Goal: Task Accomplishment & Management: Use online tool/utility

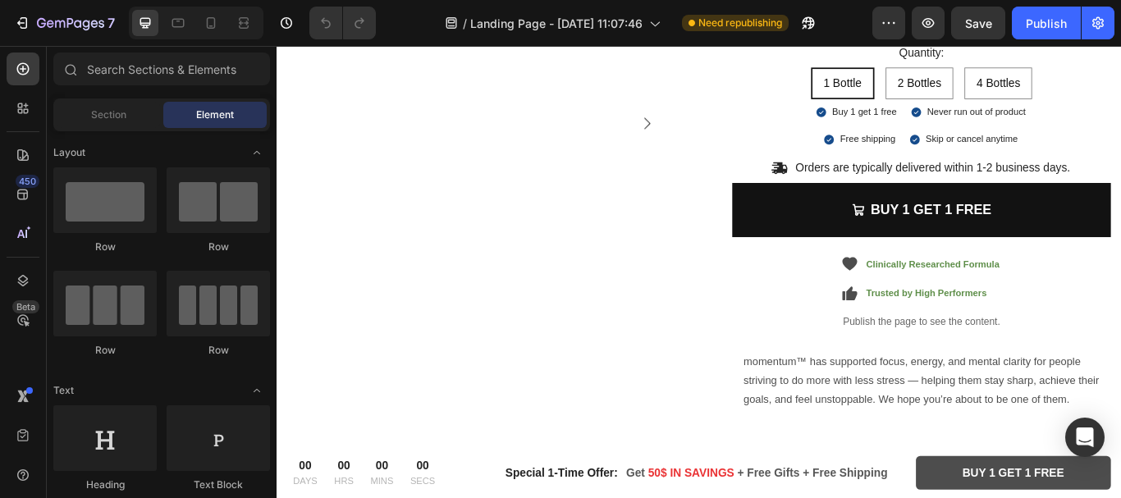
scroll to position [2190, 0]
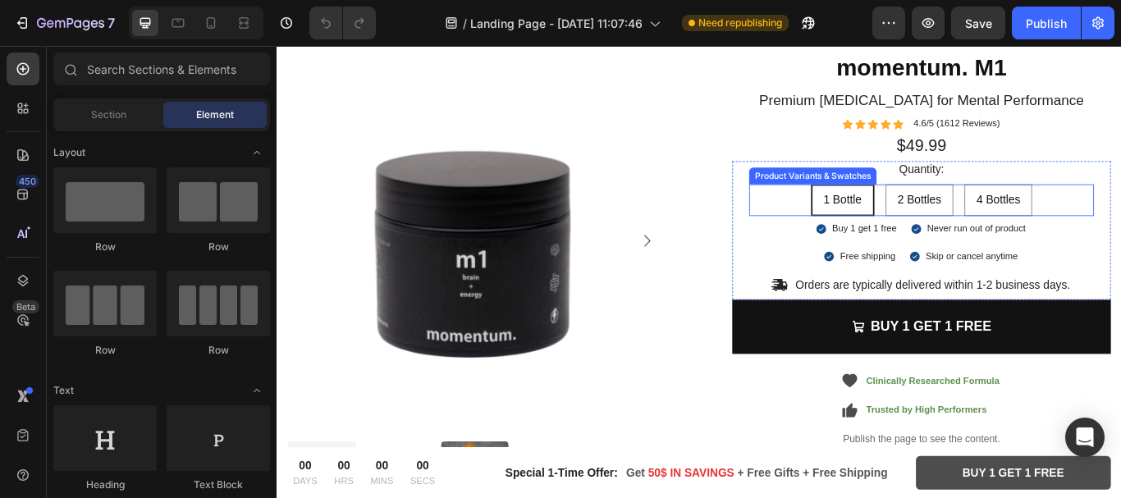
click at [854, 214] on div "1 Bottle 1 Bottle 1 Bottle 2 Bottles 2 Bottles 2 Bottles 4 Bottles 4 Bottles 4 …" at bounding box center [1029, 226] width 402 height 37
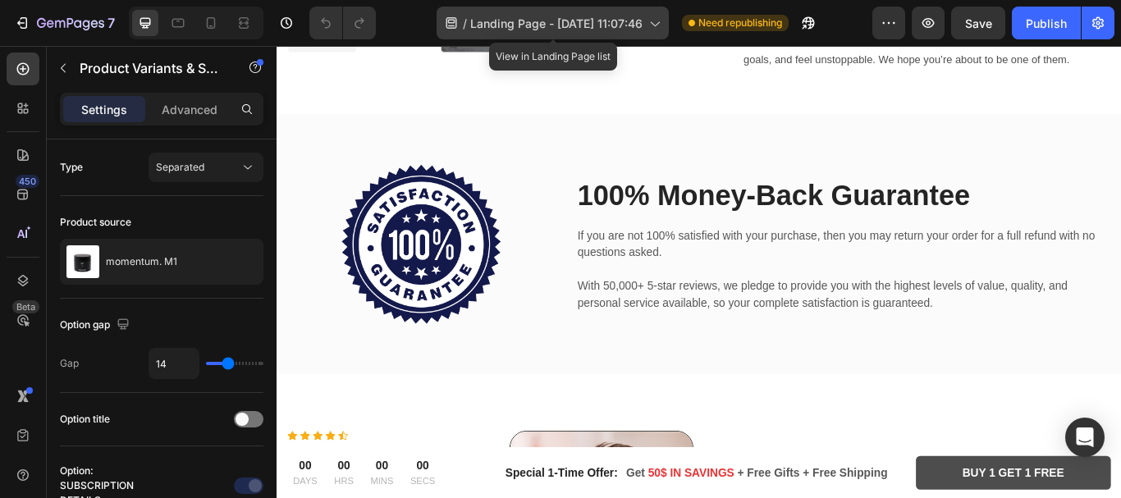
click at [627, 20] on span "Landing Page - [DATE] 11:07:46" at bounding box center [556, 23] width 172 height 17
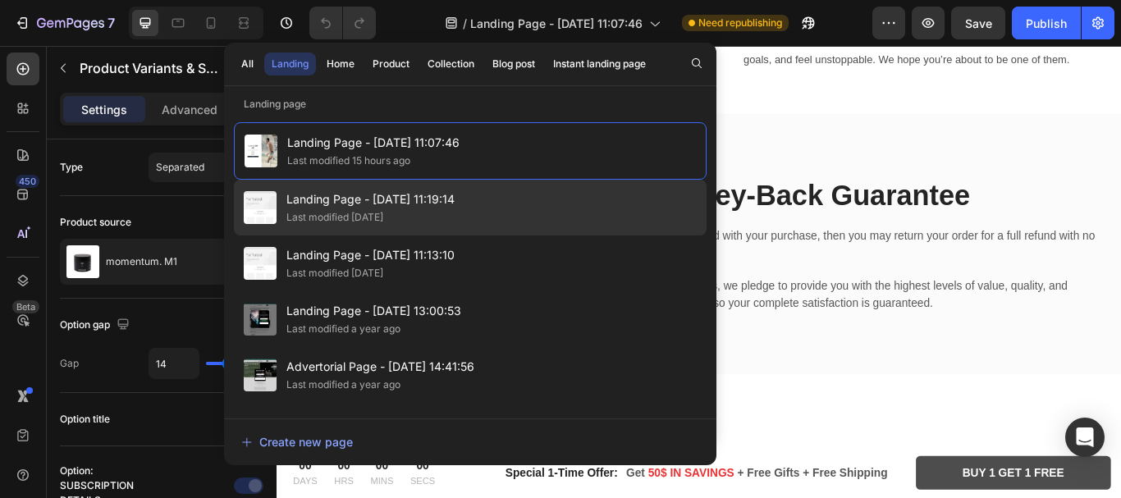
click at [411, 202] on span "Landing Page - [DATE] 11:19:14" at bounding box center [371, 200] width 168 height 20
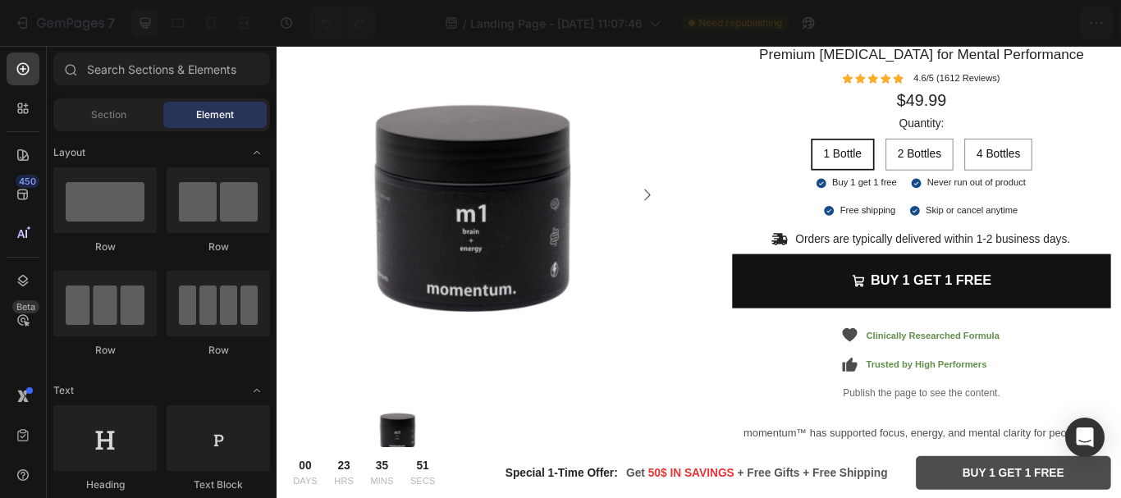
scroll to position [2190, 0]
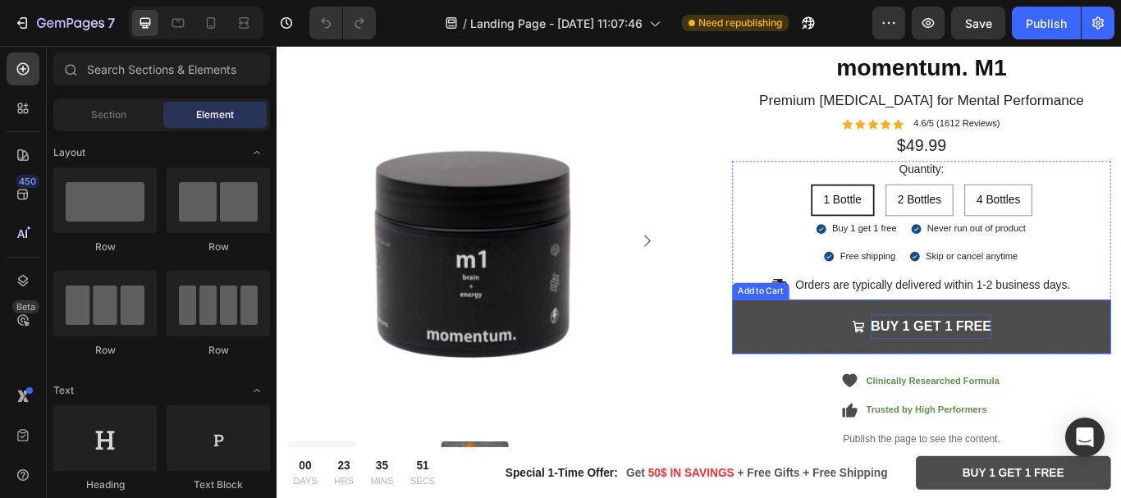
click at [994, 363] on div "BUY 1 GET 1 FREE" at bounding box center [1040, 374] width 141 height 28
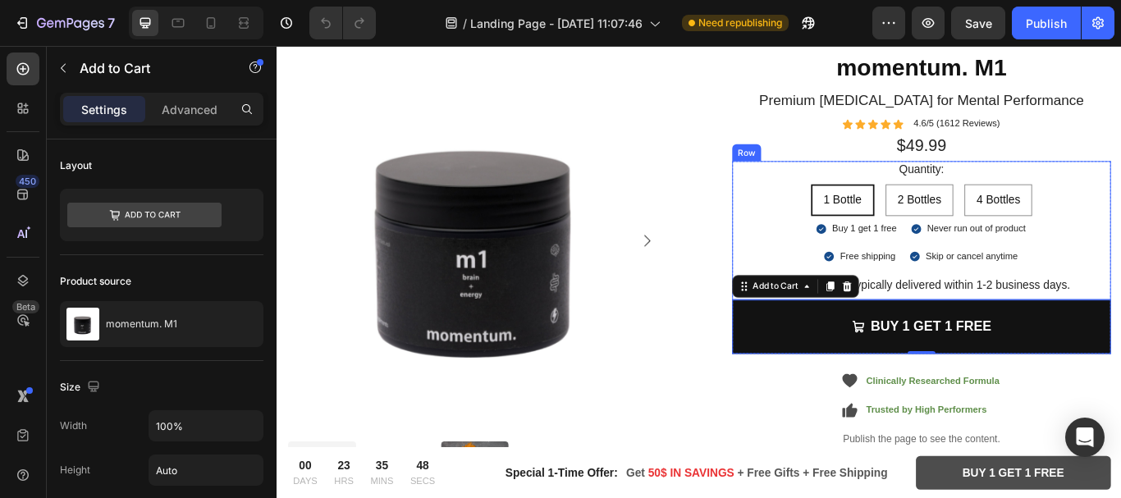
click at [997, 337] on div "Quantity: Text Block 1 Bottle 1 Bottle 1 Bottle 2 Bottles 2 Bottles 2 Bottles 4…" at bounding box center [1029, 262] width 442 height 162
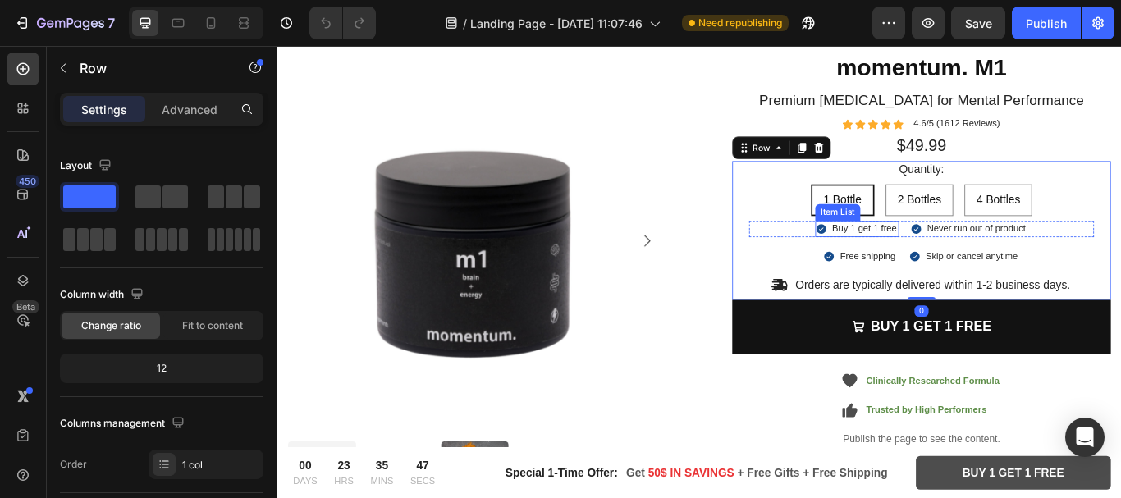
click at [988, 254] on p "Buy 1 get 1 free" at bounding box center [962, 260] width 76 height 14
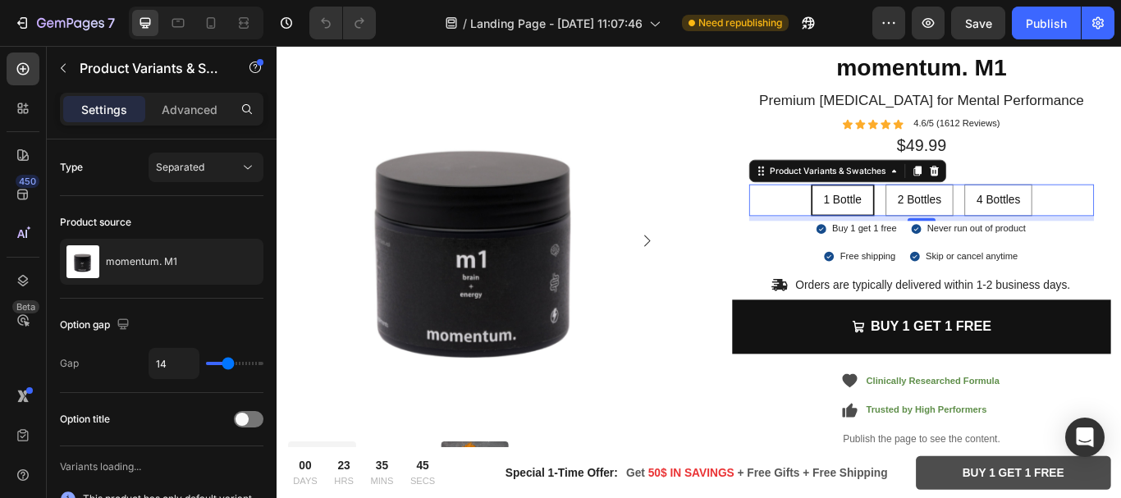
click at [967, 212] on div "1 Bottle 1 Bottle 1 Bottle 2 Bottles 2 Bottles 2 Bottles 4 Bottles 4 Bottles 4 …" at bounding box center [1029, 226] width 402 height 37
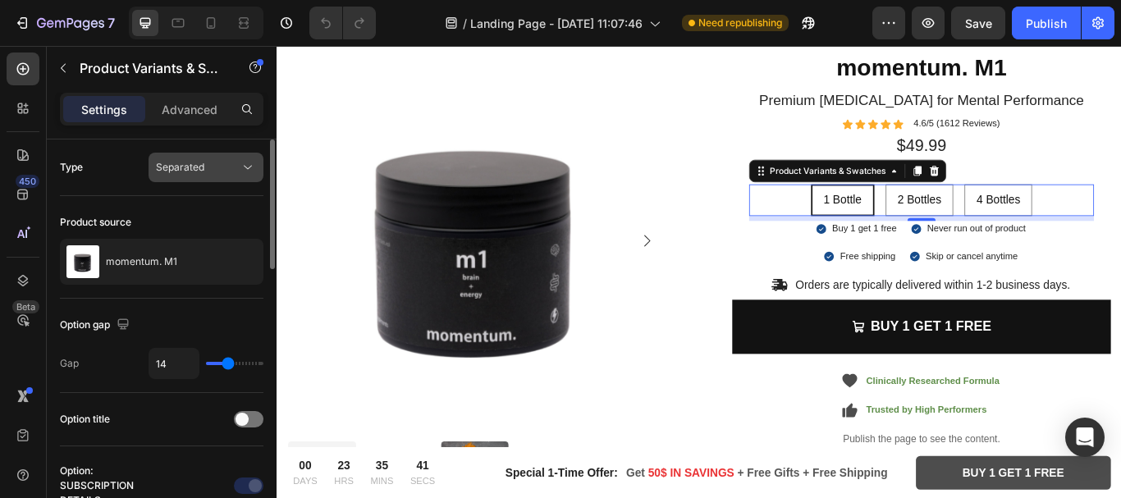
click at [221, 175] on div "Separated" at bounding box center [206, 167] width 100 height 16
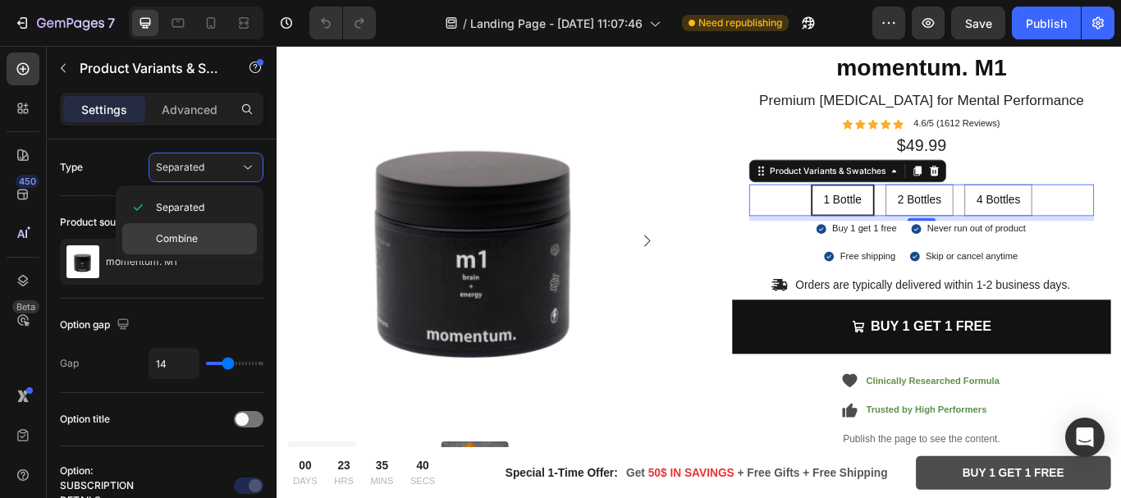
click at [191, 245] on span "Combine" at bounding box center [177, 239] width 42 height 15
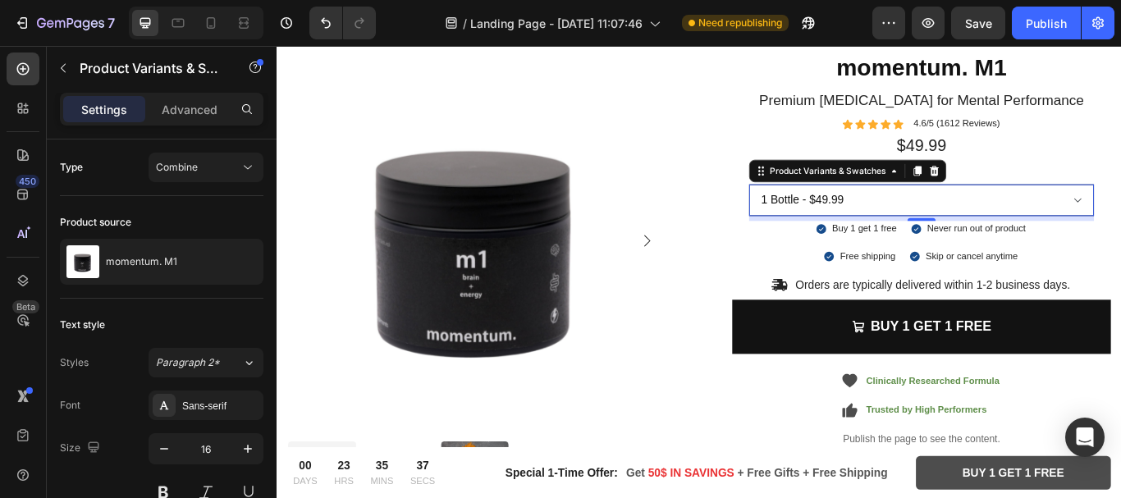
click at [1121, 219] on select "1 Bottle - $49.99 2 Bottles - $32.40 4 Bottles - $29.25" at bounding box center [1029, 226] width 402 height 37
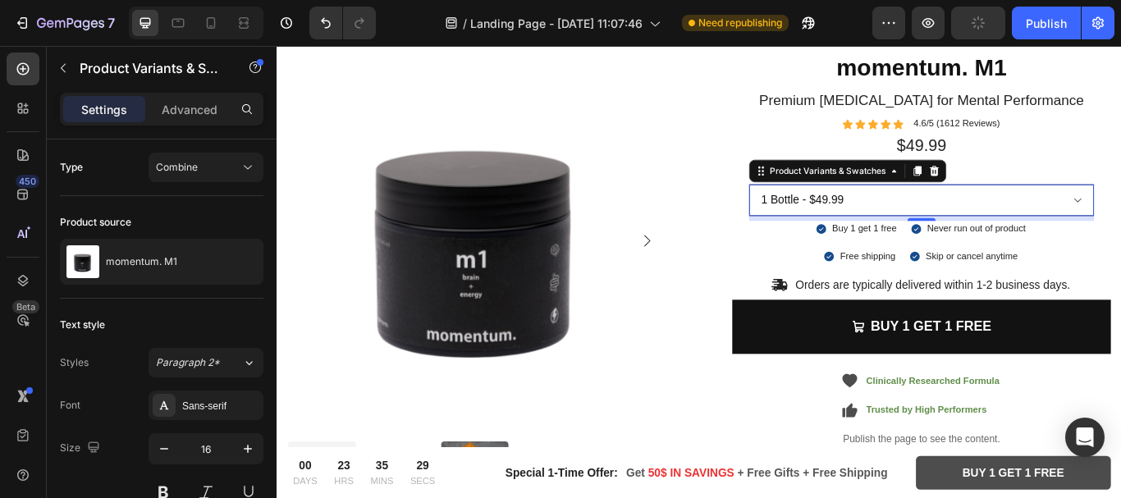
click at [1121, 219] on select "1 Bottle - $49.99 2 Bottles - $32.40 4 Bottles - $29.25" at bounding box center [1029, 226] width 402 height 37
click at [177, 163] on span "Combine" at bounding box center [177, 167] width 42 height 12
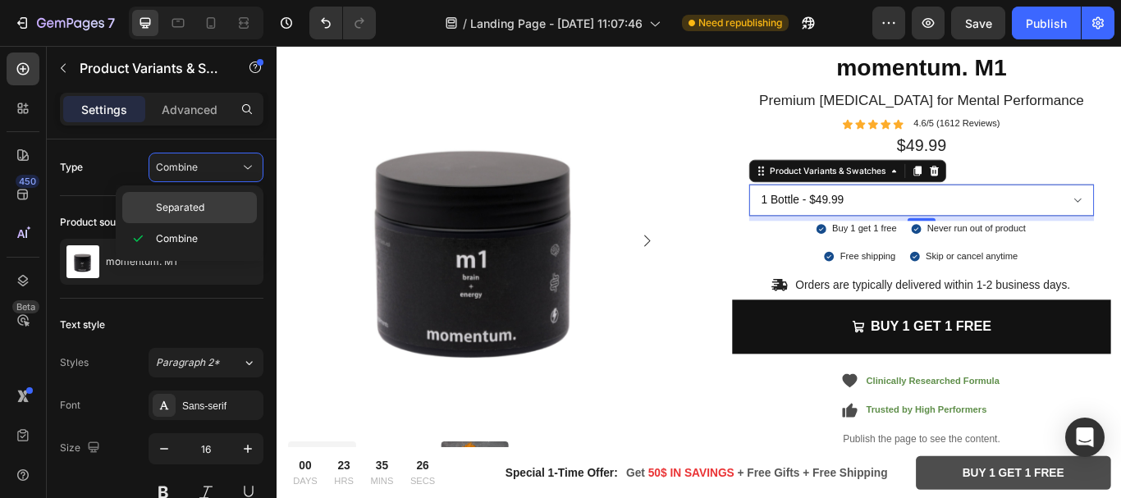
click at [183, 203] on span "Separated" at bounding box center [180, 207] width 48 height 15
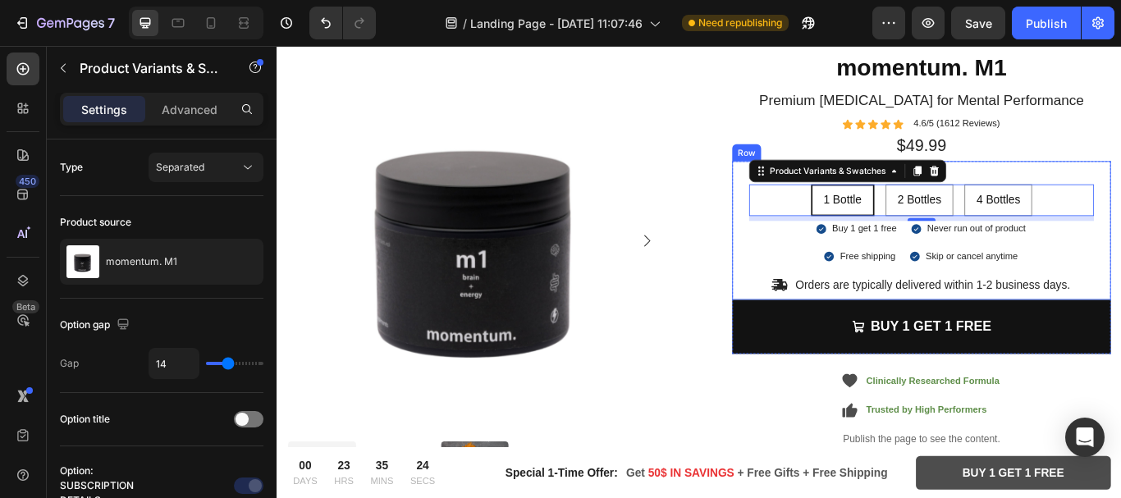
click at [828, 279] on div "Quantity: Text Block 1 Bottle 1 Bottle 1 Bottle 2 Bottles 2 Bottles 2 Bottles 4…" at bounding box center [1029, 258] width 402 height 155
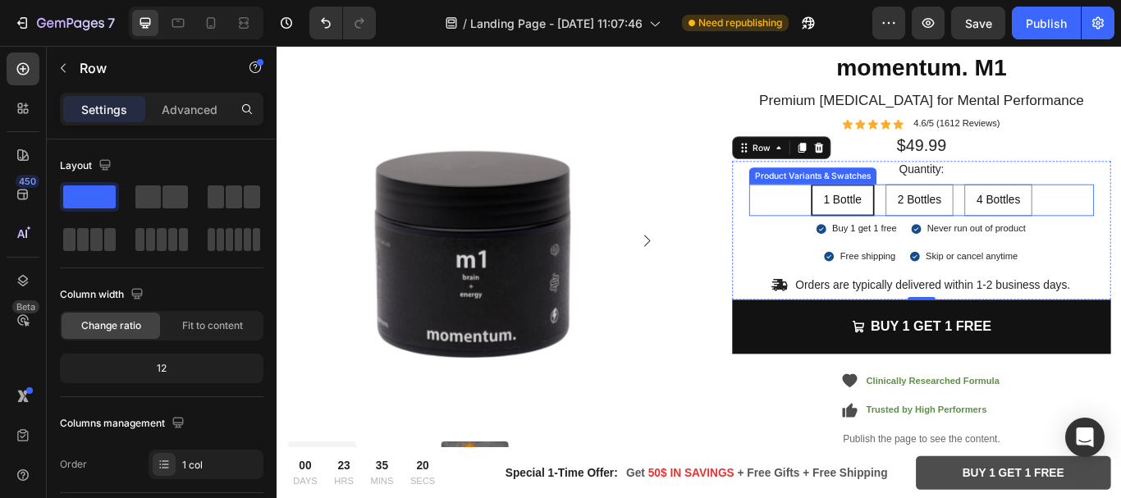
click at [1121, 227] on div "1 Bottle 1 Bottle 1 Bottle 2 Bottles 2 Bottles 2 Bottles 4 Bottles 4 Bottles 4 …" at bounding box center [1029, 226] width 402 height 37
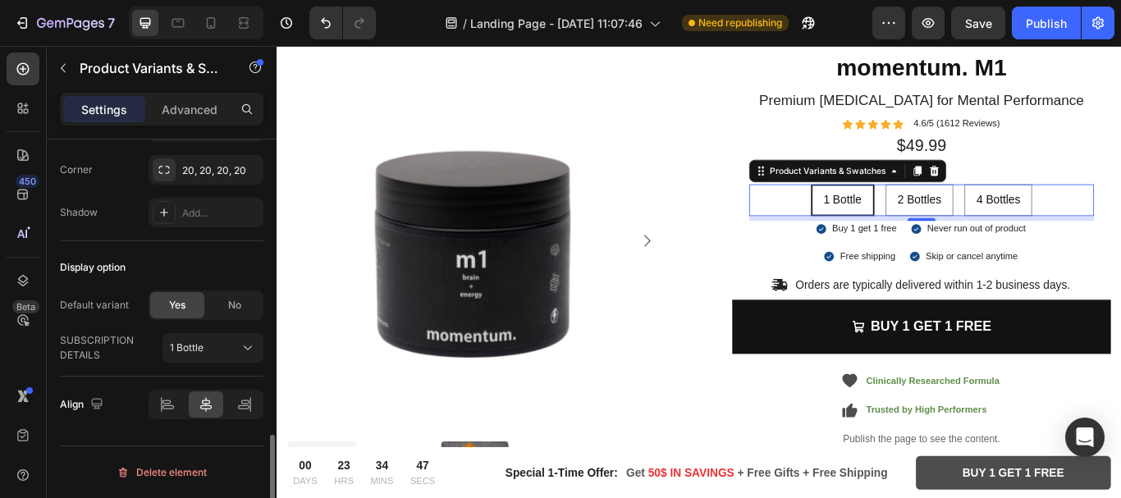
scroll to position [815, 0]
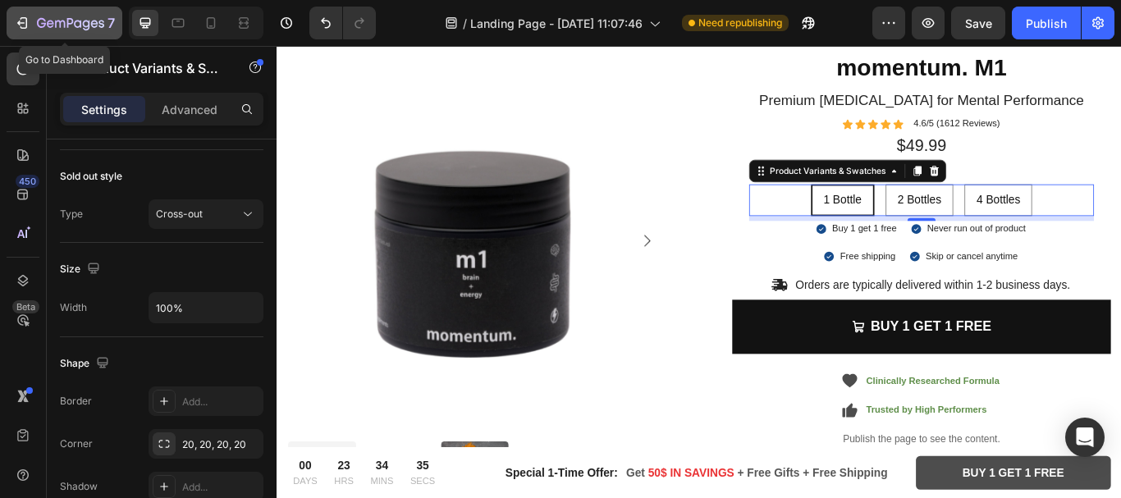
click at [20, 26] on icon "button" at bounding box center [22, 23] width 16 height 16
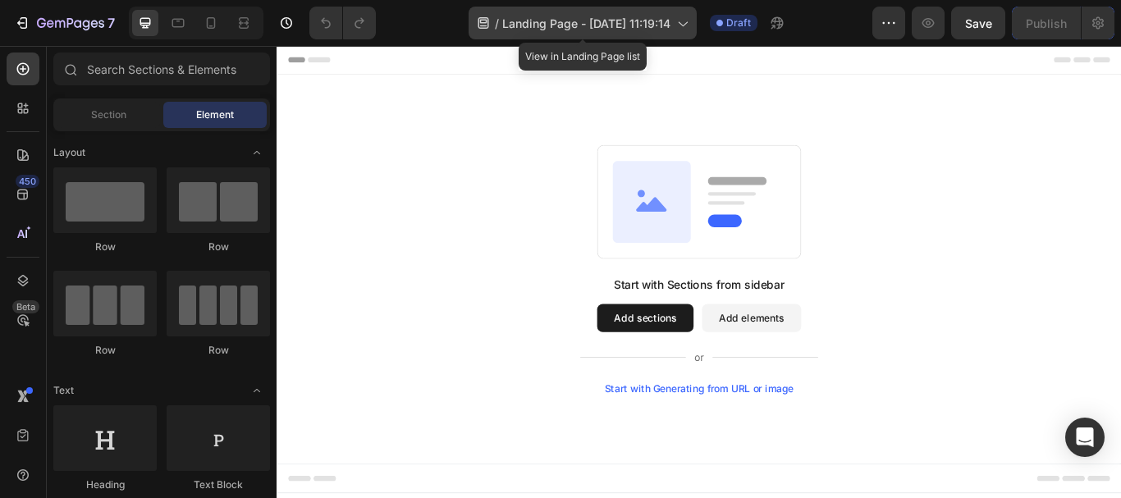
click at [663, 22] on span "Landing Page - [DATE] 11:19:14" at bounding box center [586, 23] width 168 height 17
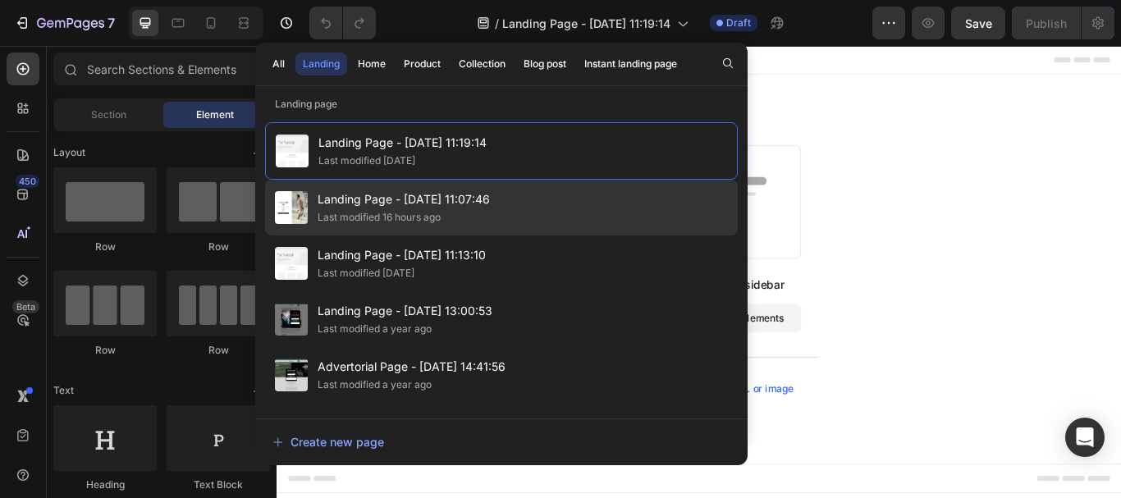
click at [390, 207] on span "Landing Page - [DATE] 11:07:46" at bounding box center [404, 200] width 172 height 20
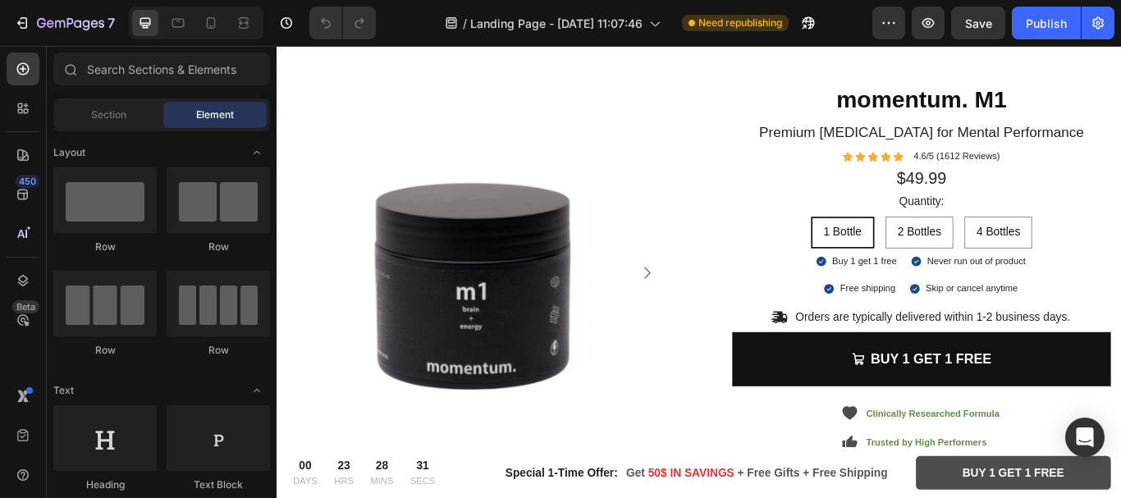
scroll to position [2190, 0]
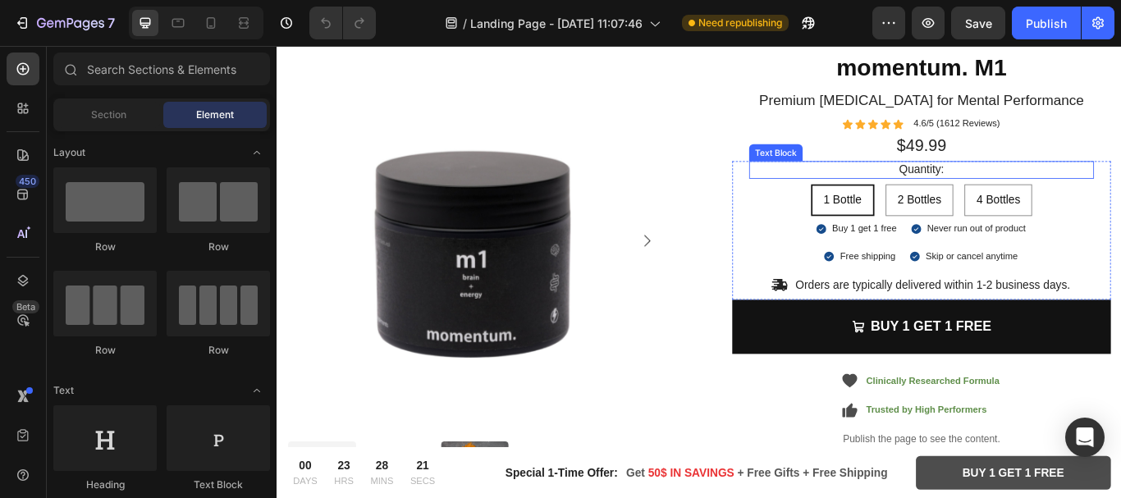
click at [887, 199] on p "Quantity:" at bounding box center [1028, 190] width 399 height 17
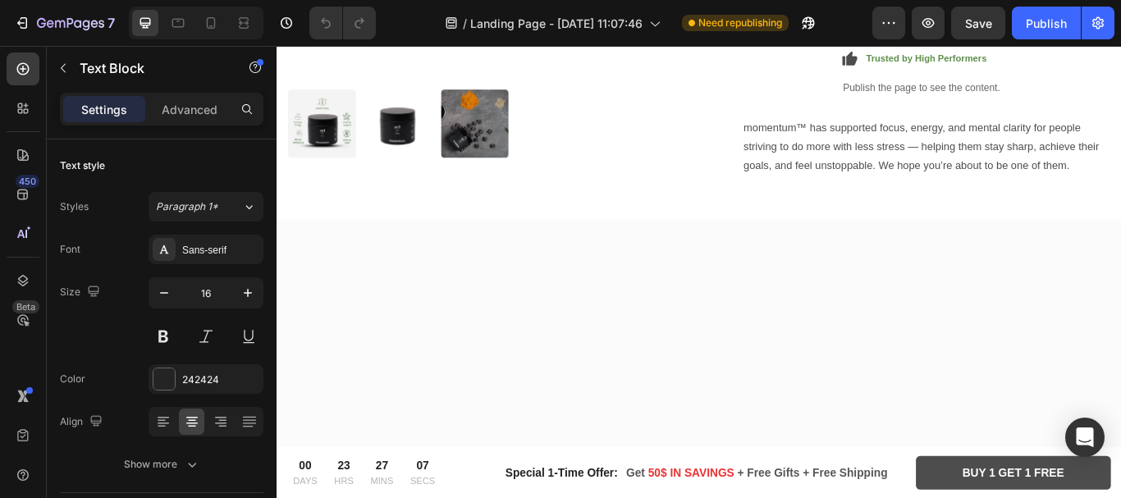
scroll to position [2052, 0]
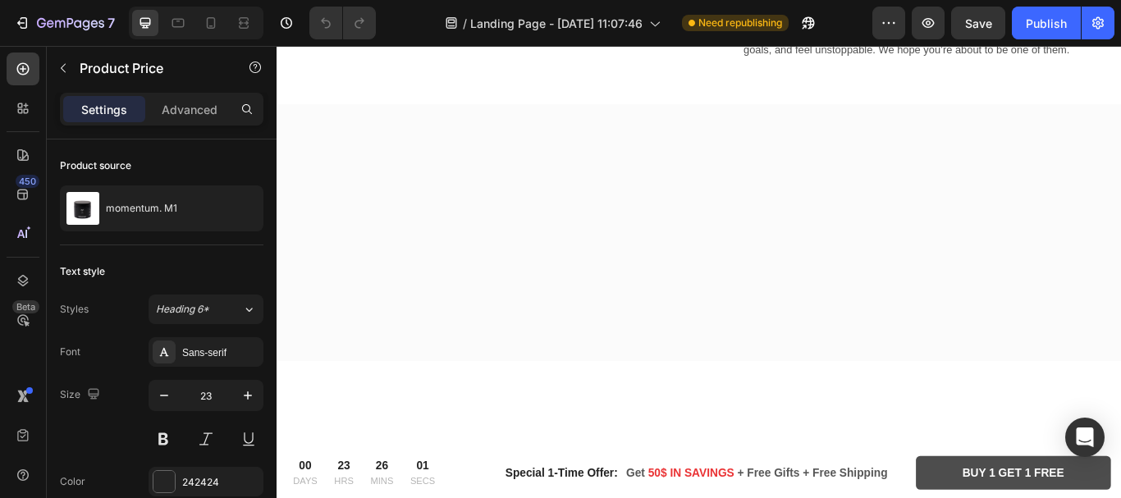
scroll to position [2060, 0]
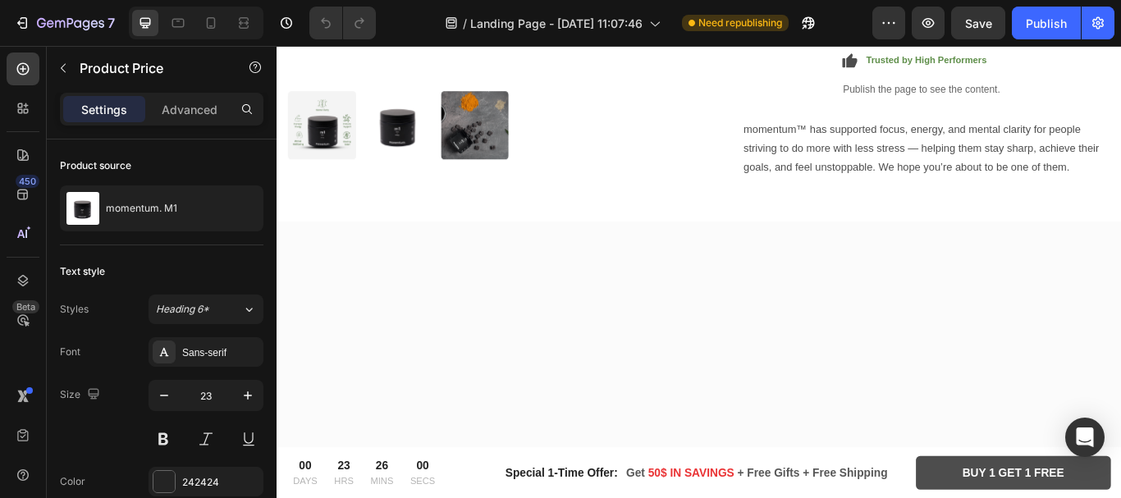
click at [175, 111] on p "Advanced" at bounding box center [190, 109] width 56 height 17
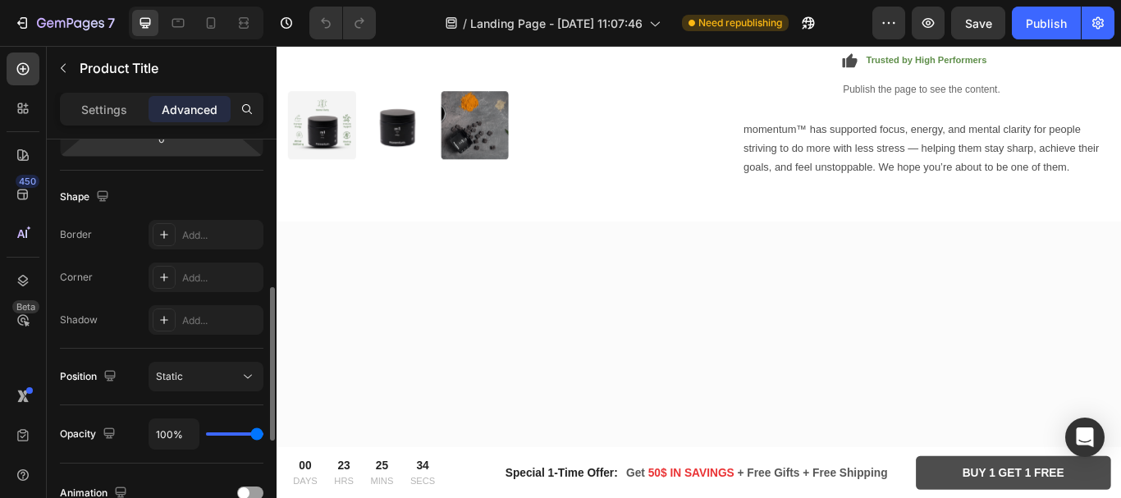
scroll to position [254, 0]
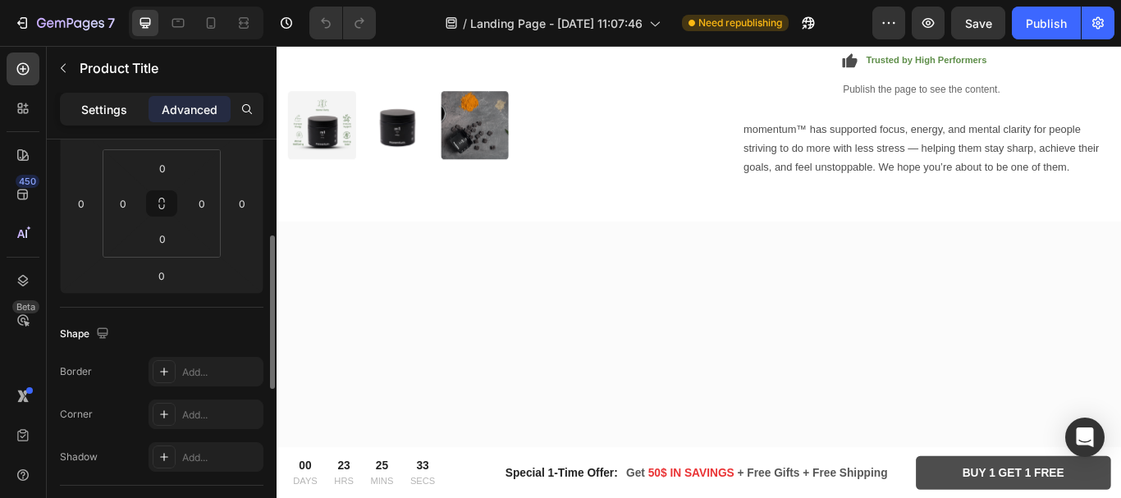
click at [104, 117] on p "Settings" at bounding box center [104, 109] width 46 height 17
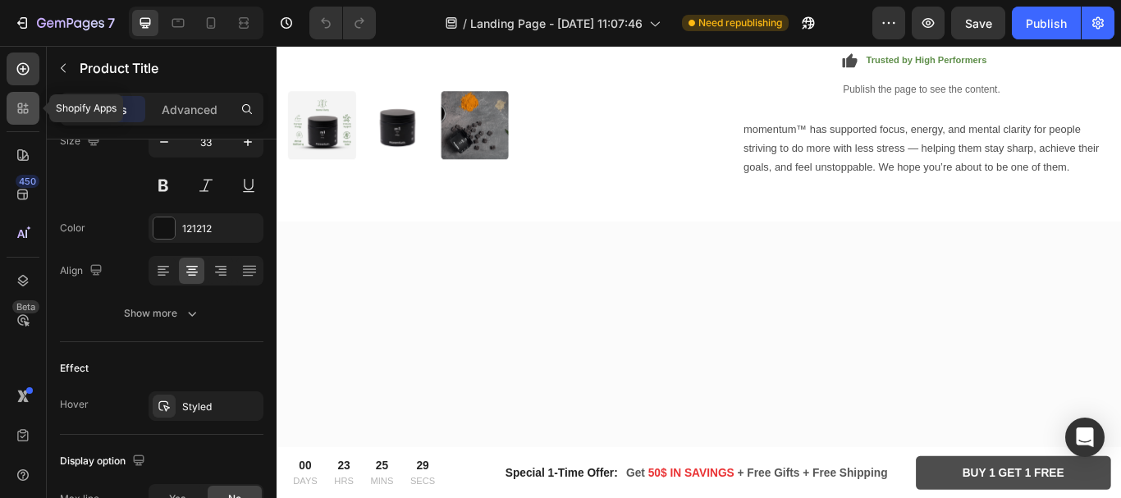
click at [17, 108] on icon at bounding box center [23, 108] width 16 height 16
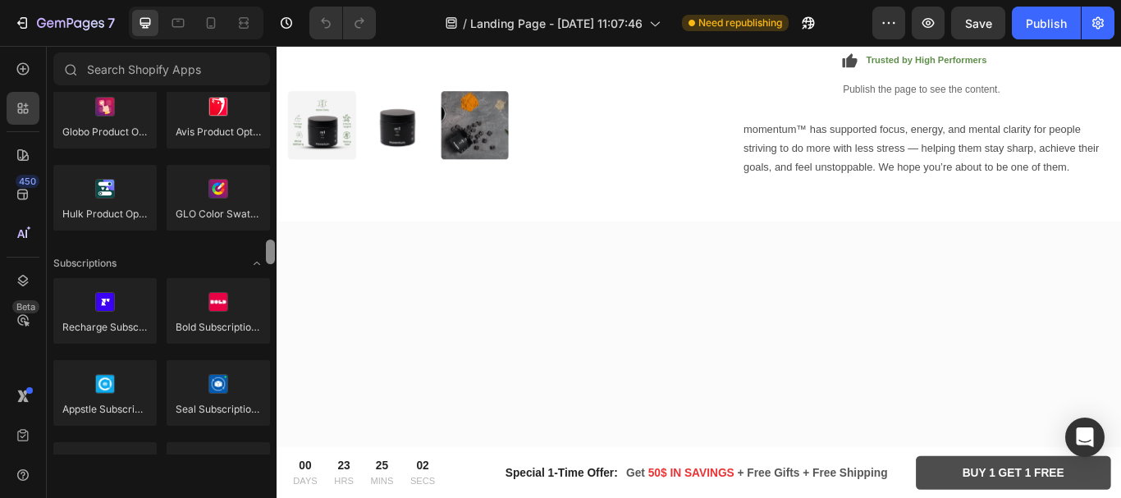
scroll to position [2180, 0]
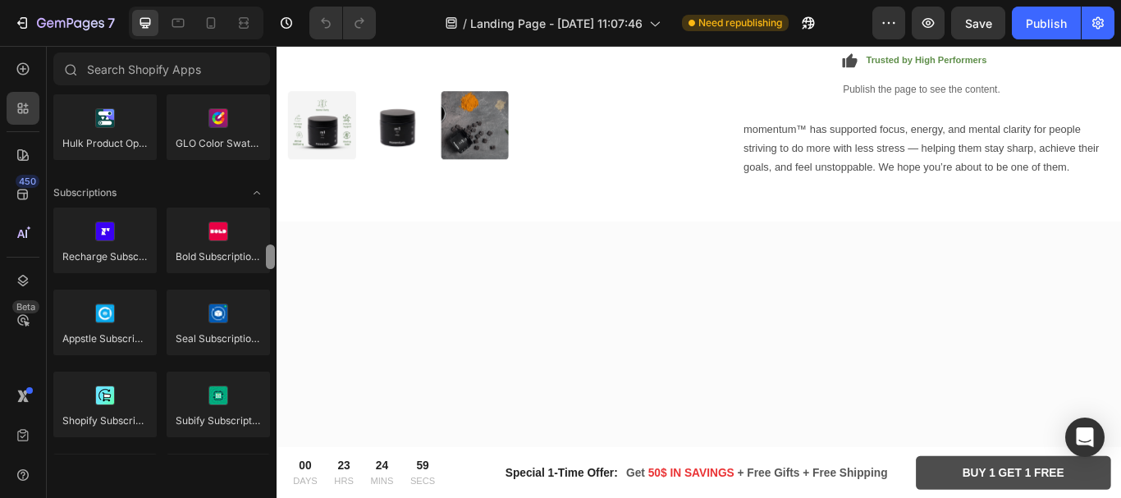
drag, startPoint x: 268, startPoint y: 101, endPoint x: 277, endPoint y: 254, distance: 152.9
click at [277, 0] on div "7 Version history / Landing Page - Aug 15, 11:07:46 Need republishing Preview S…" at bounding box center [560, 0] width 1121 height 0
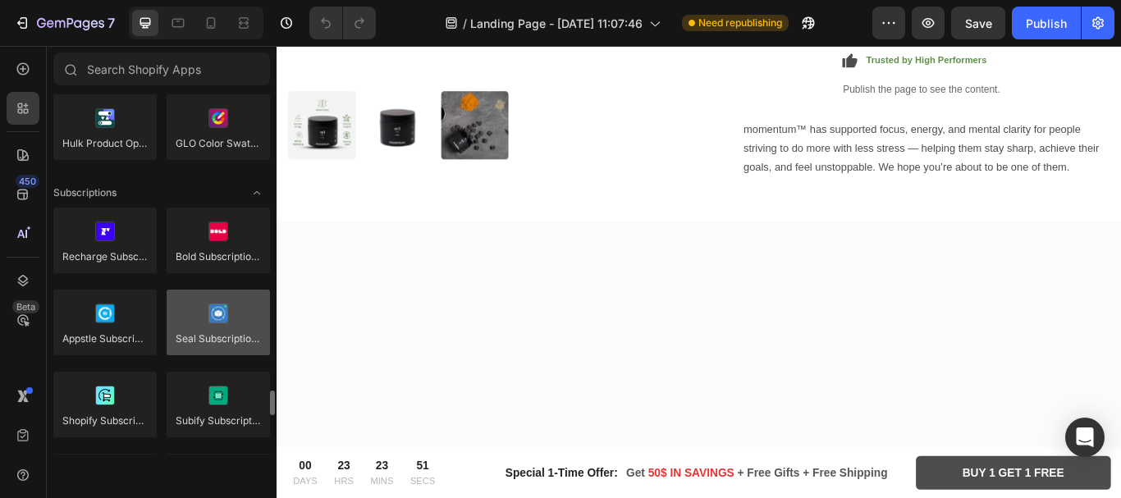
scroll to position [2317, 0]
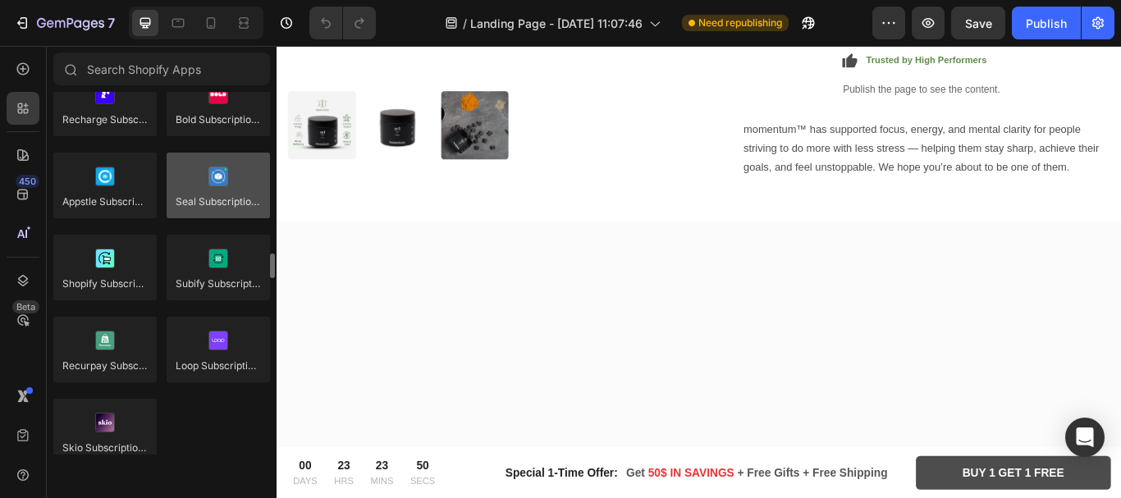
click at [207, 195] on div at bounding box center [218, 186] width 103 height 66
click at [203, 193] on div at bounding box center [218, 186] width 103 height 66
click at [198, 185] on div at bounding box center [218, 186] width 103 height 66
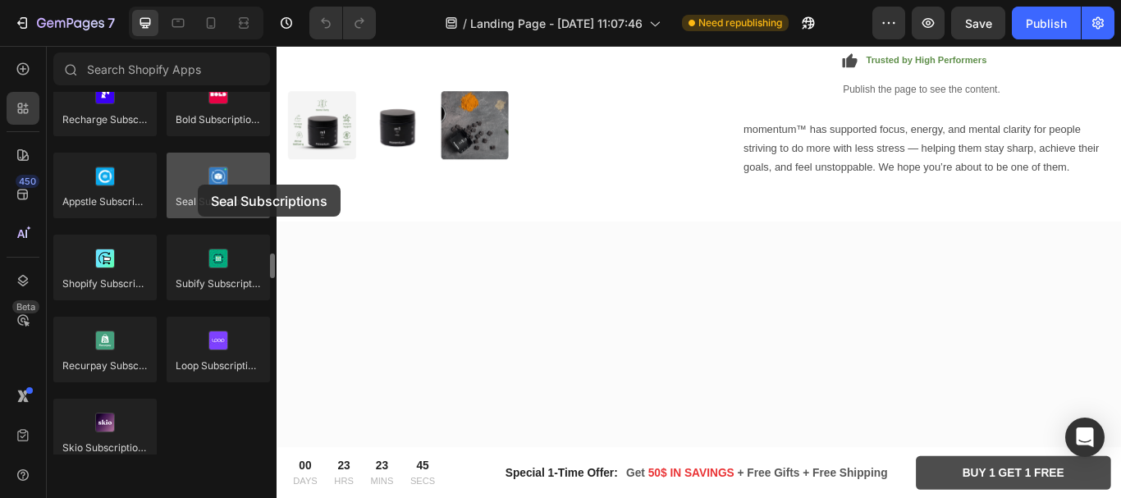
click at [198, 185] on div at bounding box center [218, 186] width 103 height 66
drag, startPoint x: 198, startPoint y: 185, endPoint x: 228, endPoint y: 195, distance: 31.9
click at [228, 195] on div at bounding box center [218, 186] width 103 height 66
click at [228, 190] on div at bounding box center [218, 186] width 103 height 66
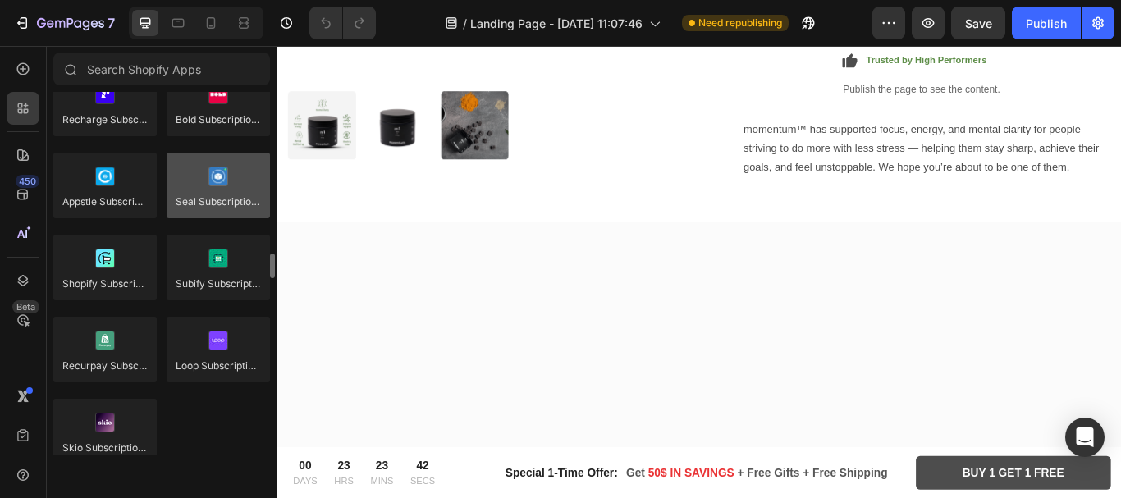
click at [228, 190] on div at bounding box center [218, 186] width 103 height 66
click at [222, 181] on div at bounding box center [218, 186] width 103 height 66
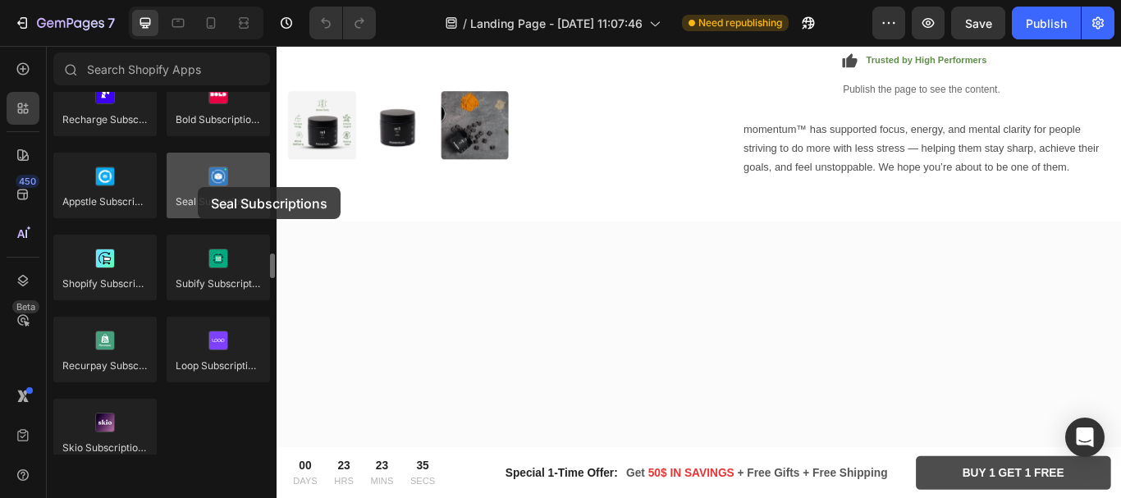
drag, startPoint x: 222, startPoint y: 181, endPoint x: 198, endPoint y: 187, distance: 24.5
click at [198, 187] on div at bounding box center [218, 186] width 103 height 66
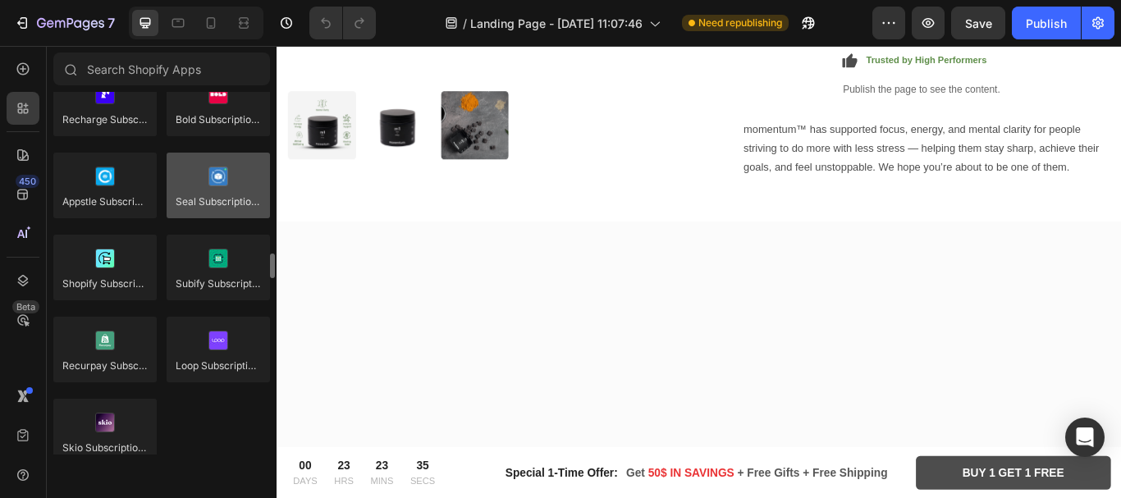
click at [198, 187] on div at bounding box center [218, 186] width 103 height 66
click at [220, 188] on div at bounding box center [218, 186] width 103 height 66
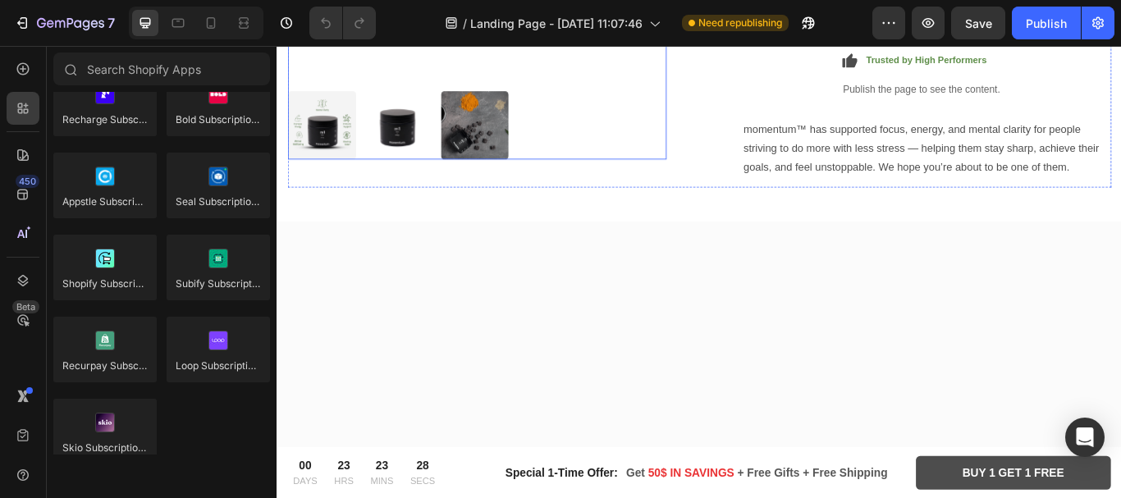
scroll to position [2197, 0]
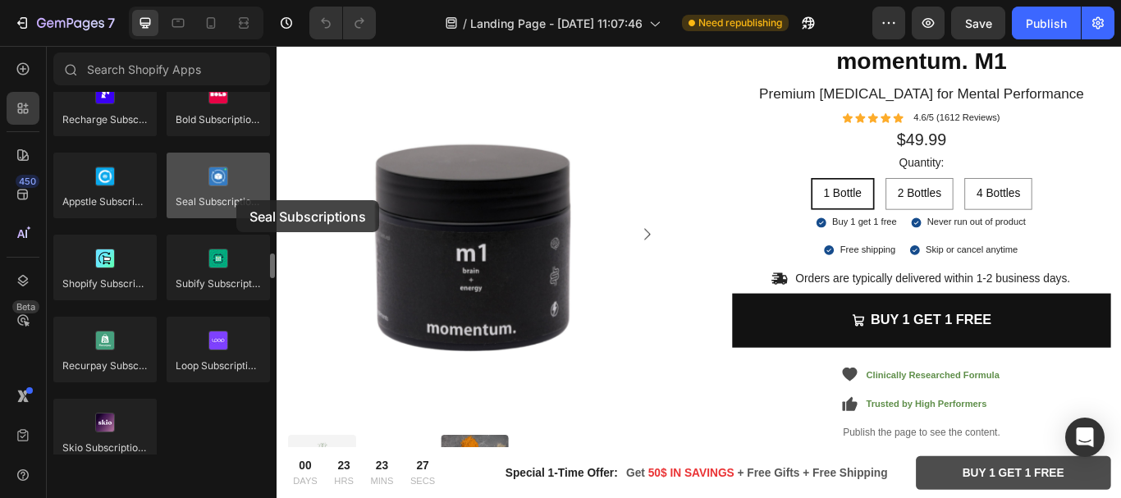
click at [236, 200] on div at bounding box center [218, 186] width 103 height 66
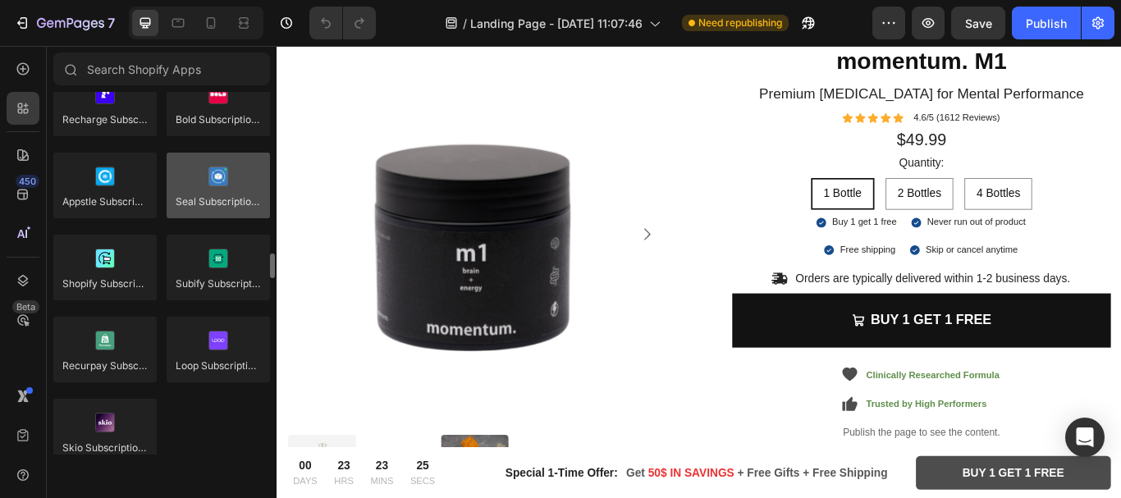
click at [236, 200] on div at bounding box center [218, 186] width 103 height 66
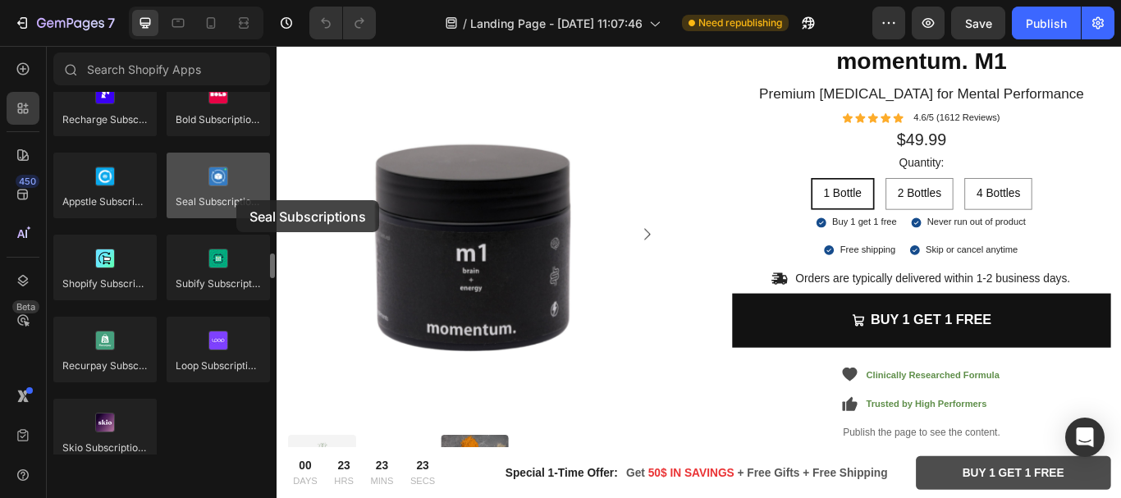
click at [236, 200] on div at bounding box center [218, 186] width 103 height 66
click at [221, 195] on div at bounding box center [218, 186] width 103 height 66
click at [177, 199] on div at bounding box center [218, 186] width 103 height 66
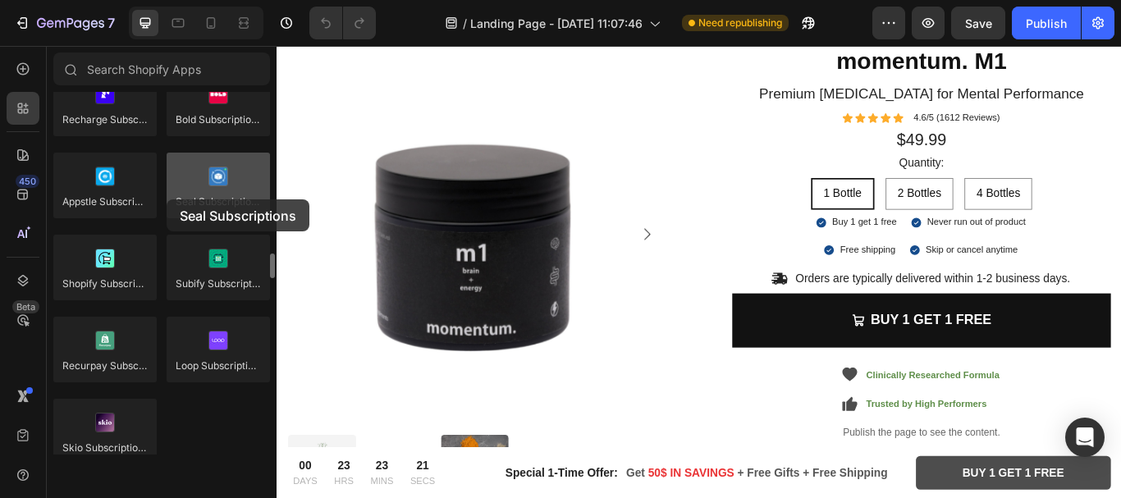
click at [167, 199] on div at bounding box center [218, 186] width 103 height 66
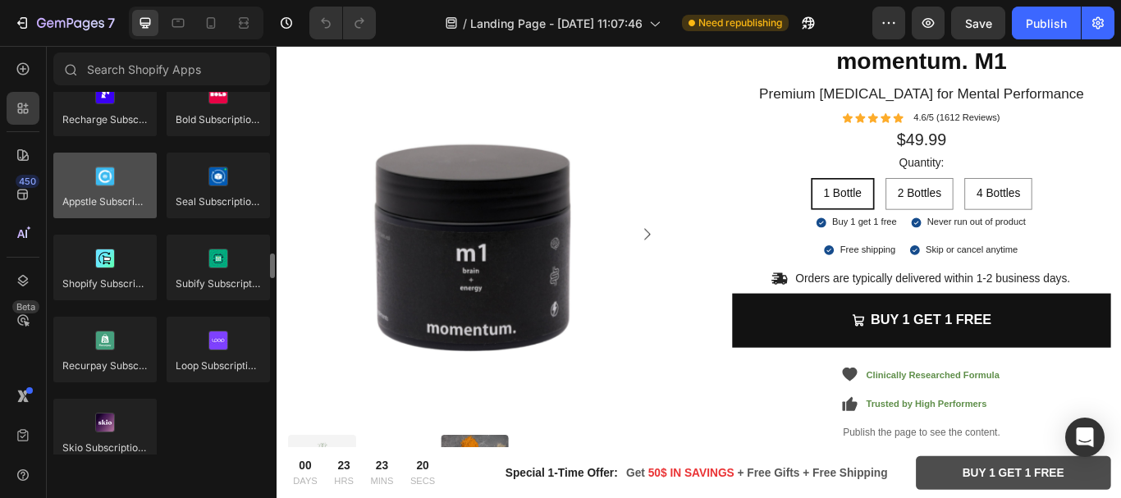
click at [81, 204] on div at bounding box center [104, 186] width 103 height 66
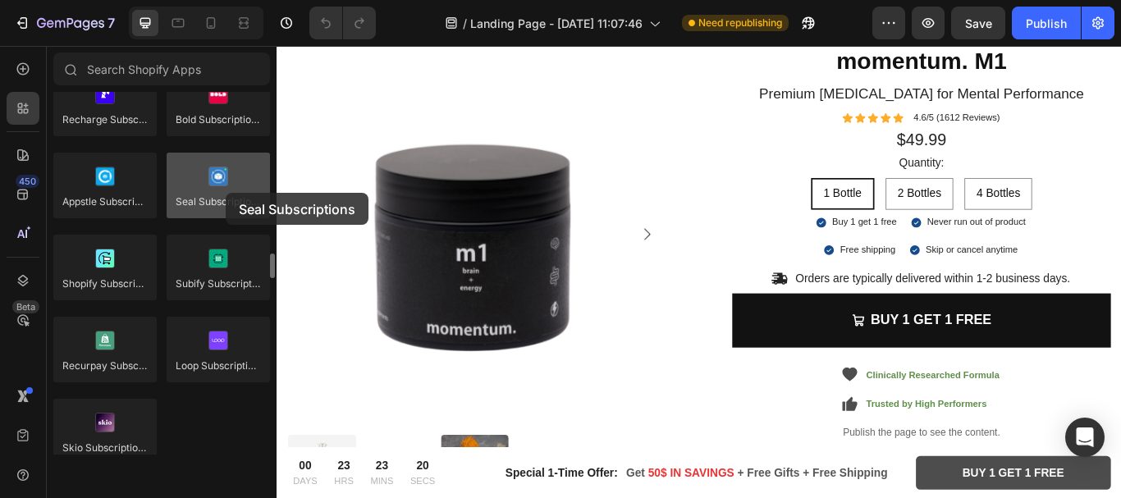
click at [226, 193] on div at bounding box center [218, 186] width 103 height 66
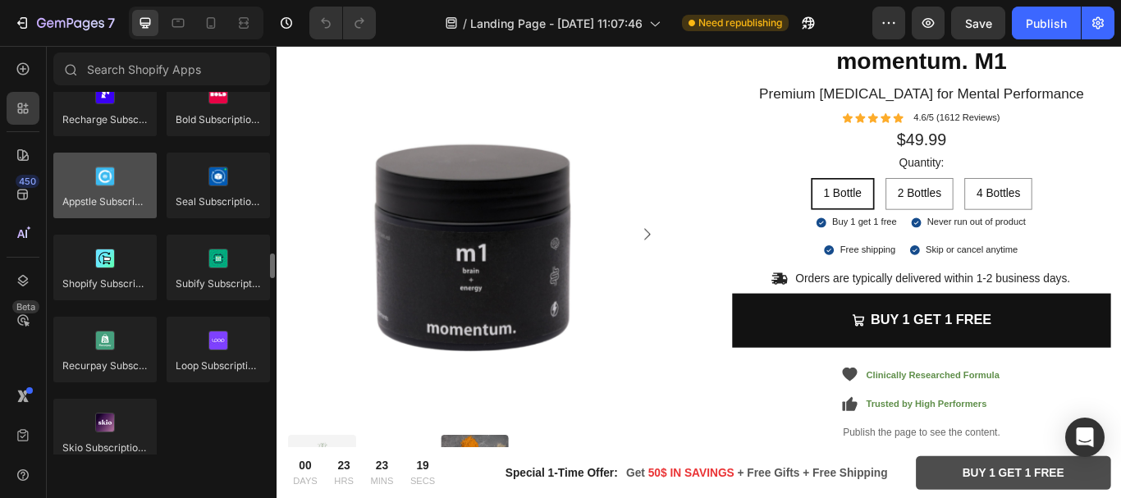
click at [106, 193] on div at bounding box center [104, 186] width 103 height 66
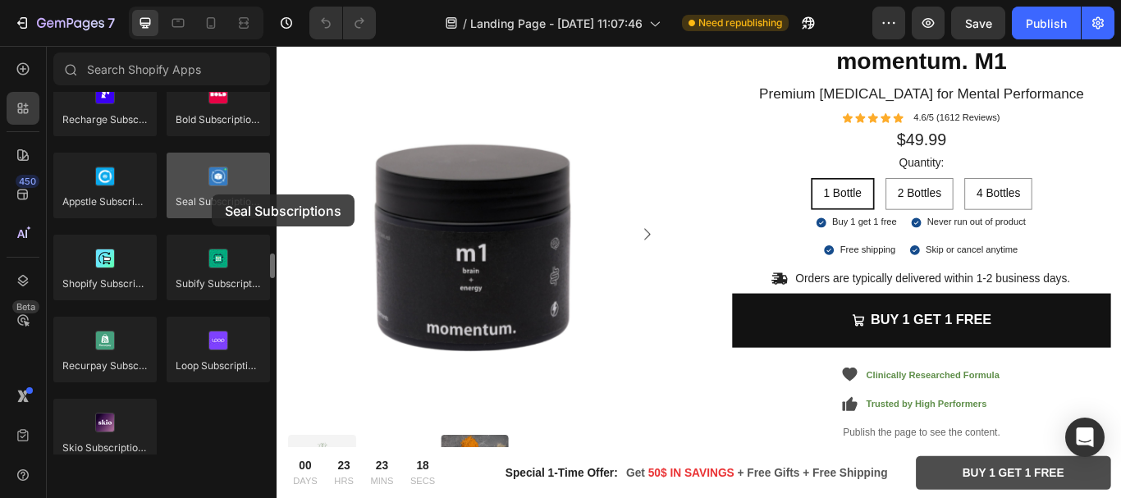
click at [212, 195] on div at bounding box center [218, 186] width 103 height 66
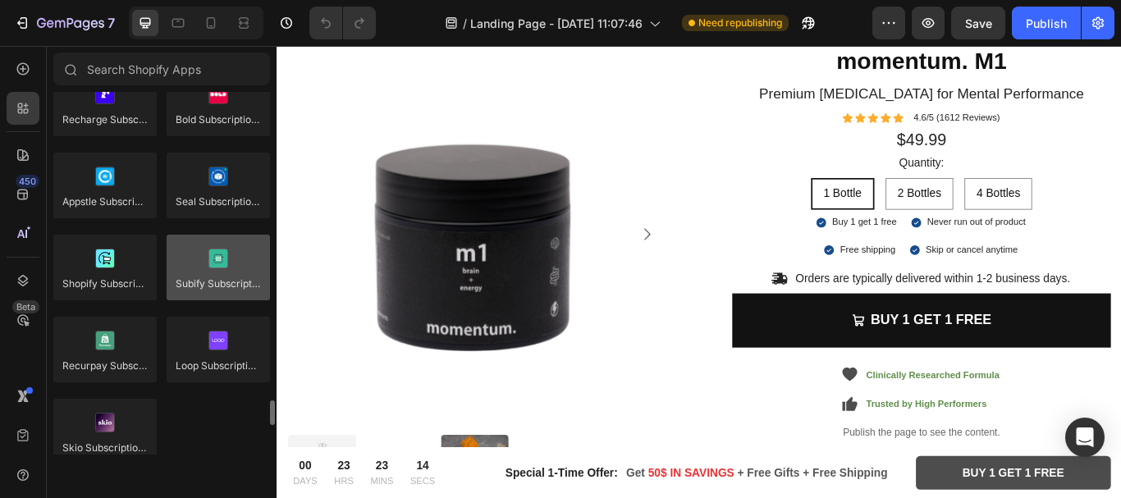
scroll to position [2454, 0]
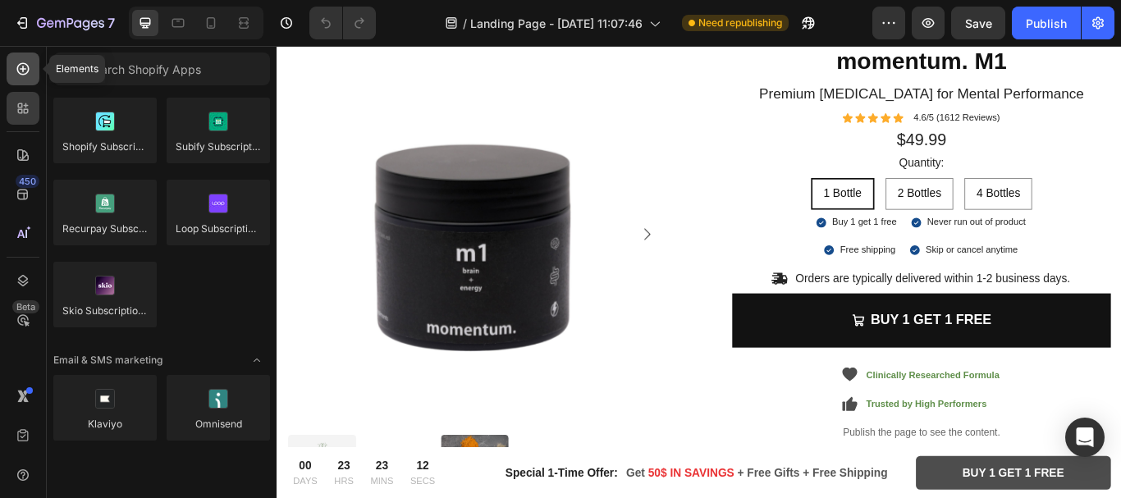
click at [22, 71] on icon at bounding box center [23, 69] width 16 height 16
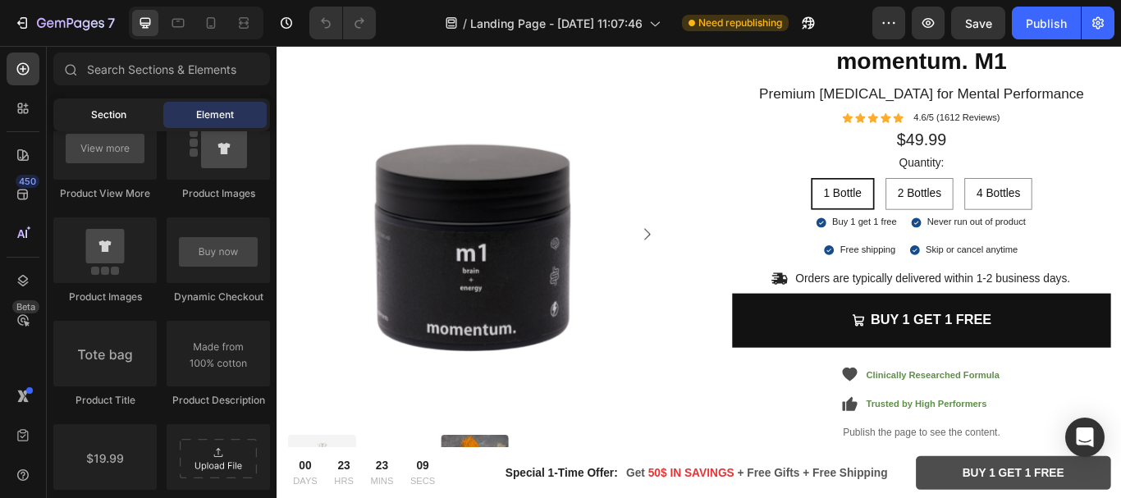
click at [116, 114] on span "Section" at bounding box center [108, 115] width 35 height 15
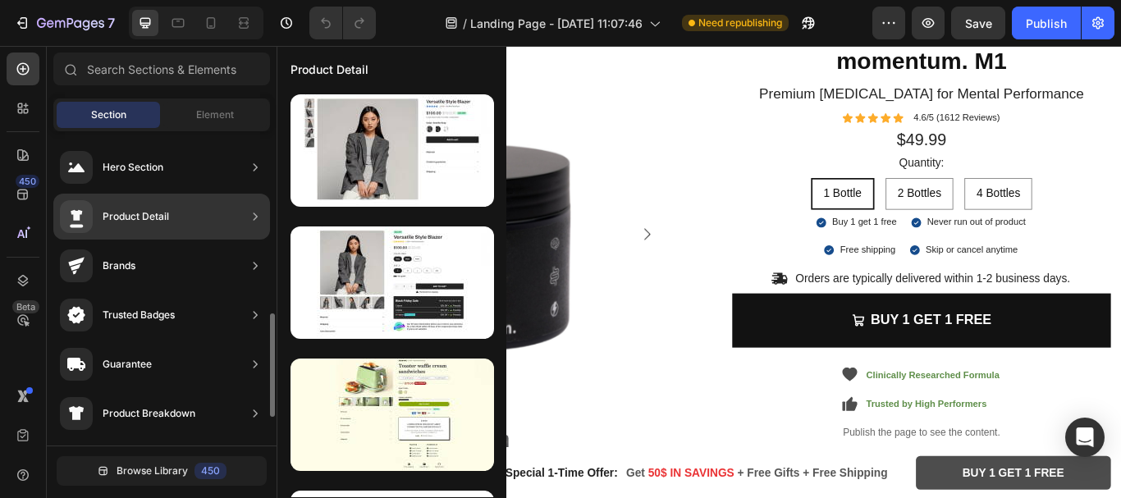
scroll to position [0, 0]
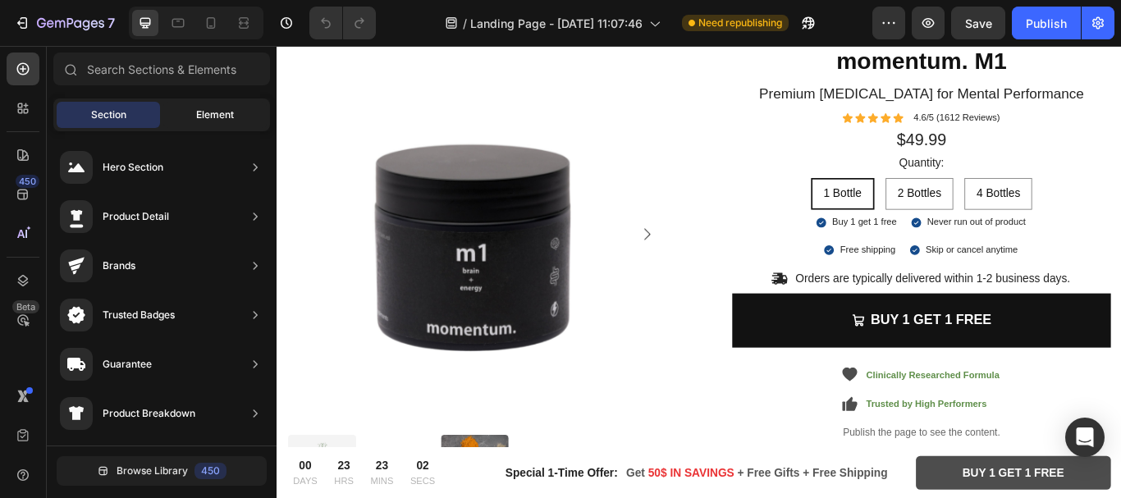
click at [222, 106] on div "Element" at bounding box center [214, 115] width 103 height 26
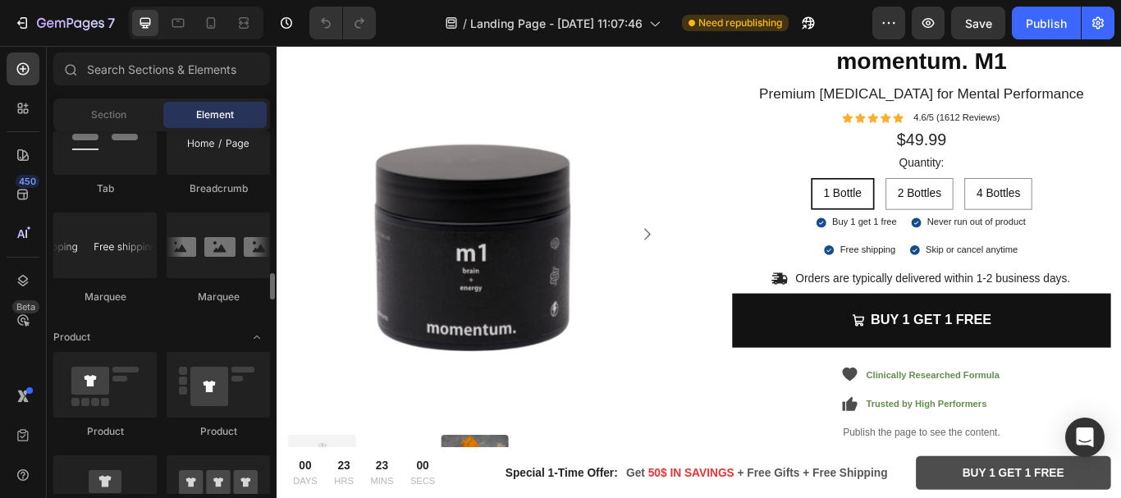
scroll to position [1494, 0]
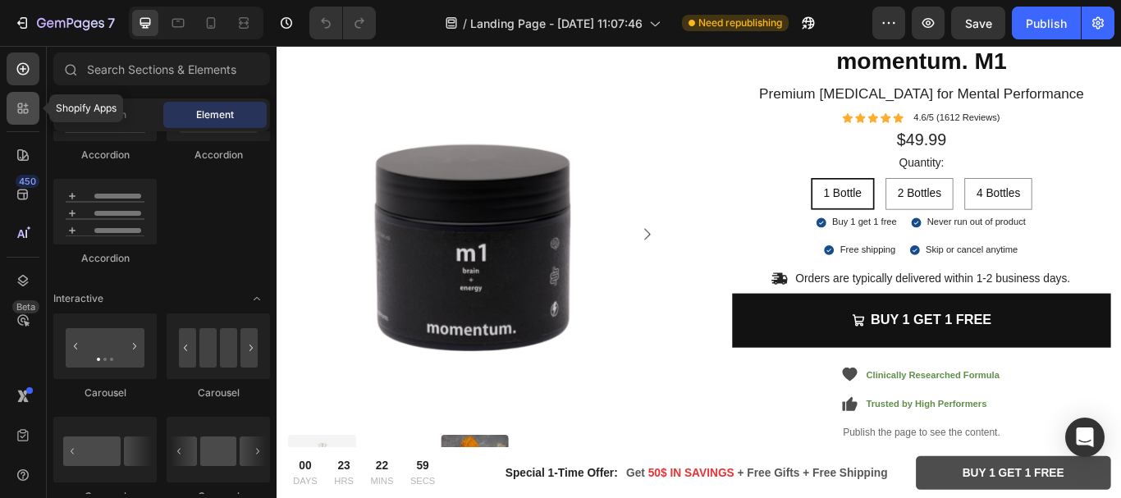
click at [23, 103] on icon at bounding box center [23, 108] width 16 height 16
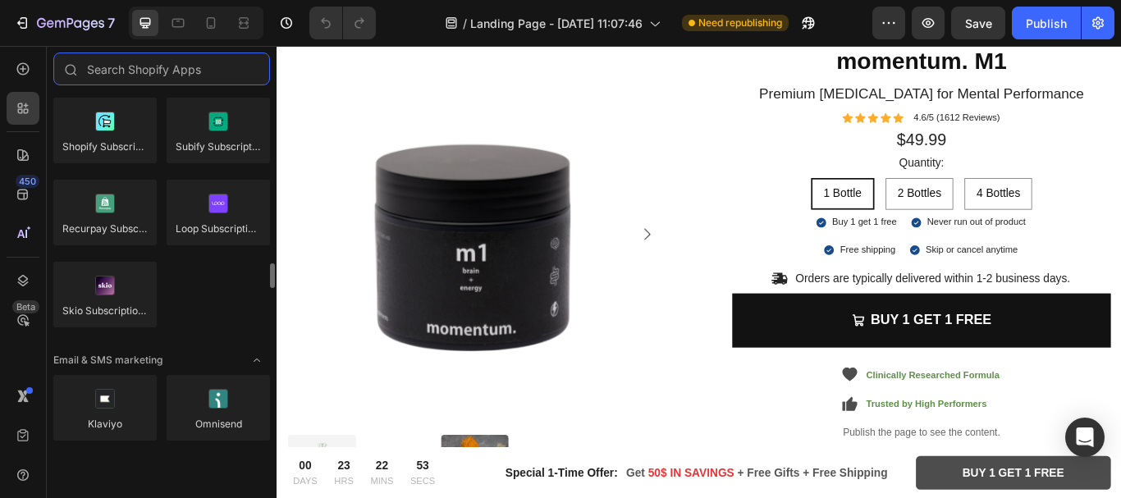
scroll to position [2317, 0]
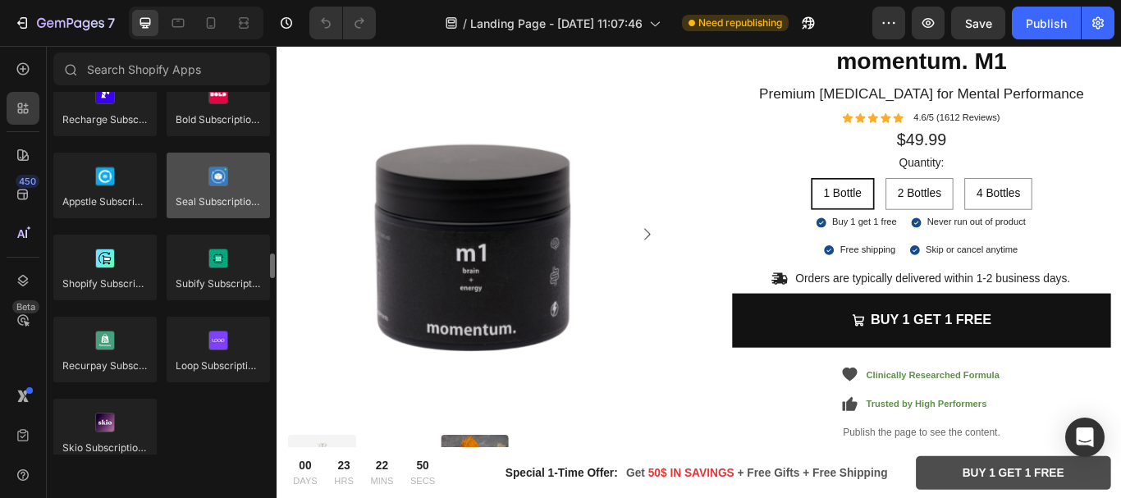
click at [210, 211] on div at bounding box center [218, 186] width 103 height 66
click at [199, 206] on div at bounding box center [218, 186] width 103 height 66
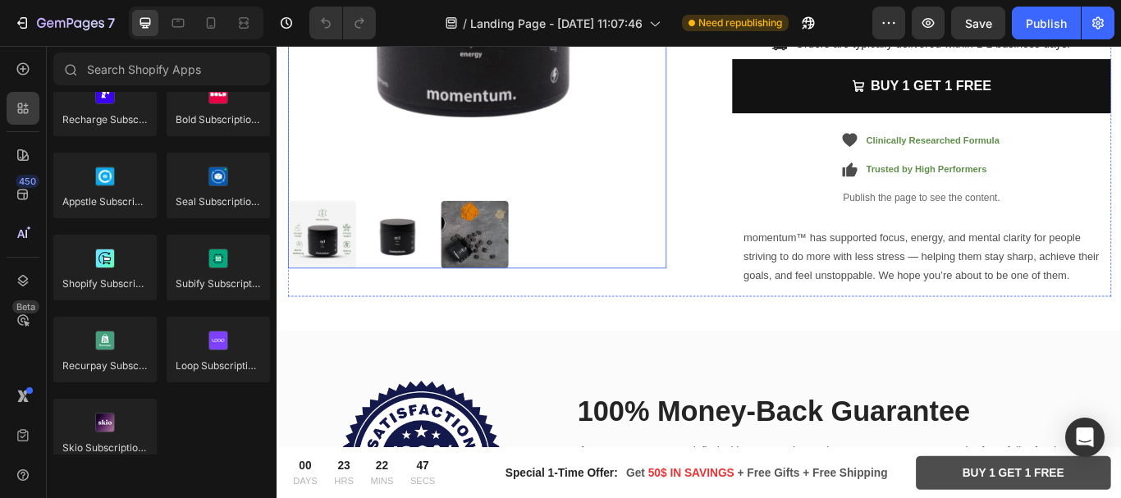
scroll to position [2197, 0]
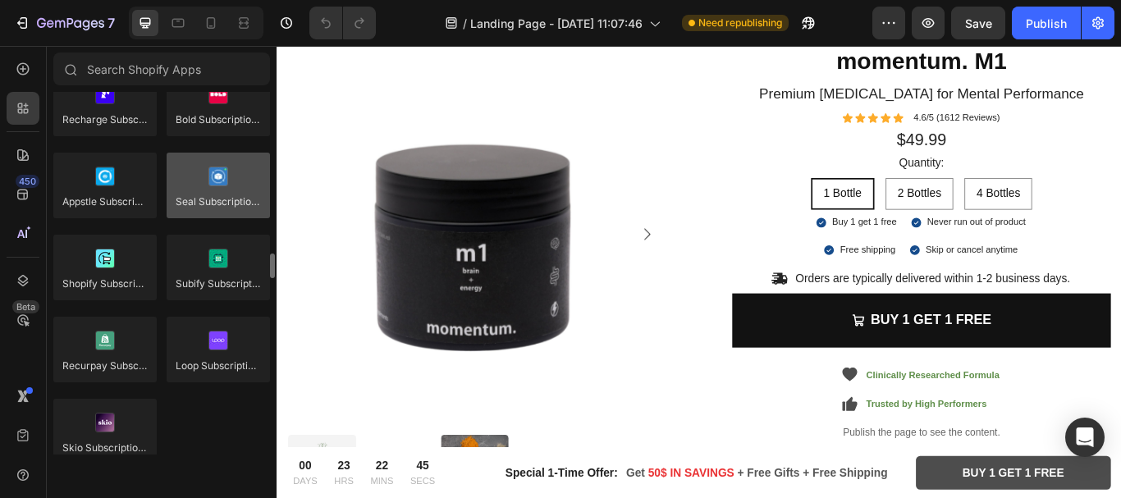
click at [216, 173] on div at bounding box center [218, 186] width 103 height 66
click at [222, 181] on div at bounding box center [218, 186] width 103 height 66
click at [227, 195] on div at bounding box center [218, 186] width 103 height 66
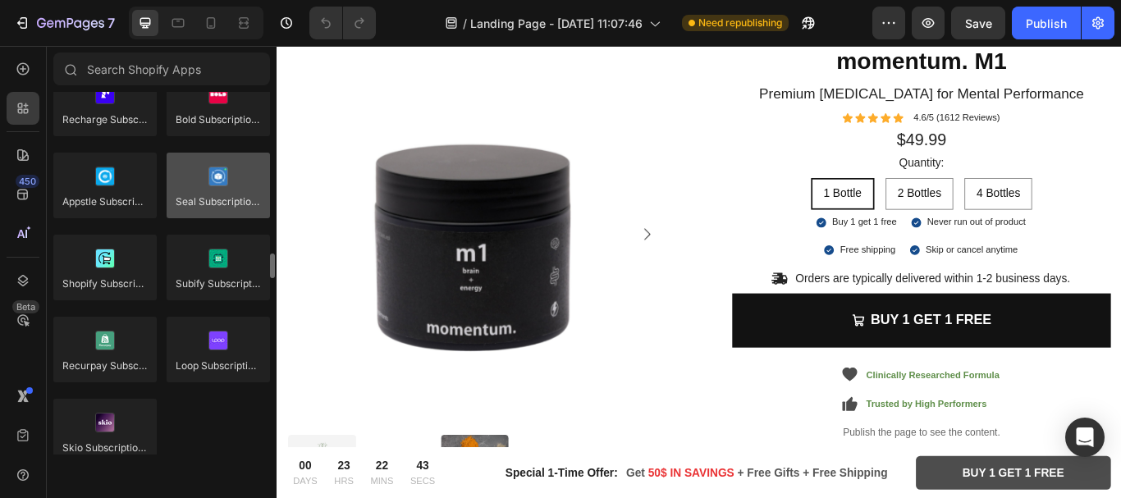
click at [227, 195] on div at bounding box center [218, 186] width 103 height 66
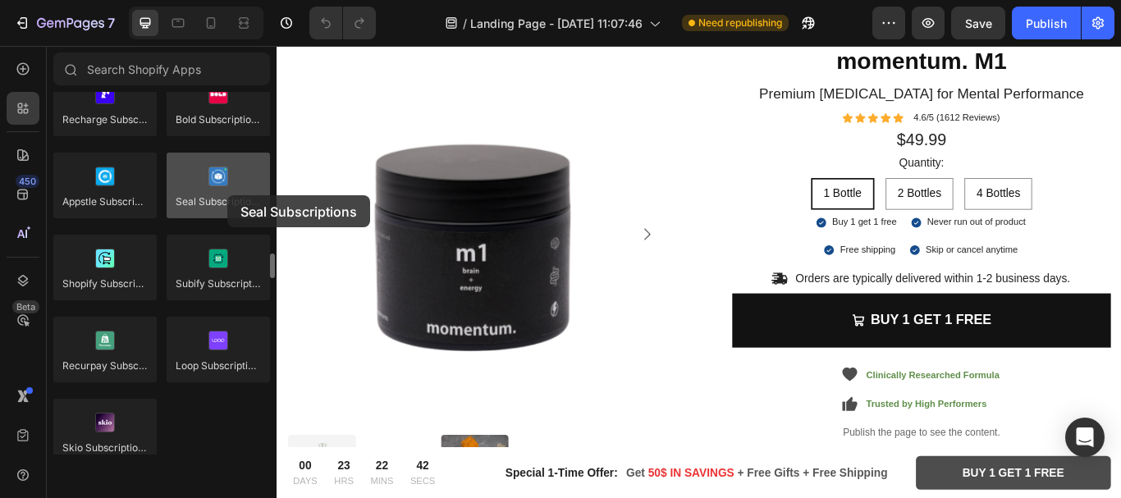
click at [227, 195] on div at bounding box center [218, 186] width 103 height 66
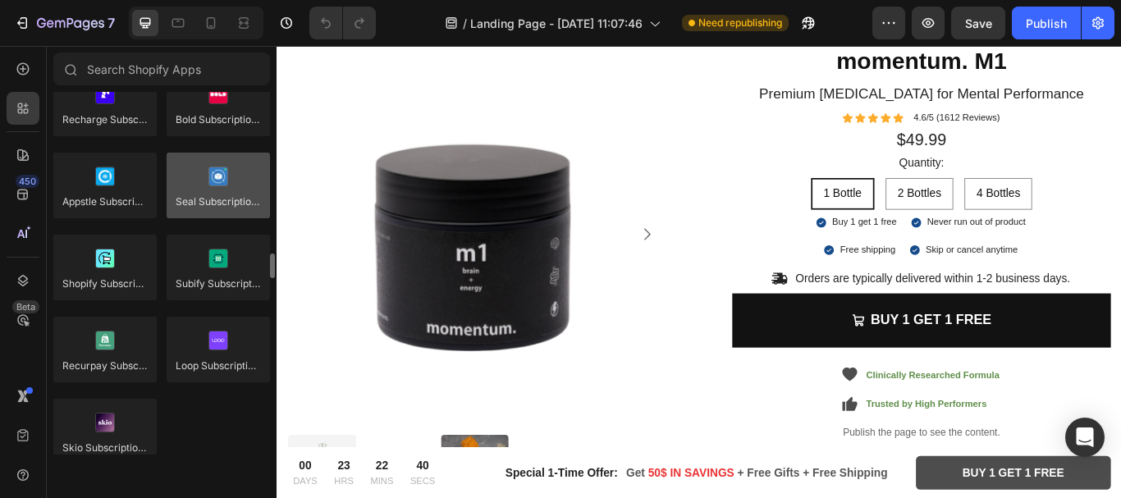
click at [227, 195] on div at bounding box center [218, 186] width 103 height 66
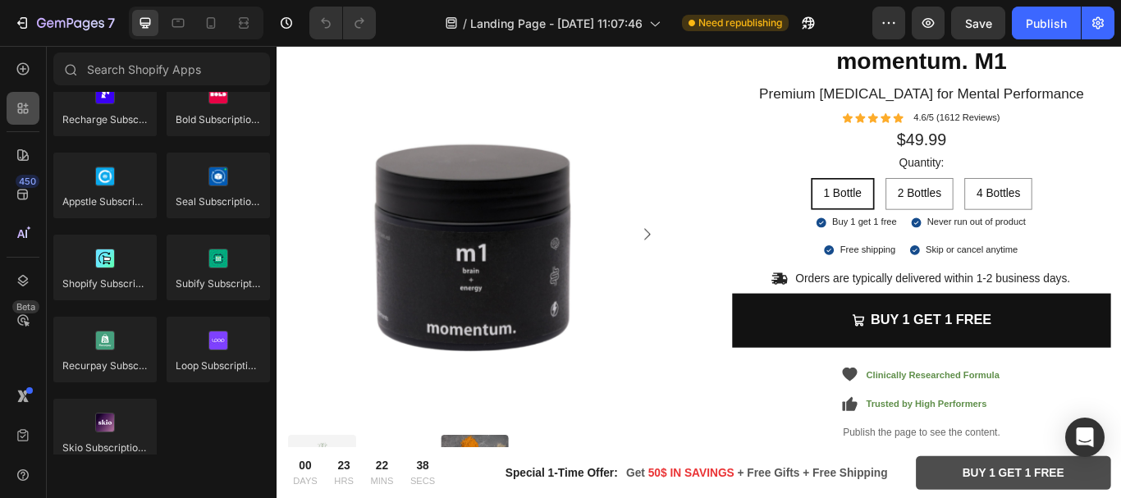
click at [32, 108] on div at bounding box center [23, 108] width 33 height 33
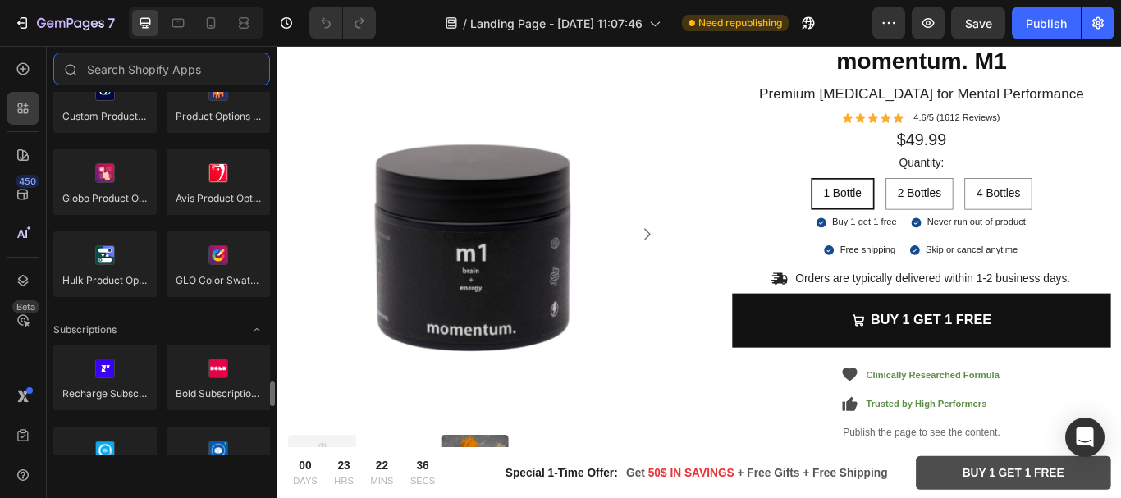
scroll to position [2180, 0]
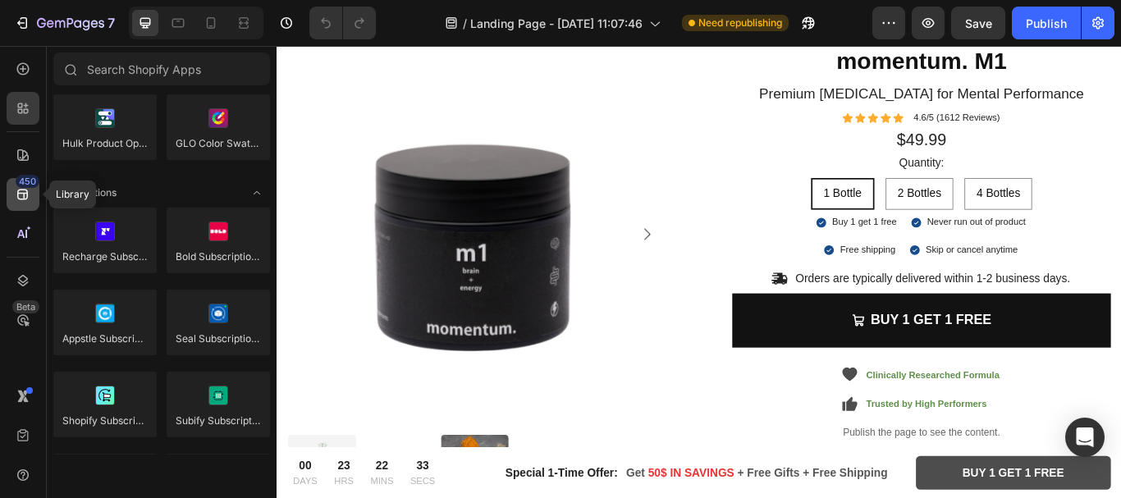
click at [27, 201] on icon at bounding box center [23, 194] width 16 height 16
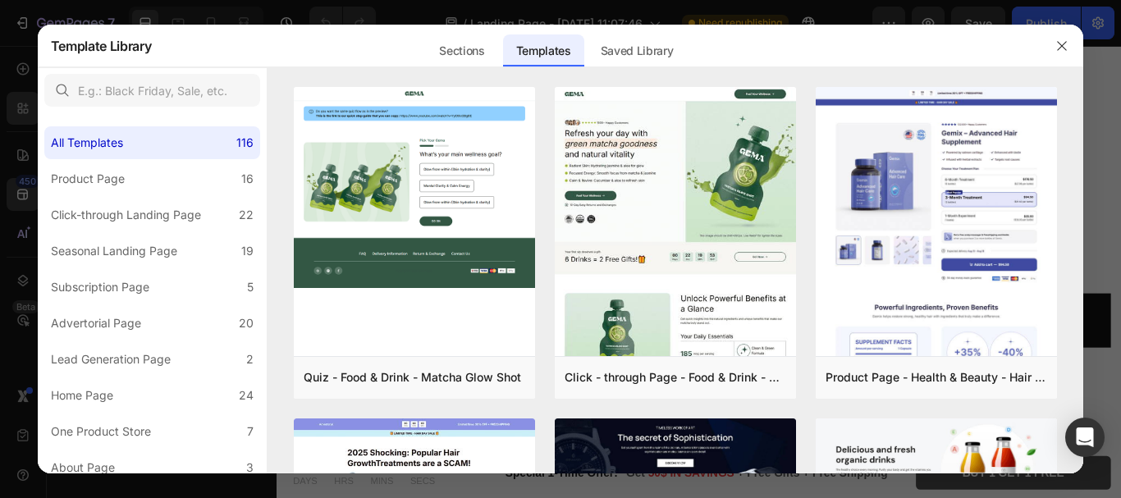
click at [1039, 40] on div "Template Library Sections Templates Existing pages Saved Library Templates Save…" at bounding box center [546, 46] width 991 height 43
click at [1072, 48] on button "button" at bounding box center [1062, 46] width 26 height 26
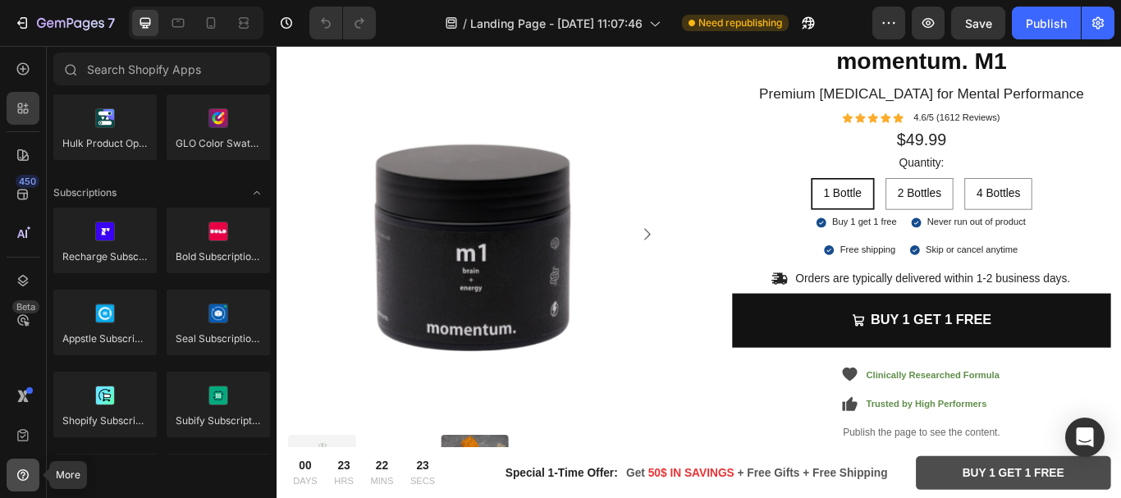
click at [21, 477] on icon at bounding box center [23, 475] width 16 height 16
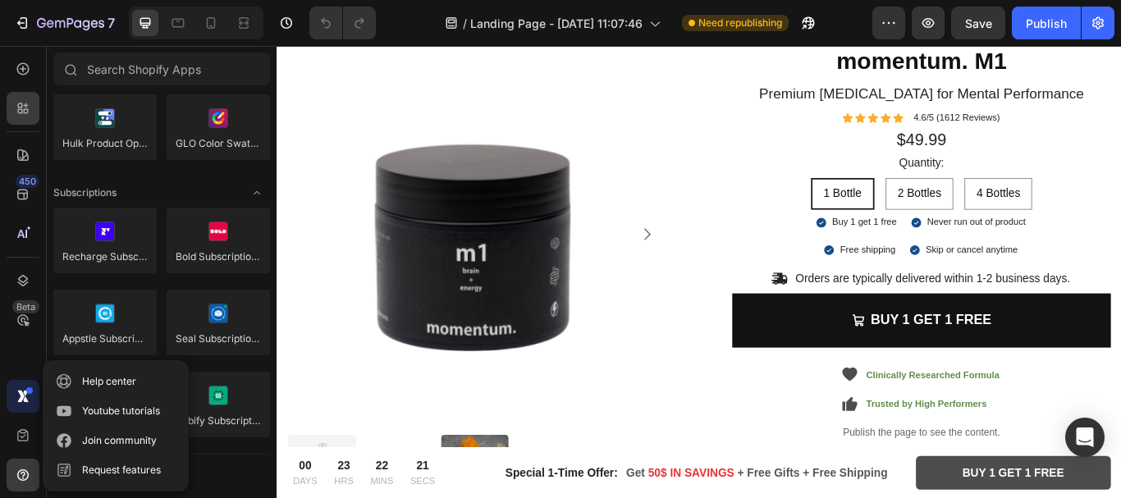
click at [24, 401] on icon at bounding box center [26, 400] width 6 height 6
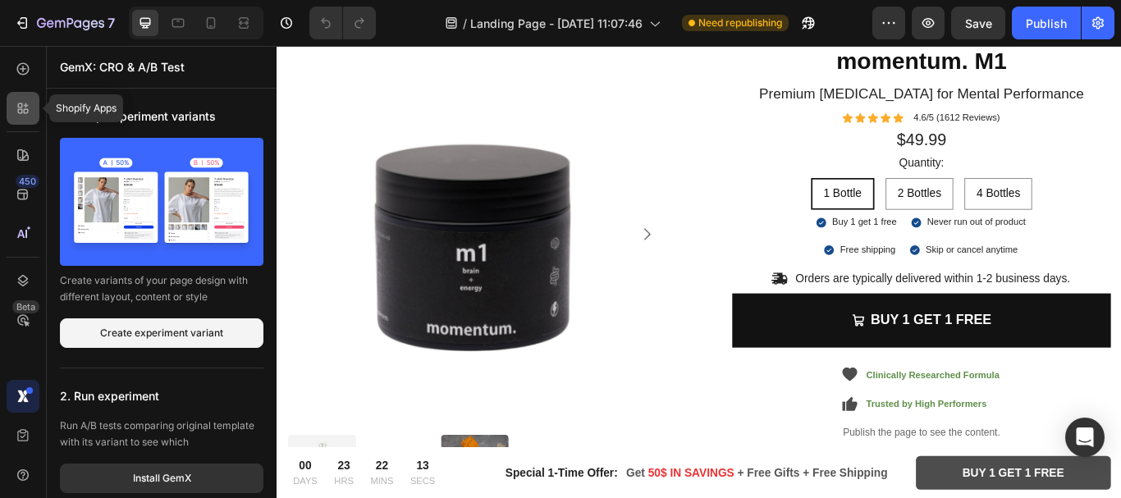
click at [31, 113] on div at bounding box center [23, 108] width 33 height 33
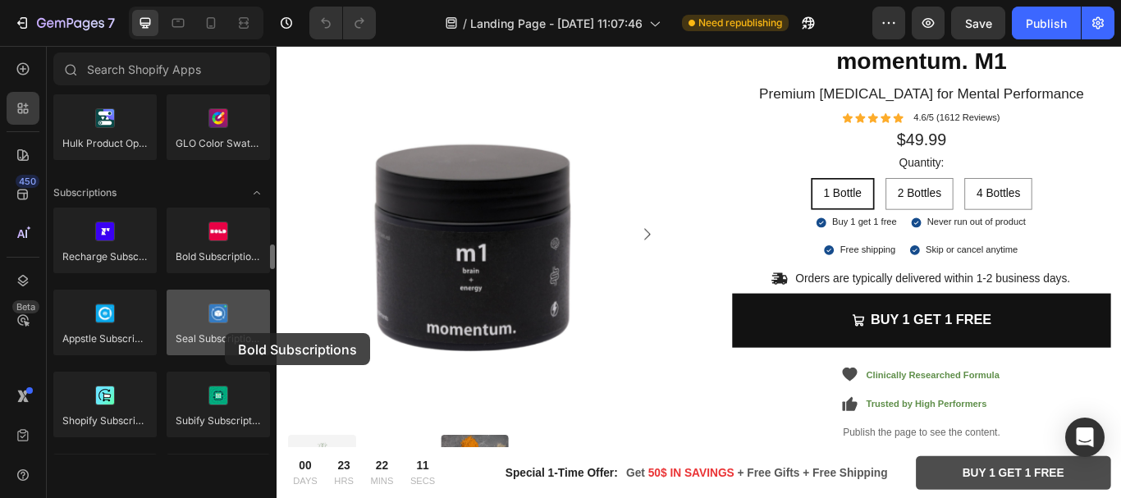
drag, startPoint x: 212, startPoint y: 254, endPoint x: 225, endPoint y: 333, distance: 80.7
click at [225, 333] on div at bounding box center [218, 323] width 103 height 66
click at [232, 331] on div at bounding box center [218, 323] width 103 height 66
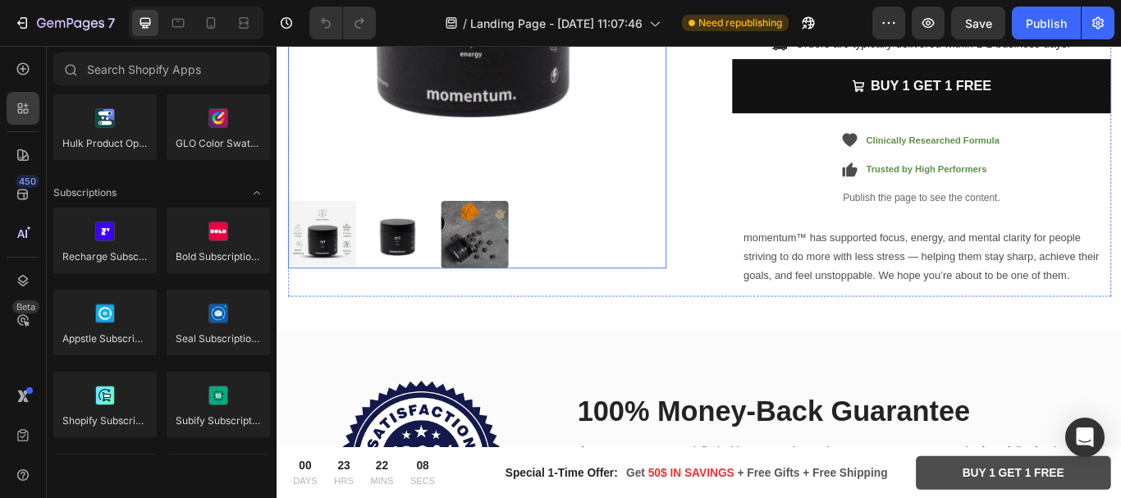
scroll to position [2333, 0]
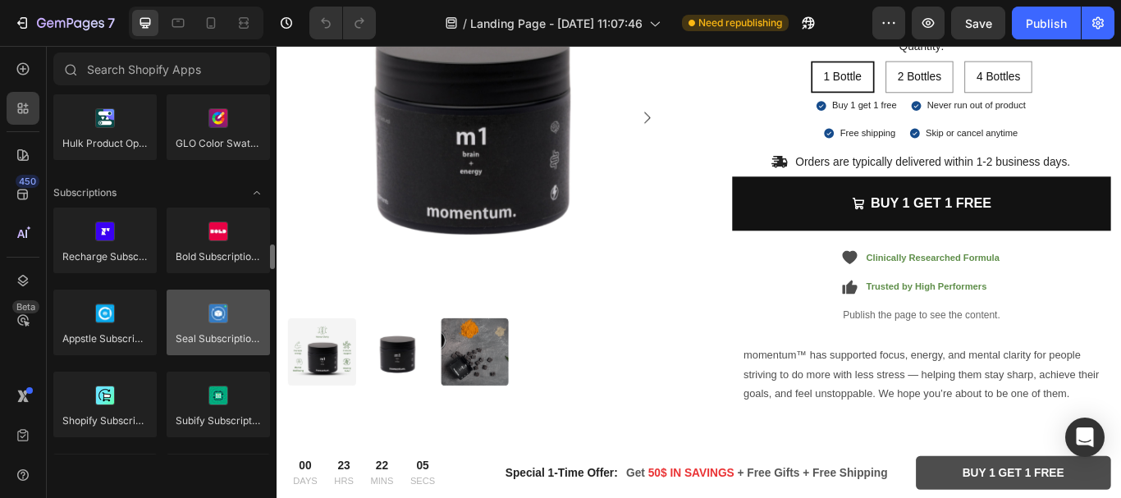
click at [244, 341] on div at bounding box center [218, 323] width 103 height 66
click at [220, 345] on div at bounding box center [218, 323] width 103 height 66
click at [217, 346] on div at bounding box center [218, 323] width 103 height 66
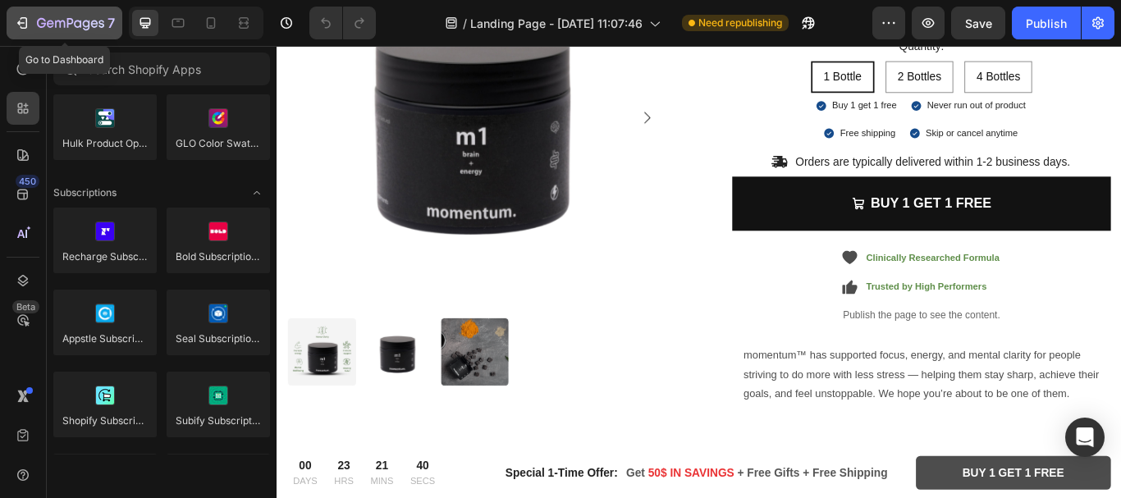
drag, startPoint x: 121, startPoint y: 22, endPoint x: 48, endPoint y: 26, distance: 72.4
click at [48, 26] on button "7" at bounding box center [65, 23] width 116 height 33
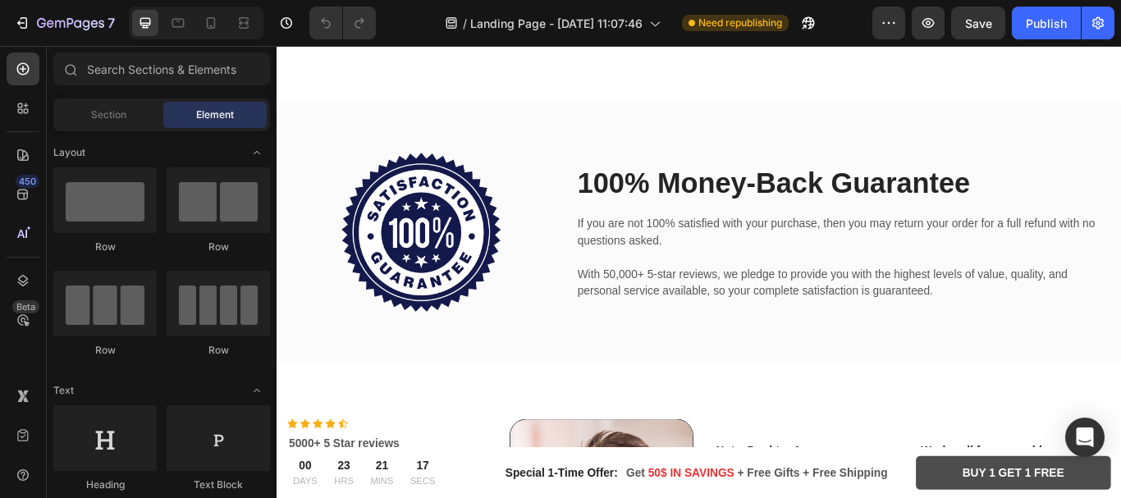
scroll to position [3284, 0]
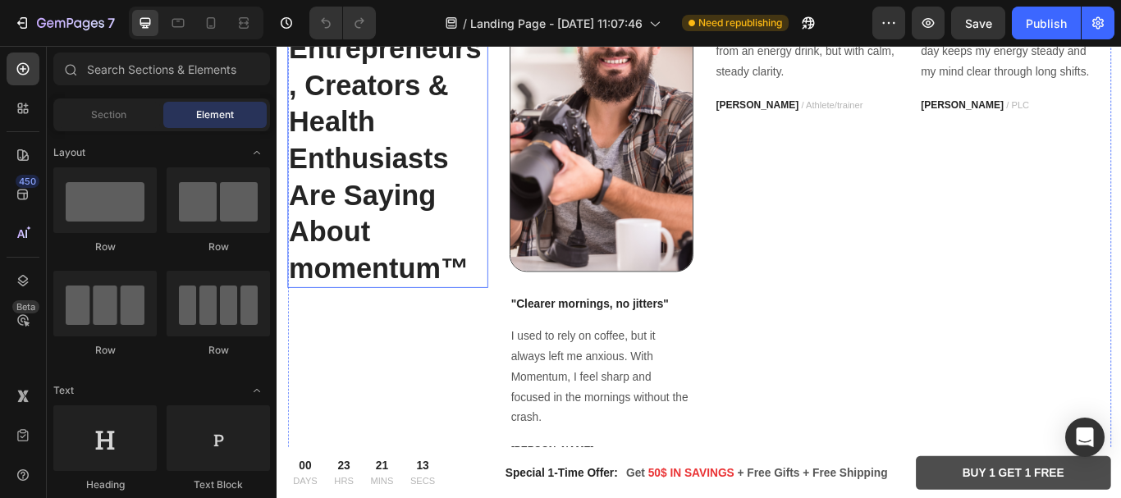
drag, startPoint x: 309, startPoint y: 67, endPoint x: 345, endPoint y: 219, distance: 156.1
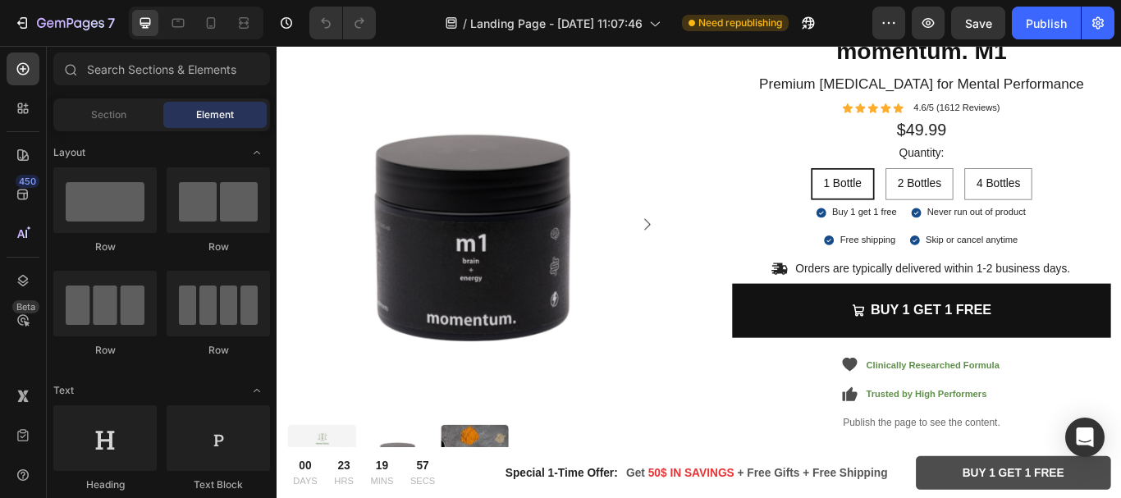
scroll to position [2190, 0]
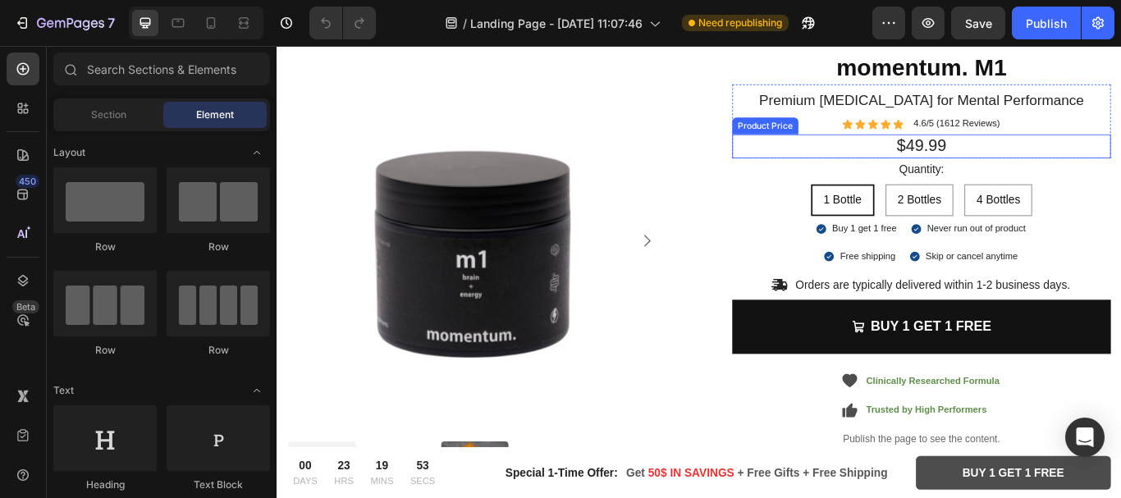
click at [983, 174] on div "$49.99" at bounding box center [1029, 163] width 442 height 28
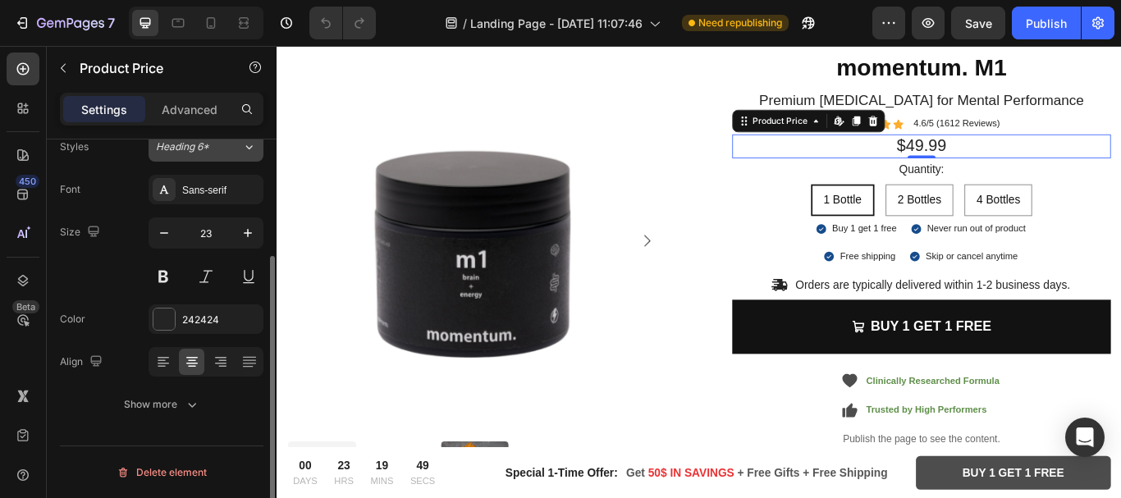
scroll to position [163, 0]
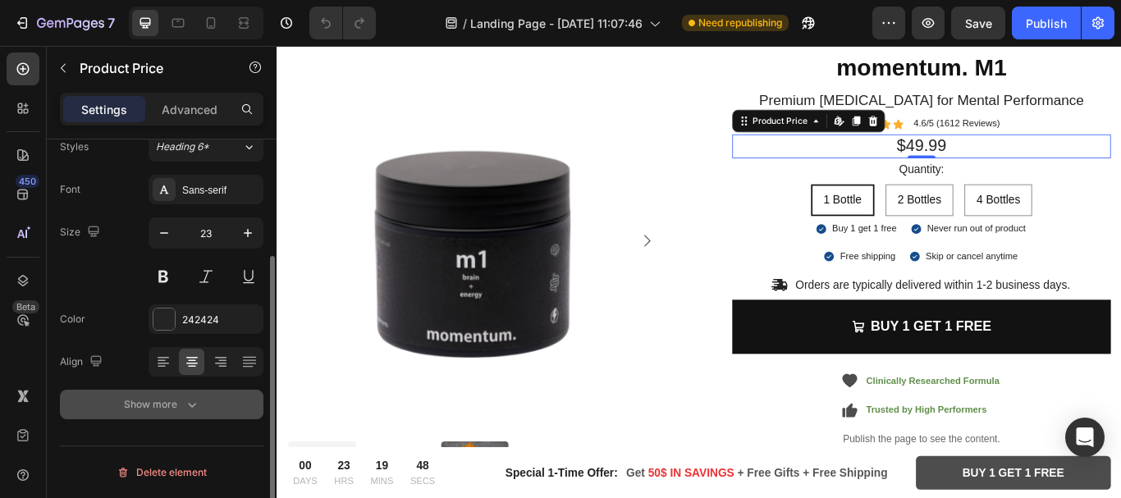
click at [188, 409] on icon "button" at bounding box center [192, 405] width 16 height 16
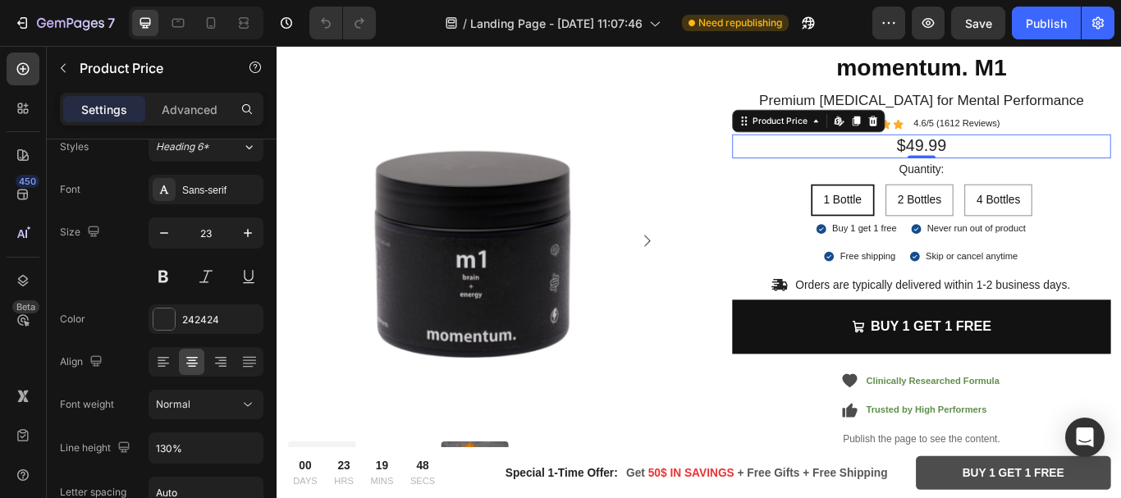
scroll to position [379, 0]
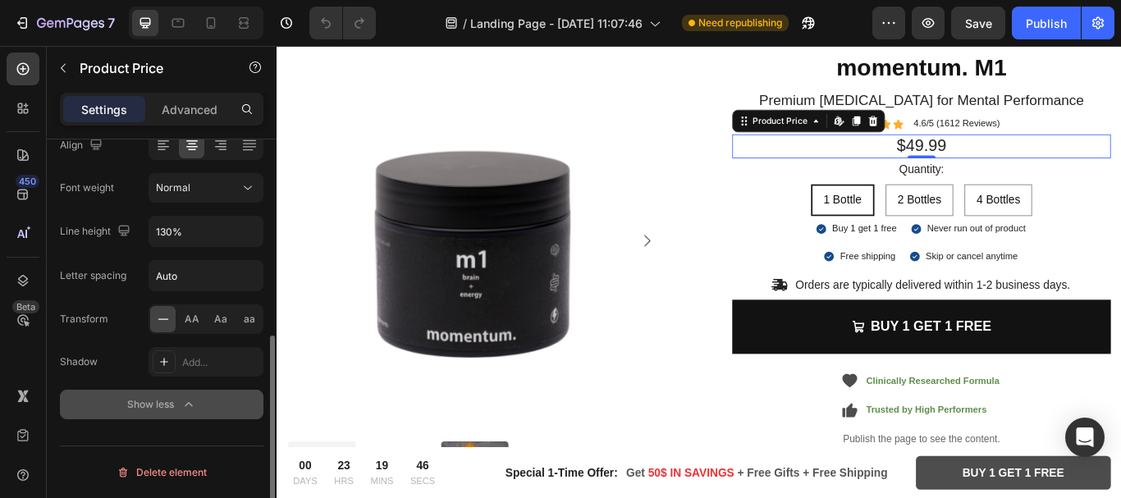
click at [188, 409] on icon "button" at bounding box center [189, 405] width 16 height 16
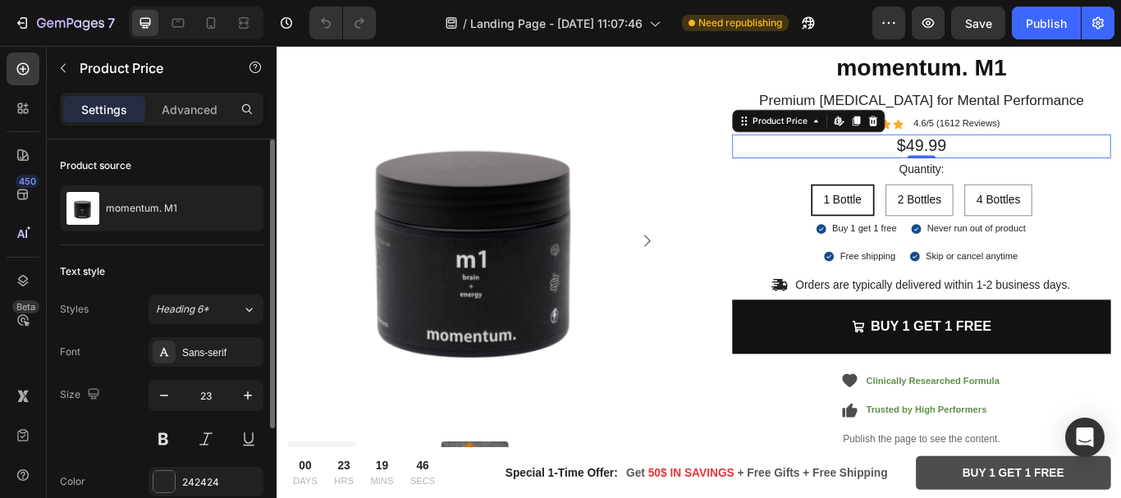
scroll to position [0, 0]
click at [217, 105] on p "Advanced" at bounding box center [190, 109] width 56 height 17
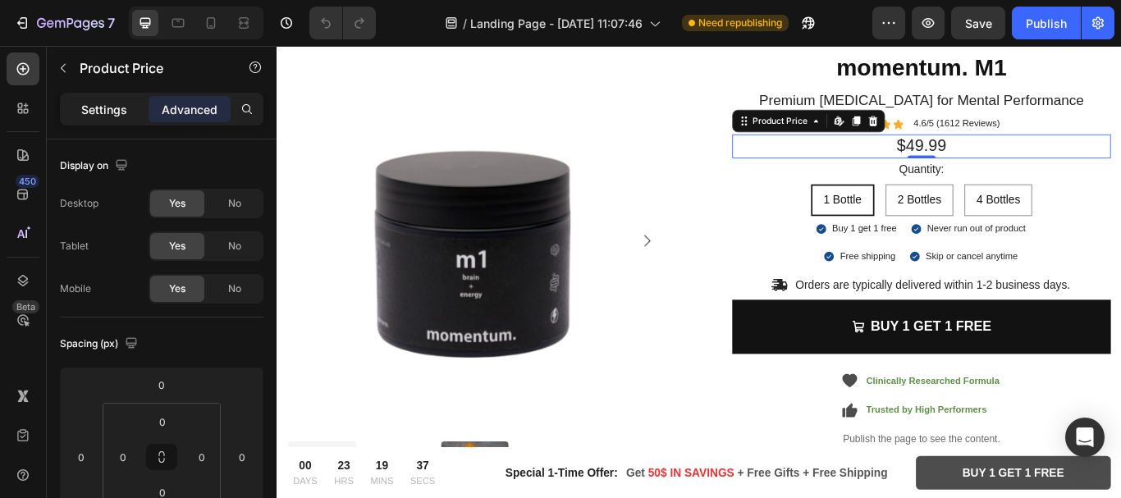
click at [107, 103] on p "Settings" at bounding box center [104, 109] width 46 height 17
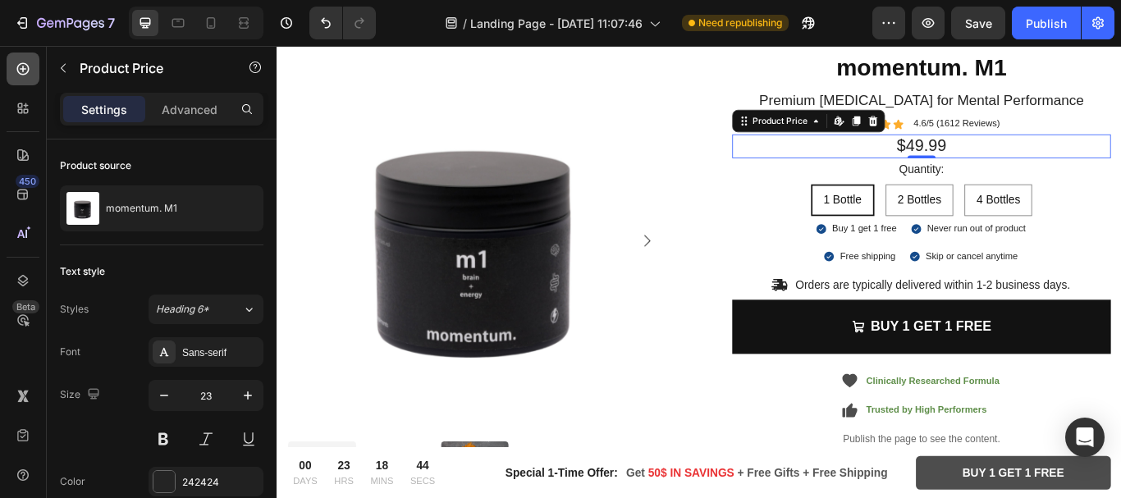
click at [19, 56] on div at bounding box center [23, 69] width 33 height 33
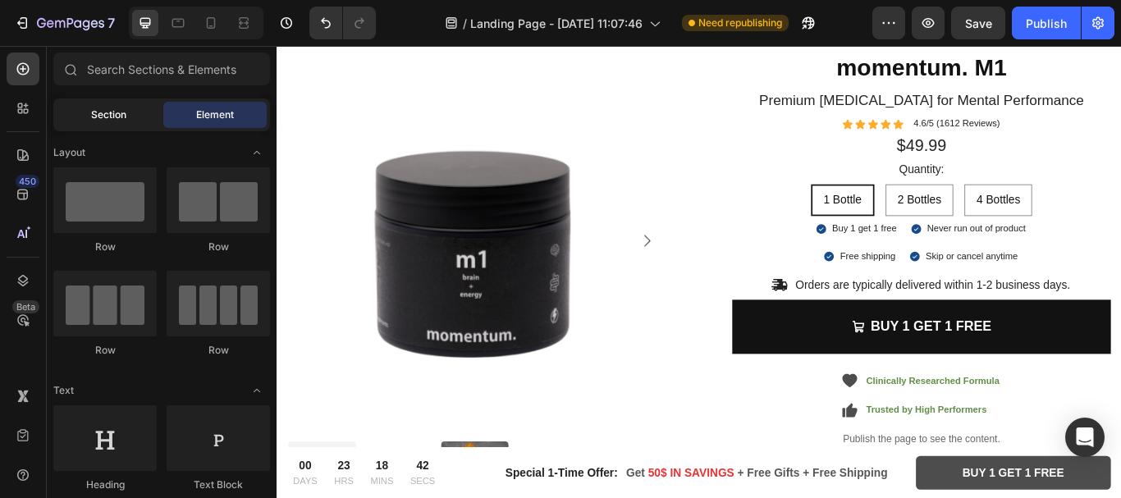
click at [106, 122] on span "Section" at bounding box center [108, 115] width 35 height 15
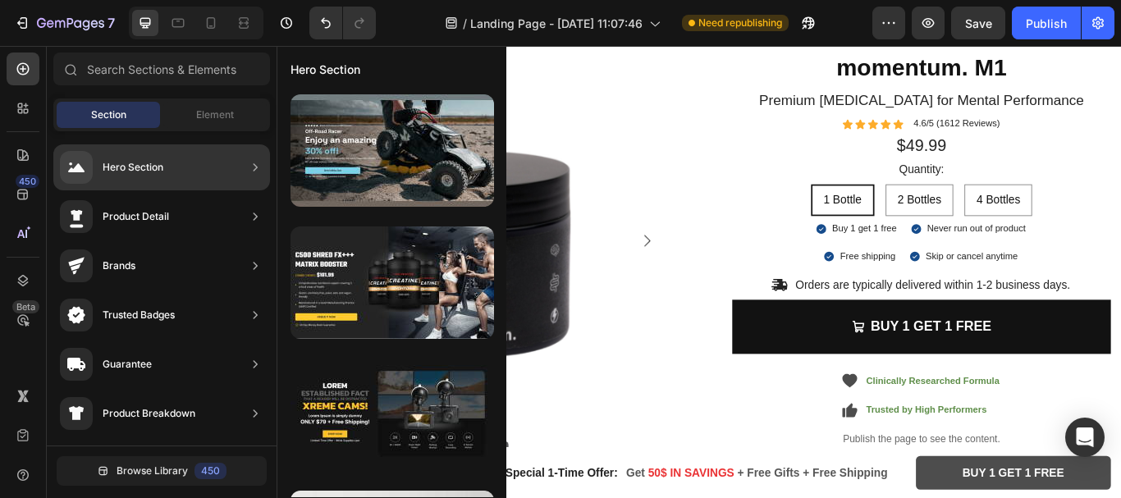
click at [255, 164] on icon at bounding box center [256, 166] width 4 height 7
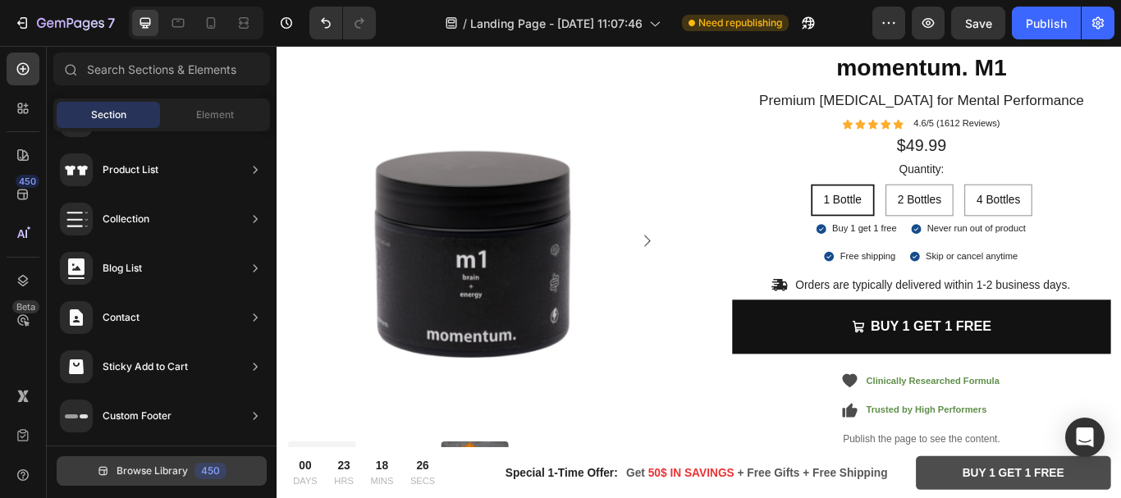
click at [147, 466] on span "Browse Library" at bounding box center [152, 471] width 71 height 15
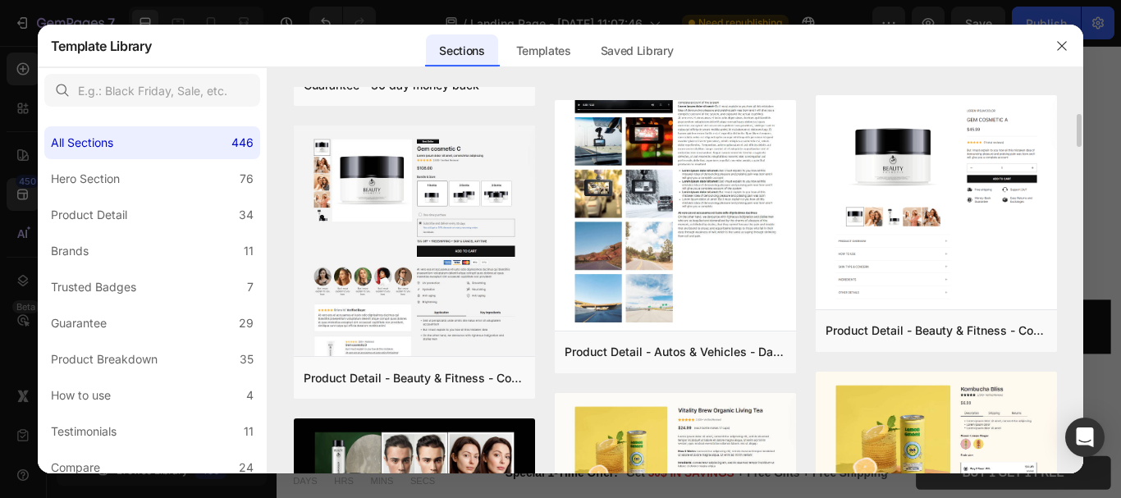
scroll to position [0, 0]
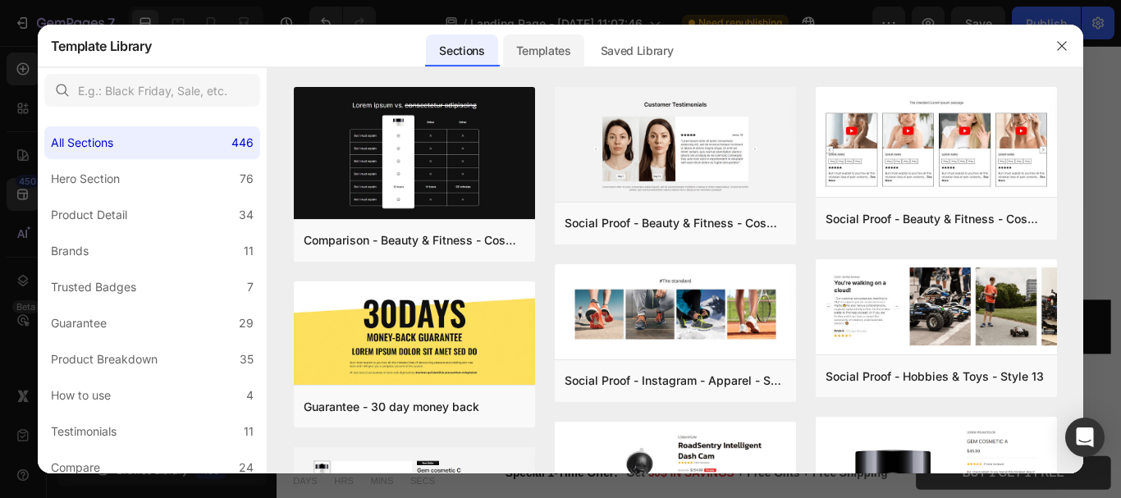
click at [558, 57] on div "Templates" at bounding box center [543, 50] width 81 height 33
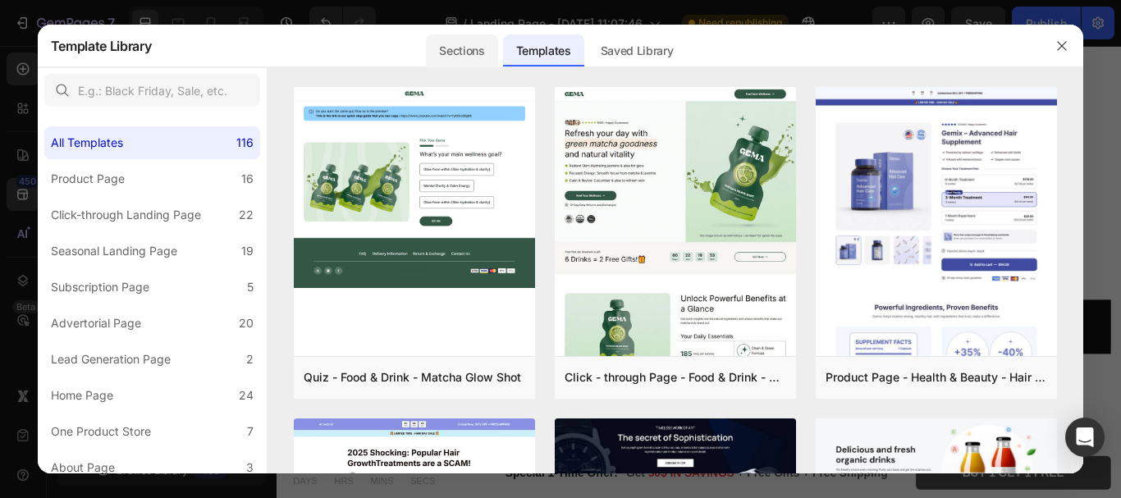
click at [475, 61] on div "Sections" at bounding box center [461, 50] width 71 height 33
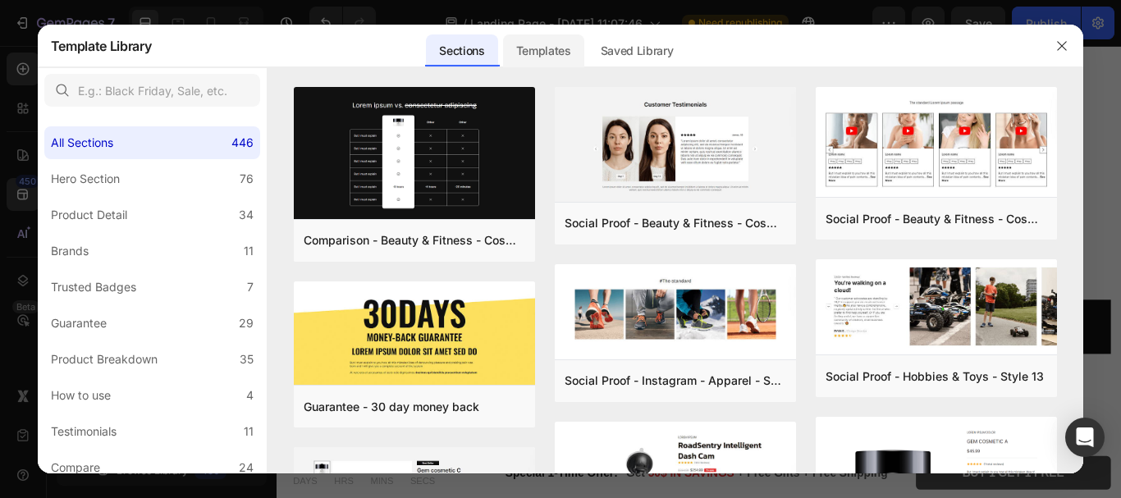
click at [552, 41] on div "Templates" at bounding box center [543, 50] width 81 height 33
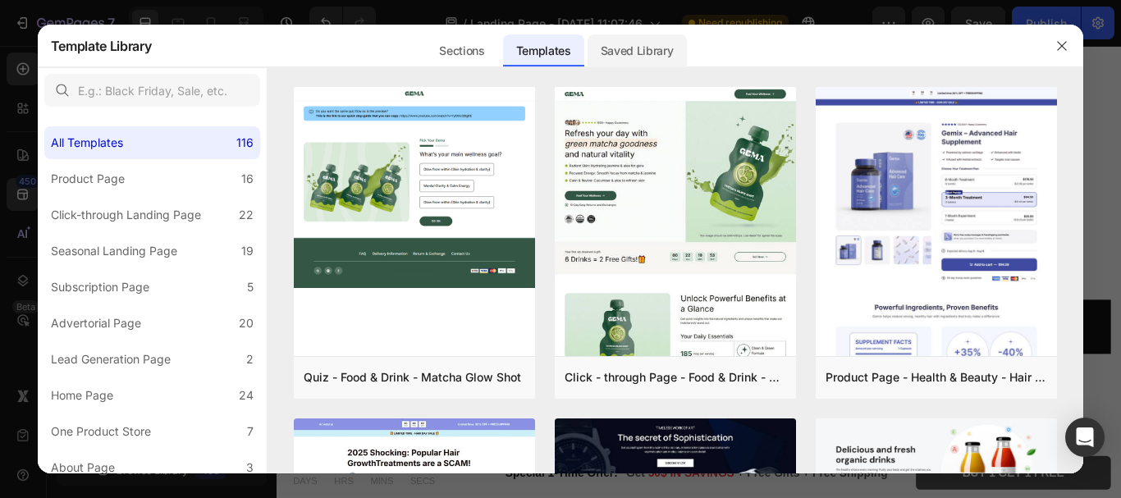
click at [623, 39] on div "Saved Library" at bounding box center [637, 50] width 99 height 33
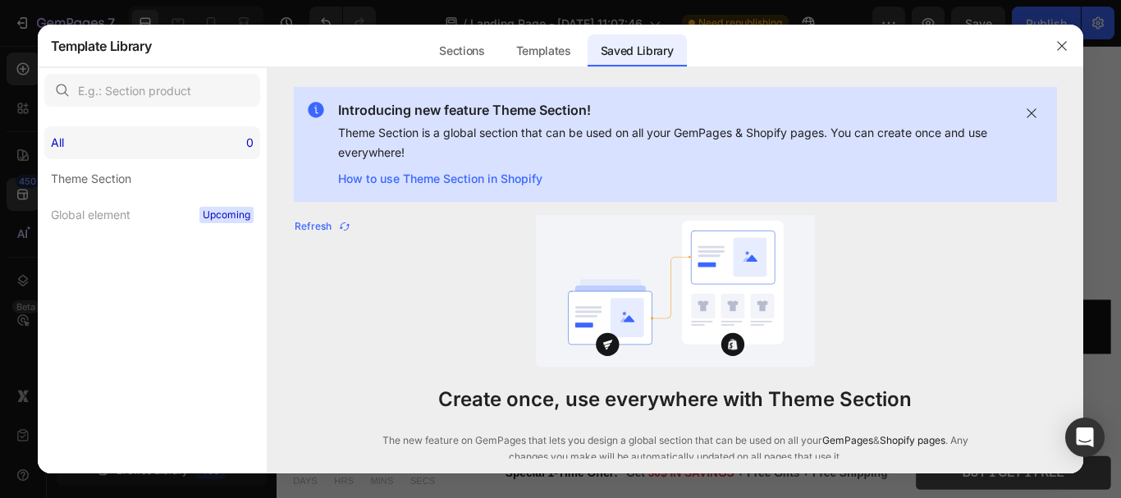
click at [122, 151] on div "All 0" at bounding box center [152, 142] width 216 height 33
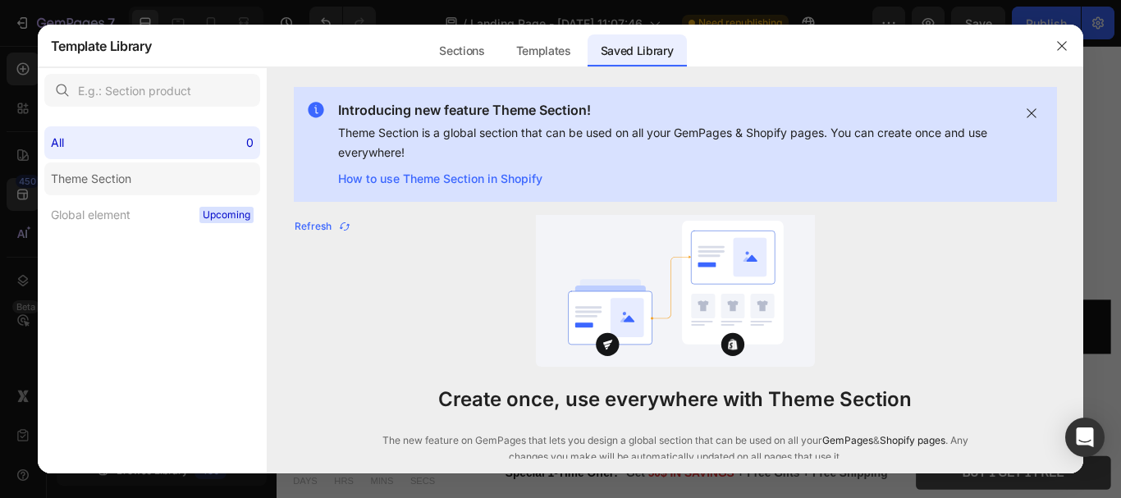
click at [99, 177] on div "Theme Section" at bounding box center [91, 179] width 80 height 20
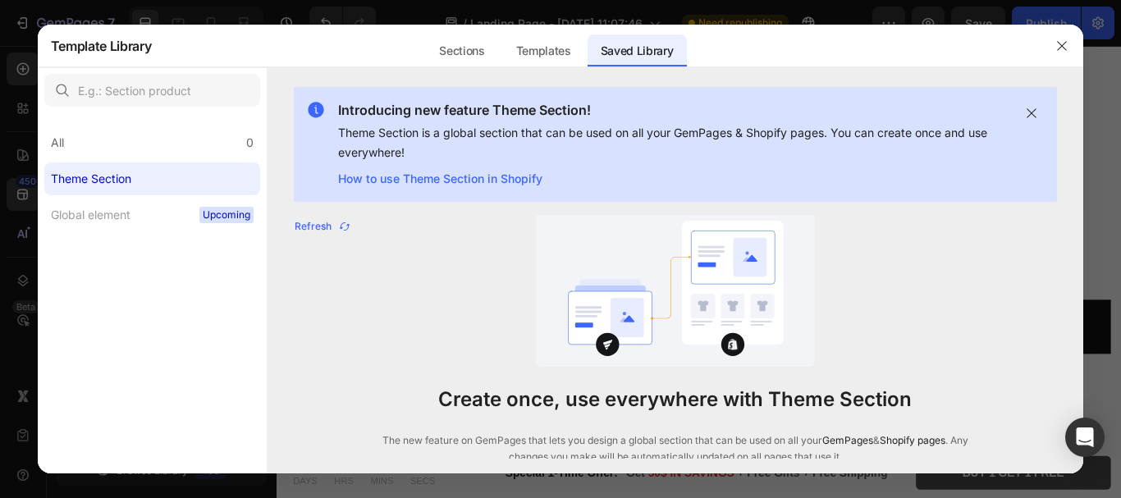
click at [105, 179] on div "Theme Section" at bounding box center [91, 179] width 80 height 20
click at [1058, 53] on button "button" at bounding box center [1062, 46] width 26 height 26
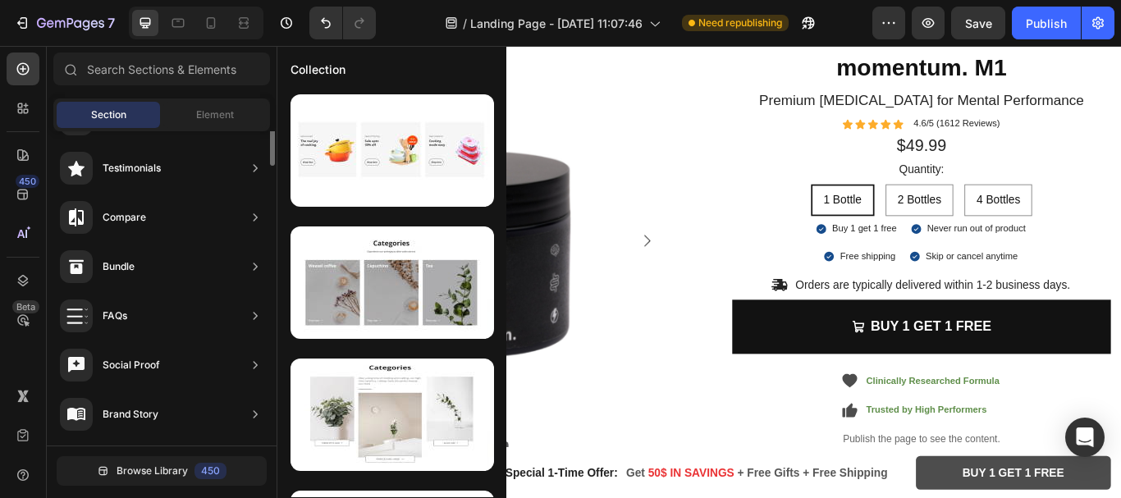
scroll to position [207, 0]
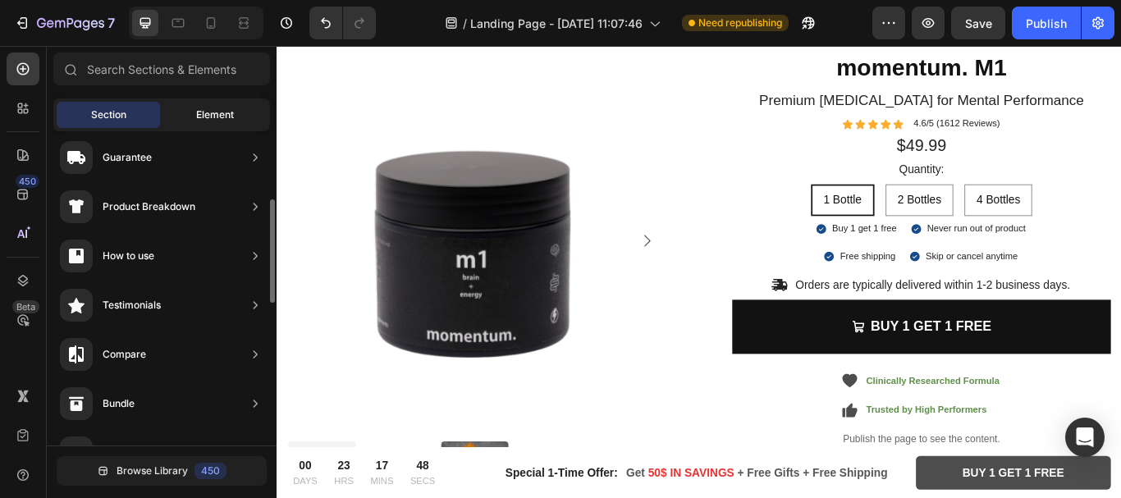
click at [235, 109] on div "Element" at bounding box center [214, 115] width 103 height 26
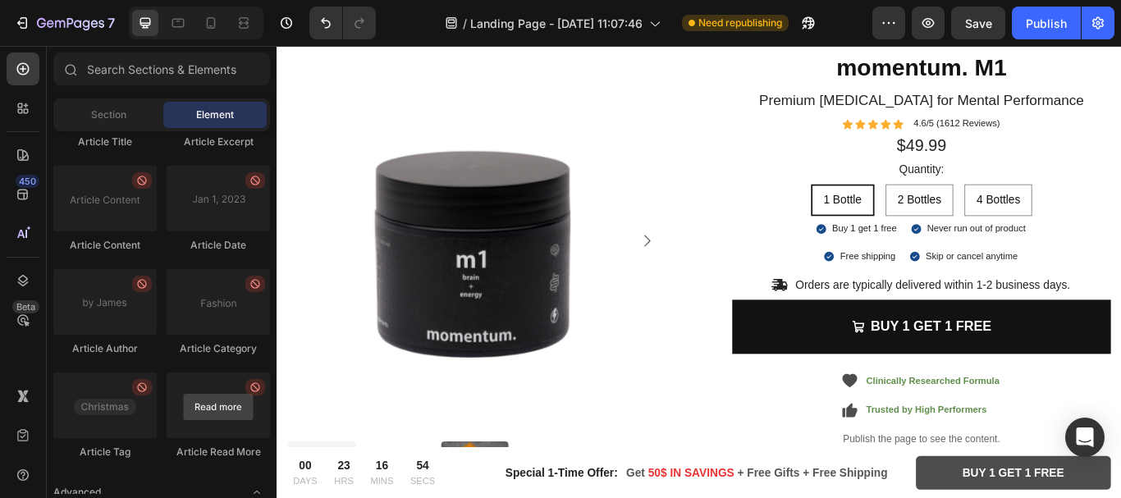
scroll to position [4502, 0]
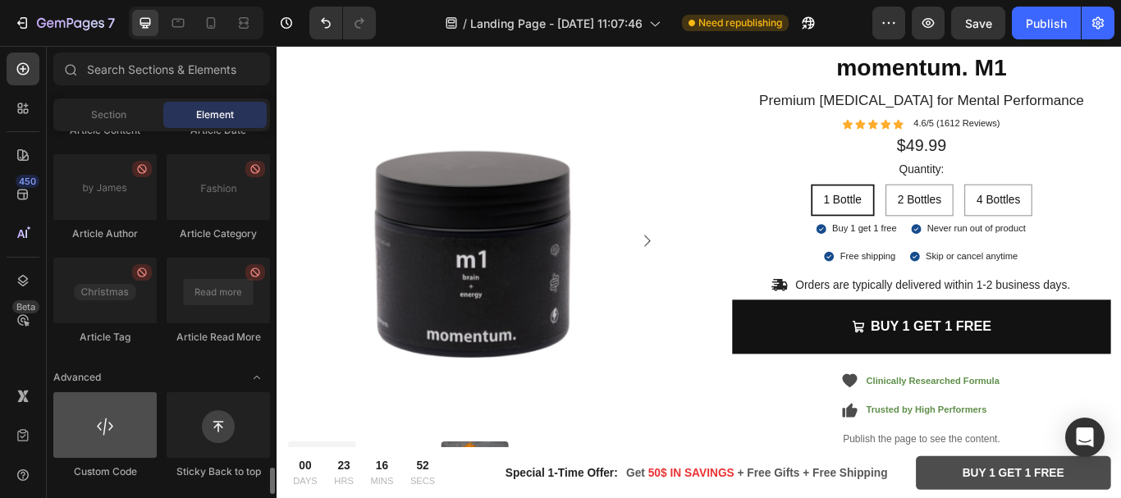
click at [94, 438] on div at bounding box center [104, 425] width 103 height 66
click at [122, 415] on div at bounding box center [104, 425] width 103 height 66
click at [119, 421] on div at bounding box center [104, 425] width 103 height 66
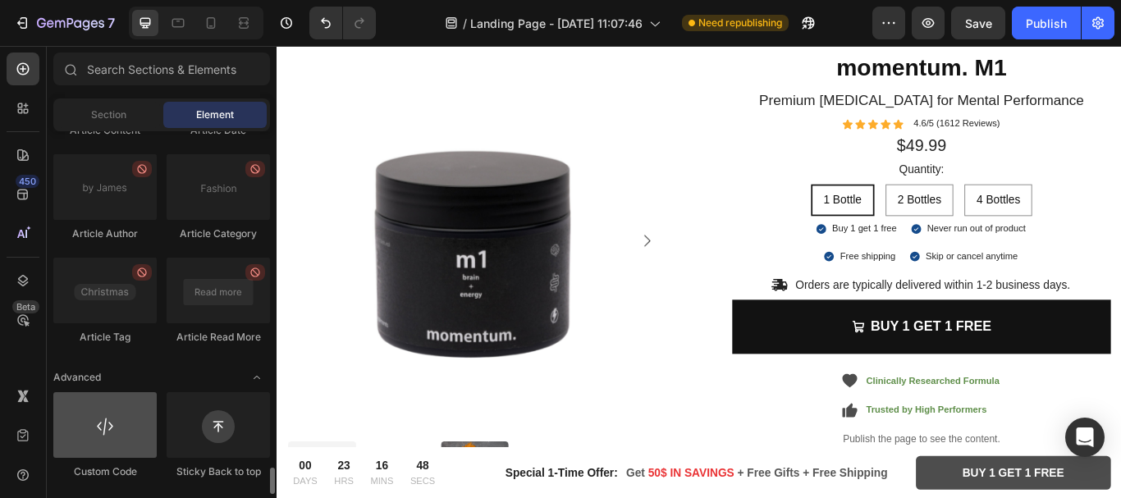
click at [119, 421] on div at bounding box center [104, 425] width 103 height 66
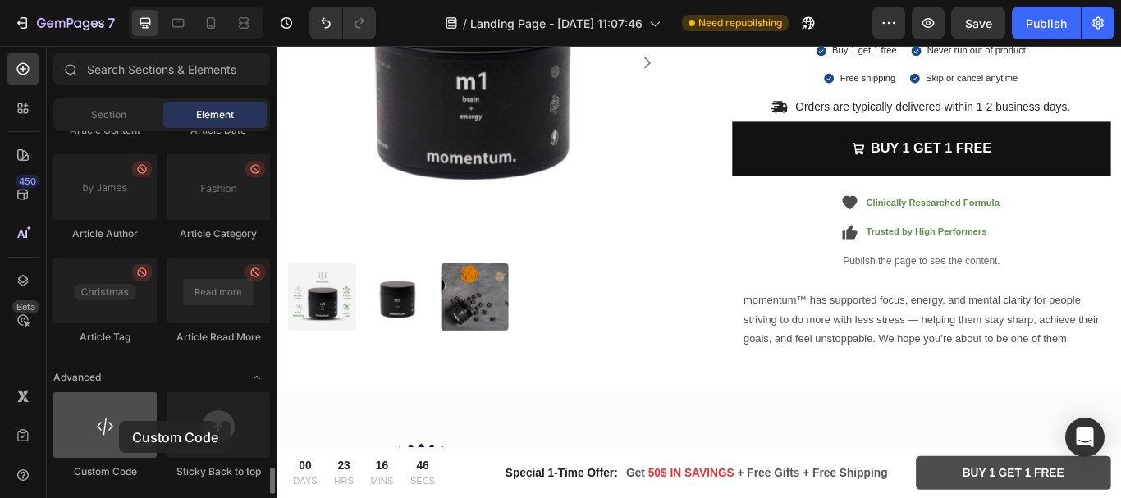
click at [119, 421] on div at bounding box center [104, 425] width 103 height 66
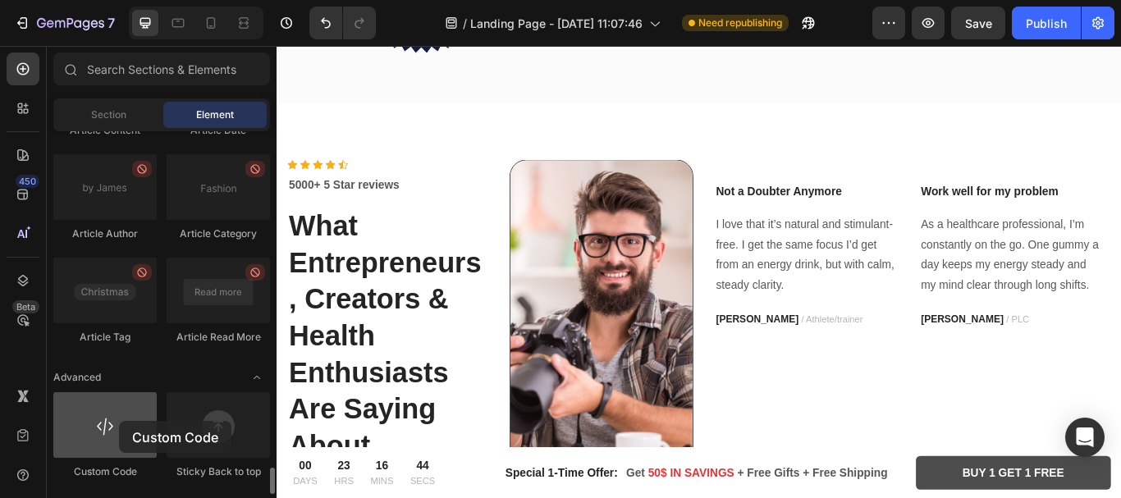
click at [119, 421] on div at bounding box center [104, 425] width 103 height 66
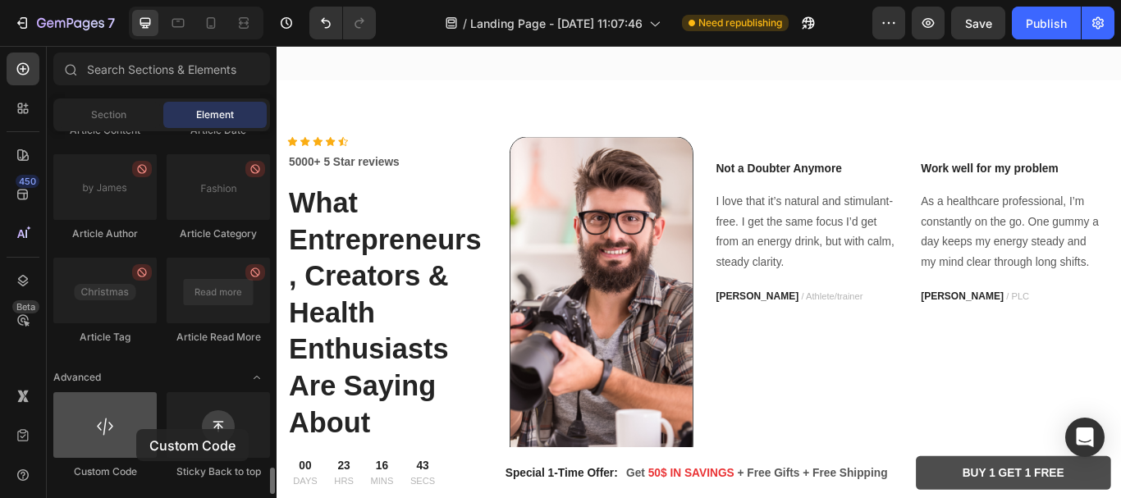
click at [136, 429] on div at bounding box center [104, 425] width 103 height 66
click at [124, 429] on div at bounding box center [104, 425] width 103 height 66
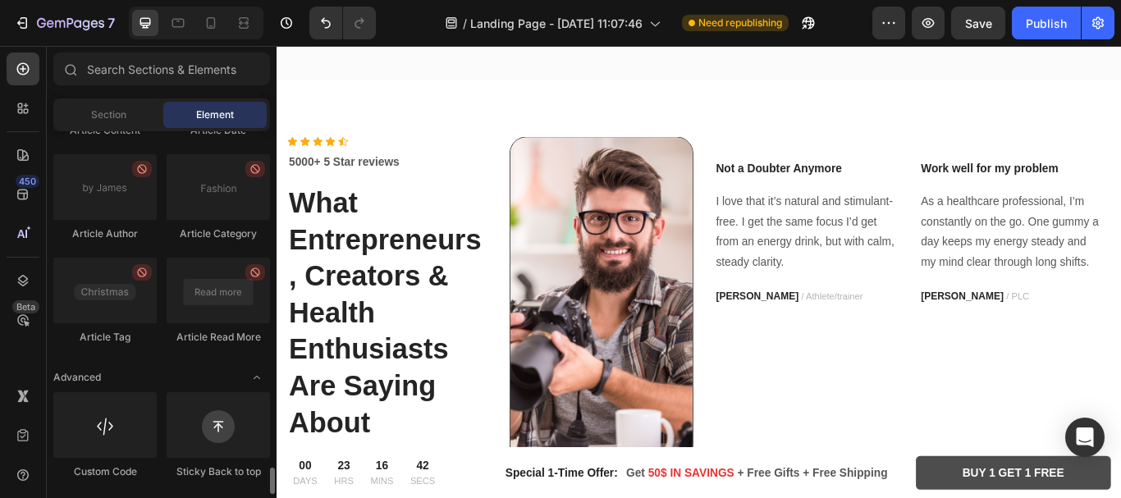
drag, startPoint x: 124, startPoint y: 429, endPoint x: 97, endPoint y: 470, distance: 49.2
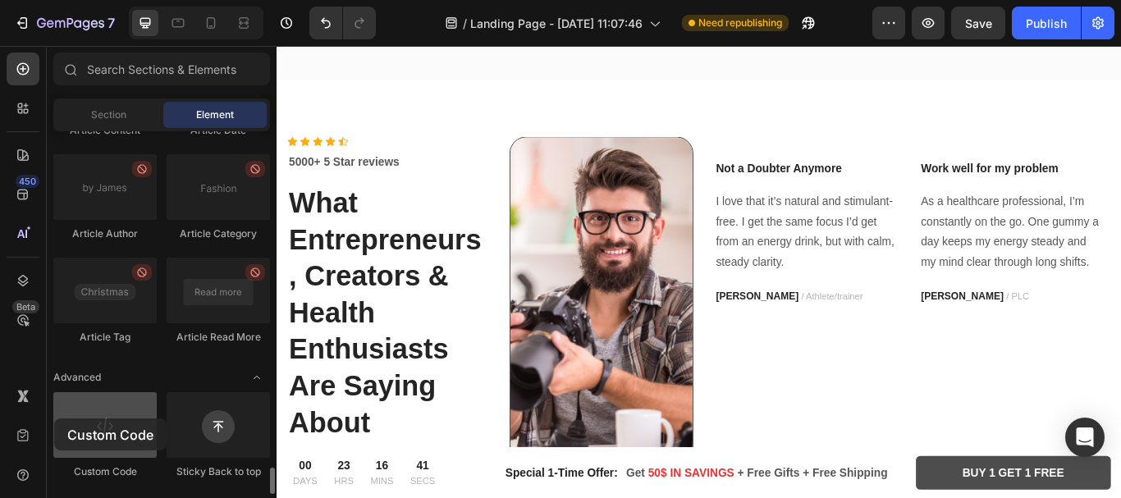
drag, startPoint x: 97, startPoint y: 470, endPoint x: 54, endPoint y: 419, distance: 66.4
click at [54, 419] on div at bounding box center [104, 425] width 103 height 66
click at [78, 421] on div at bounding box center [104, 425] width 103 height 66
click at [112, 437] on div at bounding box center [104, 425] width 103 height 66
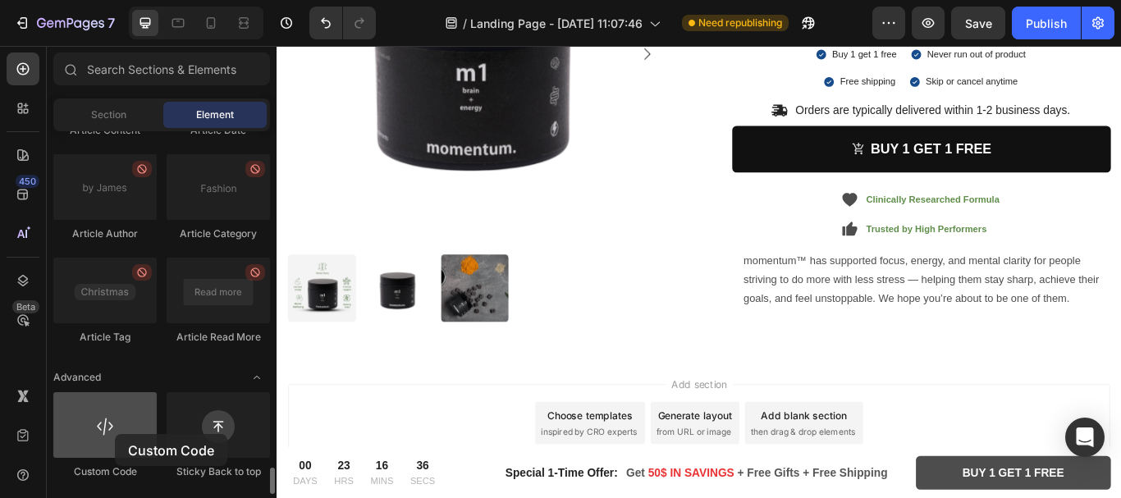
scroll to position [4966, 0]
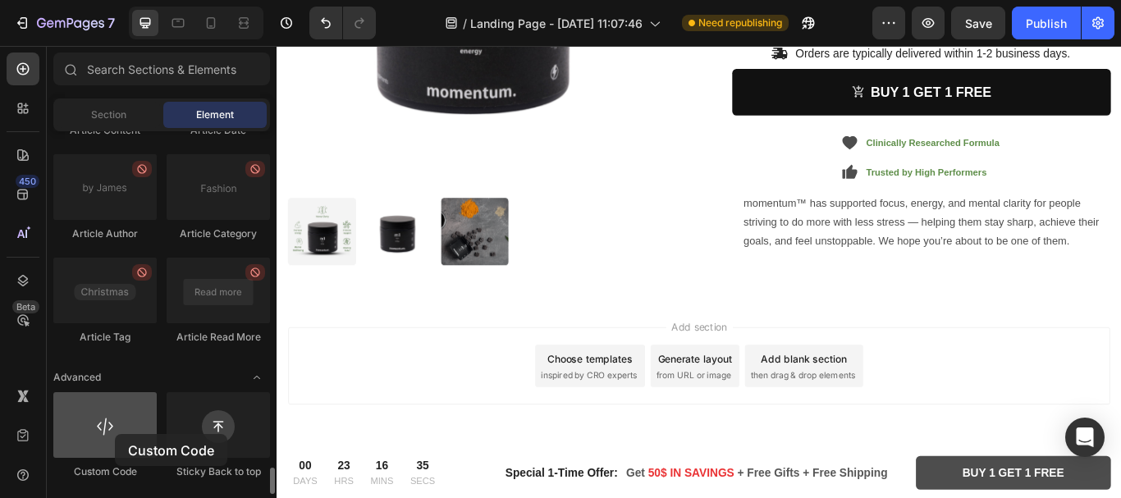
drag, startPoint x: 107, startPoint y: 433, endPoint x: 115, endPoint y: 434, distance: 8.4
click at [115, 434] on div at bounding box center [104, 425] width 103 height 66
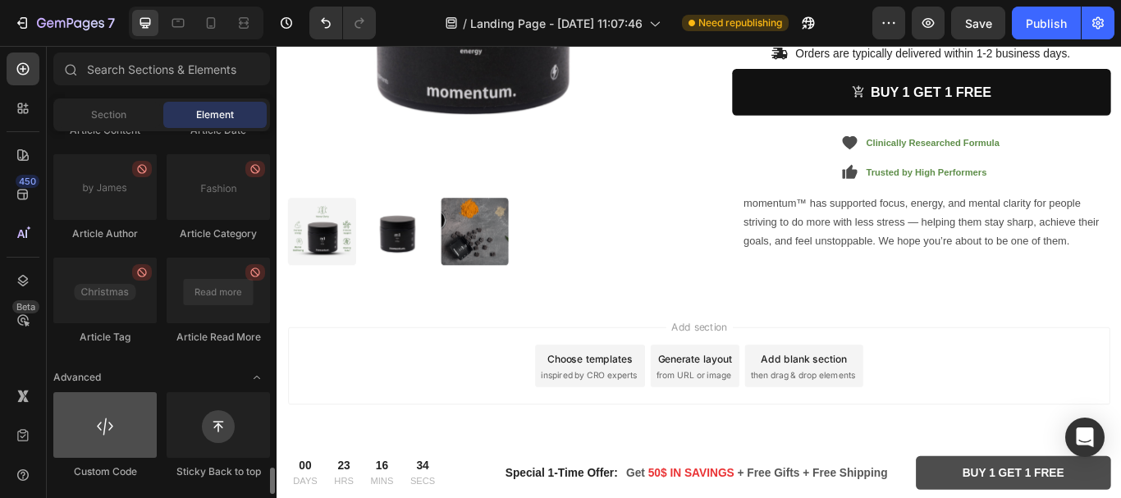
click at [115, 434] on div at bounding box center [104, 425] width 103 height 66
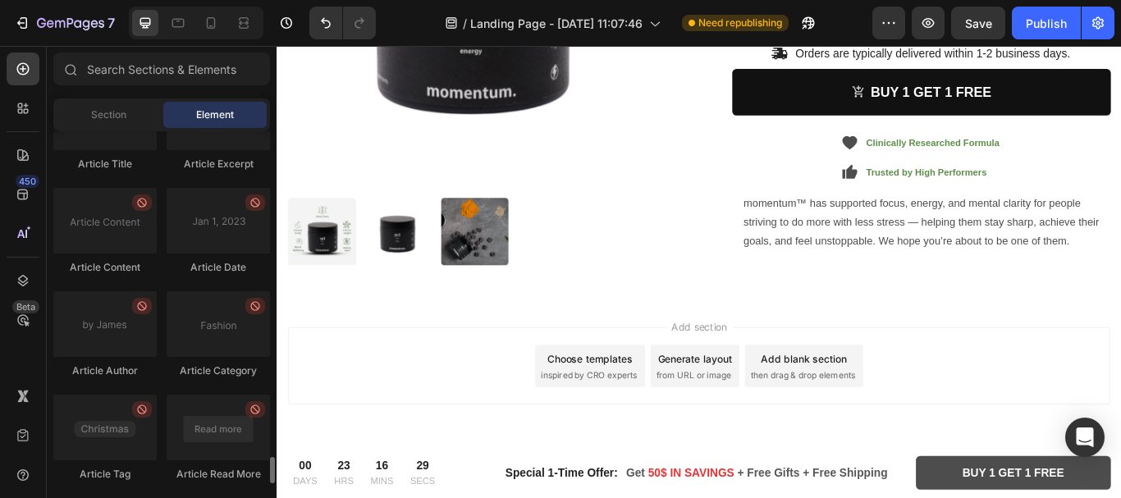
scroll to position [4502, 0]
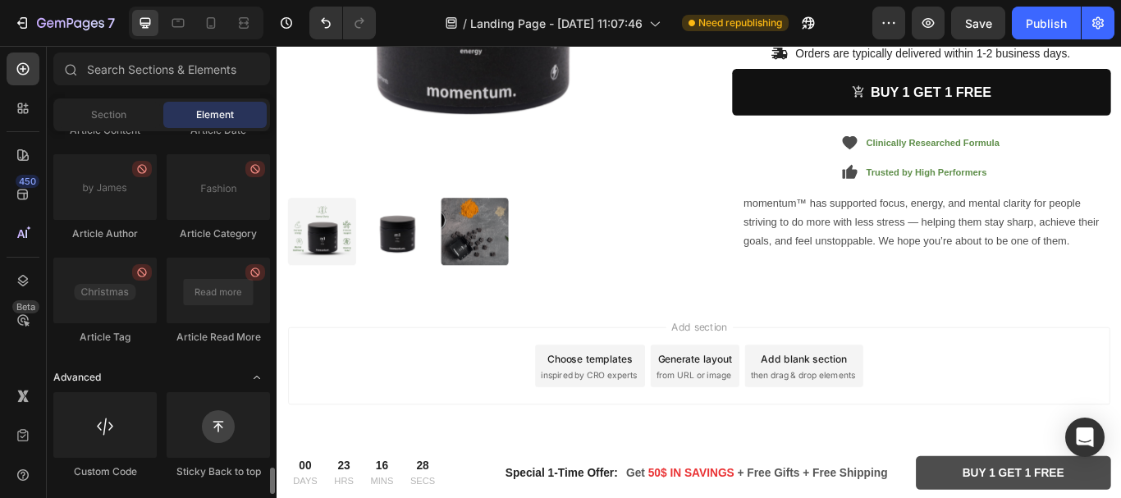
click at [238, 379] on div "Advanced" at bounding box center [161, 377] width 217 height 16
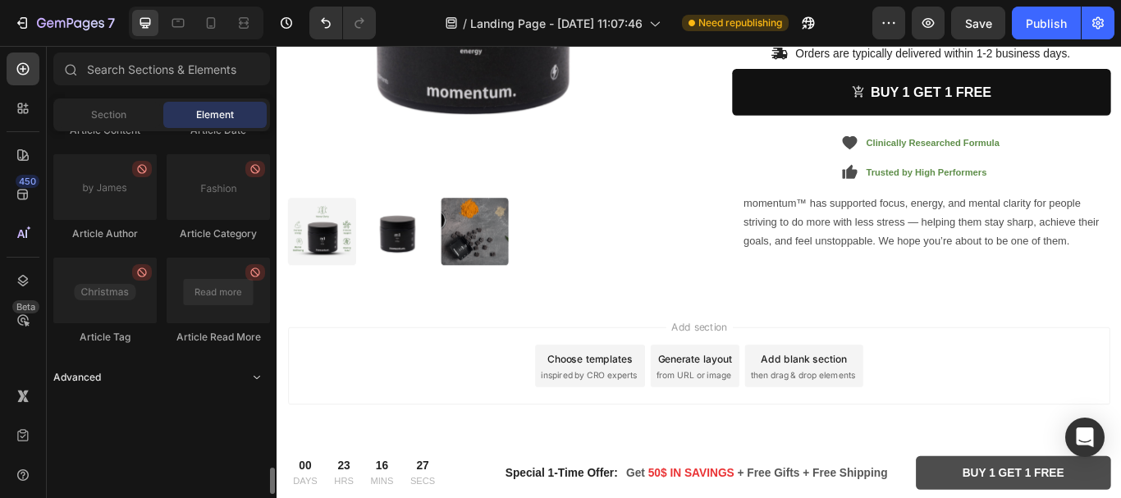
click at [243, 377] on div "Advanced" at bounding box center [161, 377] width 217 height 16
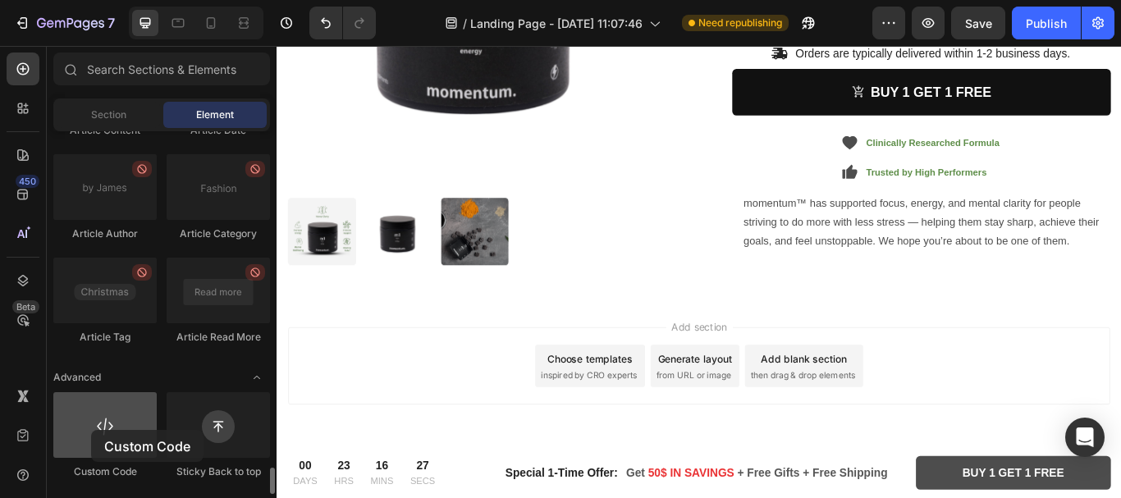
click at [91, 430] on div at bounding box center [104, 425] width 103 height 66
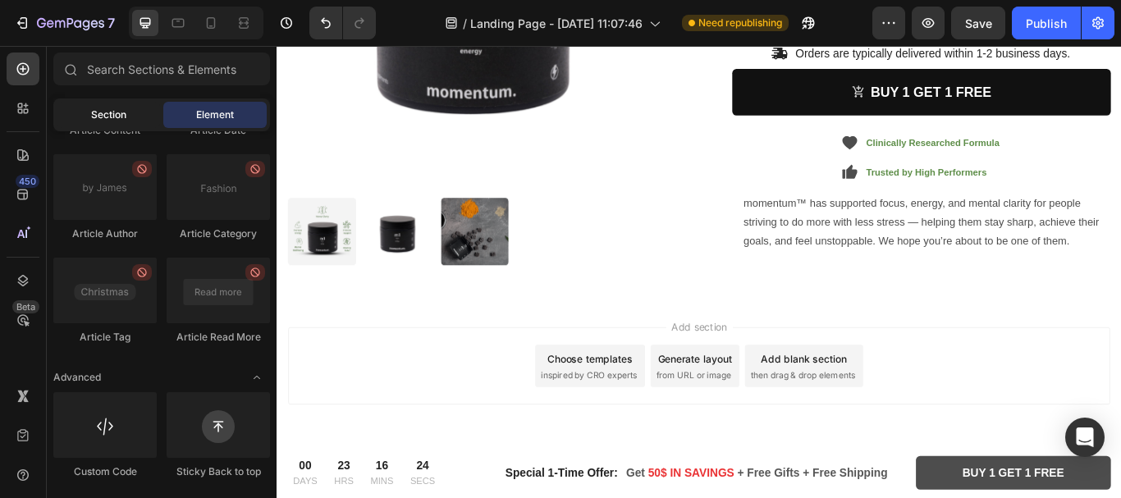
click at [125, 122] on span "Section" at bounding box center [108, 115] width 35 height 15
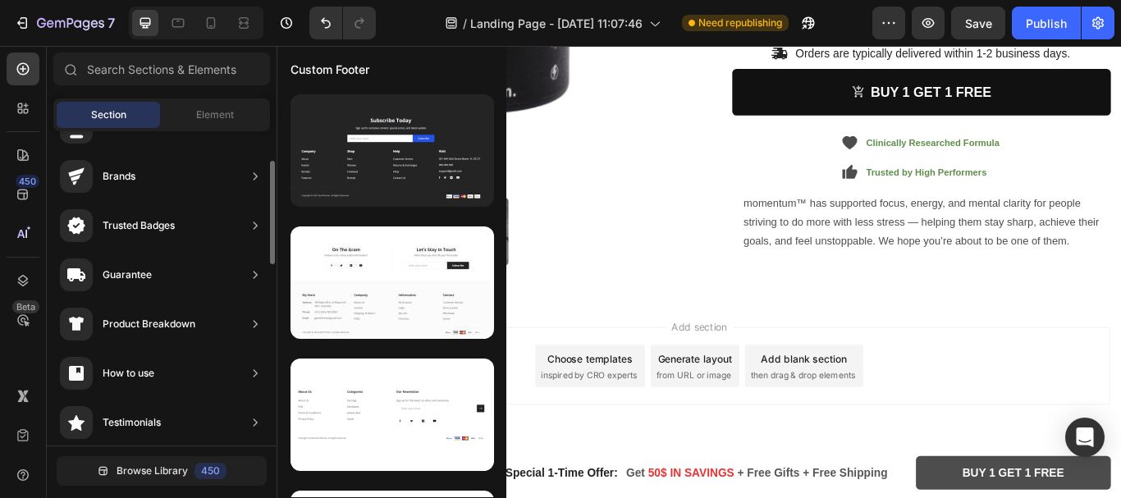
scroll to position [0, 0]
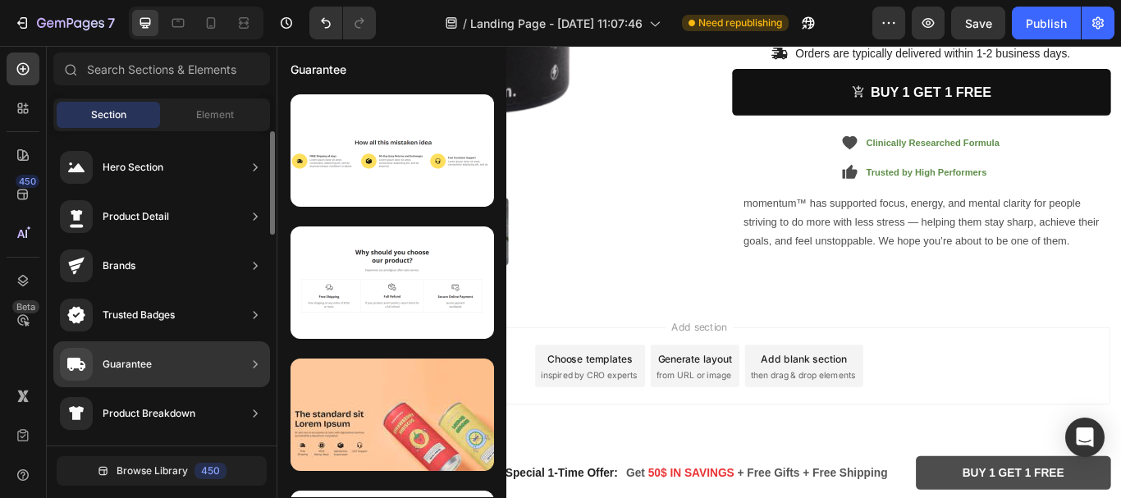
click at [257, 213] on icon at bounding box center [255, 217] width 16 height 16
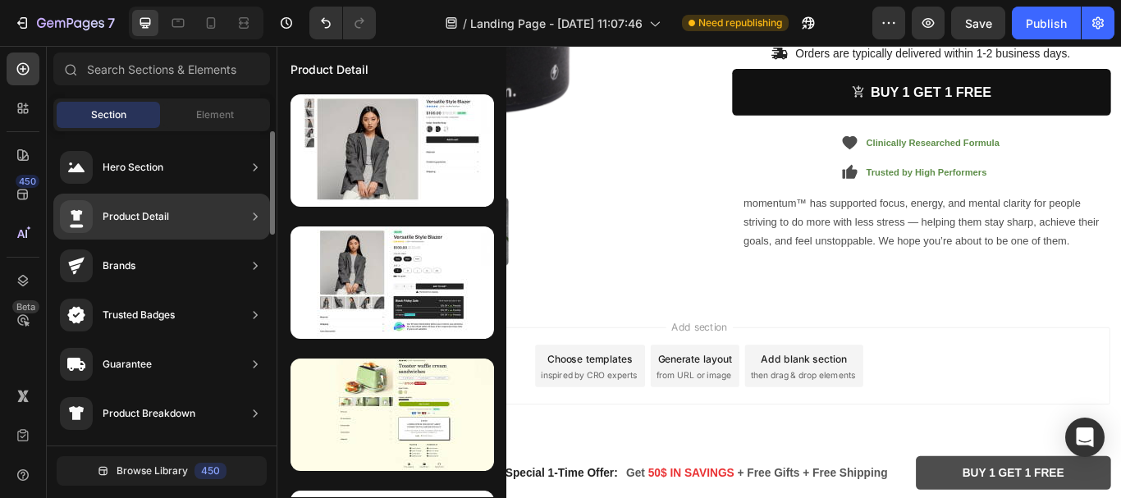
click at [252, 216] on icon at bounding box center [255, 217] width 16 height 16
click at [254, 217] on icon at bounding box center [255, 217] width 16 height 16
click at [203, 213] on div "Product Detail" at bounding box center [161, 217] width 217 height 46
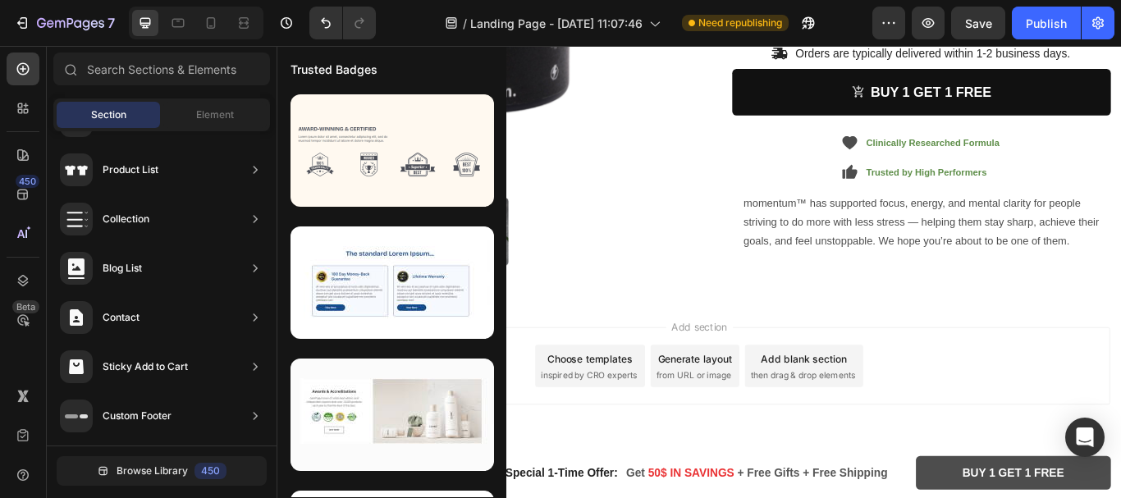
scroll to position [89, 0]
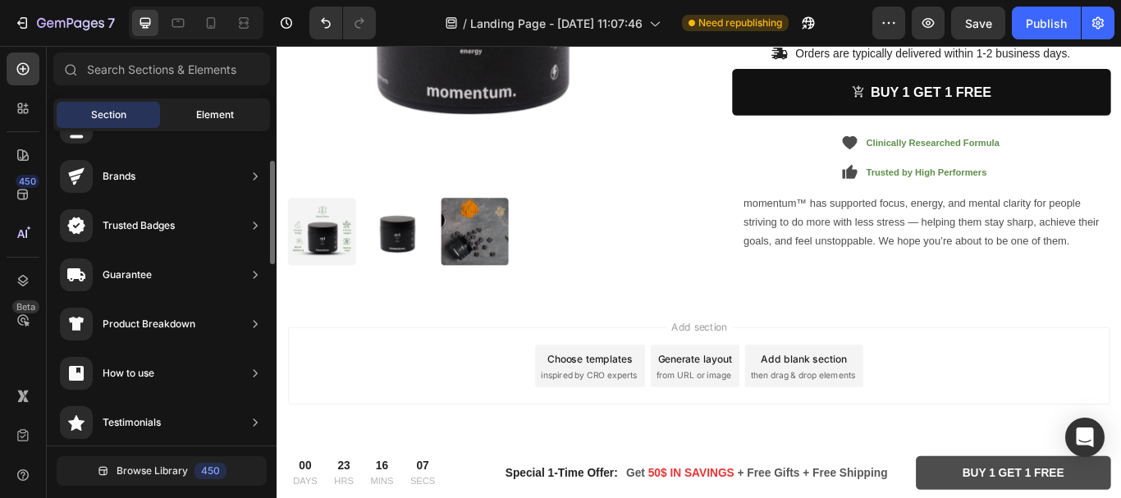
click at [211, 114] on span "Element" at bounding box center [215, 115] width 38 height 15
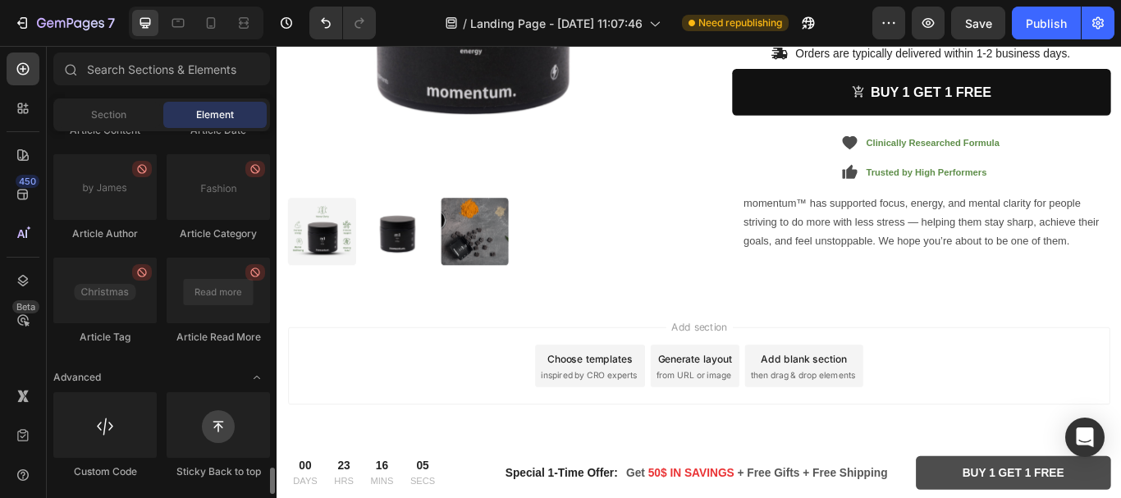
scroll to position [4502, 0]
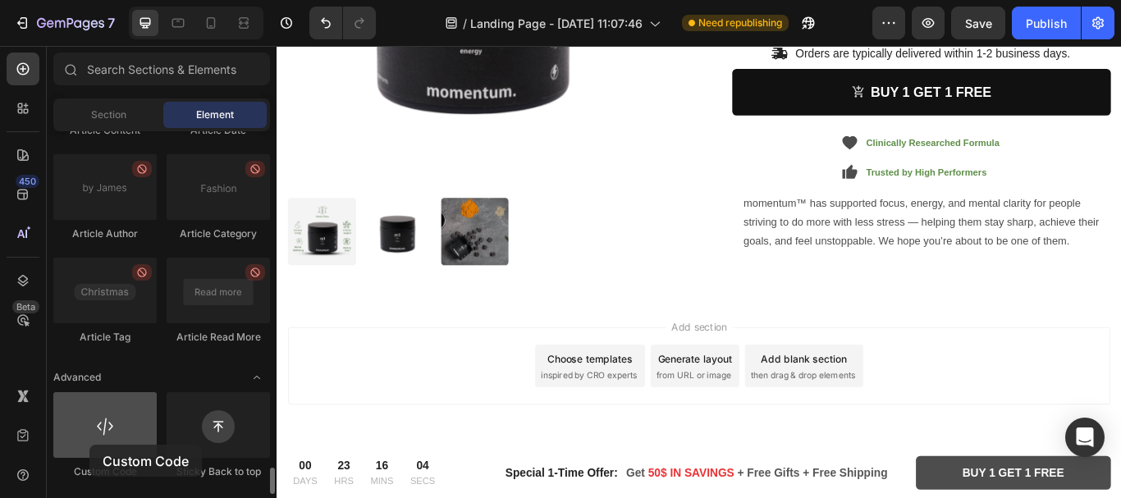
click at [89, 445] on div at bounding box center [104, 425] width 103 height 66
click at [131, 435] on div at bounding box center [104, 425] width 103 height 66
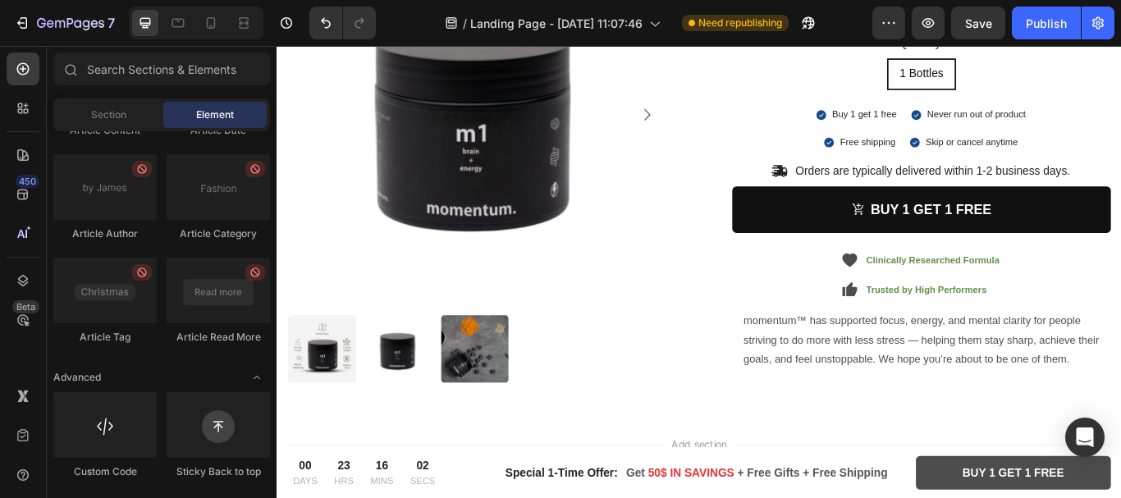
scroll to position [4966, 0]
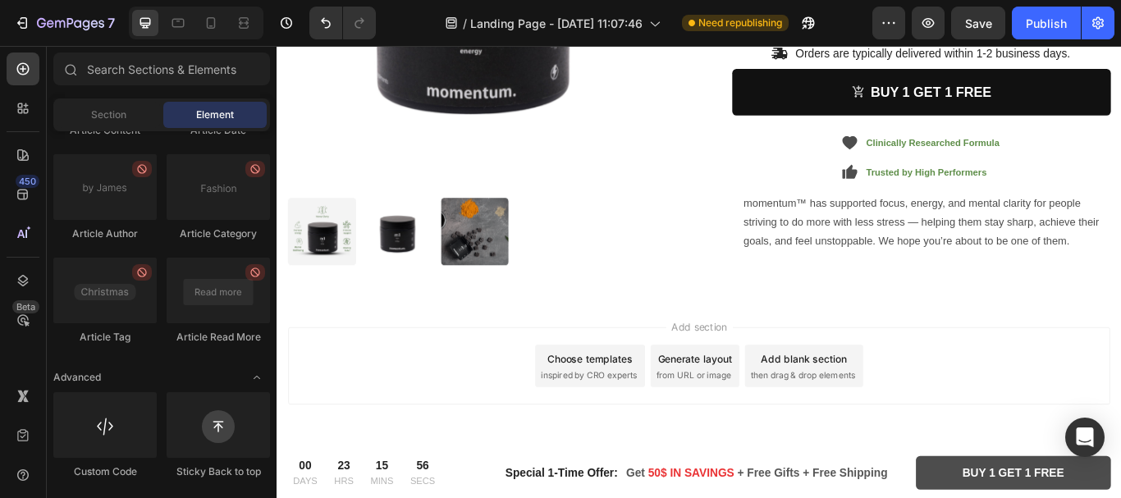
click at [493, 400] on div "Add section Choose templates inspired by CRO experts Generate layout from URL o…" at bounding box center [769, 419] width 959 height 90
click at [616, 423] on span "inspired by CRO experts" at bounding box center [641, 430] width 112 height 15
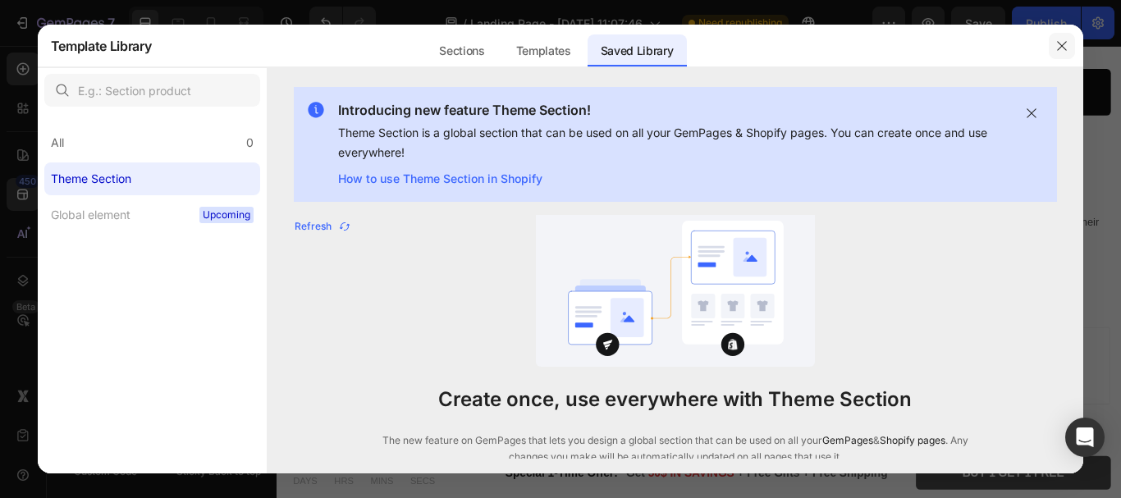
click at [1057, 46] on icon "button" at bounding box center [1062, 45] width 13 height 13
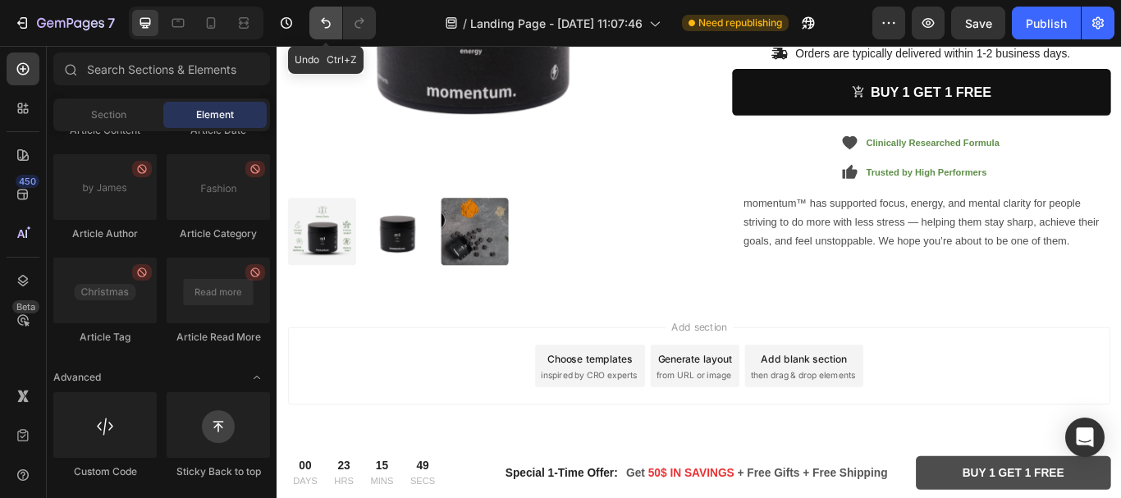
click at [322, 24] on icon "Undo/Redo" at bounding box center [326, 23] width 16 height 16
click at [326, 24] on icon "Undo/Redo" at bounding box center [326, 23] width 16 height 16
click at [325, 26] on icon "Undo/Redo" at bounding box center [326, 23] width 16 height 16
click at [324, 21] on icon "Undo/Redo" at bounding box center [326, 23] width 10 height 11
click at [766, 338] on icon at bounding box center [769, 341] width 7 height 7
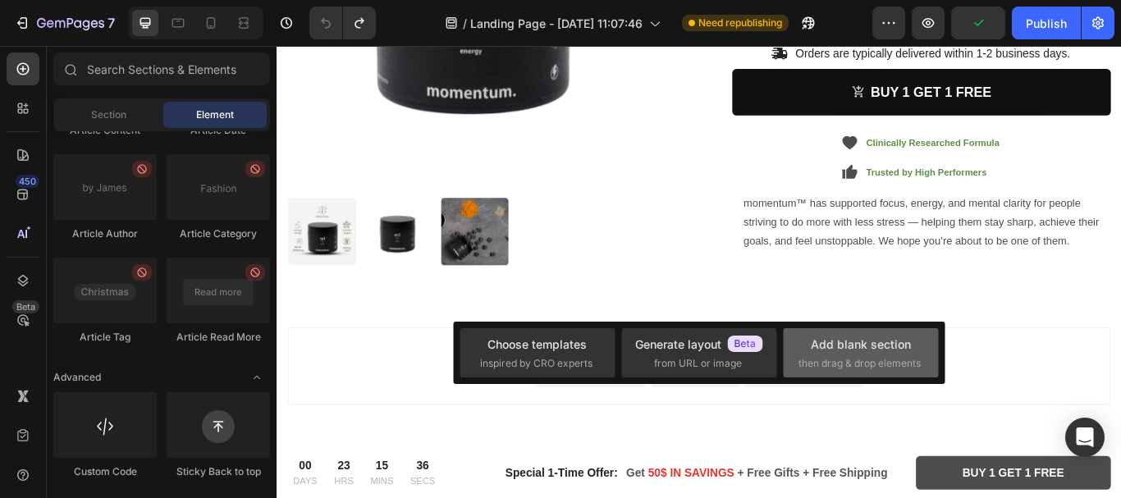
click at [869, 360] on span "then drag & drop elements" at bounding box center [860, 363] width 122 height 15
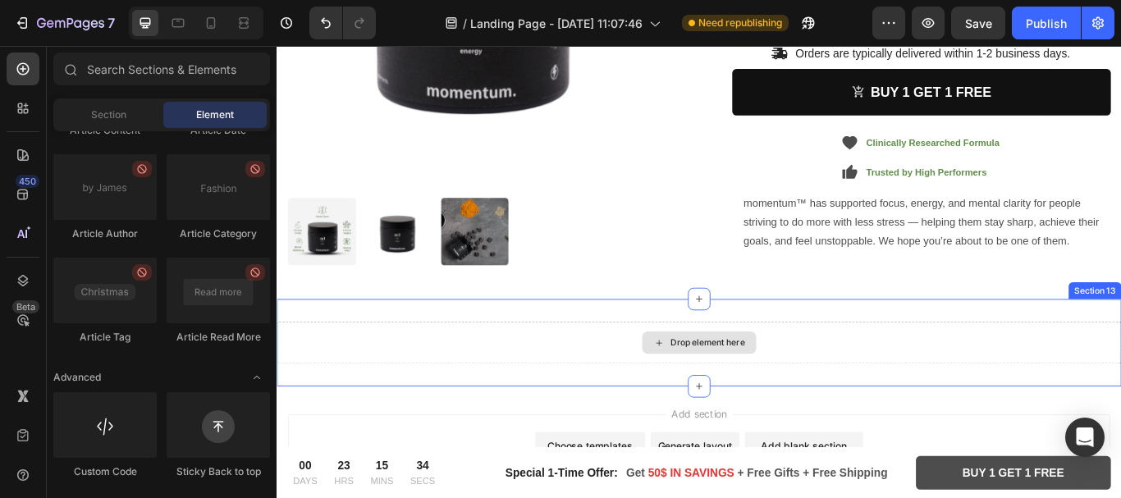
scroll to position [5068, 0]
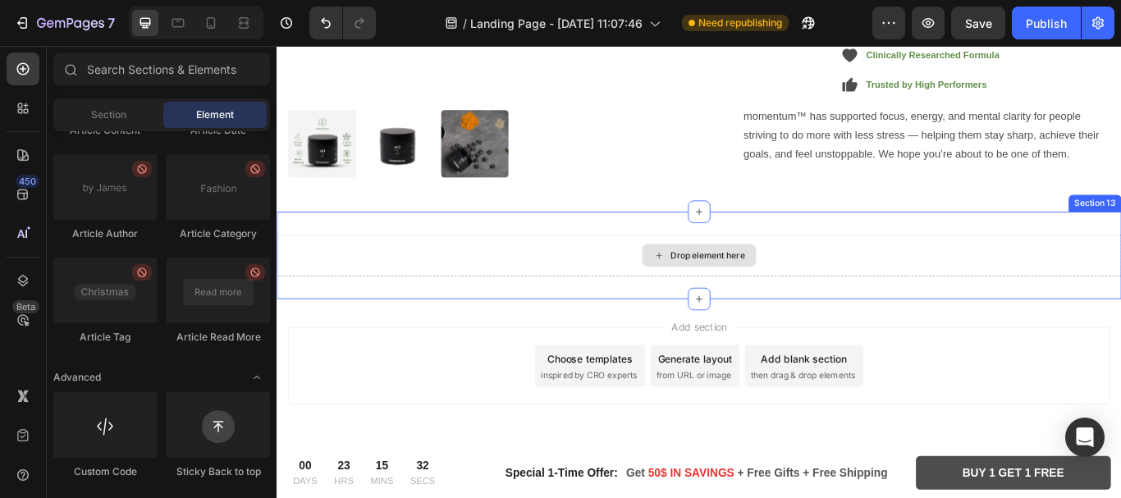
click at [850, 297] on div "Drop element here" at bounding box center [769, 290] width 985 height 49
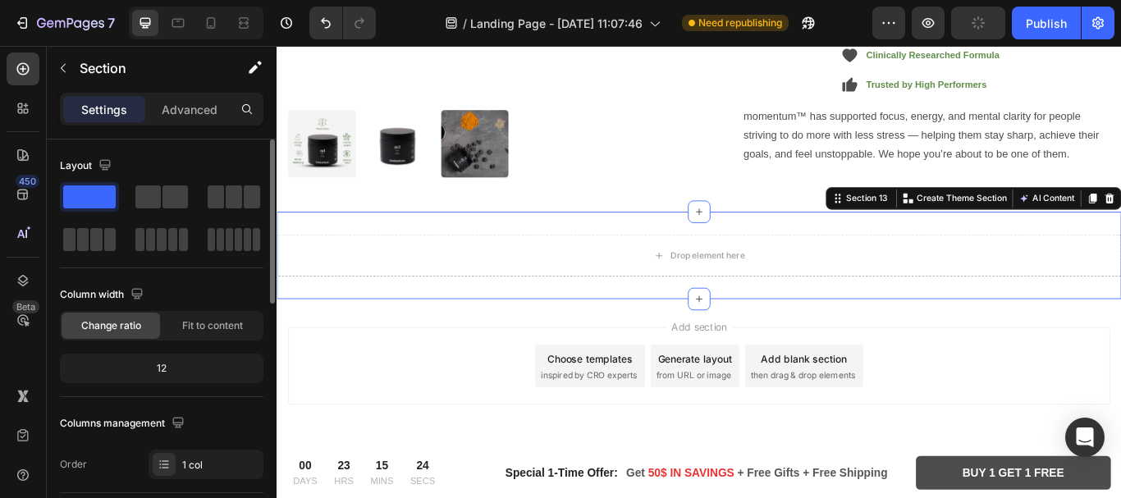
scroll to position [0, 0]
click at [195, 104] on p "Advanced" at bounding box center [190, 109] width 56 height 17
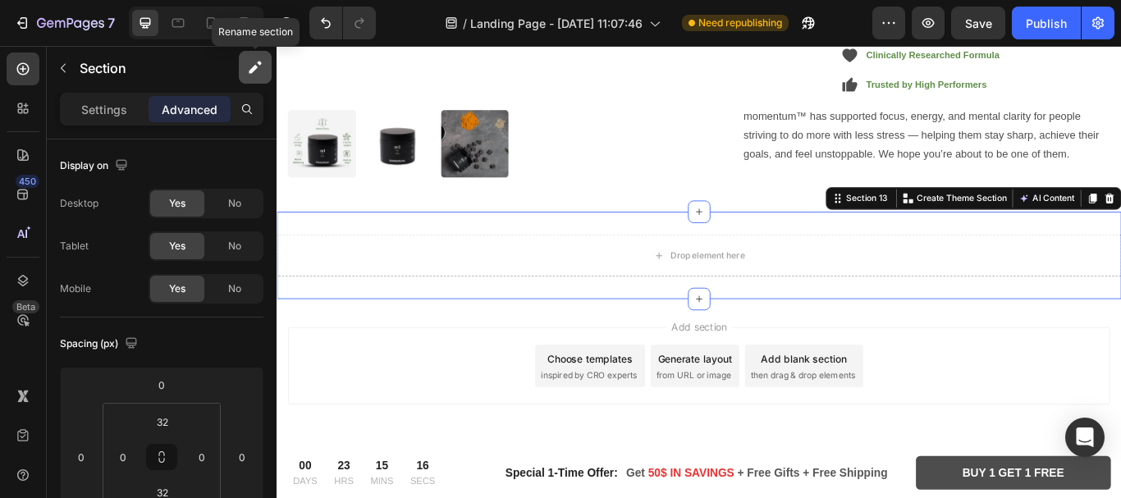
click at [255, 55] on button "button" at bounding box center [255, 67] width 33 height 33
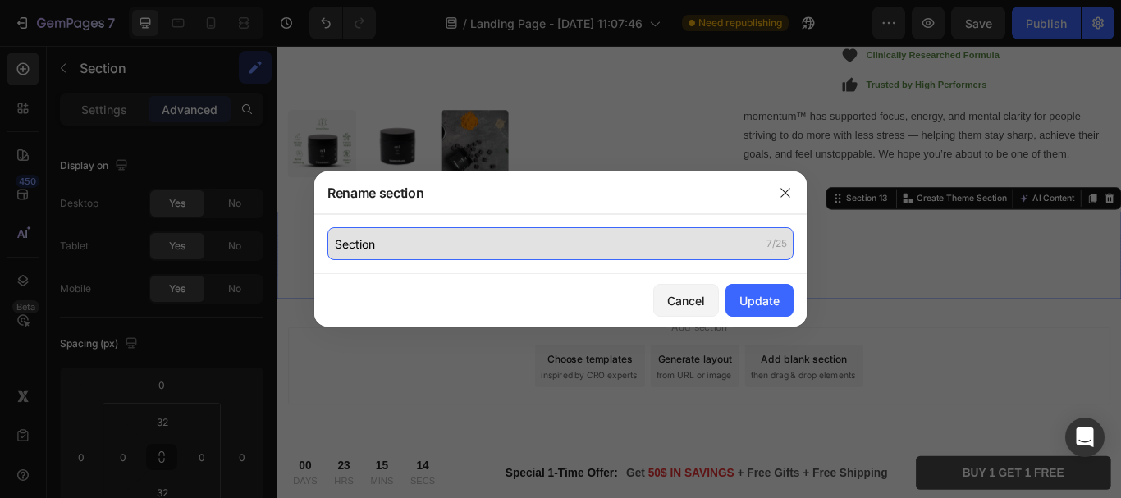
click at [496, 253] on input "Section" at bounding box center [561, 243] width 466 height 33
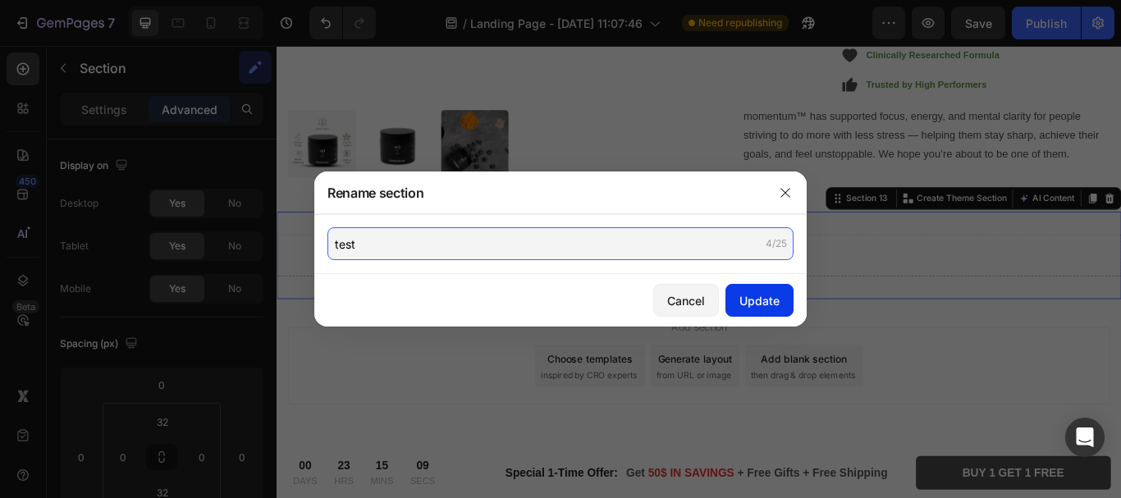
type input "test"
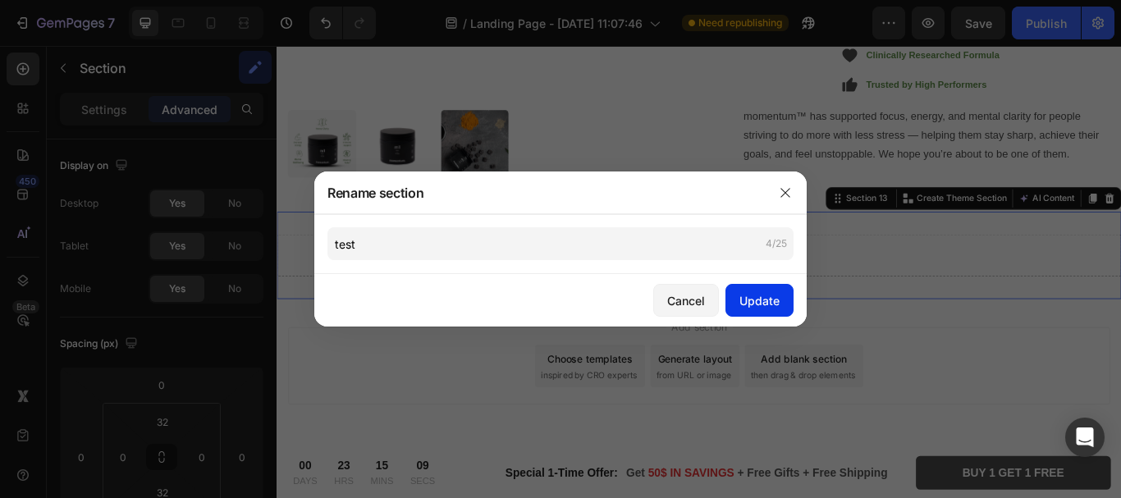
click at [760, 305] on div "Update" at bounding box center [760, 300] width 40 height 17
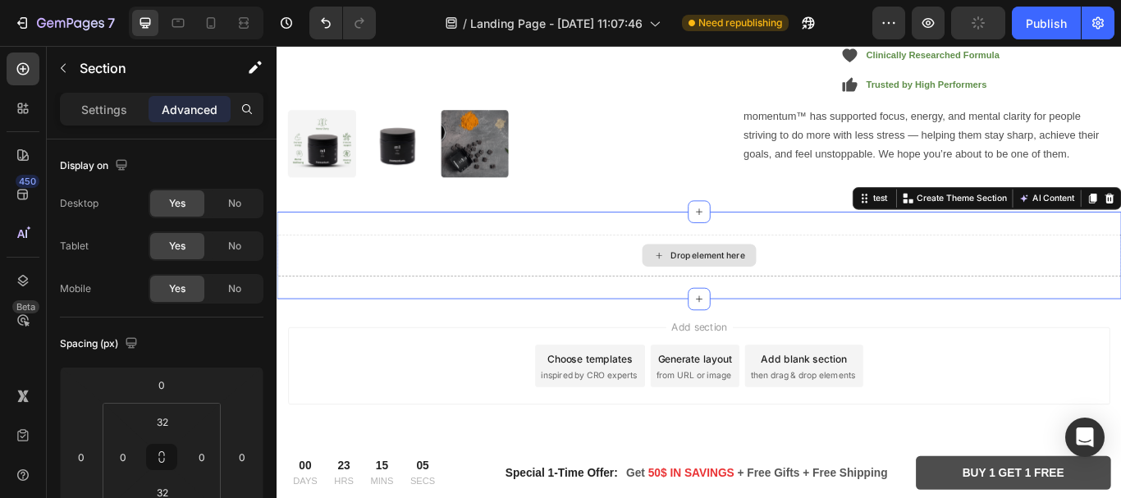
click at [767, 297] on div "Drop element here" at bounding box center [769, 290] width 133 height 26
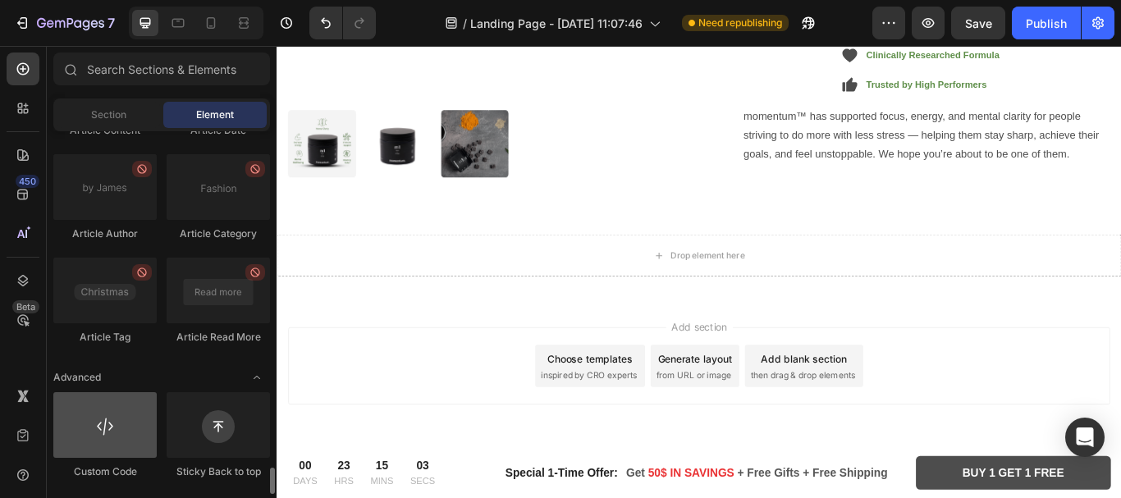
click at [127, 413] on div at bounding box center [104, 425] width 103 height 66
click at [122, 432] on div at bounding box center [104, 425] width 103 height 66
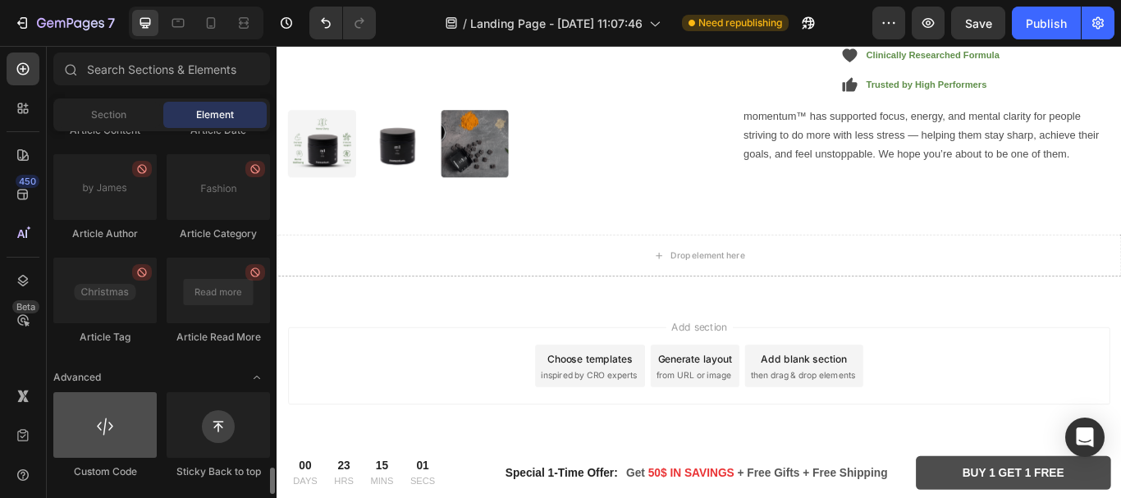
click at [122, 432] on div at bounding box center [104, 425] width 103 height 66
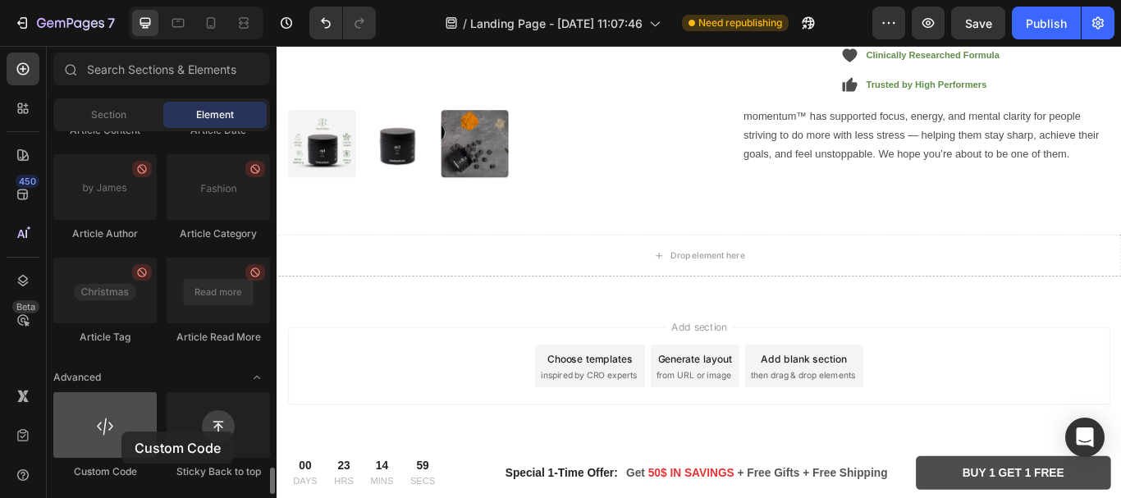
click at [122, 432] on div at bounding box center [104, 425] width 103 height 66
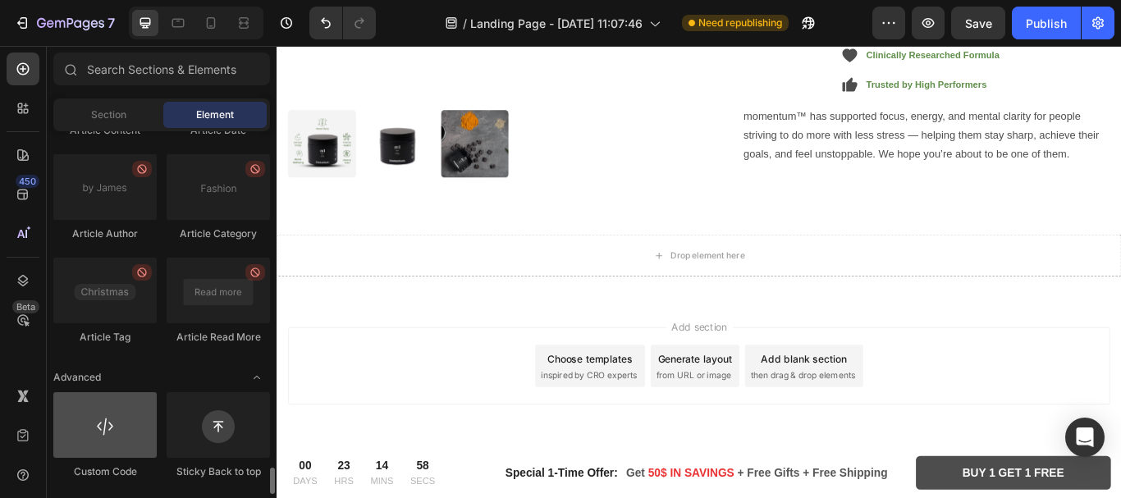
click at [122, 432] on div at bounding box center [104, 425] width 103 height 66
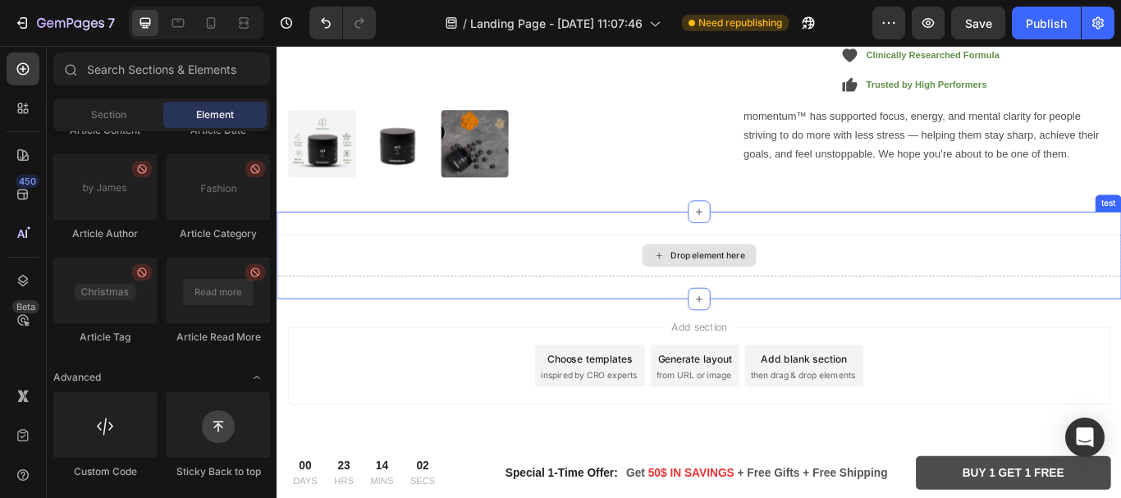
click at [717, 284] on icon at bounding box center [722, 291] width 13 height 14
click at [739, 284] on div "Drop element here" at bounding box center [779, 290] width 87 height 13
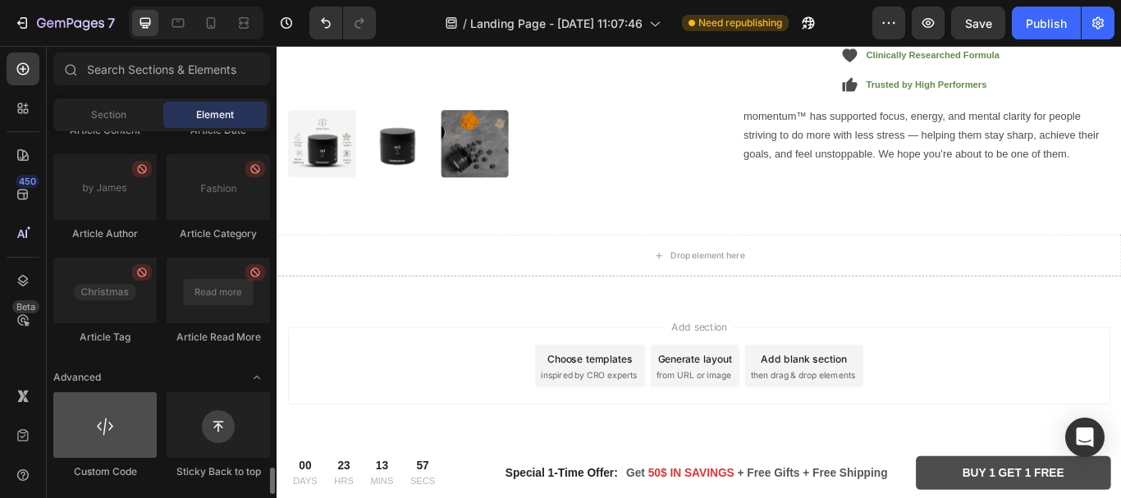
click at [108, 433] on div at bounding box center [104, 425] width 103 height 66
drag, startPoint x: 108, startPoint y: 433, endPoint x: 87, endPoint y: 410, distance: 30.8
click at [87, 410] on div at bounding box center [104, 425] width 103 height 66
click at [98, 424] on div at bounding box center [104, 425] width 103 height 66
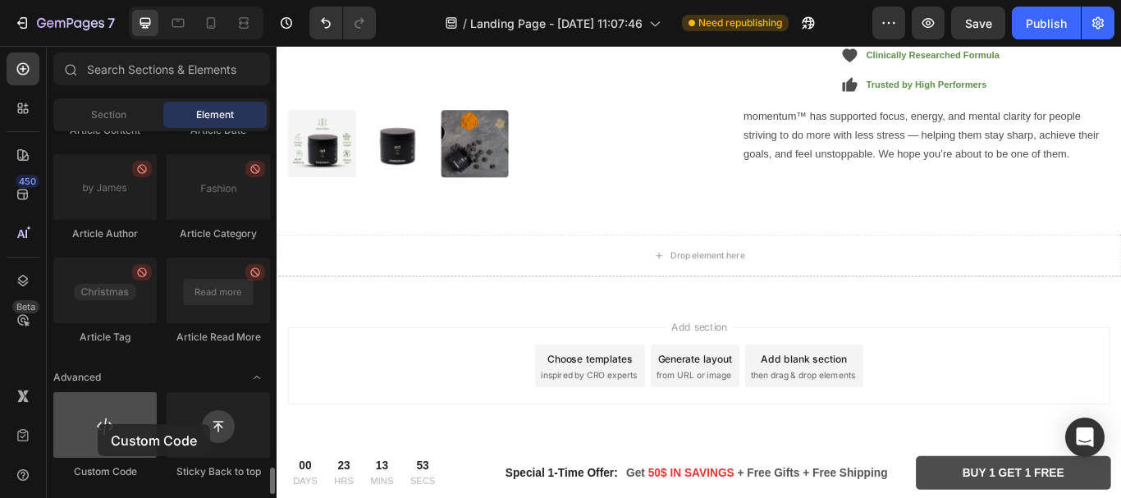
click at [98, 424] on div at bounding box center [104, 425] width 103 height 66
click at [103, 429] on div at bounding box center [104, 425] width 103 height 66
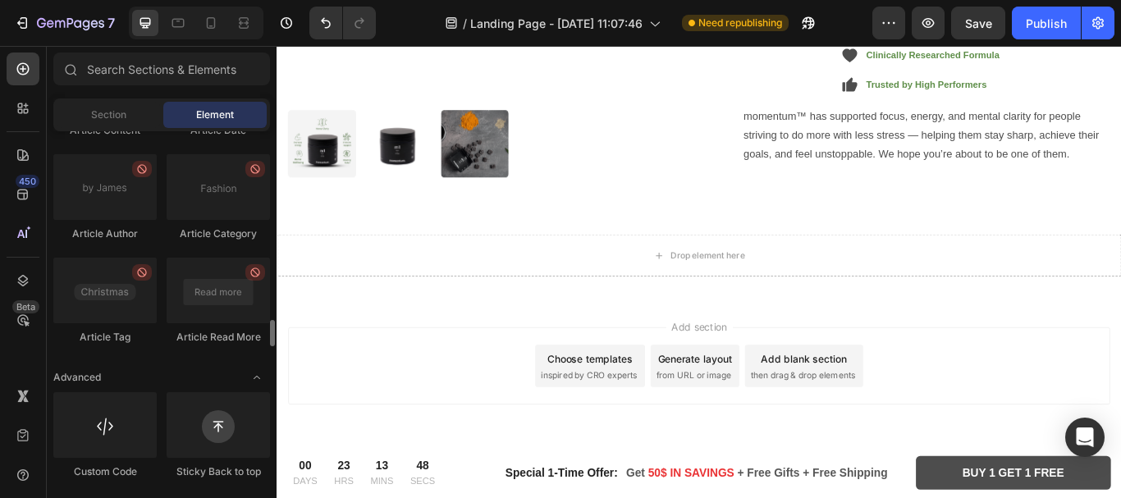
scroll to position [4365, 0]
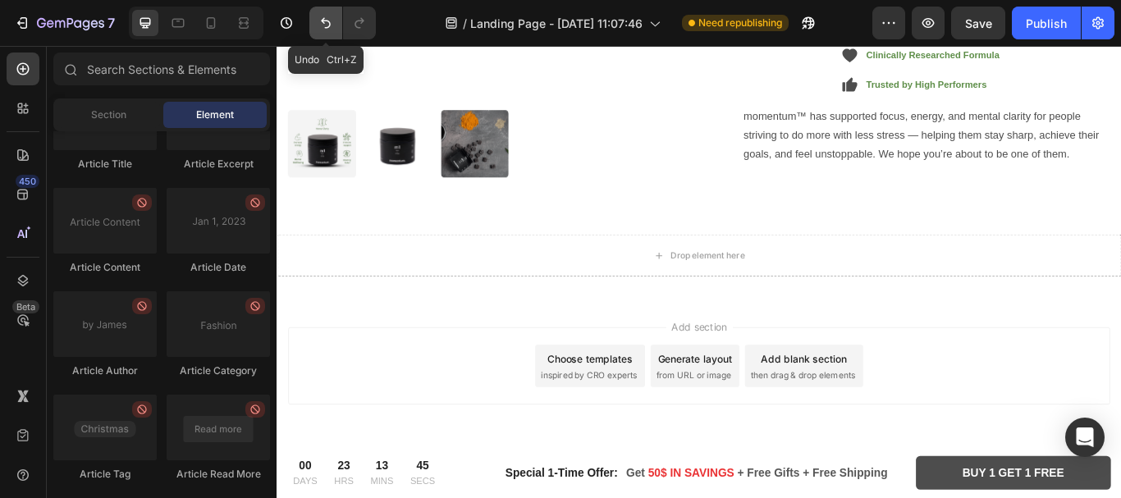
click at [318, 25] on icon "Undo/Redo" at bounding box center [326, 23] width 16 height 16
click at [331, 30] on icon "Undo/Redo" at bounding box center [326, 23] width 16 height 16
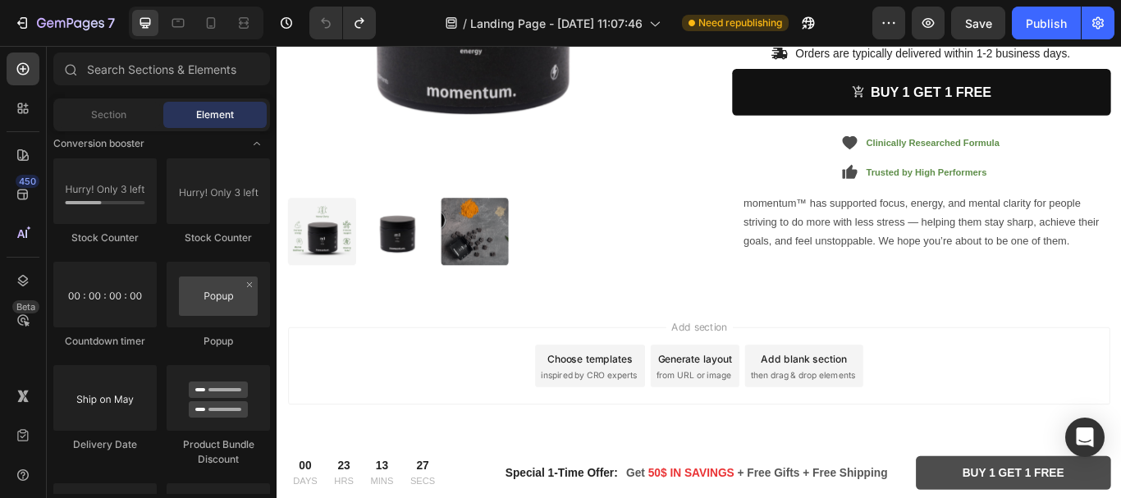
scroll to position [2857, 0]
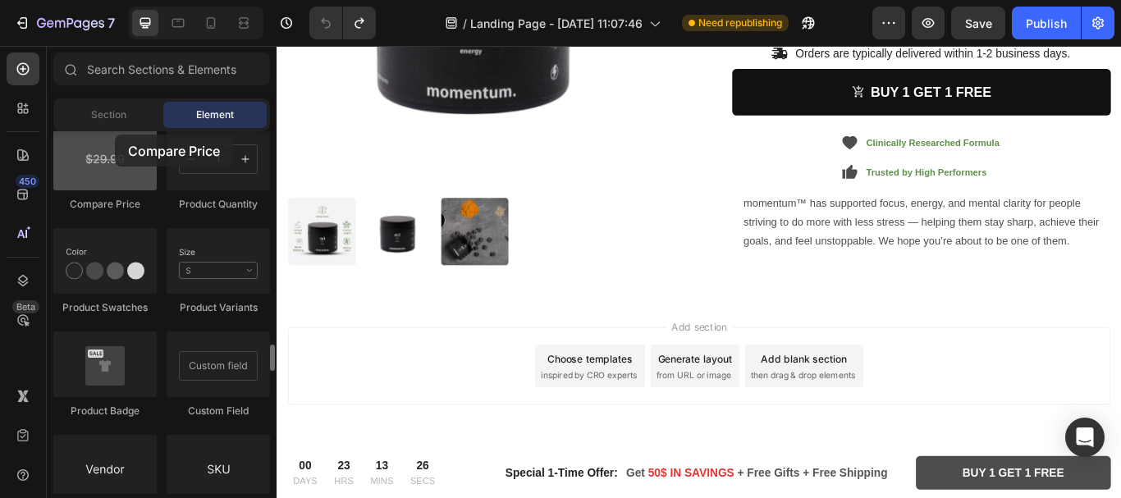
click at [115, 135] on div at bounding box center [104, 158] width 103 height 66
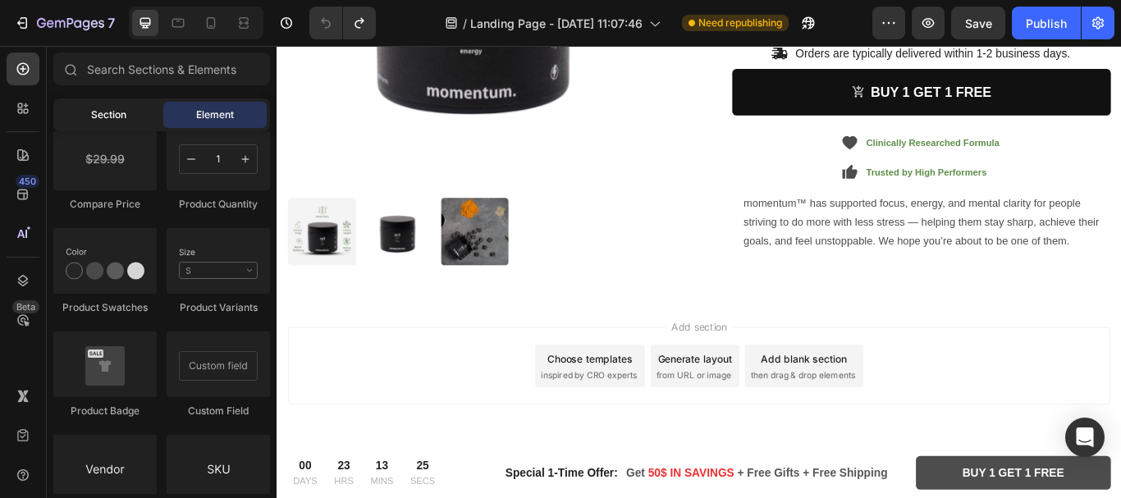
click at [119, 122] on div "Section" at bounding box center [108, 115] width 103 height 26
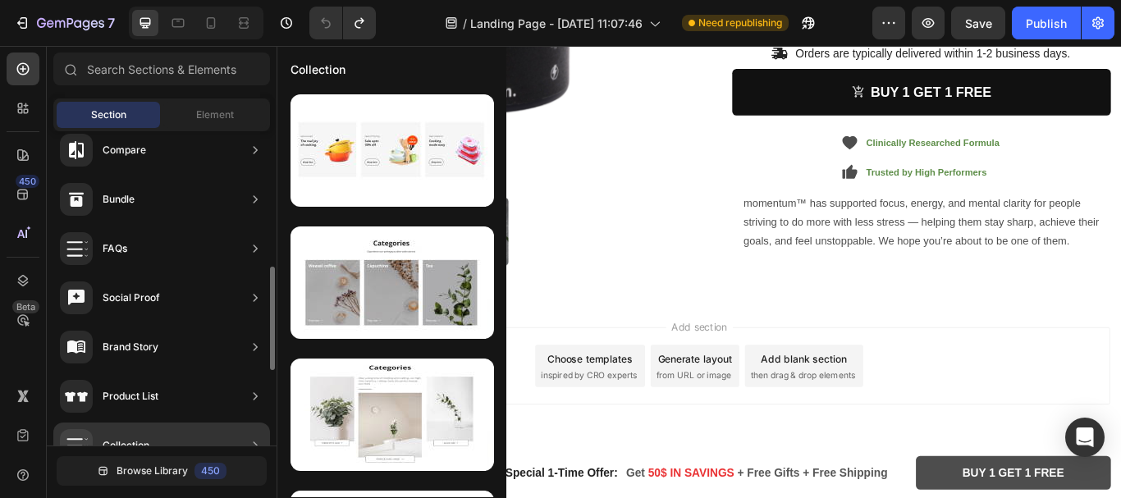
scroll to position [638, 0]
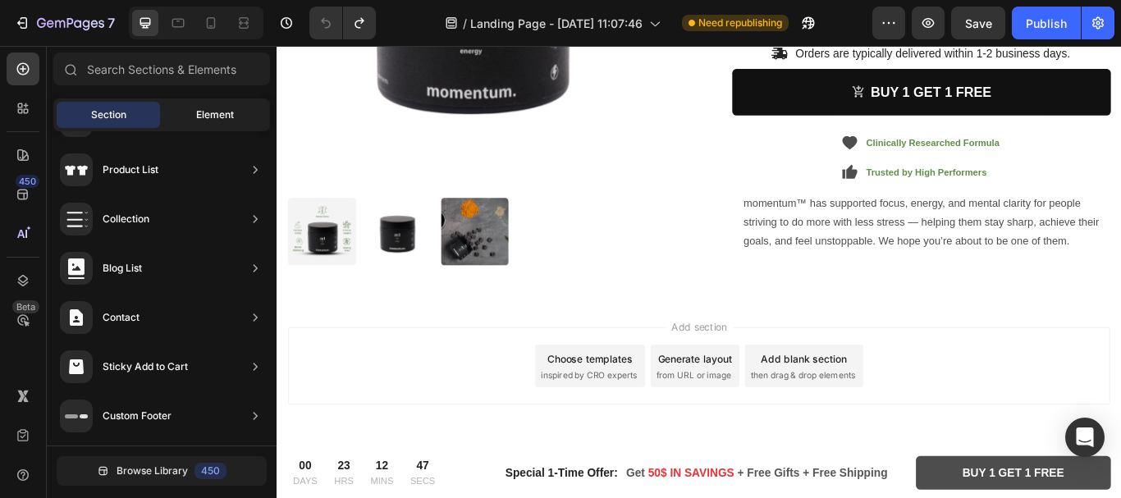
click at [222, 108] on span "Element" at bounding box center [215, 115] width 38 height 15
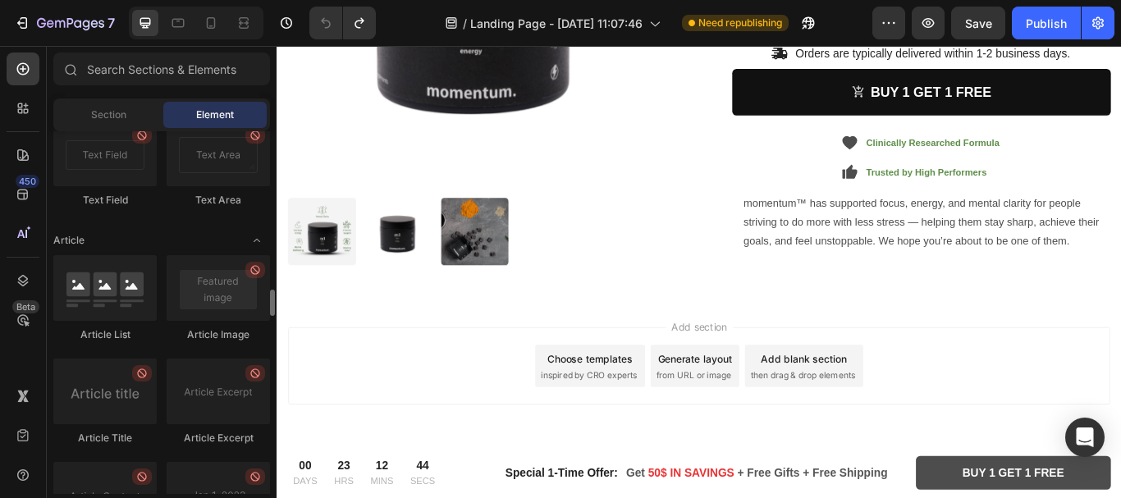
scroll to position [3817, 0]
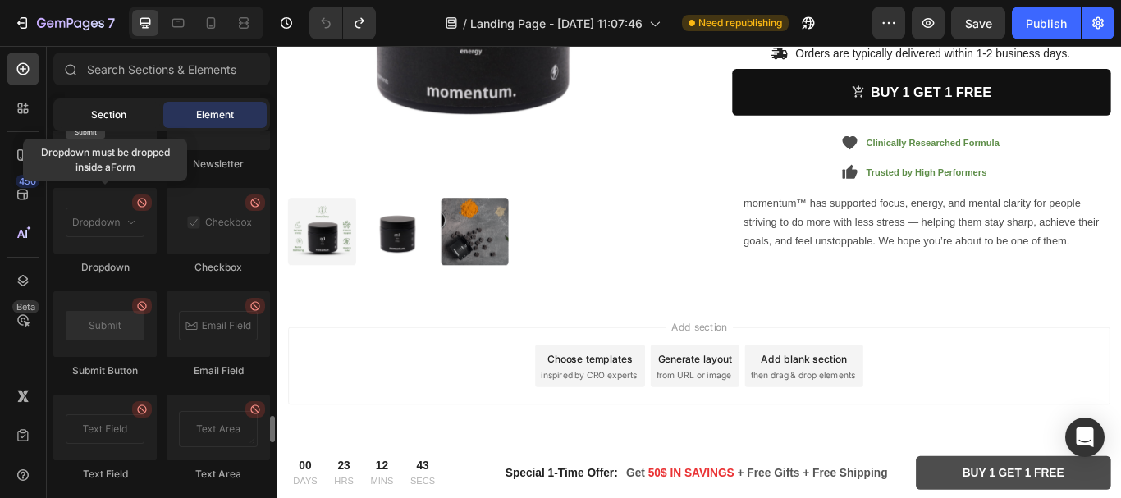
click at [112, 117] on span "Section" at bounding box center [108, 115] width 35 height 15
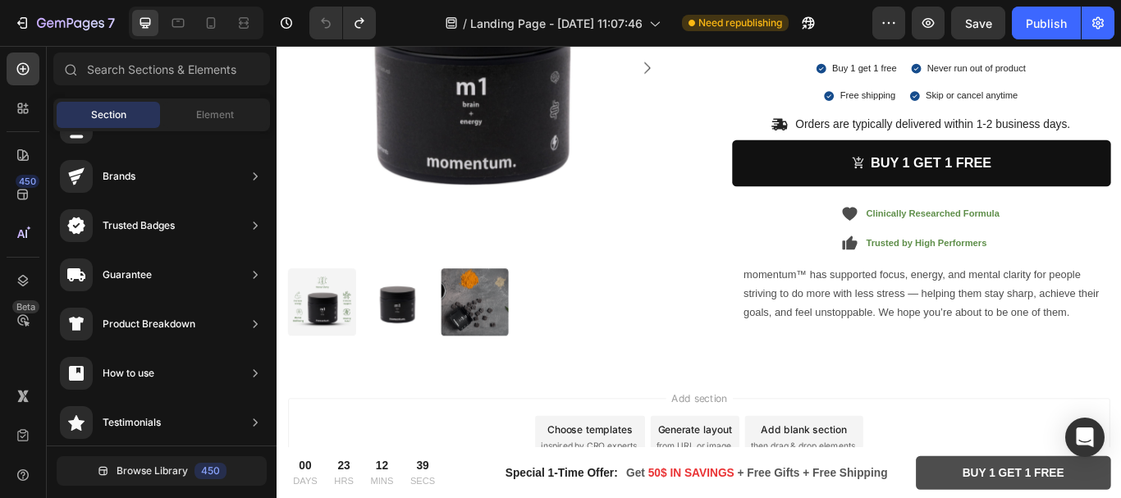
scroll to position [4966, 0]
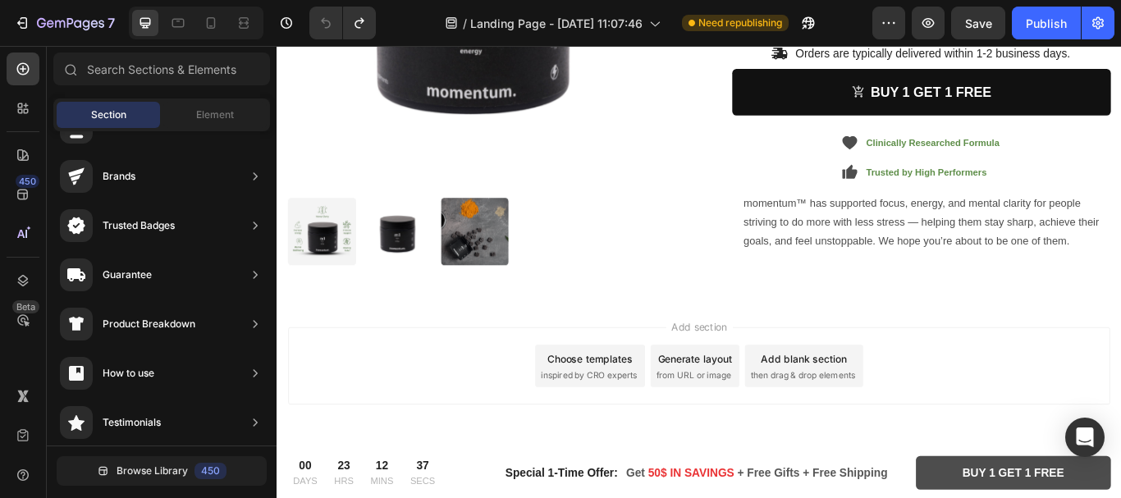
click at [748, 387] on div "Add section Choose templates inspired by CRO experts Generate layout from URL o…" at bounding box center [769, 419] width 959 height 90
click at [397, 417] on div "Add section Choose templates inspired by CRO experts Generate layout from URL o…" at bounding box center [769, 419] width 959 height 90
click at [748, 365] on span "Add section" at bounding box center [770, 373] width 78 height 17
click at [776, 272] on div "Product Images M1 Product Title Premium Nootropic for Mental Performance Text B…" at bounding box center [769, 35] width 961 height 534
click at [761, 355] on div "Add section Choose templates inspired by CRO experts Generate layout from URL o…" at bounding box center [769, 443] width 985 height 202
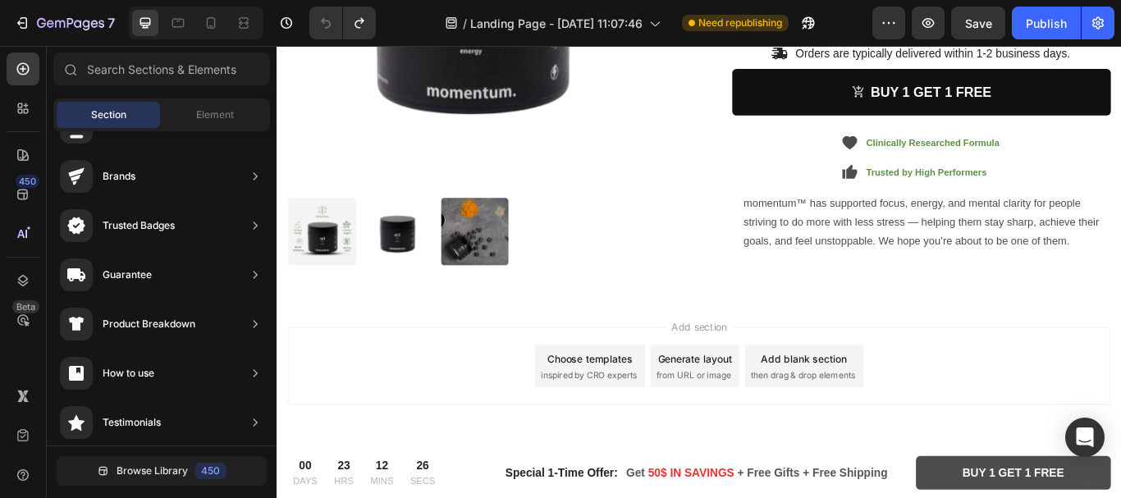
click at [752, 375] on span "Add section" at bounding box center [770, 373] width 78 height 17
click at [470, 390] on div "Add section Choose templates inspired by CRO experts Generate layout from URL o…" at bounding box center [769, 419] width 959 height 90
click at [474, 389] on div "Add section Choose templates inspired by CRO experts Generate layout from URL o…" at bounding box center [769, 419] width 959 height 90
click at [202, 124] on div "Element" at bounding box center [214, 115] width 103 height 26
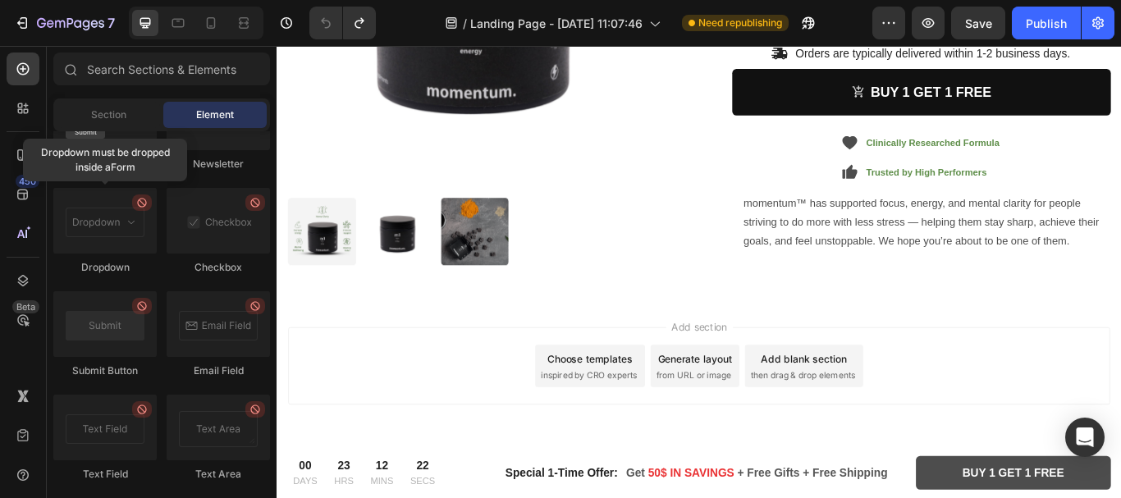
click at [493, 417] on div "Add section Choose templates inspired by CRO experts Generate layout from URL o…" at bounding box center [769, 419] width 959 height 90
click at [568, 342] on div "Add section Choose templates inspired by CRO experts Generate layout from URL o…" at bounding box center [769, 443] width 985 height 202
click at [637, 294] on div at bounding box center [510, 263] width 442 height 80
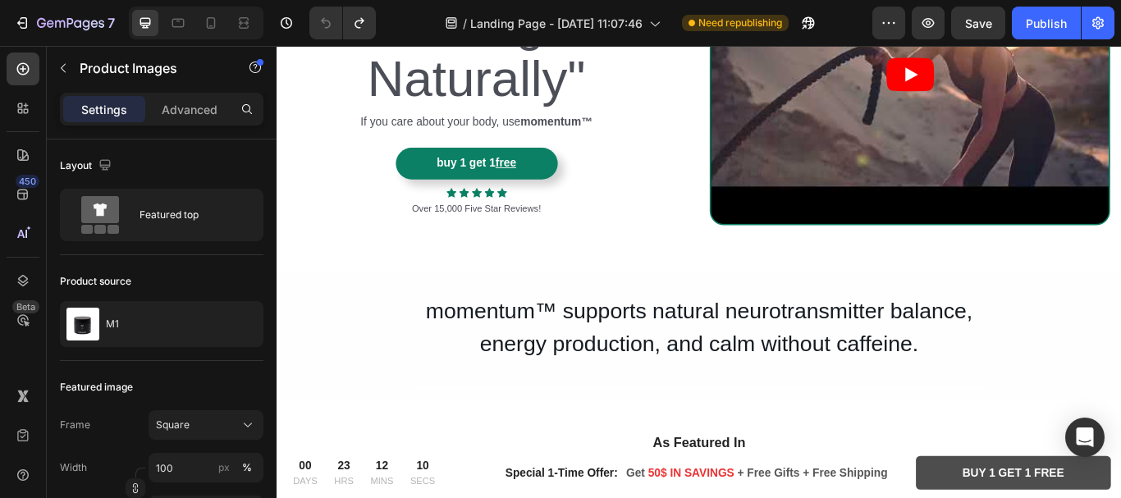
scroll to position [177, 0]
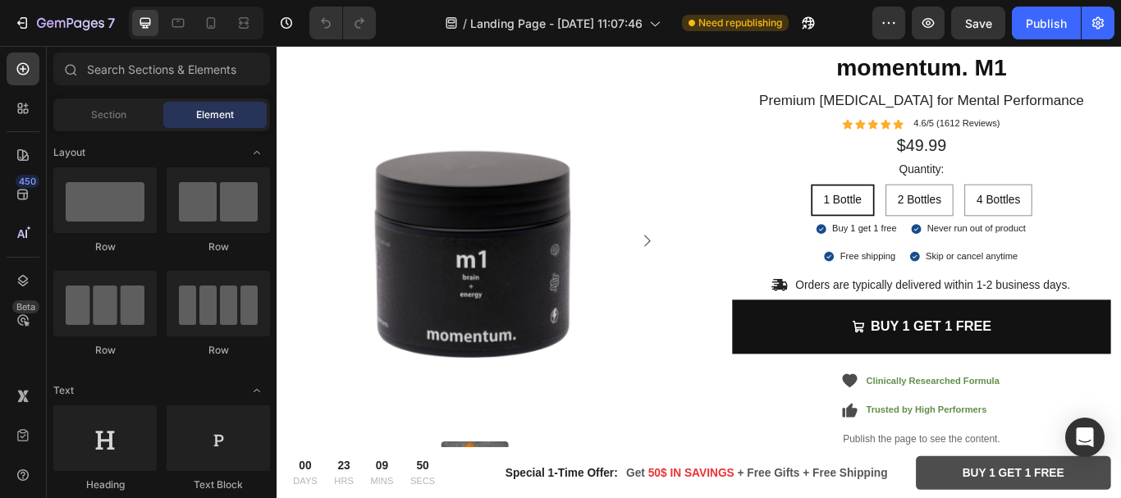
scroll to position [2052, 0]
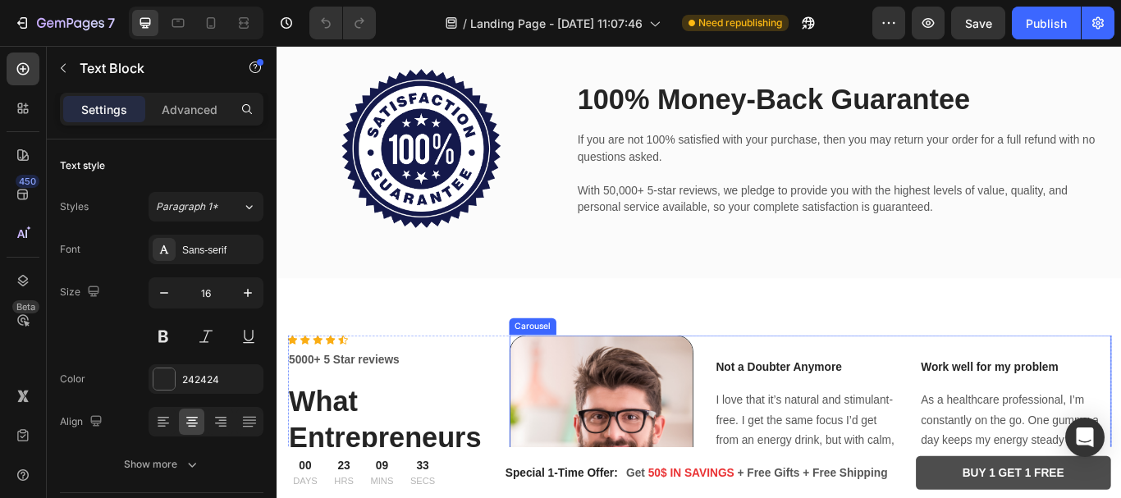
scroll to position [2873, 0]
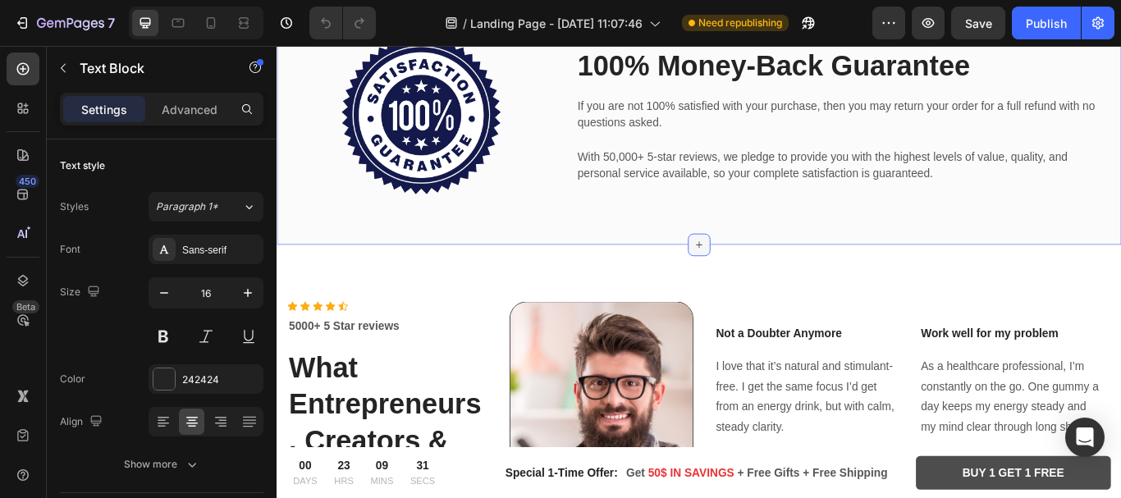
click at [763, 273] on icon at bounding box center [769, 278] width 13 height 13
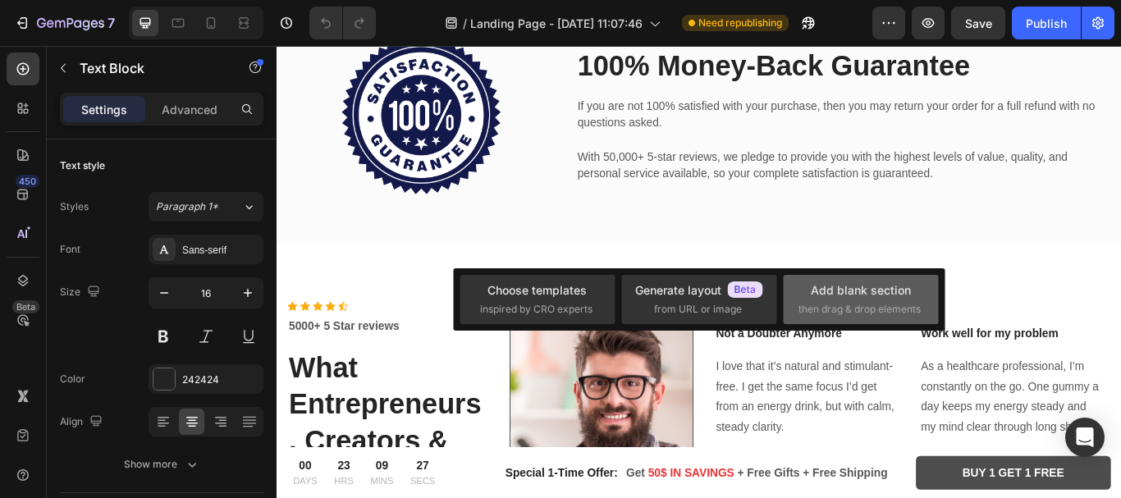
click at [818, 285] on div "Add blank section" at bounding box center [861, 290] width 100 height 17
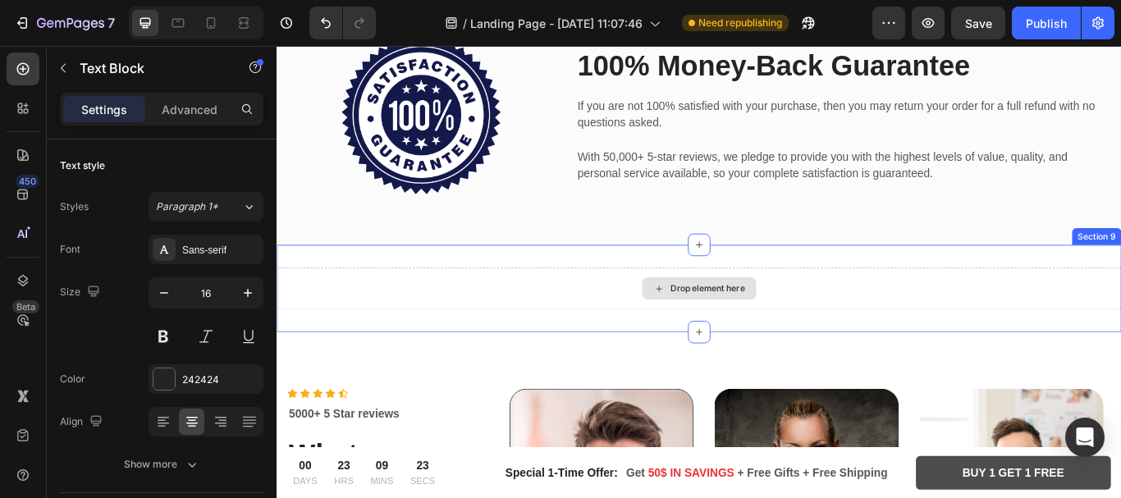
click at [767, 324] on div "Drop element here" at bounding box center [779, 329] width 87 height 13
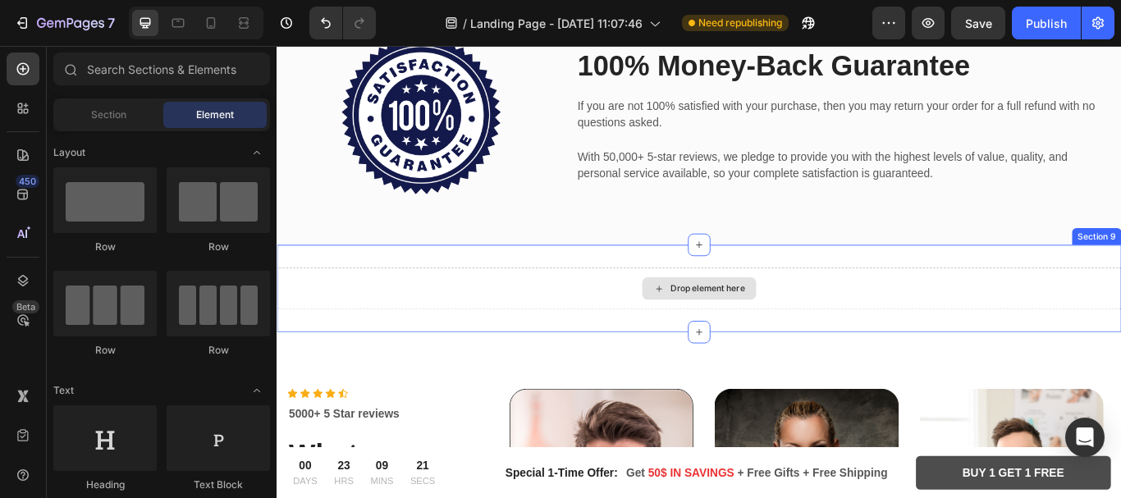
click at [767, 324] on div "Drop element here" at bounding box center [779, 329] width 87 height 13
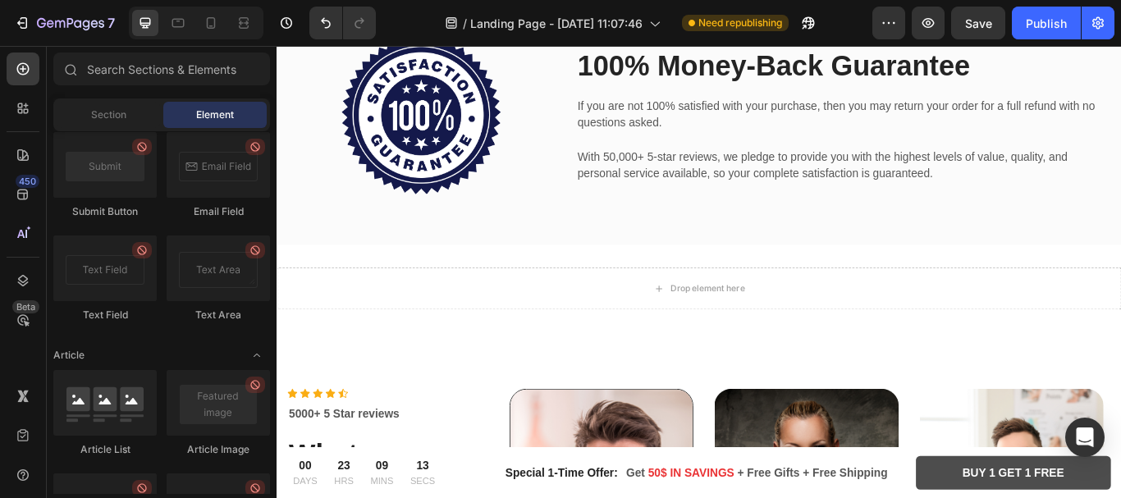
scroll to position [4502, 0]
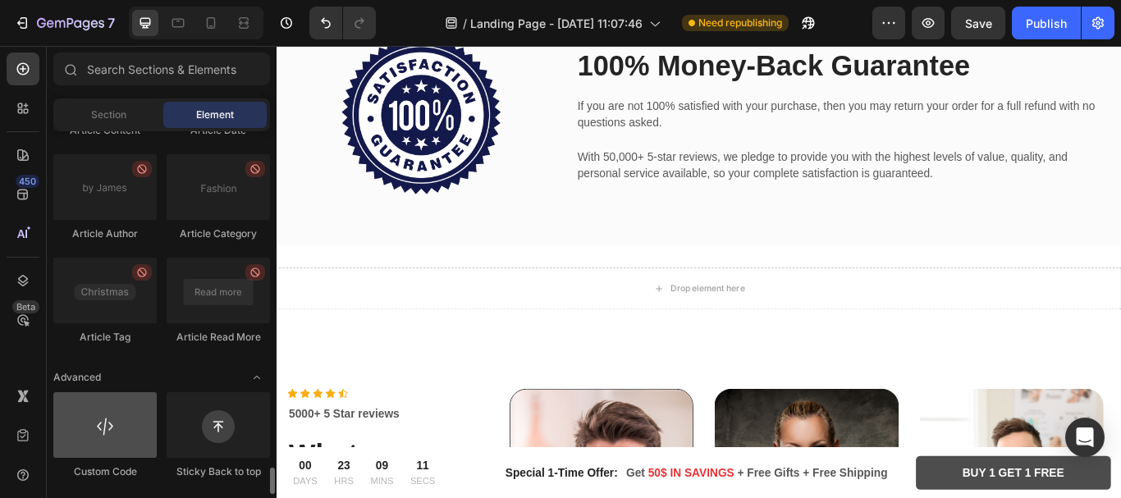
click at [96, 440] on div at bounding box center [104, 425] width 103 height 66
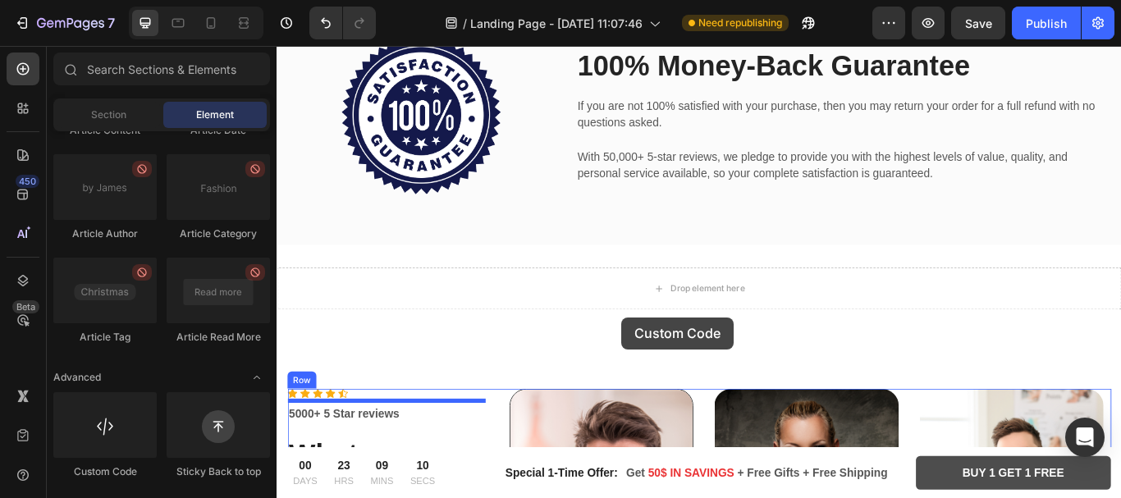
scroll to position [2947, 0]
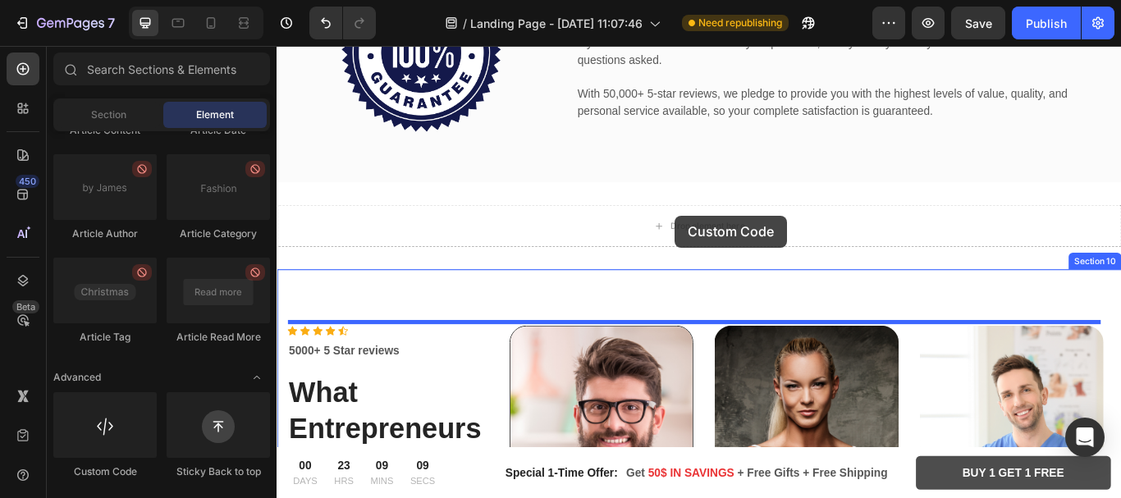
drag, startPoint x: 373, startPoint y: 486, endPoint x: 741, endPoint y: 244, distance: 441.1
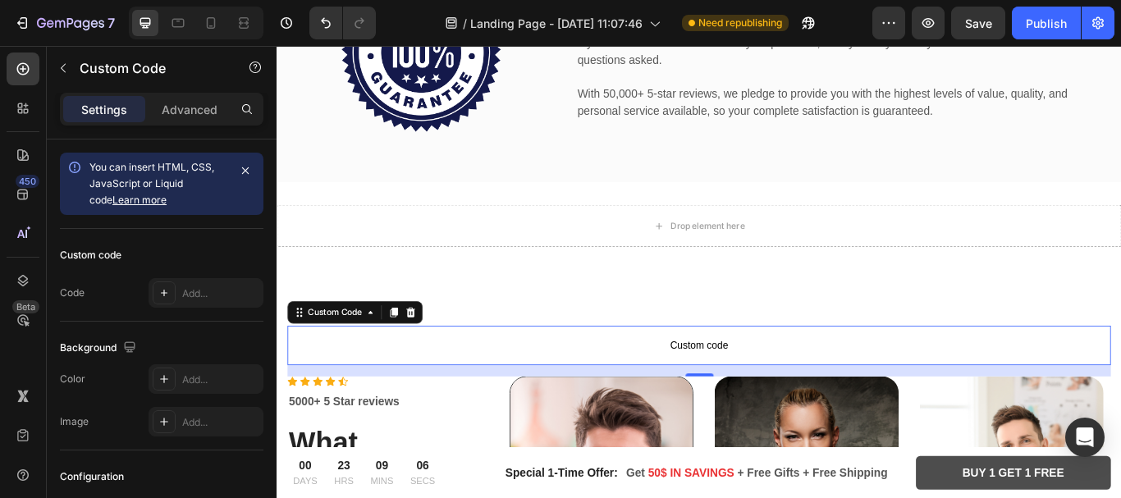
click at [724, 386] on span "Custom code" at bounding box center [769, 396] width 961 height 20
click at [187, 292] on div "Add..." at bounding box center [220, 294] width 77 height 15
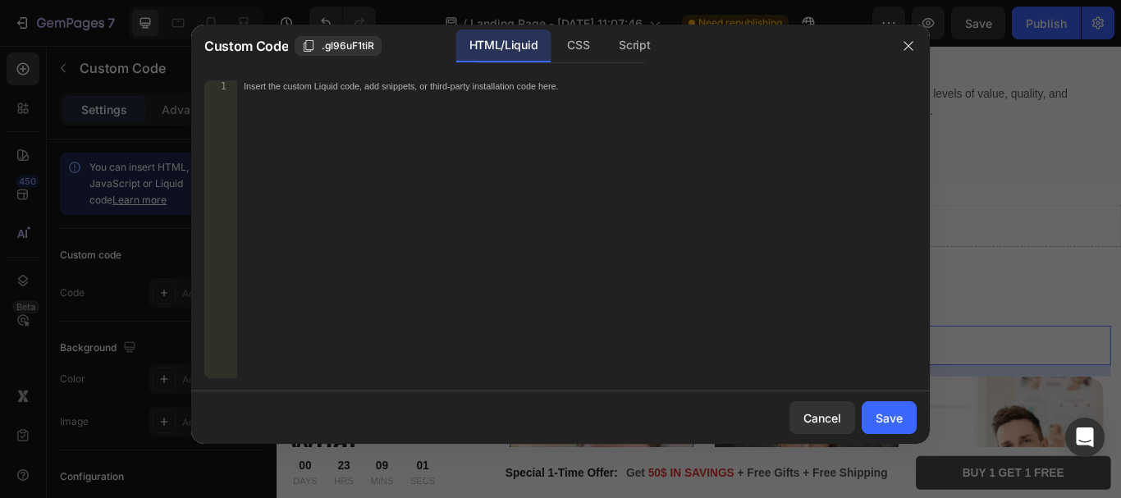
click at [418, 163] on div "Insert the custom Liquid code, add snippets, or third-party installation code h…" at bounding box center [577, 240] width 680 height 321
click at [394, 170] on div "Insert the custom Liquid code, add snippets, or third-party installation code h…" at bounding box center [577, 240] width 680 height 321
click at [885, 415] on div "Save" at bounding box center [889, 418] width 27 height 17
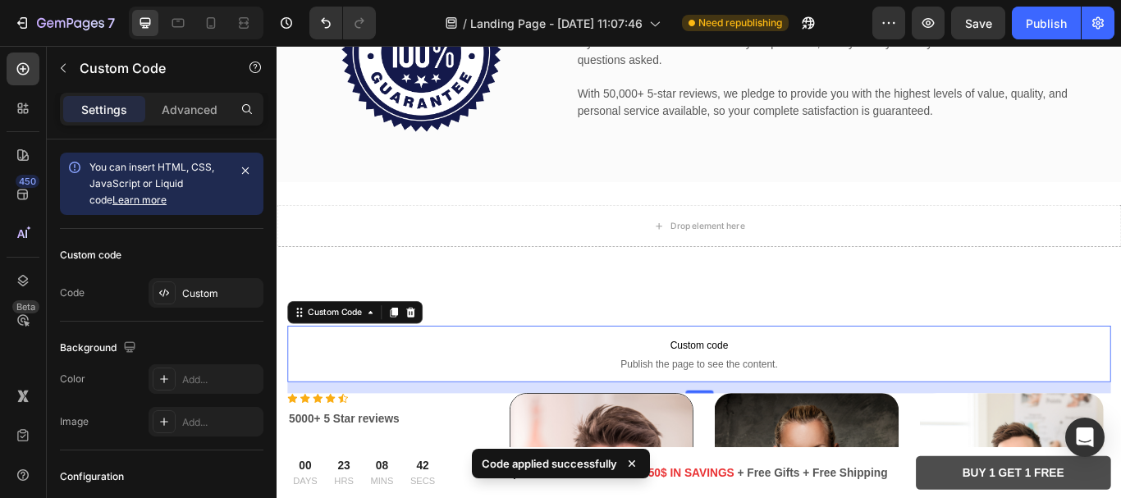
click at [690, 409] on span "Publish the page to see the content." at bounding box center [769, 417] width 961 height 16
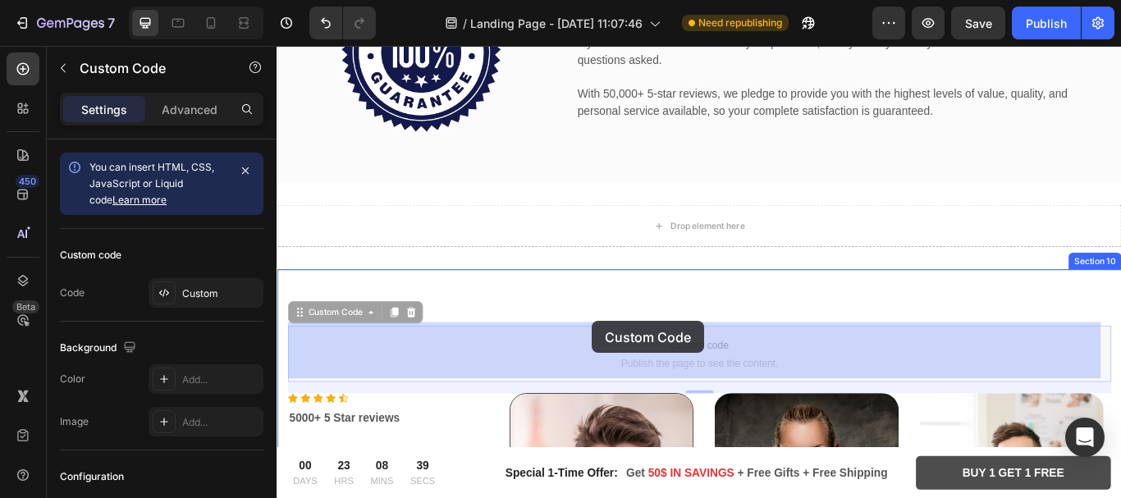
drag, startPoint x: 637, startPoint y: 384, endPoint x: 644, endPoint y: 367, distance: 18.8
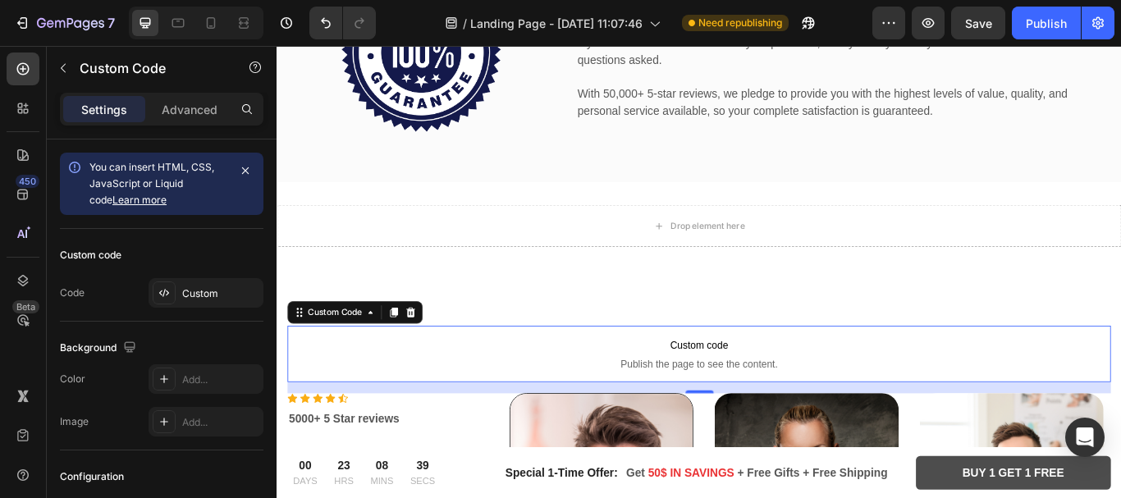
click at [710, 401] on p "Custom code Publish the page to see the content." at bounding box center [769, 406] width 961 height 66
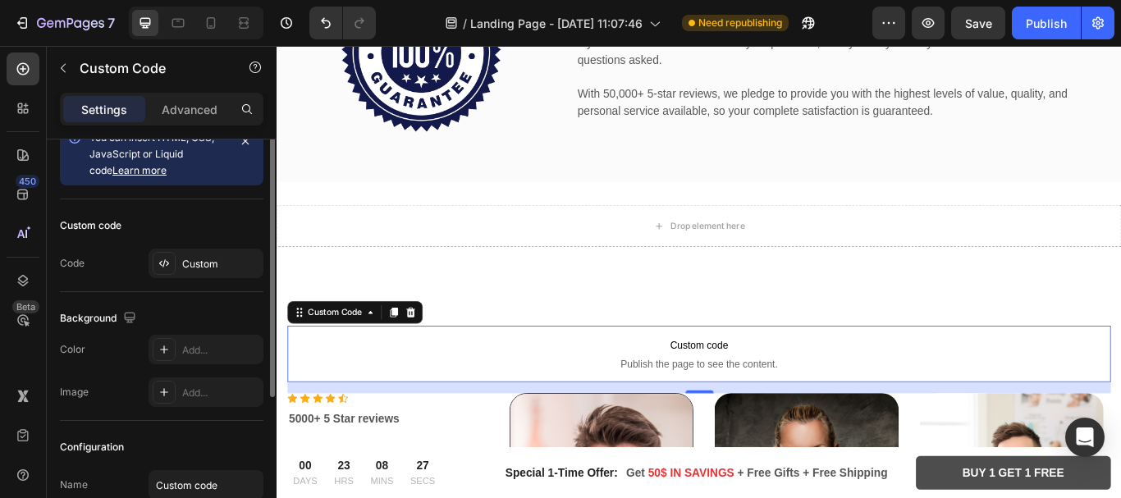
scroll to position [0, 0]
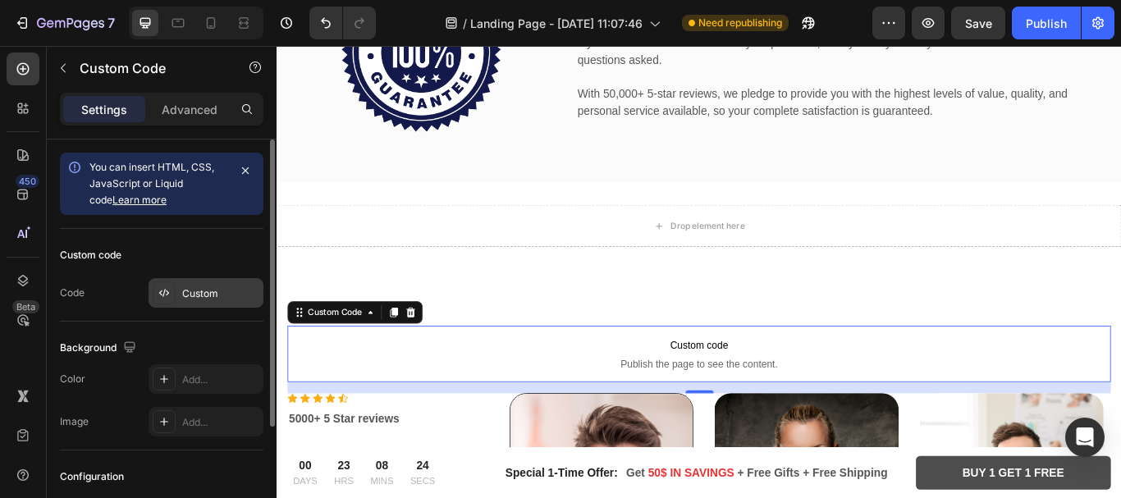
click at [189, 291] on div "Custom" at bounding box center [220, 294] width 77 height 15
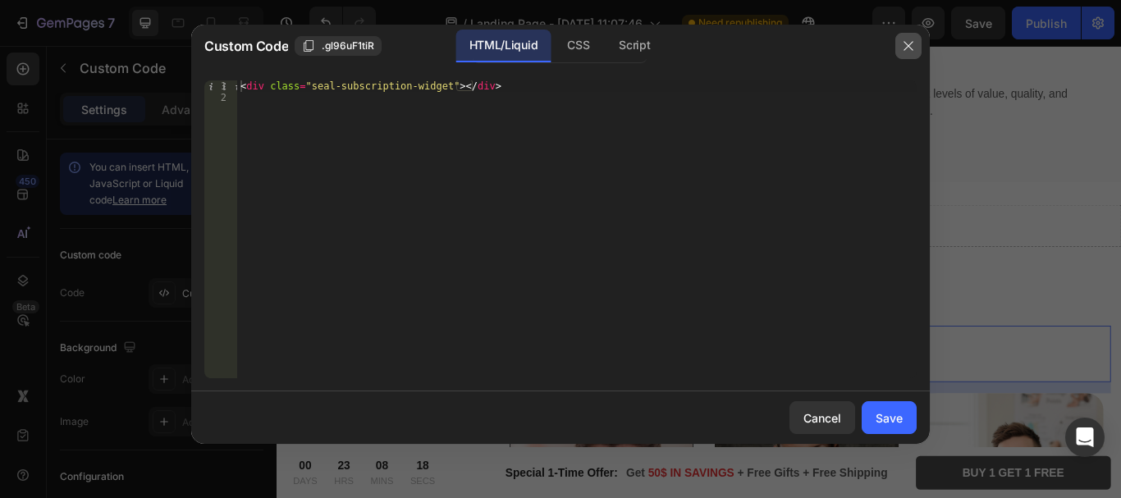
click at [908, 42] on icon "button" at bounding box center [908, 45] width 13 height 13
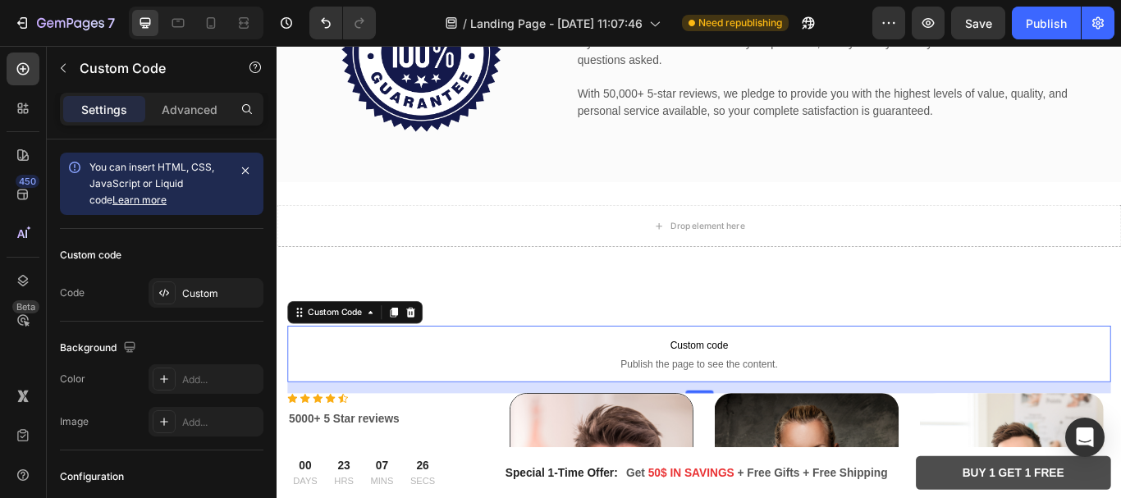
click at [754, 409] on span "Publish the page to see the content." at bounding box center [769, 417] width 961 height 16
click at [197, 300] on div "Custom" at bounding box center [220, 294] width 77 height 15
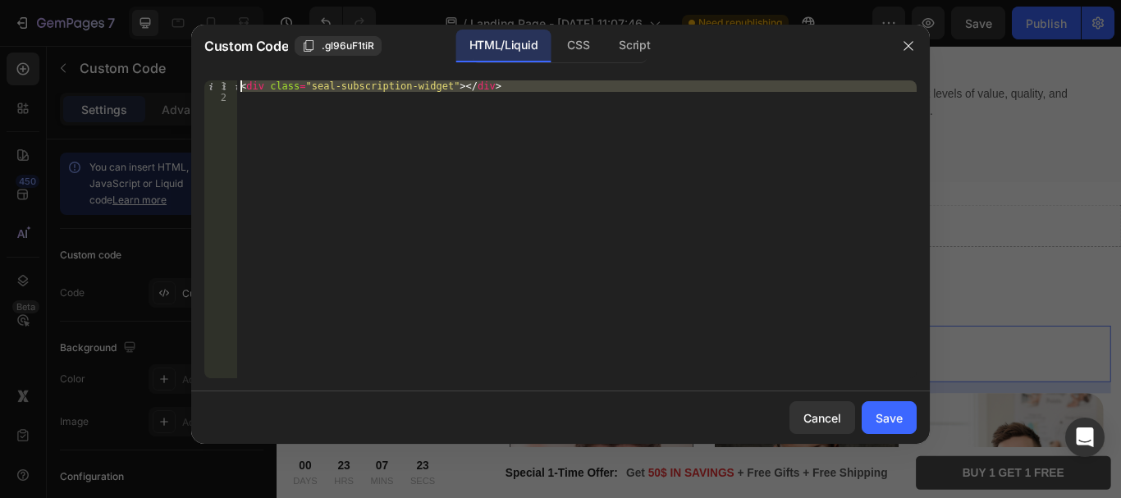
drag, startPoint x: 386, startPoint y: 172, endPoint x: 232, endPoint y: 79, distance: 179.4
click at [232, 79] on div "1 2 < div class = "seal-subscription-widget" > </ div > ההההההההההההההההההההההה…" at bounding box center [560, 229] width 739 height 324
type textarea "<div class="seal-subscription-widget"></div>"
paste textarea
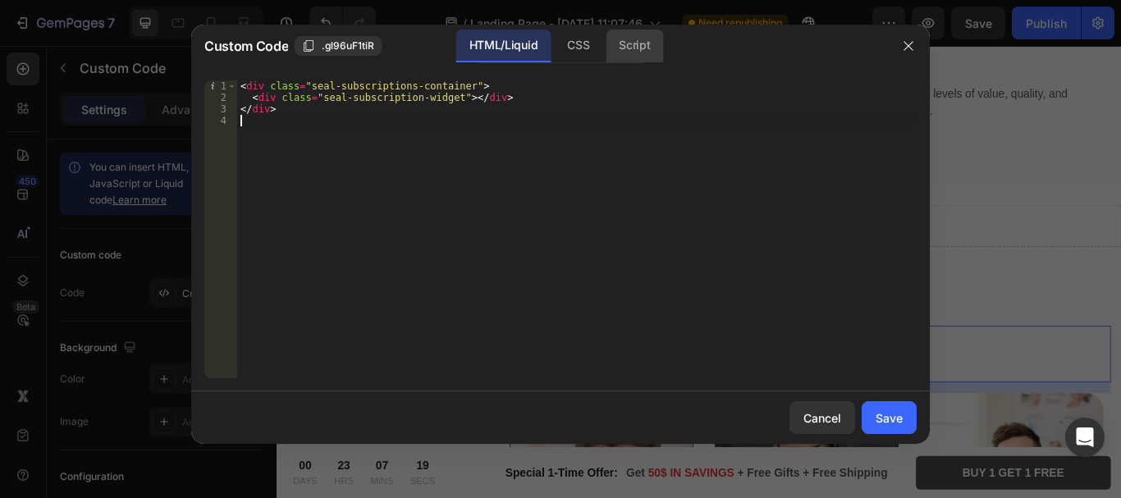
click at [632, 39] on div "Script" at bounding box center [634, 46] width 57 height 33
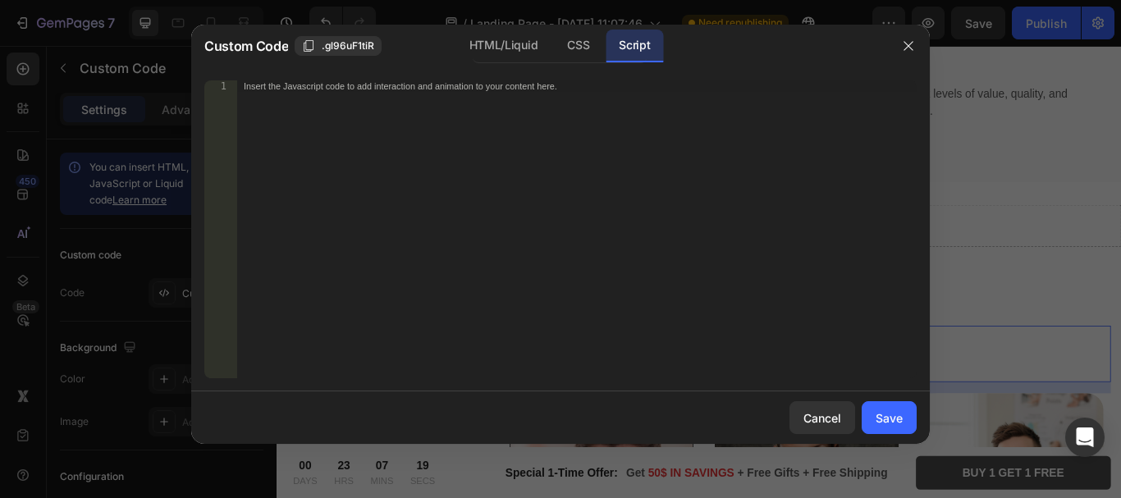
click at [464, 140] on div "Insert the Javascript code to add interaction and animation to your content her…" at bounding box center [577, 240] width 680 height 321
click at [554, 45] on div "HTML/Liquid" at bounding box center [578, 46] width 48 height 33
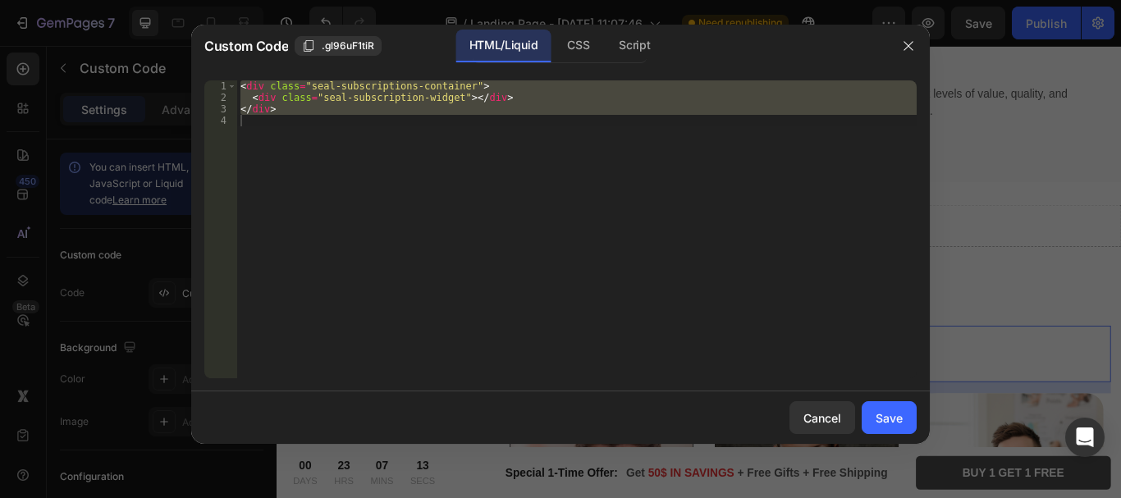
type textarea "</div>"
click at [415, 140] on div "< div class = "seal-subscriptions-container" > < div class = "seal-subscription…" at bounding box center [577, 229] width 680 height 298
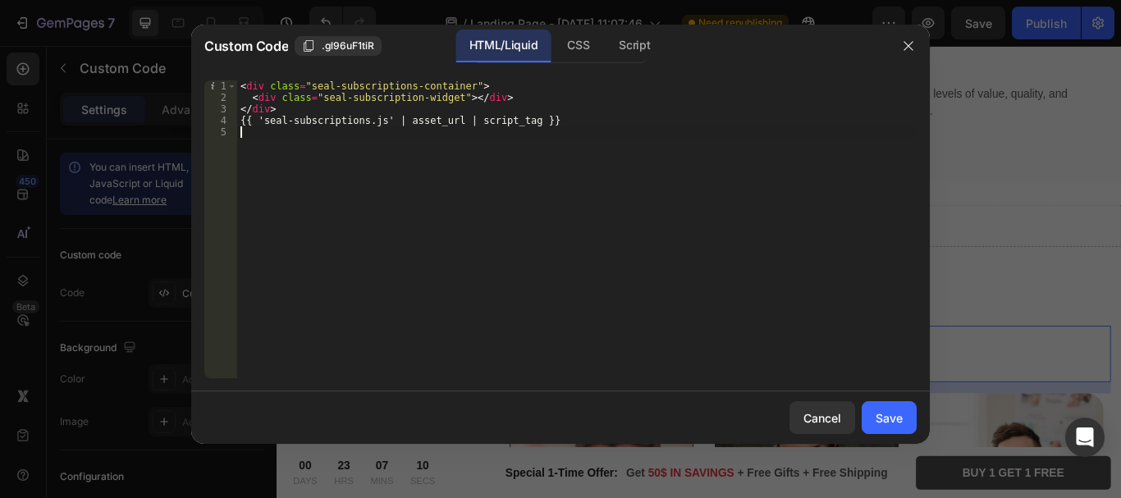
click at [355, 181] on div "< div class = "seal-subscriptions-container" > < div class = "seal-subscription…" at bounding box center [577, 240] width 680 height 321
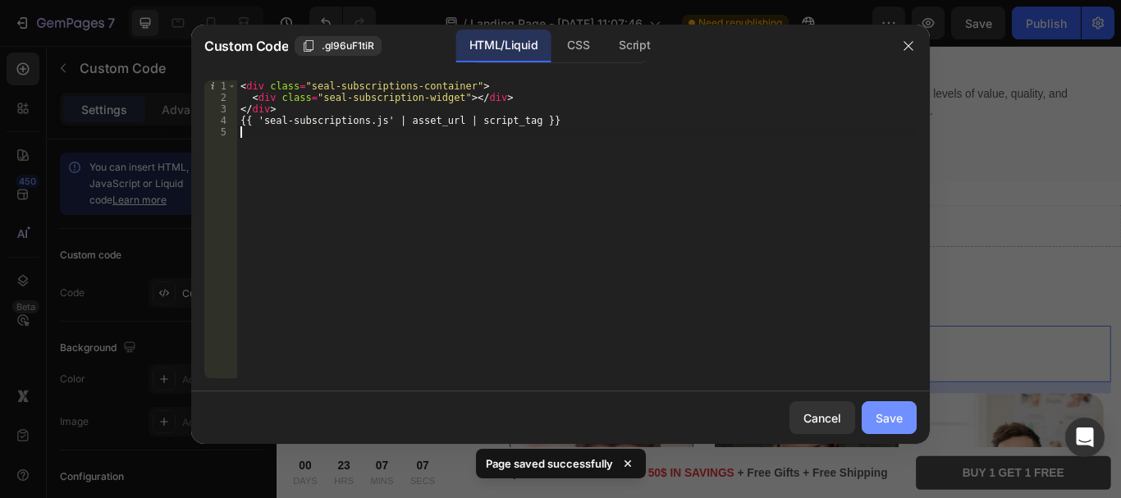
click at [881, 413] on div "Save" at bounding box center [889, 418] width 27 height 17
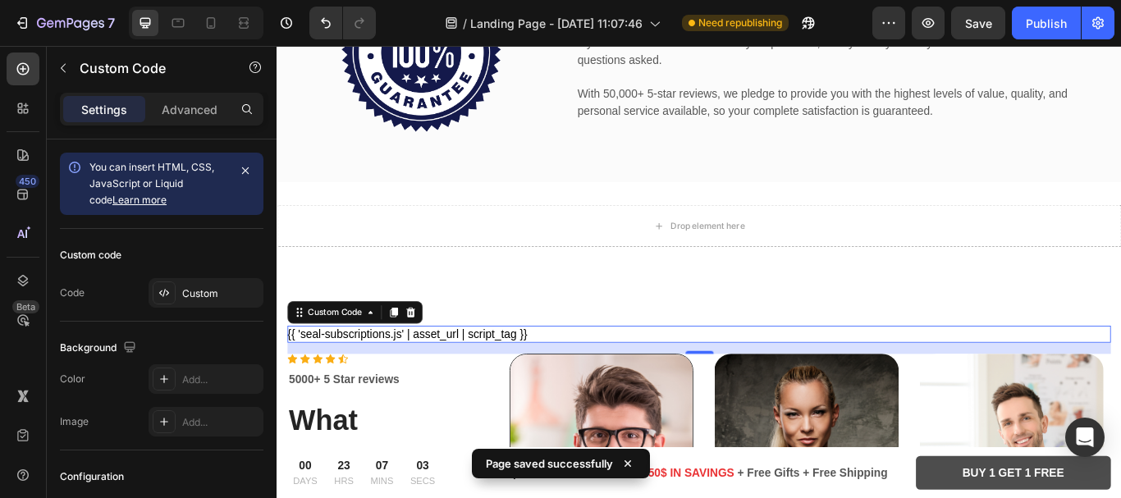
click at [610, 375] on div "{{ 'seal-subscriptions.js' | asset_url | script_tag }}" at bounding box center [769, 383] width 961 height 20
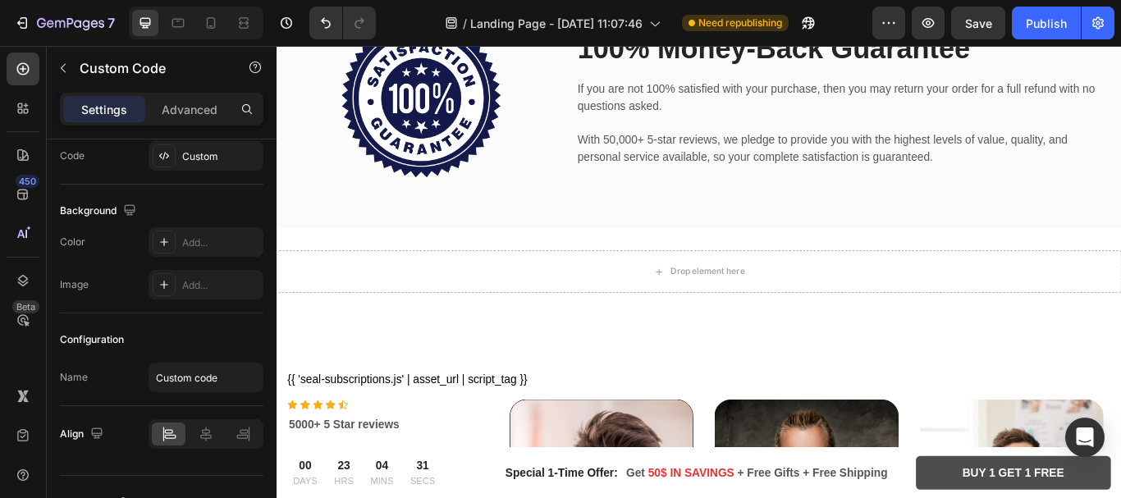
scroll to position [2399, 0]
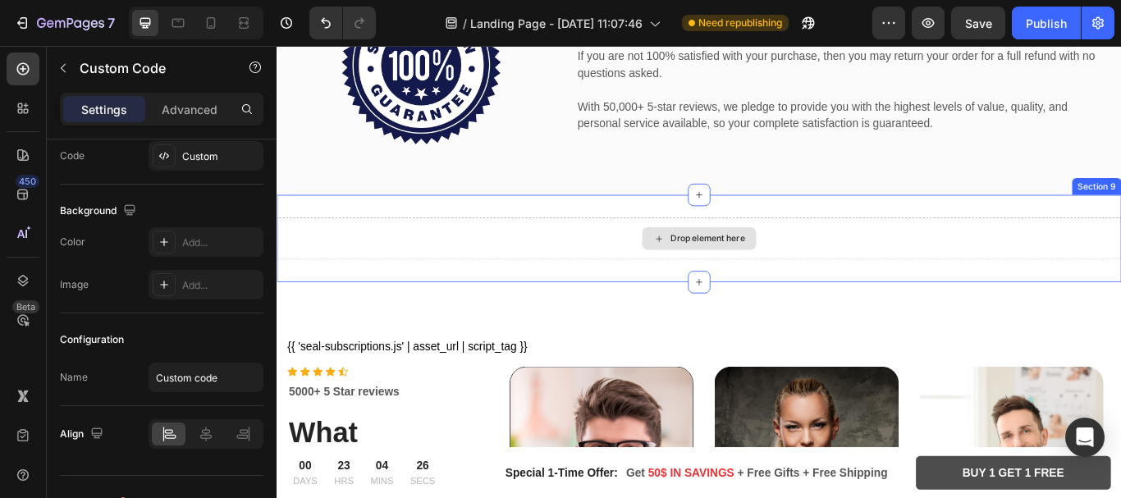
click at [728, 258] on div "Drop element here" at bounding box center [769, 271] width 133 height 26
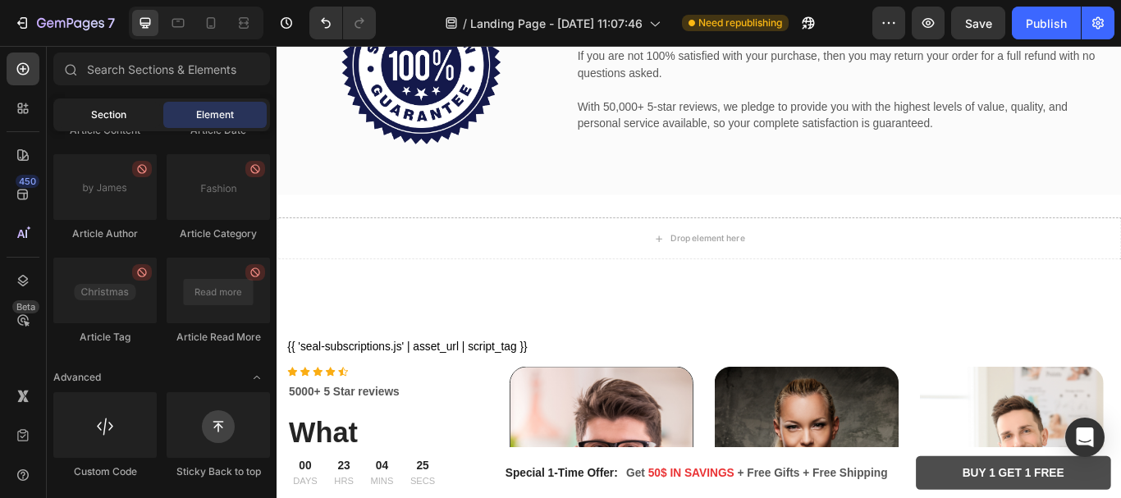
click at [113, 118] on span "Section" at bounding box center [108, 115] width 35 height 15
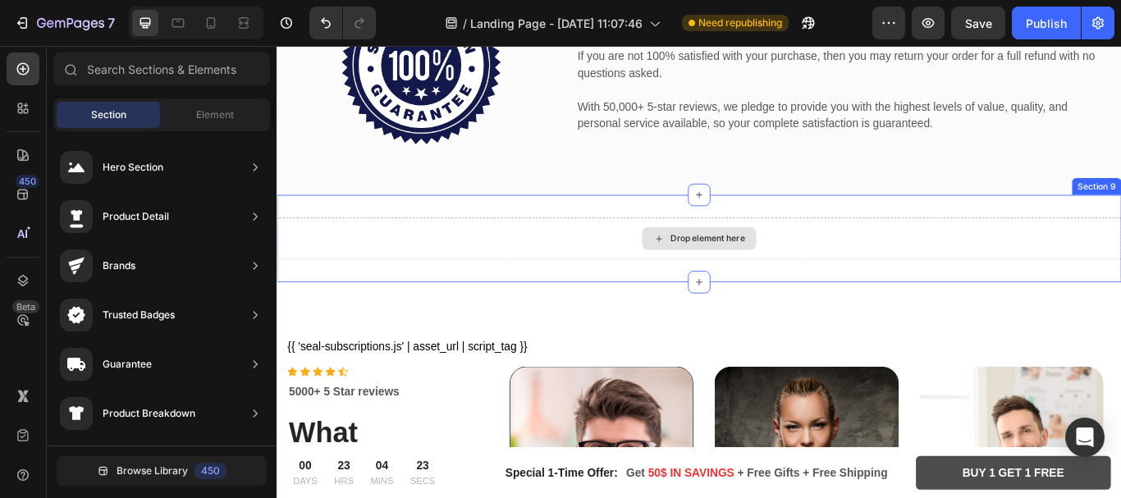
click at [673, 289] on div "Drop element here" at bounding box center [769, 270] width 985 height 49
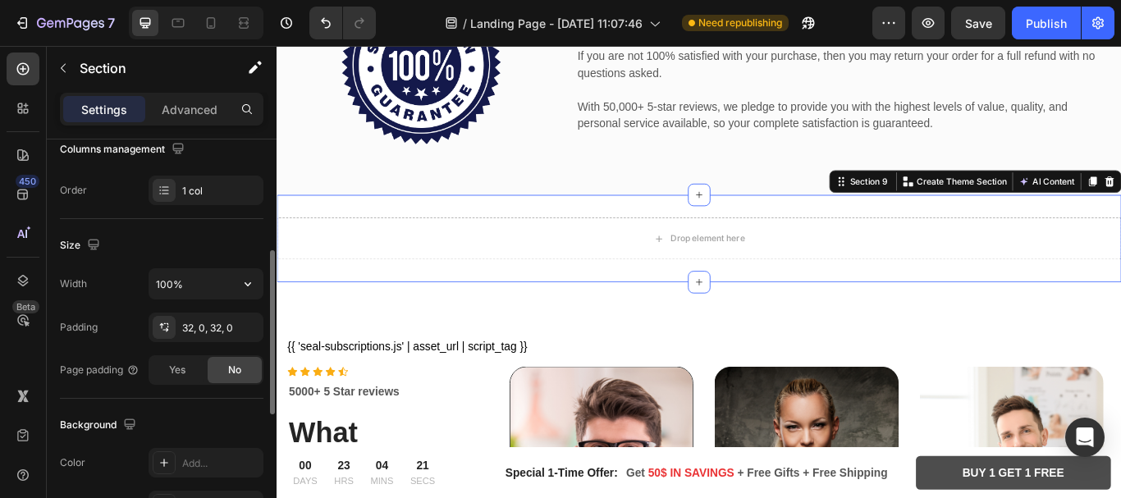
scroll to position [137, 0]
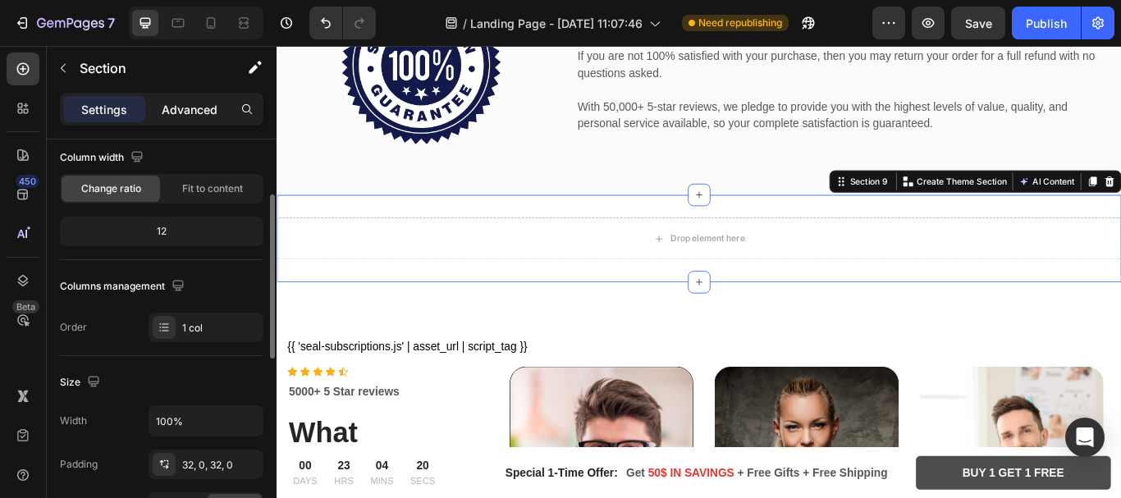
click at [182, 112] on p "Advanced" at bounding box center [190, 109] width 56 height 17
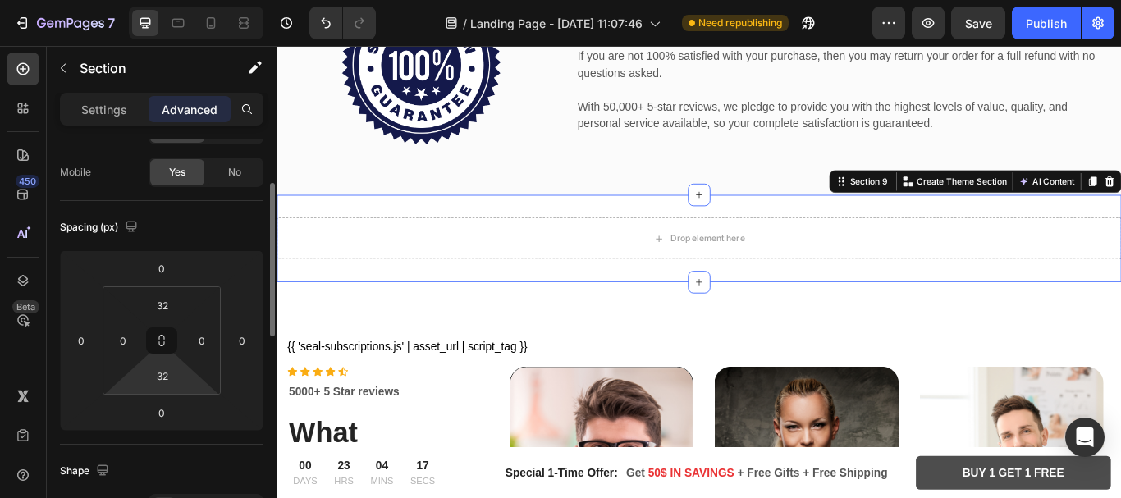
scroll to position [0, 0]
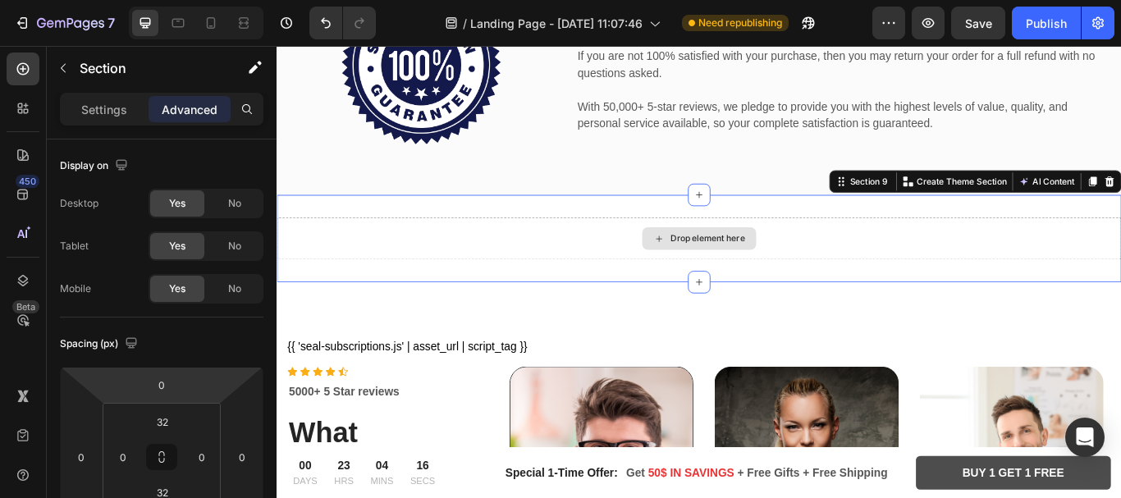
click at [756, 258] on div "Drop element here" at bounding box center [769, 271] width 133 height 26
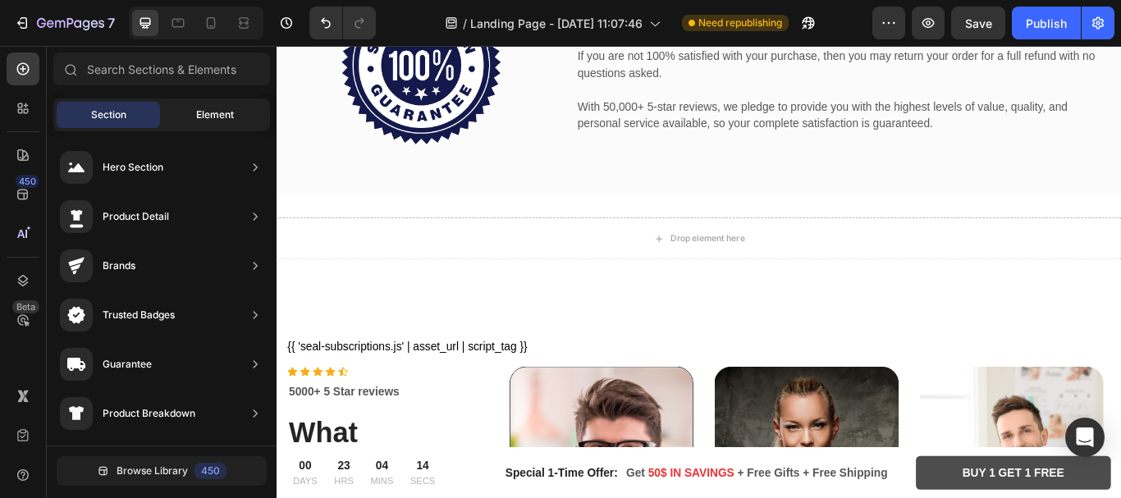
click at [201, 108] on span "Element" at bounding box center [215, 115] width 38 height 15
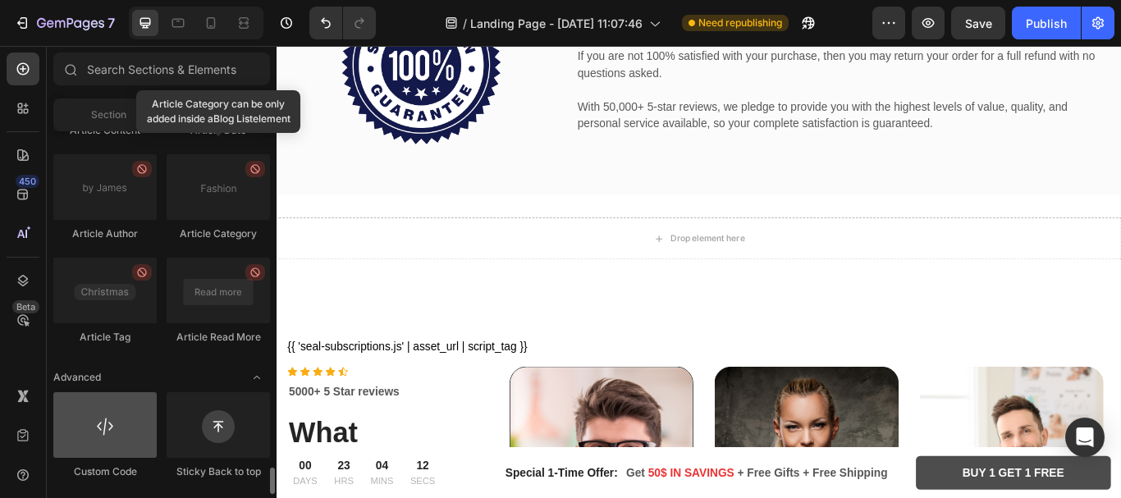
click at [103, 447] on div at bounding box center [104, 425] width 103 height 66
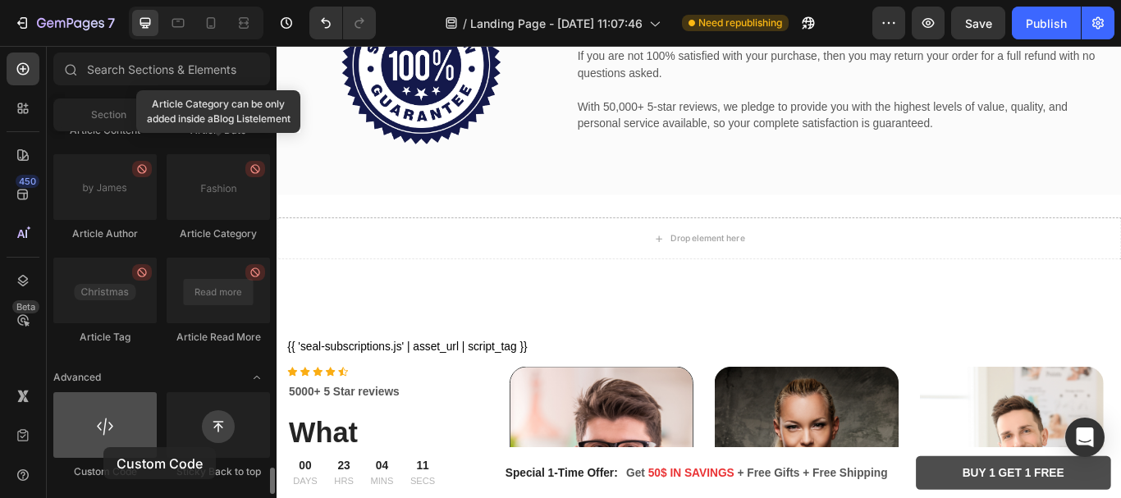
click at [103, 447] on div at bounding box center [104, 425] width 103 height 66
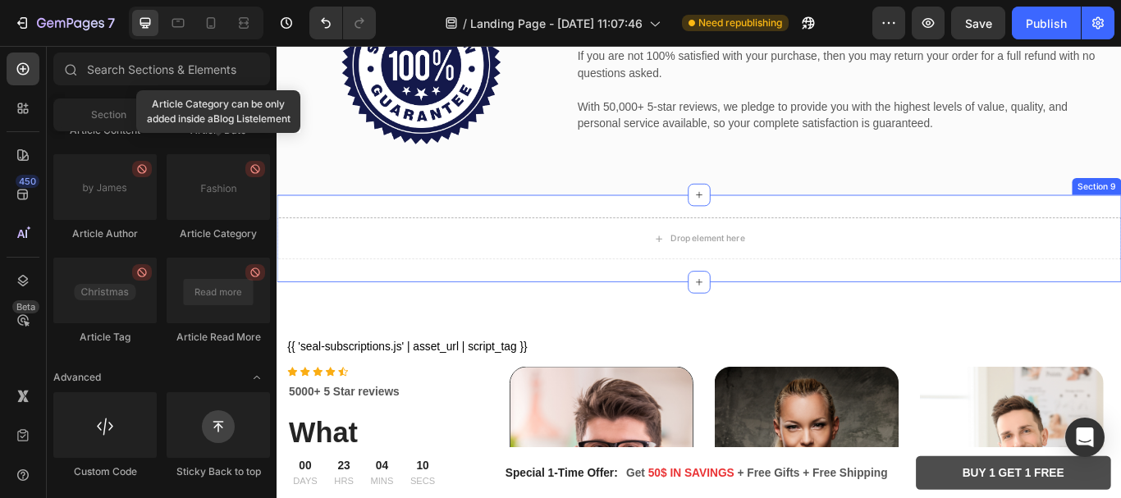
click at [752, 280] on div "Drop element here" at bounding box center [769, 270] width 985 height 49
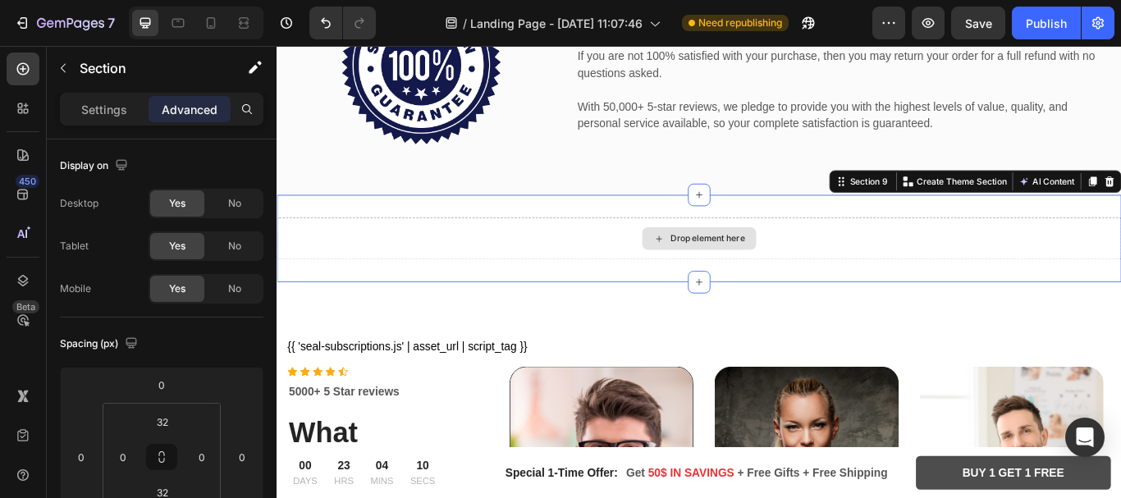
click at [752, 280] on div "Drop element here" at bounding box center [769, 270] width 985 height 49
click at [176, 107] on p "Advanced" at bounding box center [190, 109] width 56 height 17
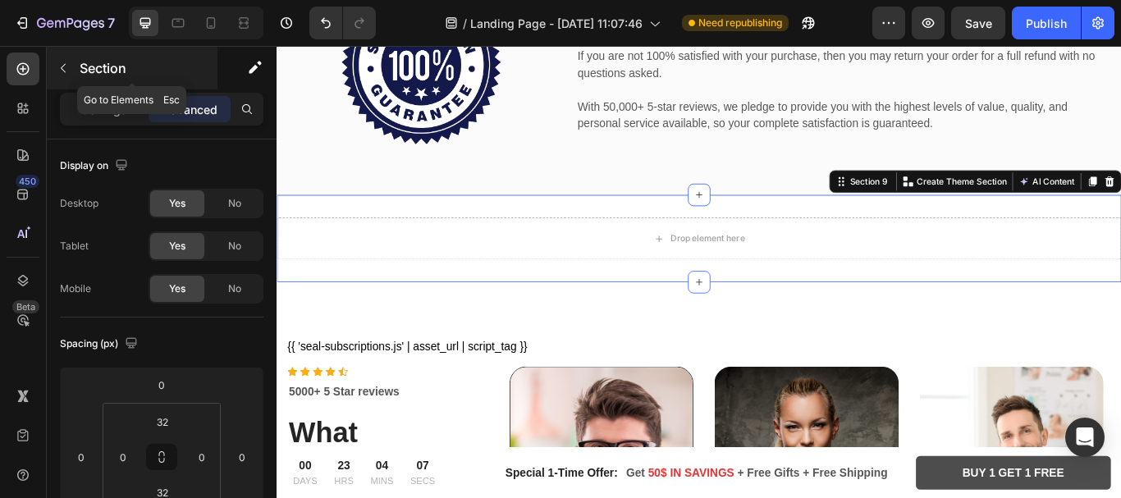
click at [67, 67] on icon "button" at bounding box center [63, 68] width 13 height 13
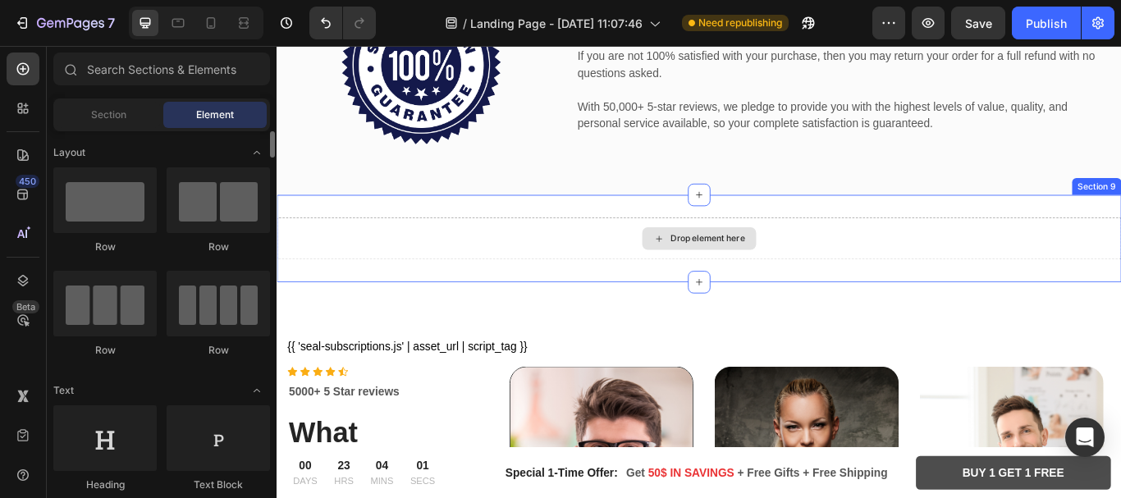
click at [845, 251] on div "Drop element here" at bounding box center [769, 270] width 985 height 49
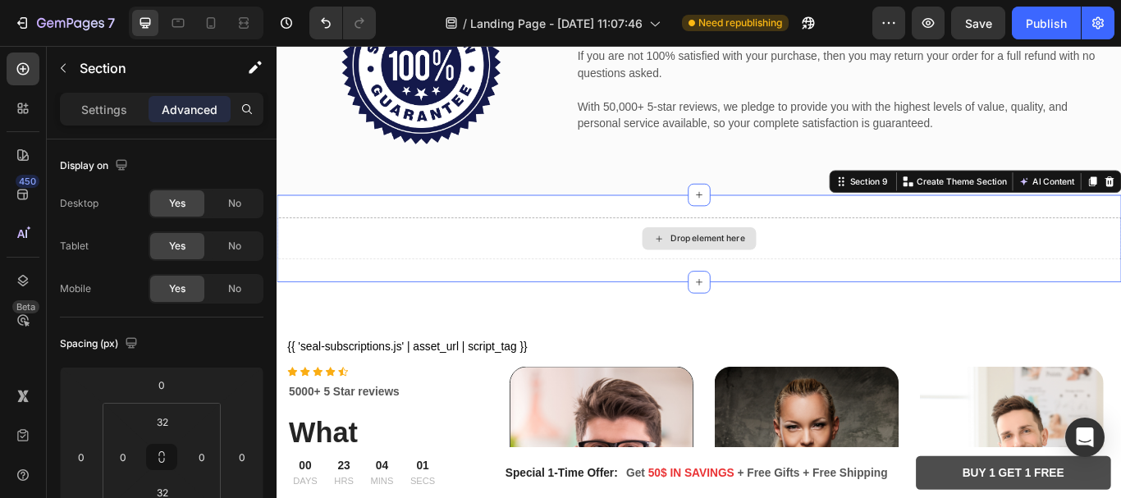
click at [845, 251] on div "Drop element here" at bounding box center [769, 270] width 985 height 49
click at [771, 264] on div "Drop element here" at bounding box center [779, 270] width 87 height 13
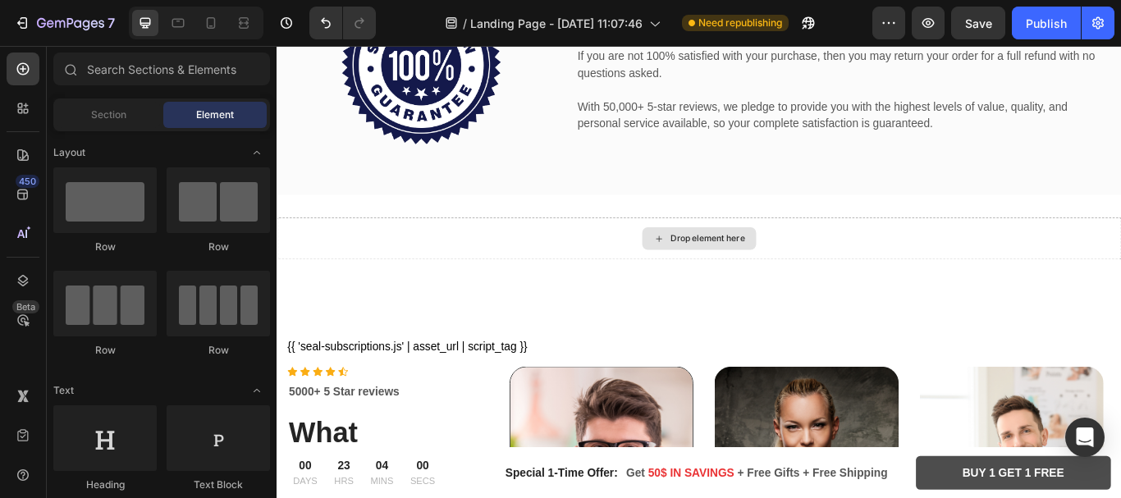
click at [771, 264] on div "Drop element here" at bounding box center [779, 270] width 87 height 13
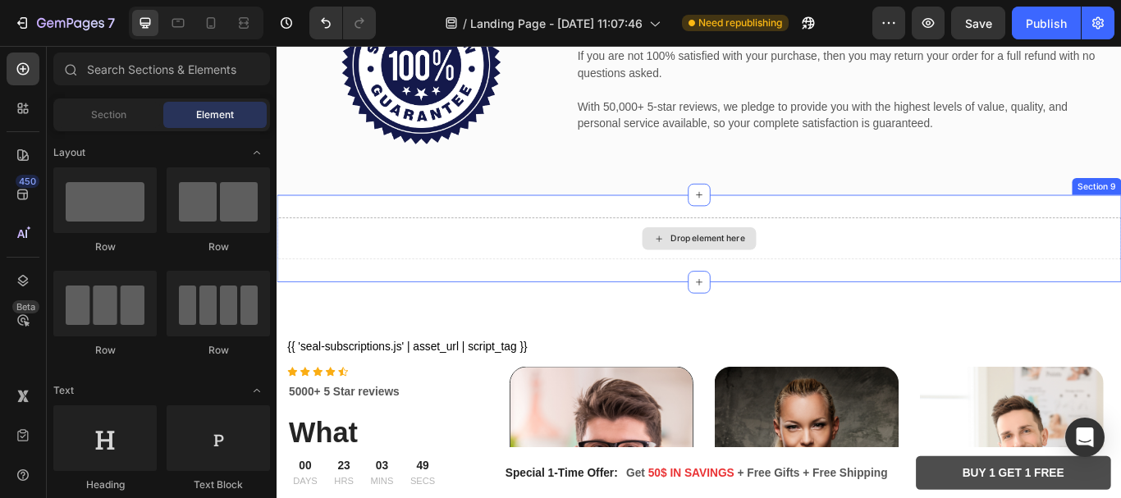
click at [725, 269] on div "Drop element here" at bounding box center [769, 271] width 133 height 26
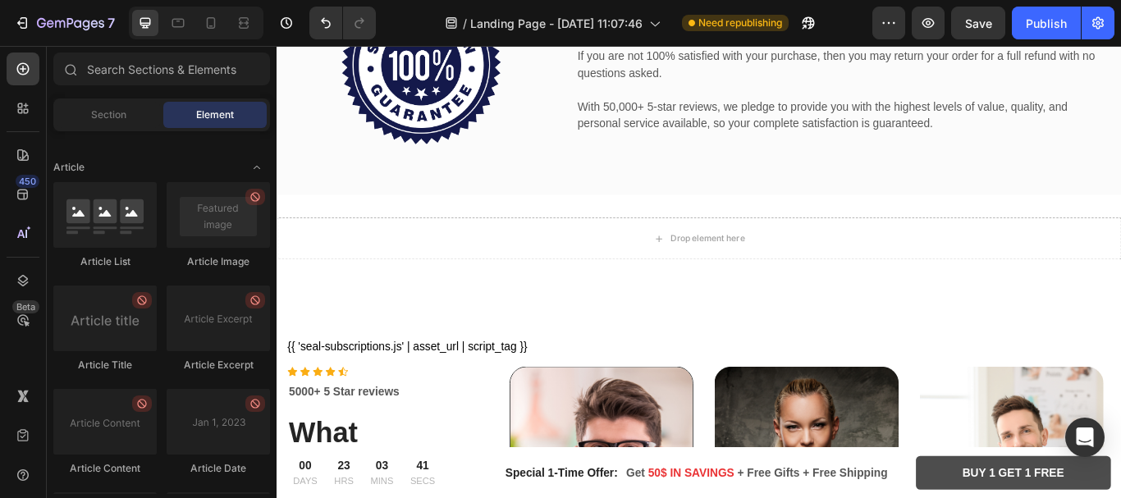
scroll to position [4502, 0]
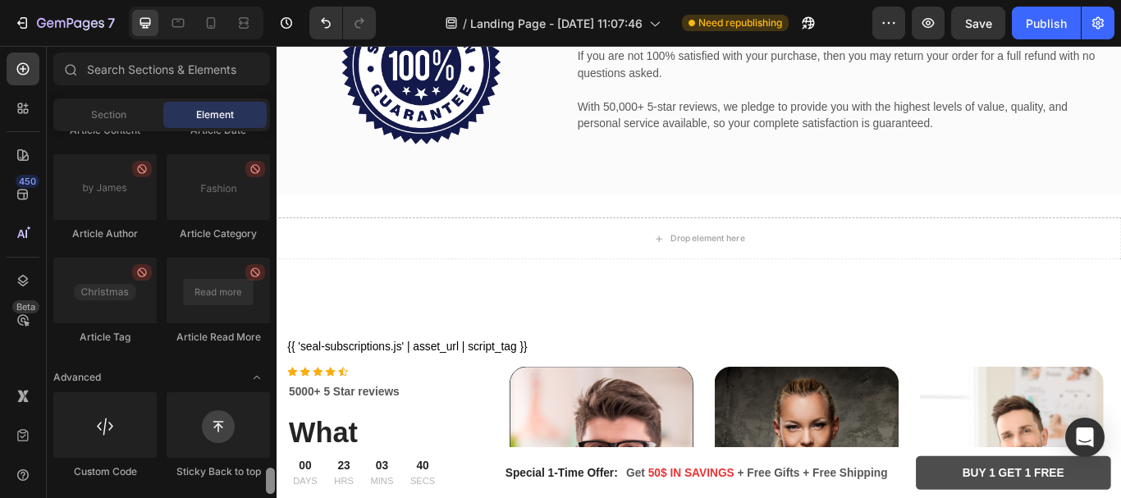
drag, startPoint x: 272, startPoint y: 337, endPoint x: 273, endPoint y: 491, distance: 154.4
click at [273, 491] on div at bounding box center [270, 481] width 9 height 26
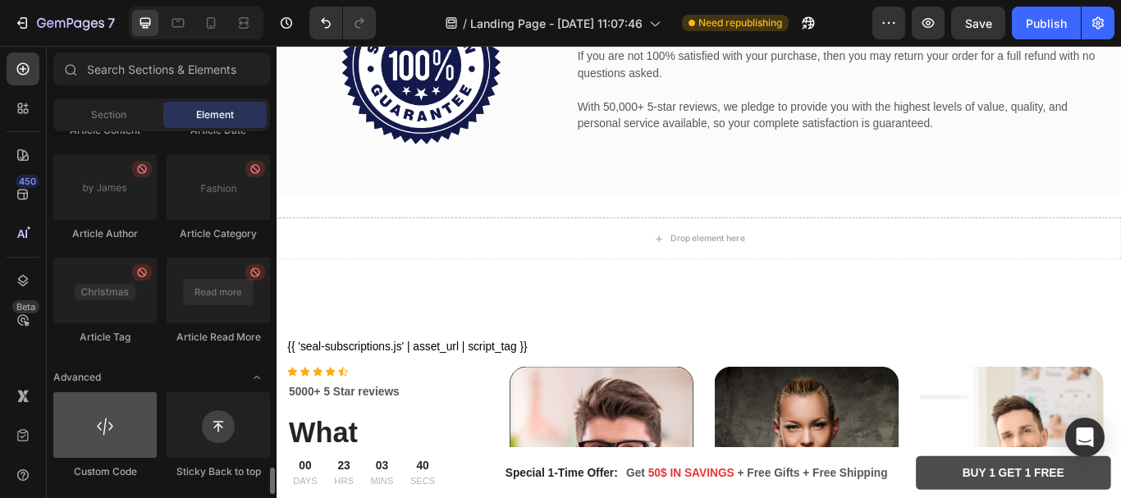
click at [129, 436] on div at bounding box center [104, 425] width 103 height 66
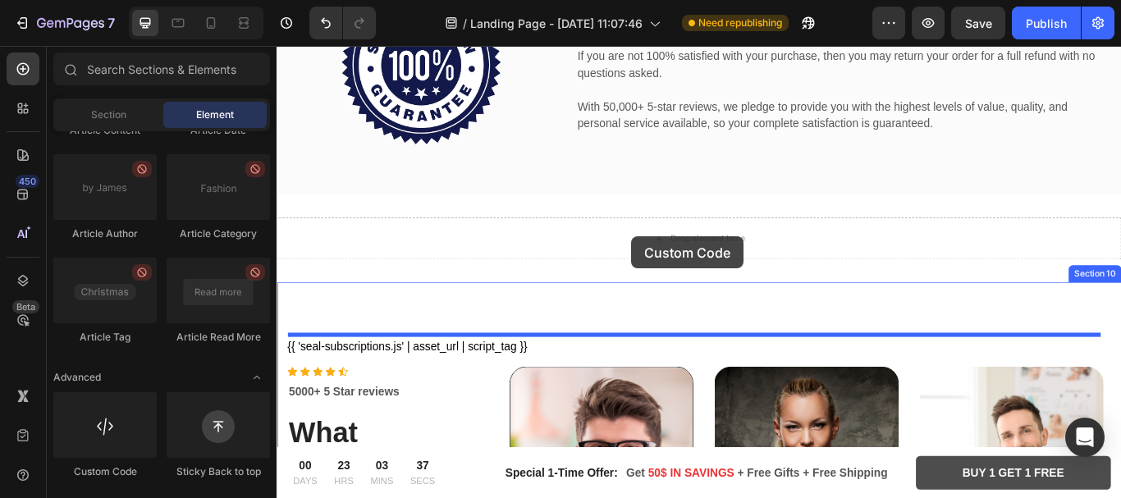
drag, startPoint x: 387, startPoint y: 482, endPoint x: 690, endPoint y: 268, distance: 371.3
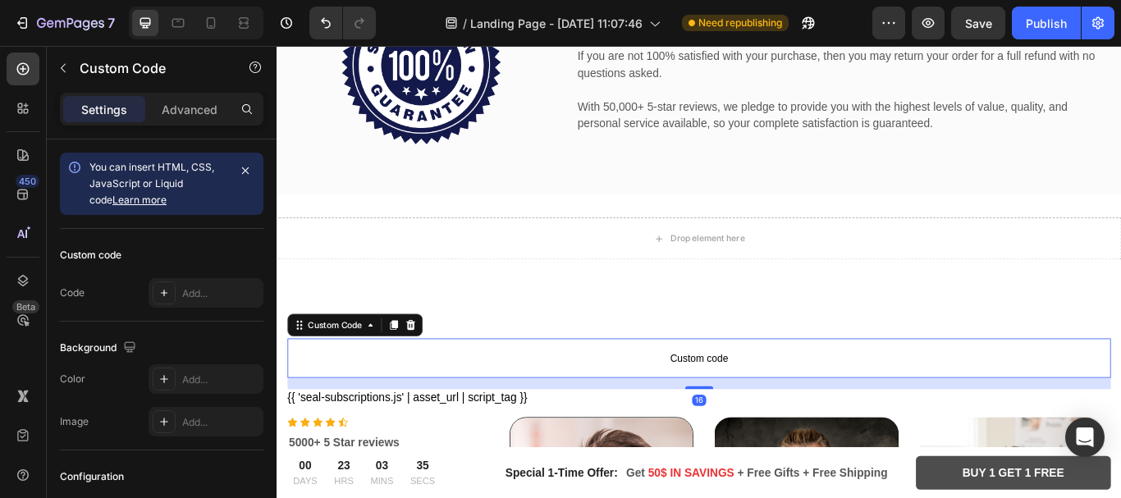
click at [769, 408] on span "Custom code" at bounding box center [769, 411] width 961 height 20
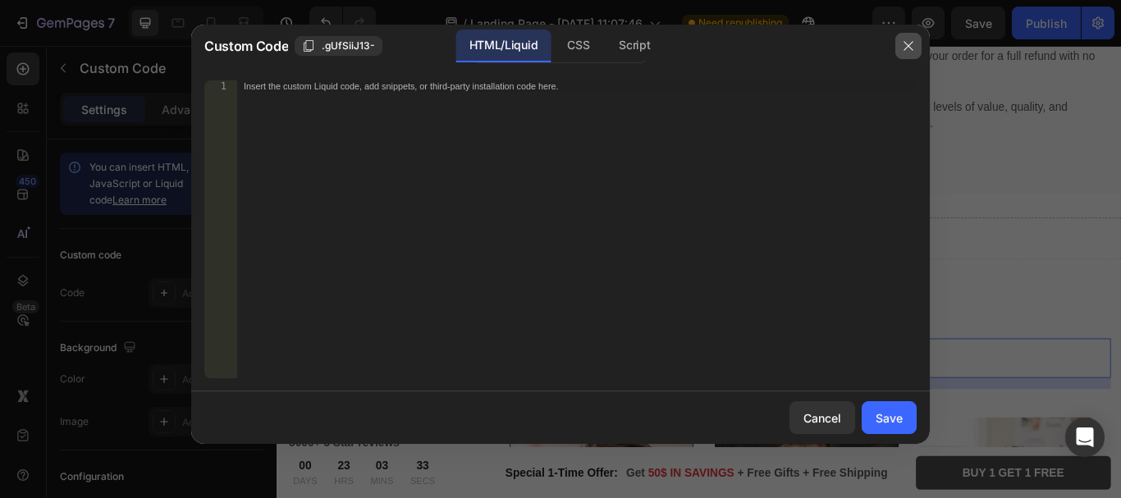
click at [907, 44] on icon "button" at bounding box center [908, 46] width 9 height 9
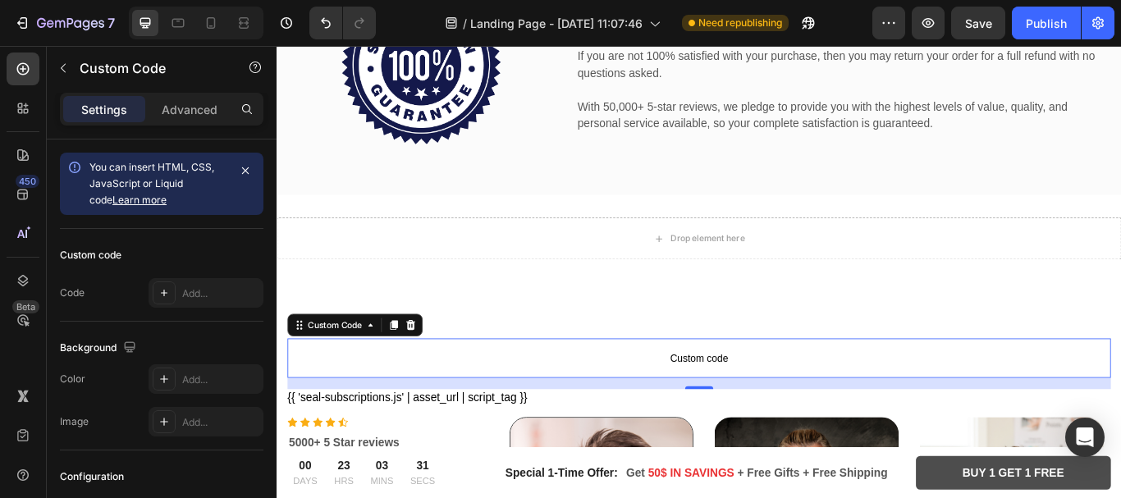
click at [753, 410] on span "Custom code" at bounding box center [769, 411] width 961 height 20
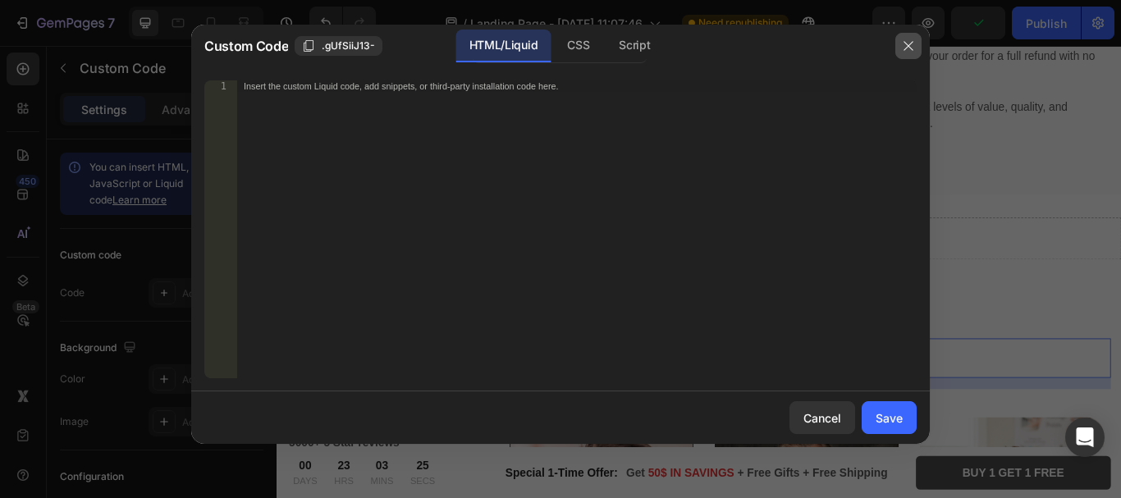
click at [904, 44] on icon "button" at bounding box center [908, 45] width 13 height 13
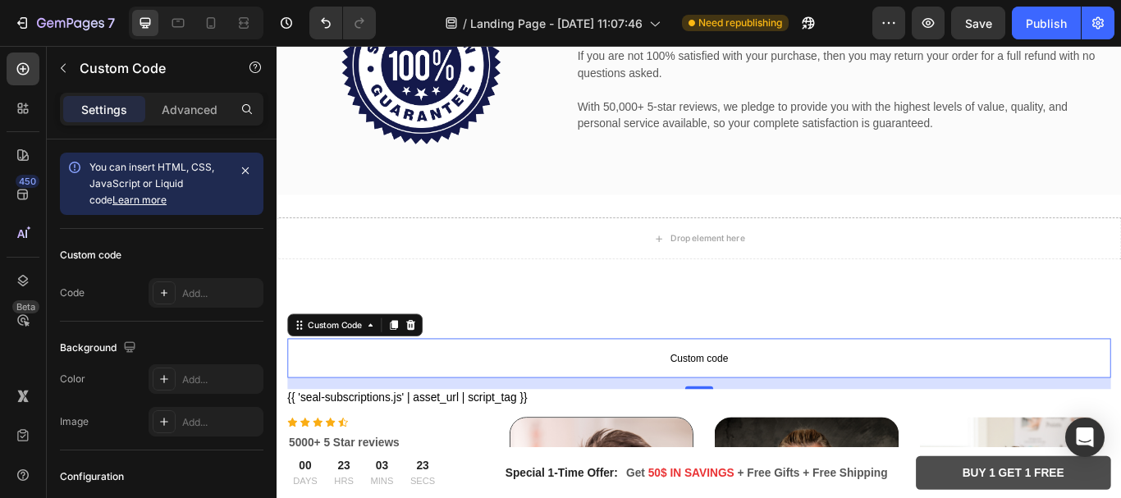
click at [734, 401] on span "Custom code" at bounding box center [769, 411] width 961 height 20
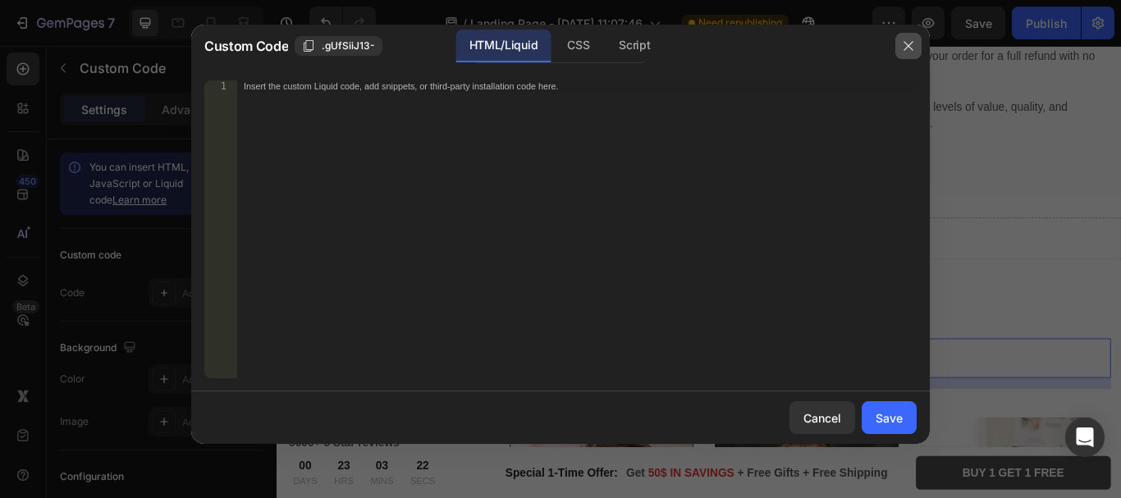
click at [910, 44] on icon "button" at bounding box center [908, 45] width 13 height 13
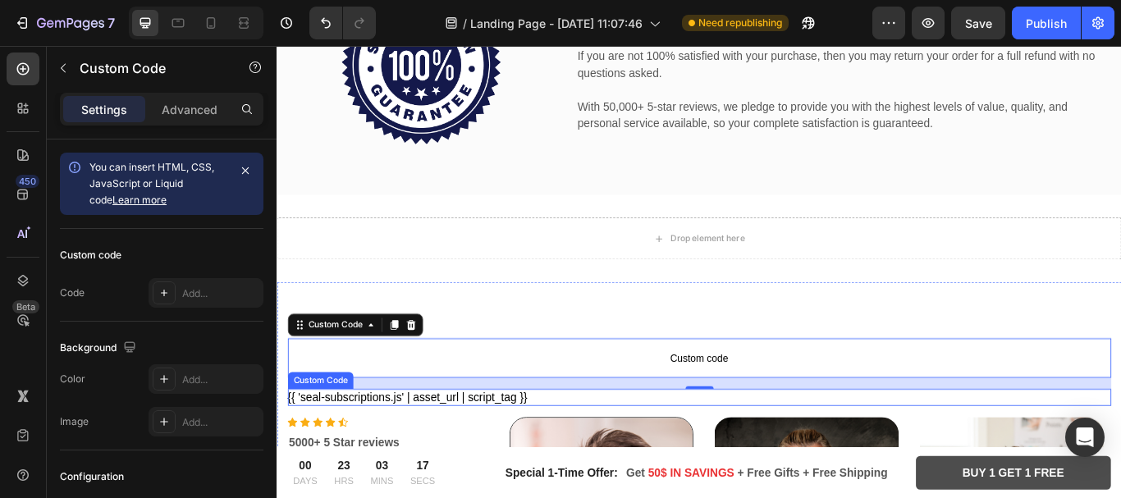
click at [509, 447] on div "{{ 'seal-subscriptions.js' | asset_url | script_tag }}" at bounding box center [769, 457] width 961 height 20
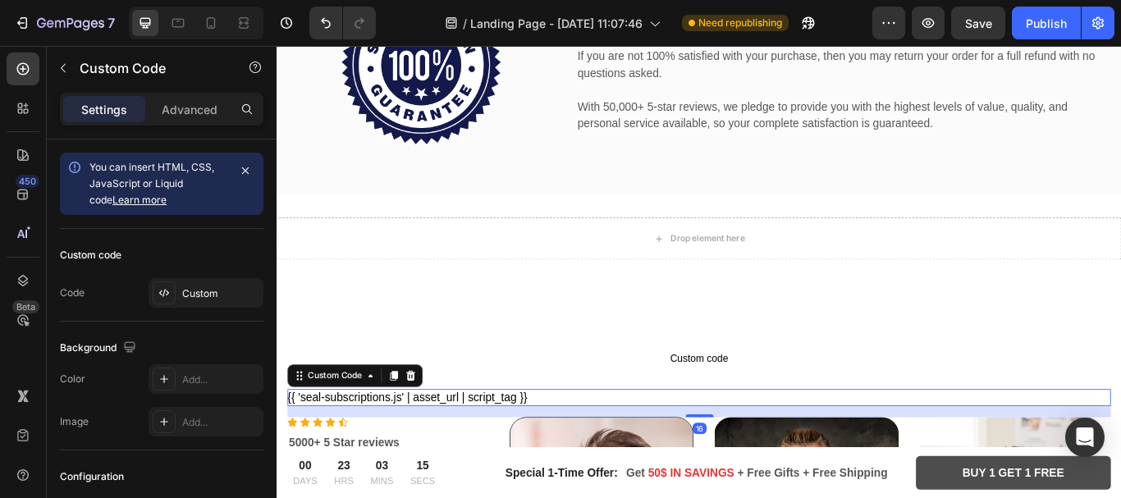
click at [509, 447] on div "{{ 'seal-subscriptions.js' | asset_url | script_tag }}" at bounding box center [769, 457] width 961 height 20
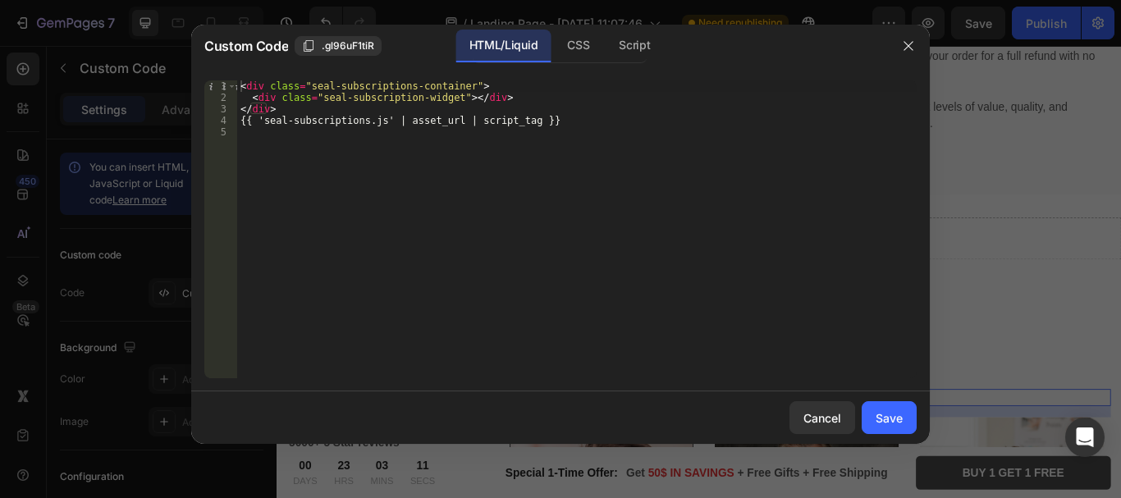
type textarea "{{ 'seal-subscriptions.js' | asset_url | script_tag }}"
drag, startPoint x: 557, startPoint y: 119, endPoint x: 183, endPoint y: 124, distance: 374.4
click at [183, 124] on div "Custom Code .gl96uF1tiR HTML/Liquid CSS Script {{ 'seal-subscriptions.js' | ass…" at bounding box center [560, 249] width 1121 height 498
click at [878, 410] on div "Save" at bounding box center [889, 418] width 27 height 17
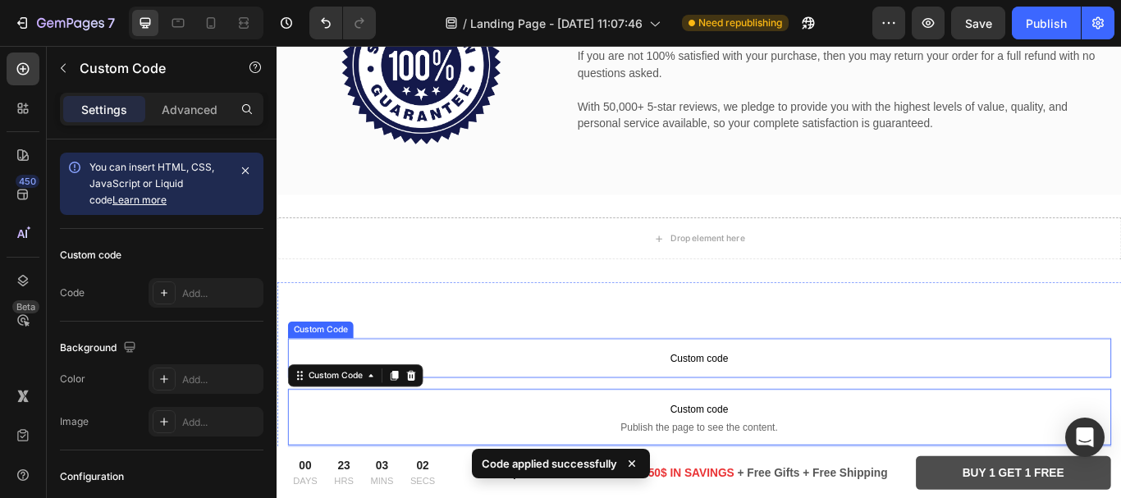
click at [736, 413] on span "Custom code" at bounding box center [769, 411] width 961 height 20
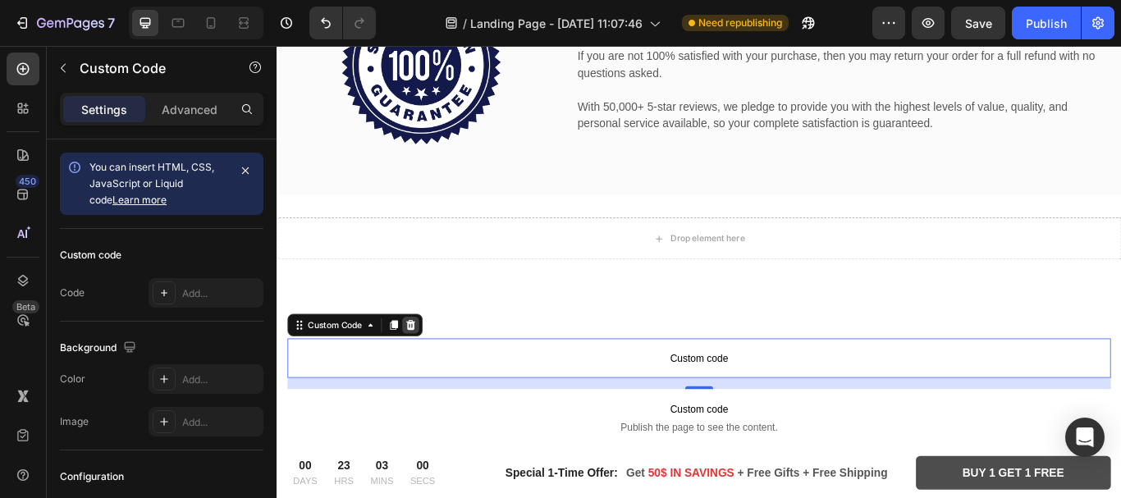
click at [430, 366] on icon at bounding box center [433, 371] width 11 height 11
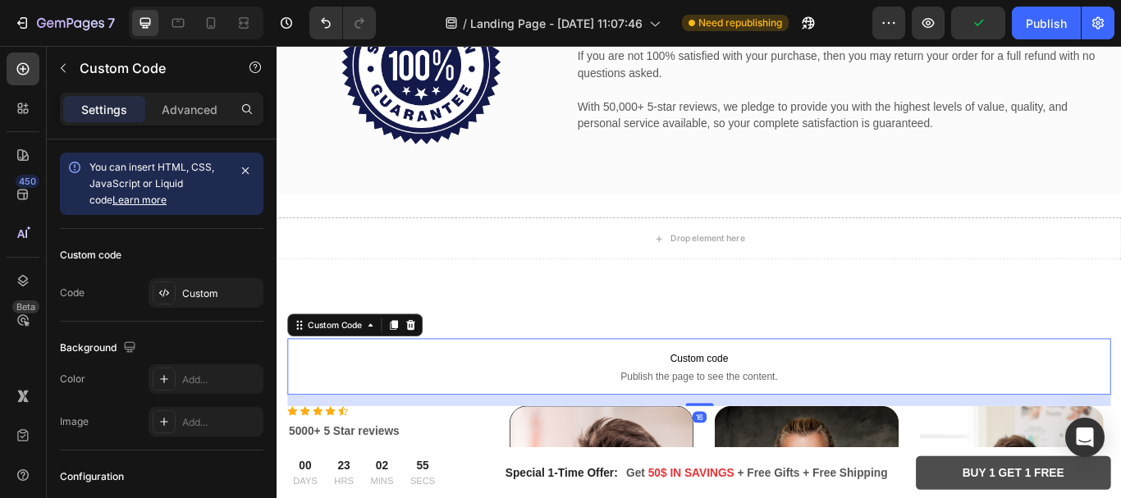
click at [764, 410] on span "Custom code" at bounding box center [769, 411] width 961 height 20
click at [161, 296] on icon at bounding box center [164, 293] width 13 height 13
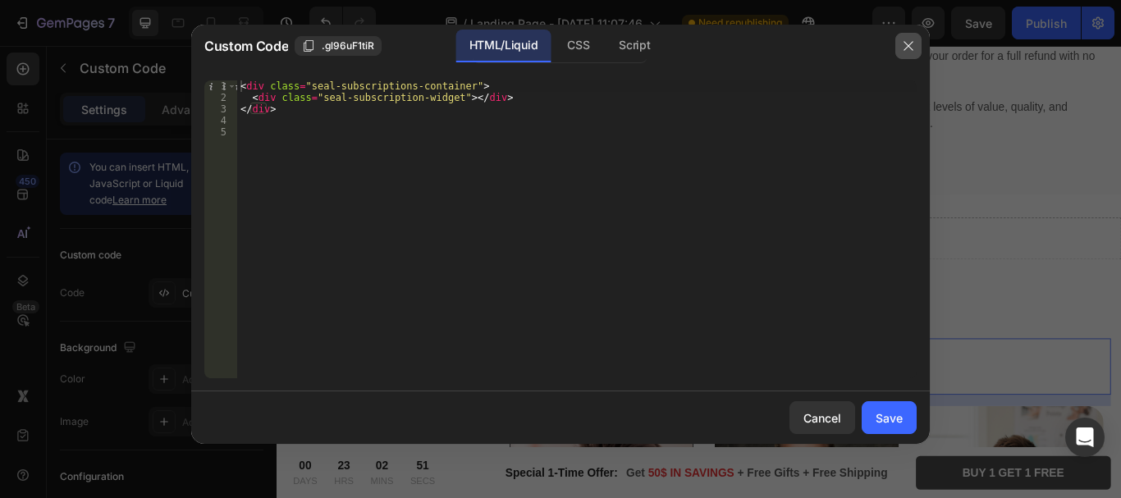
click at [905, 48] on icon "button" at bounding box center [908, 45] width 13 height 13
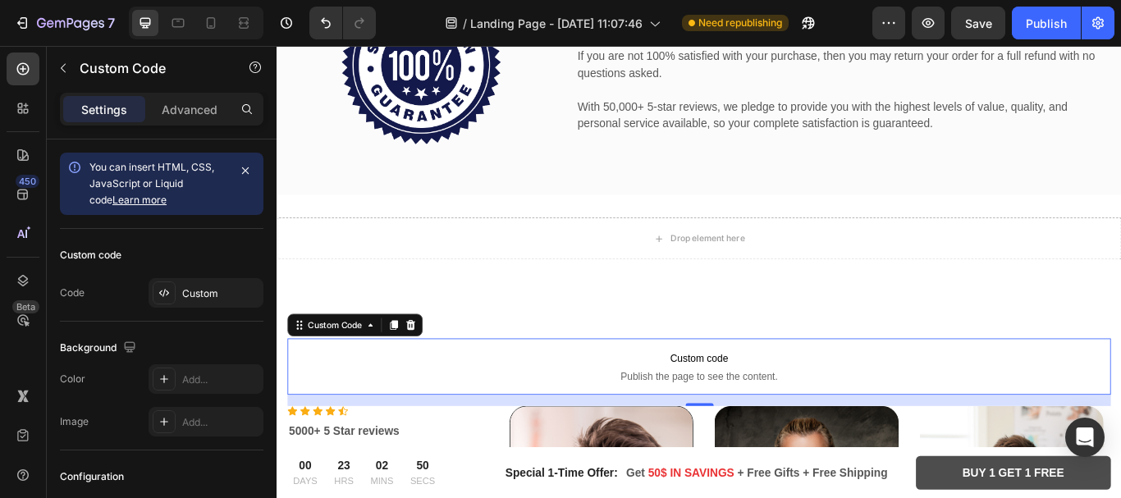
click at [750, 406] on span "Custom code" at bounding box center [769, 411] width 961 height 20
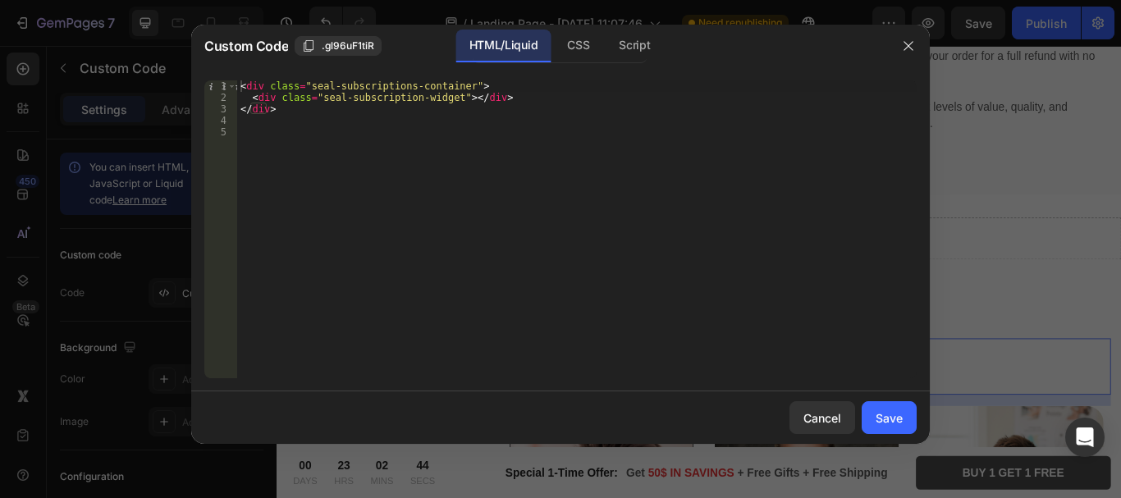
click at [454, 94] on div "< div class = "seal-subscriptions-container" > < div class = "seal-subscription…" at bounding box center [577, 240] width 680 height 321
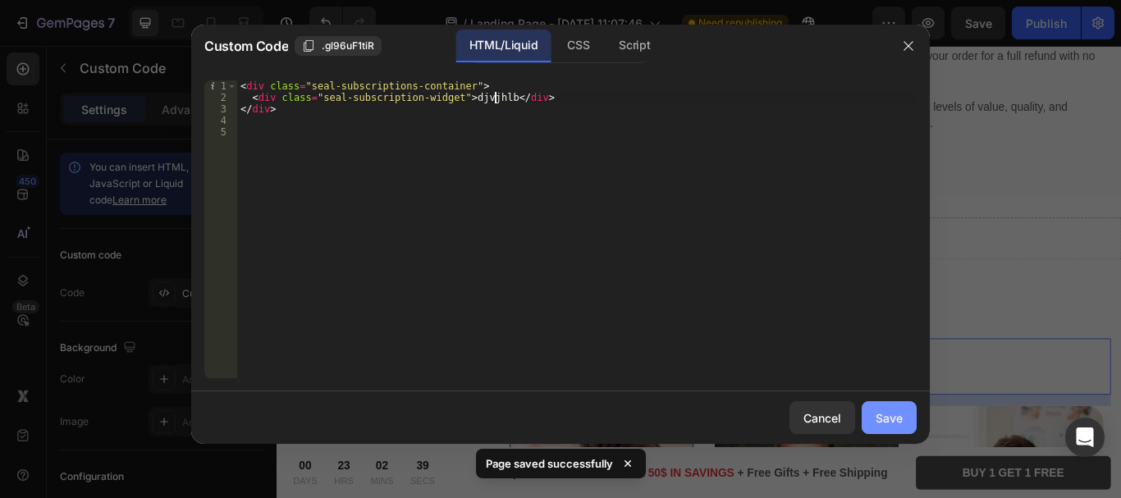
type textarea "<div class="seal-subscription-widget">djvjhlb</div>"
click at [897, 414] on div "Save" at bounding box center [889, 418] width 27 height 17
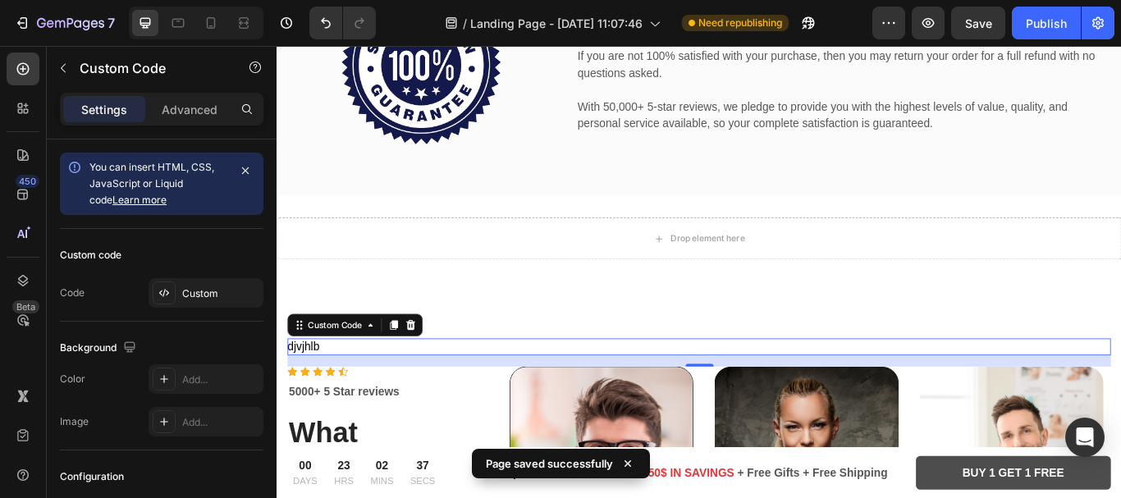
click at [516, 390] on div "djvjhlb" at bounding box center [769, 398] width 961 height 20
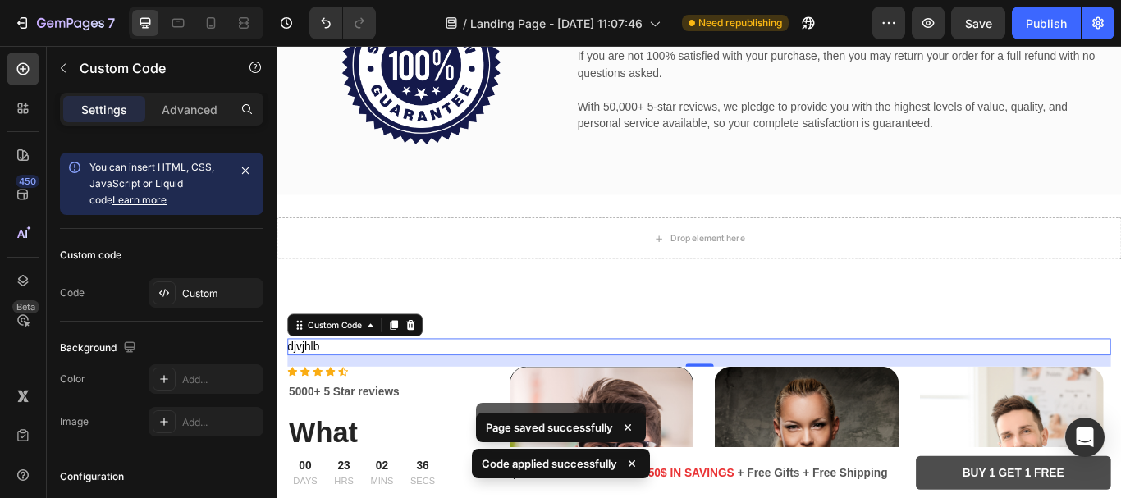
click at [516, 390] on div "djvjhlb" at bounding box center [769, 398] width 961 height 20
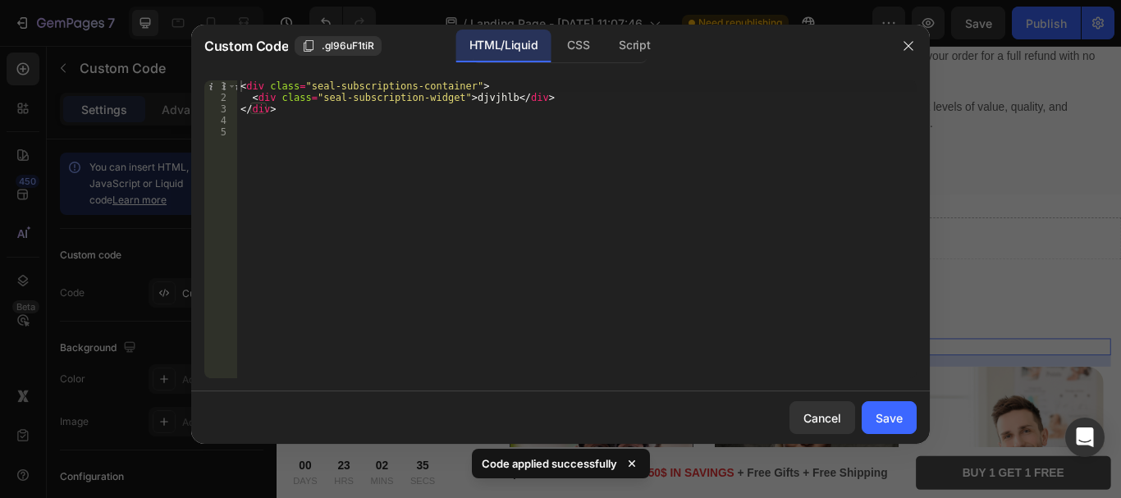
click at [464, 104] on div "< div class = "seal-subscriptions-container" > < div class = "seal-subscription…" at bounding box center [577, 240] width 680 height 321
click at [475, 99] on div "< div class = "seal-subscriptions-container" > < div class = "seal-subscription…" at bounding box center [577, 240] width 680 height 321
type textarea "<div class="seal-subscription-widget"></div>"
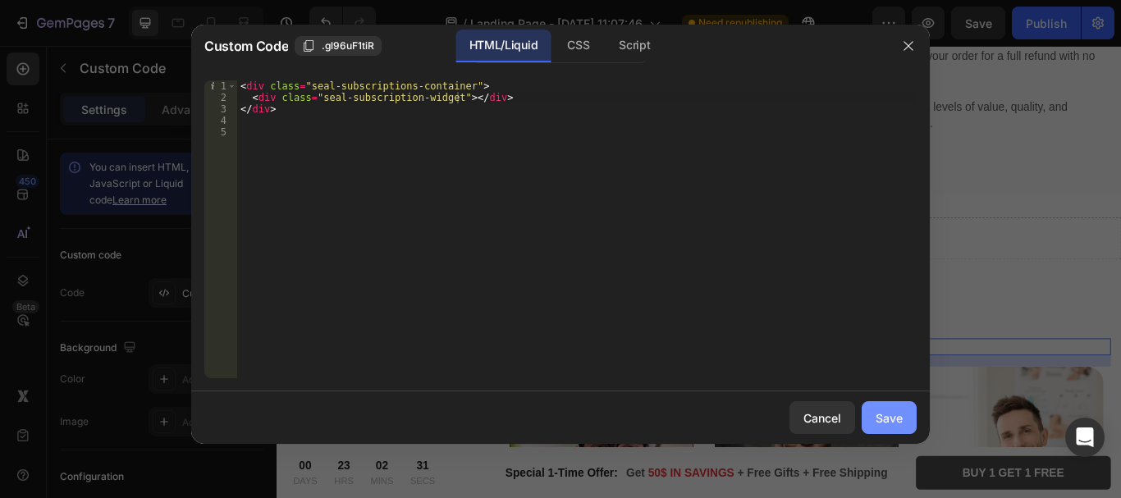
click at [895, 414] on div "Save" at bounding box center [889, 418] width 27 height 17
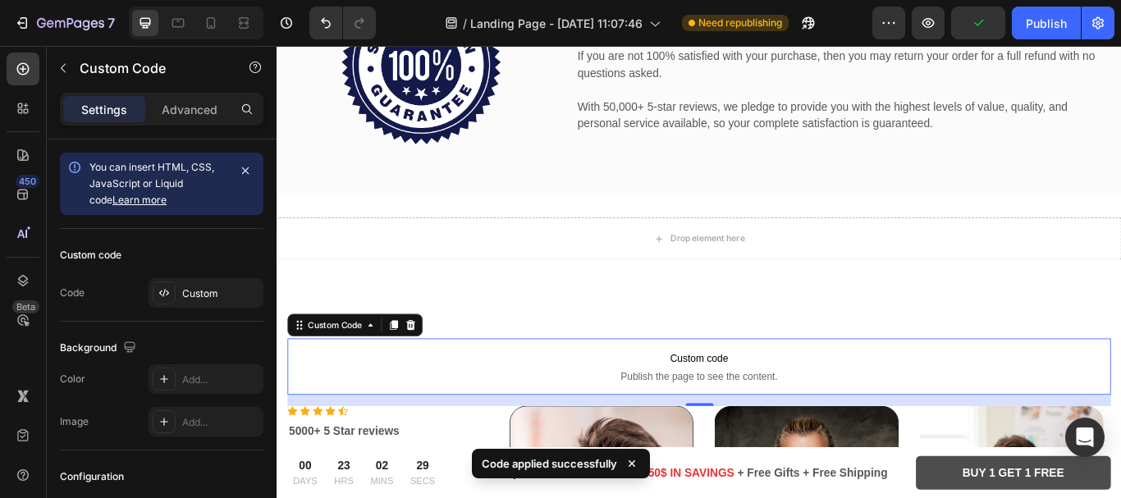
click at [716, 418] on p "Custom code Publish the page to see the content." at bounding box center [769, 421] width 961 height 66
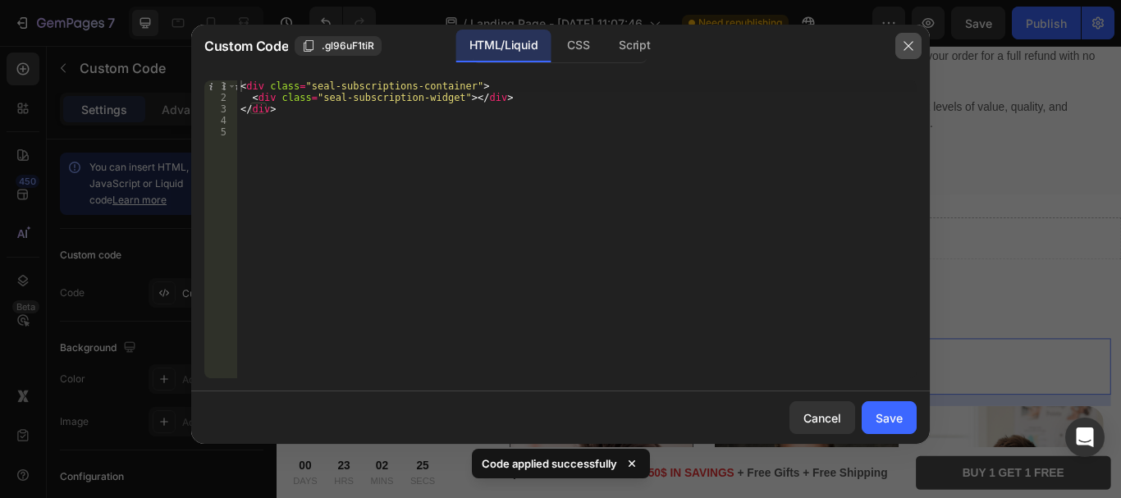
click at [904, 46] on icon "button" at bounding box center [908, 45] width 13 height 13
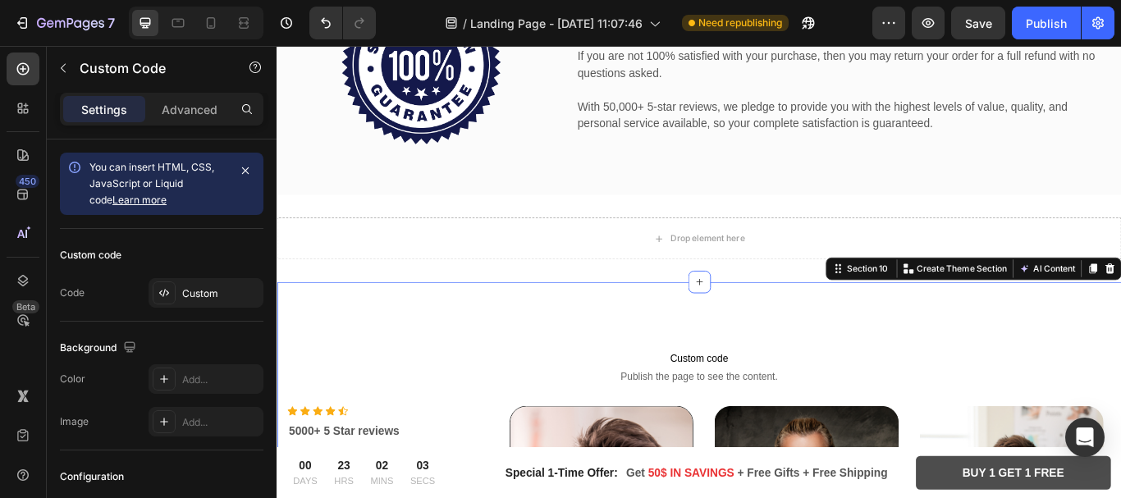
click at [730, 408] on span "Custom code" at bounding box center [769, 411] width 961 height 20
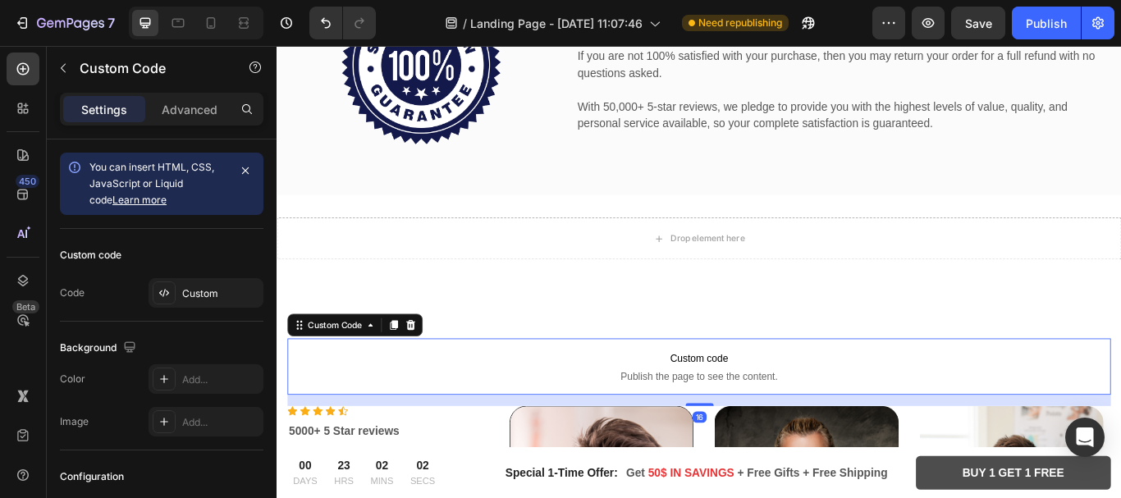
click at [730, 408] on span "Custom code" at bounding box center [769, 411] width 961 height 20
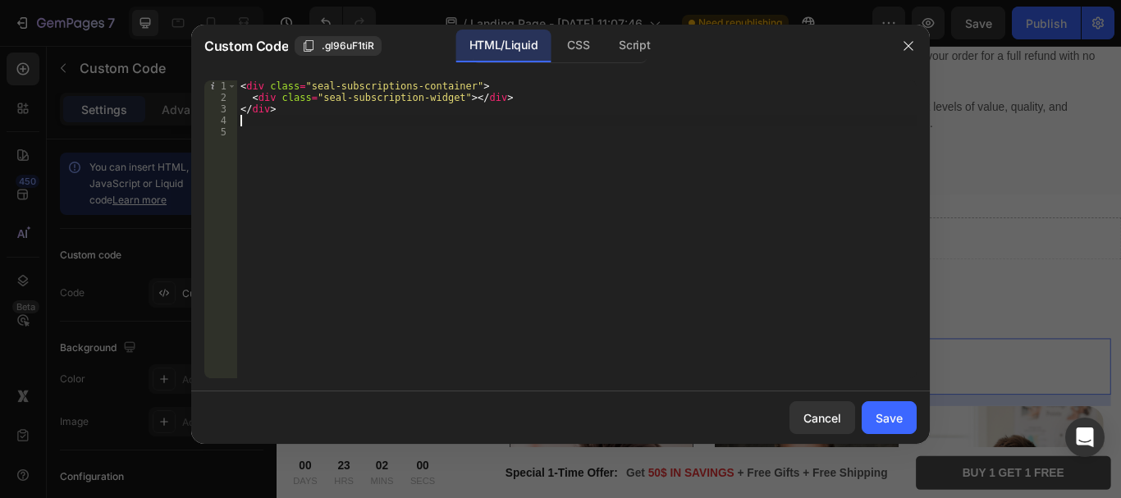
click at [285, 116] on div "< div class = "seal-subscriptions-container" > < div class = "seal-subscription…" at bounding box center [577, 240] width 680 height 321
click at [915, 44] on button "button" at bounding box center [909, 46] width 26 height 26
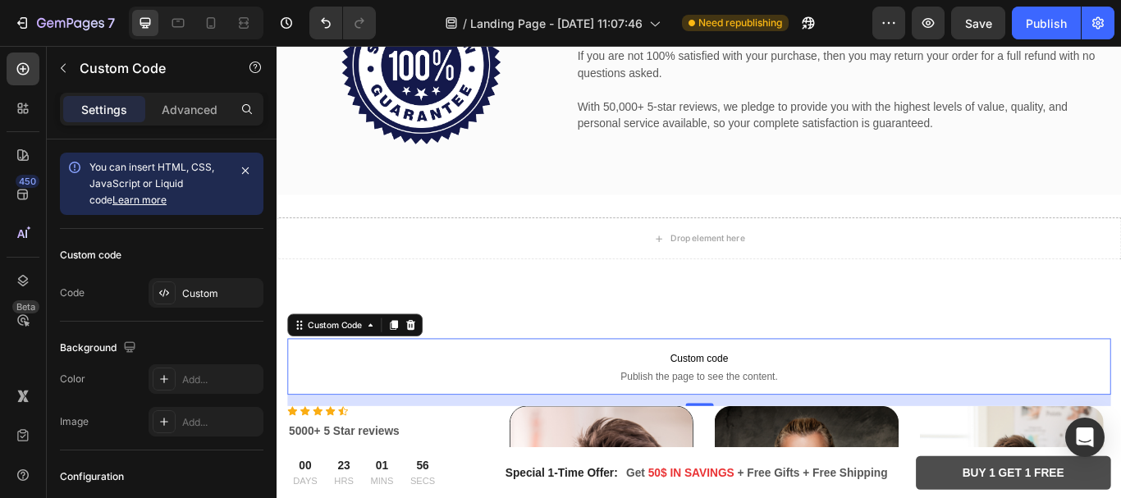
click at [764, 417] on p "Custom code Publish the page to see the content." at bounding box center [769, 421] width 961 height 66
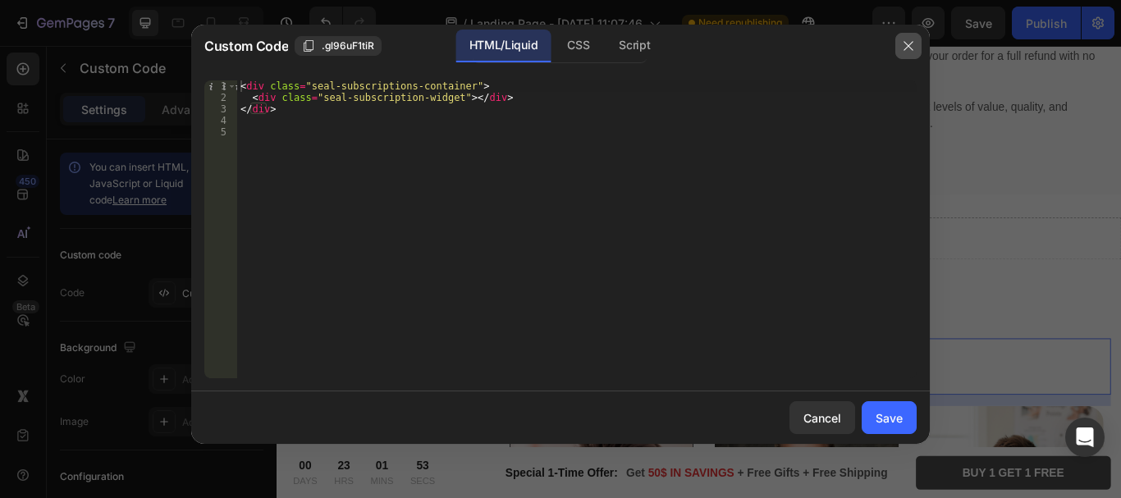
click at [910, 45] on icon "button" at bounding box center [908, 46] width 9 height 9
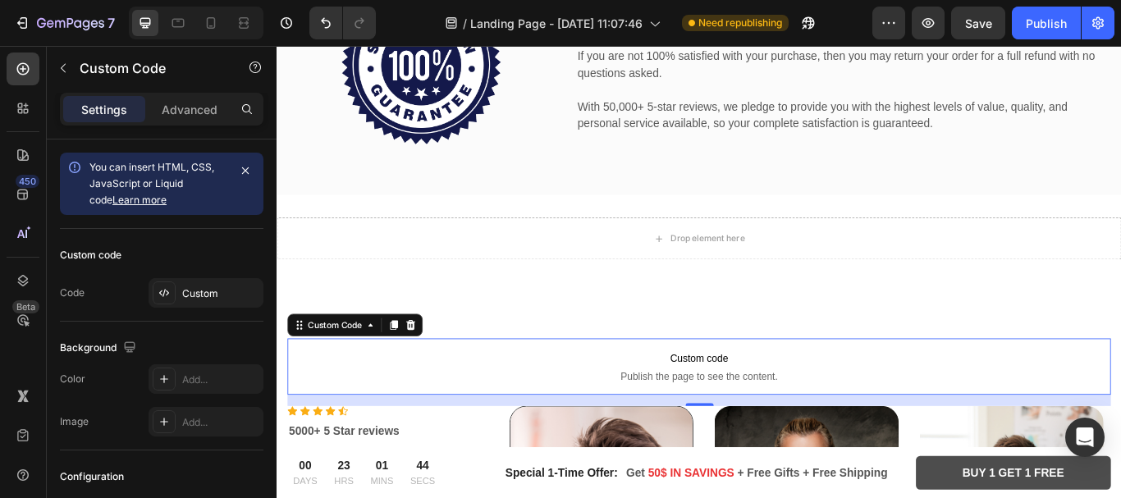
click at [736, 395] on p "Custom code Publish the page to see the content." at bounding box center [769, 421] width 961 height 66
click at [734, 407] on span "Custom code" at bounding box center [769, 411] width 961 height 20
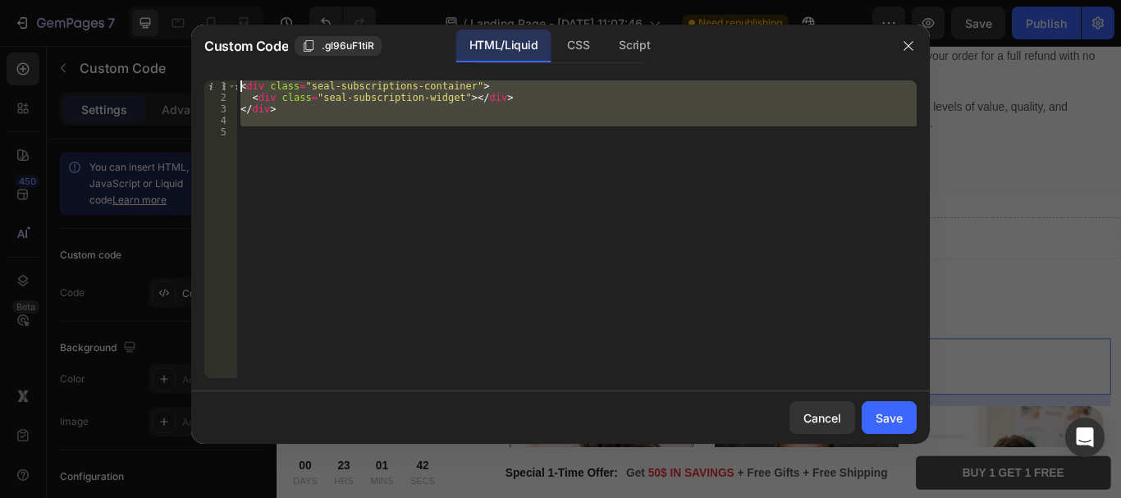
drag, startPoint x: 377, startPoint y: 102, endPoint x: 240, endPoint y: 69, distance: 141.0
click at [240, 69] on div "1 2 3 4 5 < div class = "seal-subscriptions-container" > < div class = "seal-su…" at bounding box center [560, 229] width 739 height 324
type textarea "<div class="seal-subscriptions-container"> <div class="seal-subscription-widget…"
click at [638, 44] on div "Script" at bounding box center [634, 46] width 57 height 33
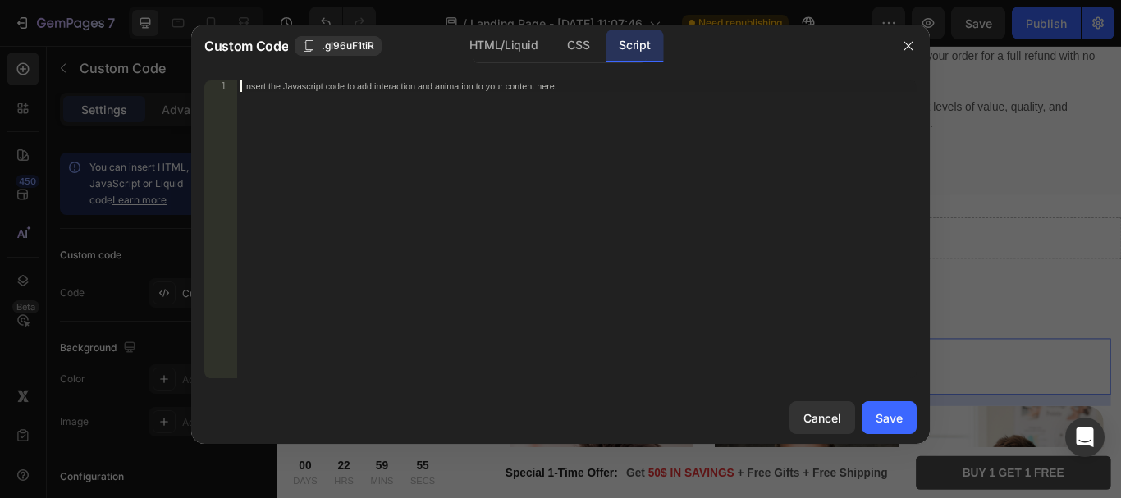
click at [511, 159] on div "Insert the Javascript code to add interaction and animation to your content her…" at bounding box center [577, 240] width 680 height 321
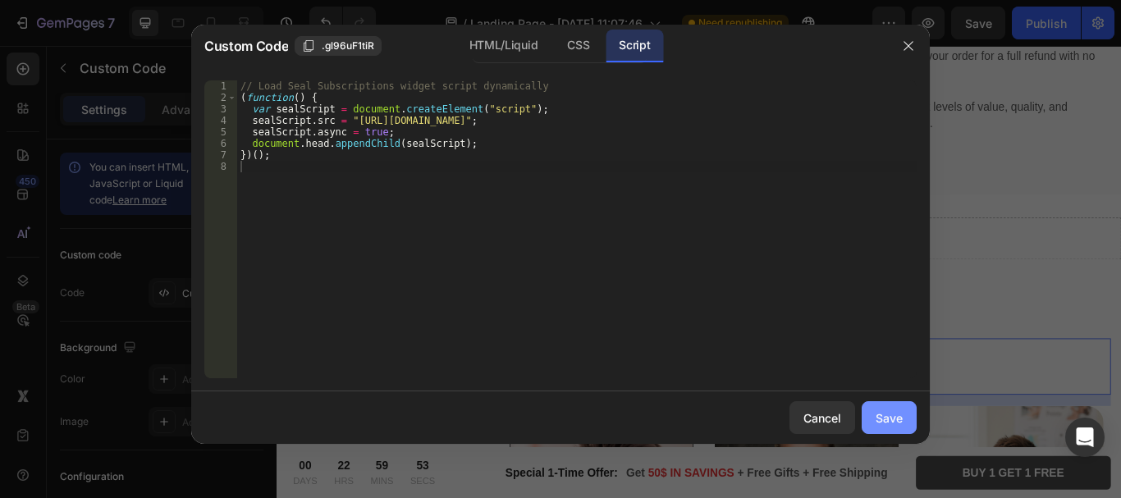
click at [887, 416] on div "Save" at bounding box center [889, 418] width 27 height 17
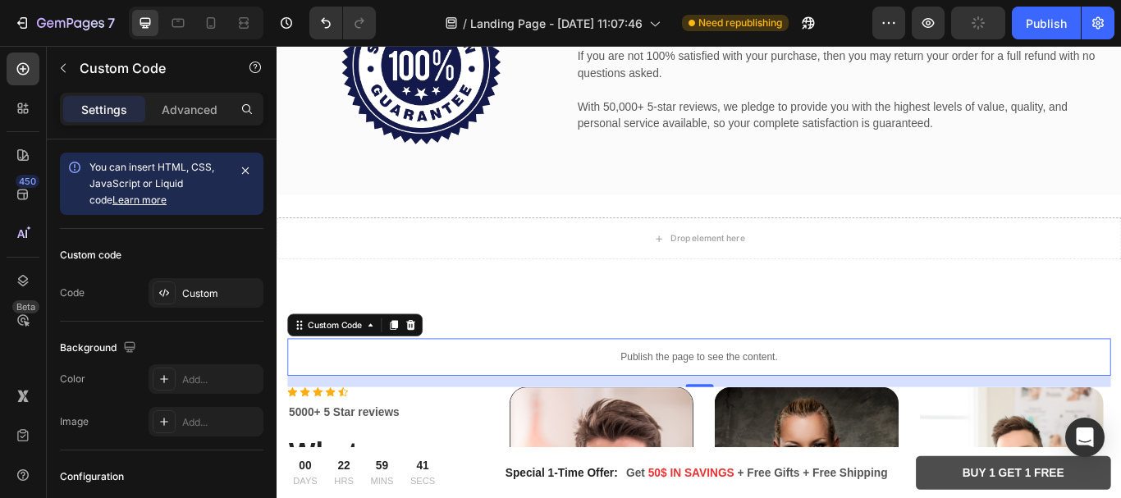
click at [699, 410] on p "Publish the page to see the content." at bounding box center [769, 409] width 961 height 17
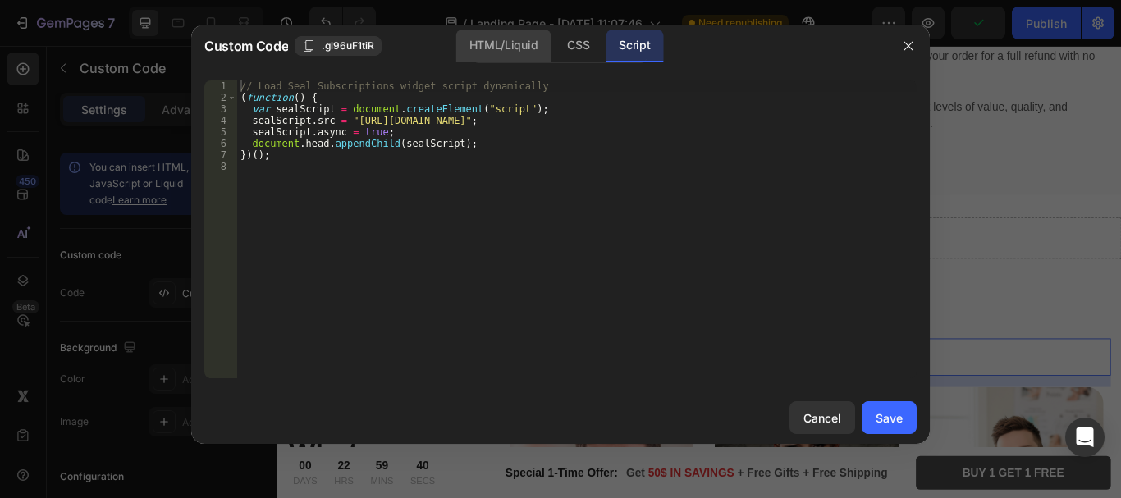
click at [554, 36] on div "HTML/Liquid" at bounding box center [578, 46] width 48 height 33
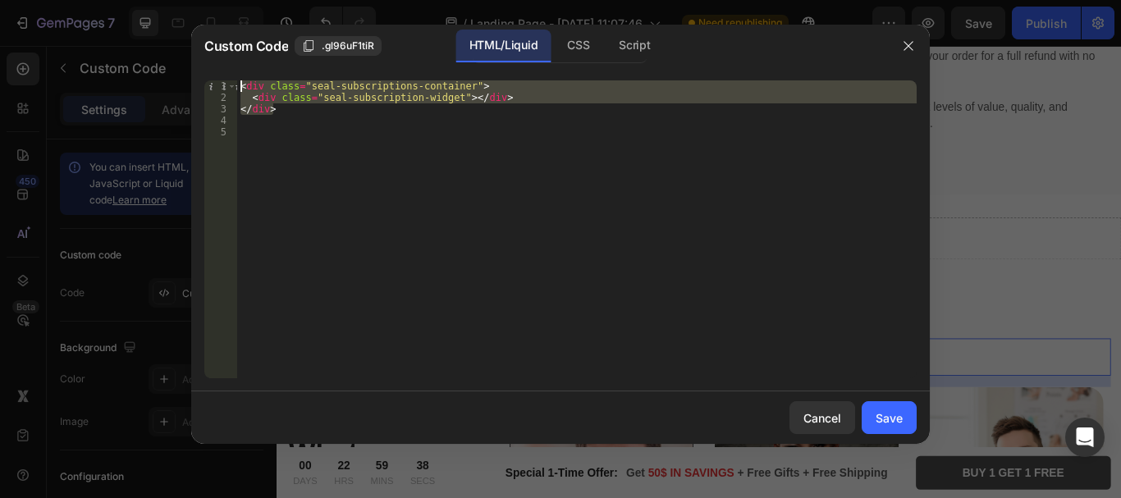
drag, startPoint x: 272, startPoint y: 112, endPoint x: 214, endPoint y: 66, distance: 73.1
click at [214, 66] on div "Custom Code .gl96uF1tiR HTML/Liquid CSS Script <div class="seal-subscriptions-c…" at bounding box center [560, 235] width 739 height 420
type textarea "<div class="seal-subscriptions-container"> <div class="seal-subscription-widget…"
paste textarea
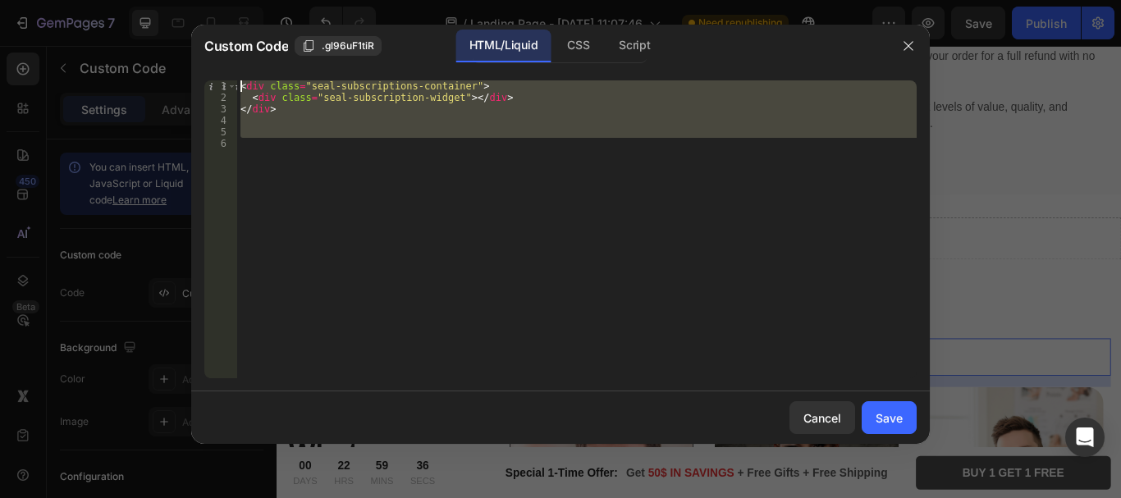
drag, startPoint x: 301, startPoint y: 140, endPoint x: 209, endPoint y: 82, distance: 109.1
click at [209, 82] on div "1 2 3 4 5 6 < div class = "seal-subscriptions-container" > < div class = "seal-…" at bounding box center [560, 229] width 713 height 298
type textarea "<div class="seal-subscriptions-container"> <div class="seal-subscription-widget…"
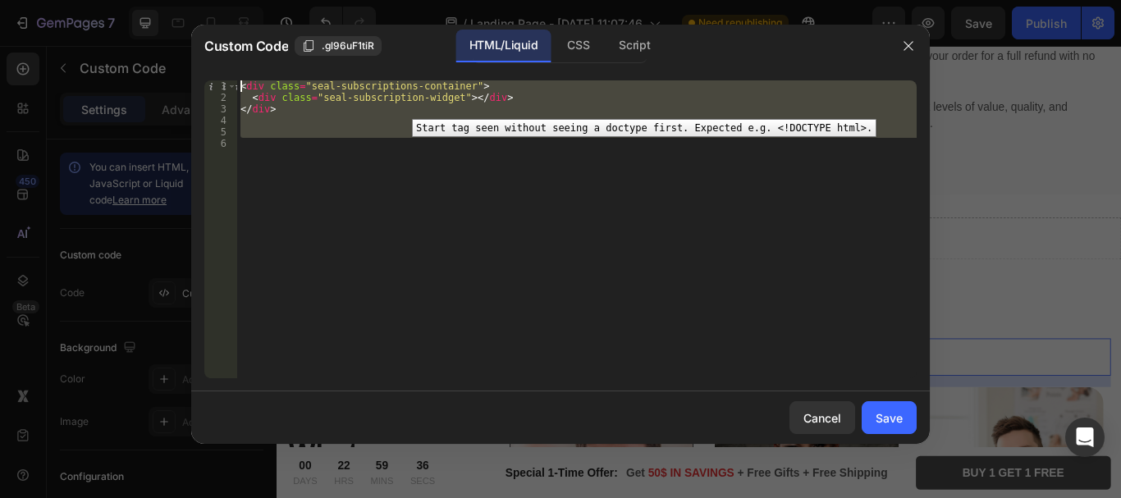
paste textarea
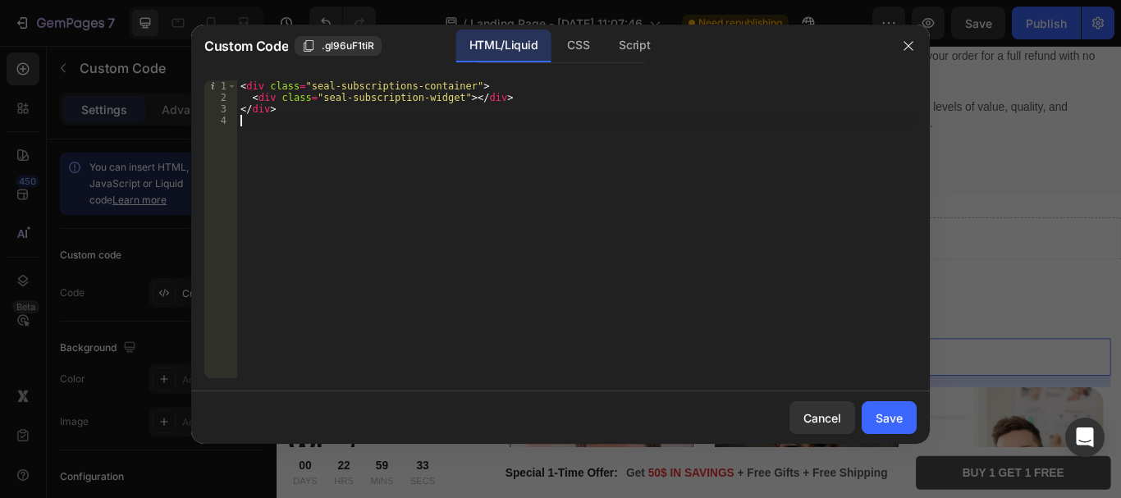
click at [305, 125] on div "< div class = "seal-subscriptions-container" > < div class = "seal-subscription…" at bounding box center [577, 240] width 680 height 321
type textarea "</div>"
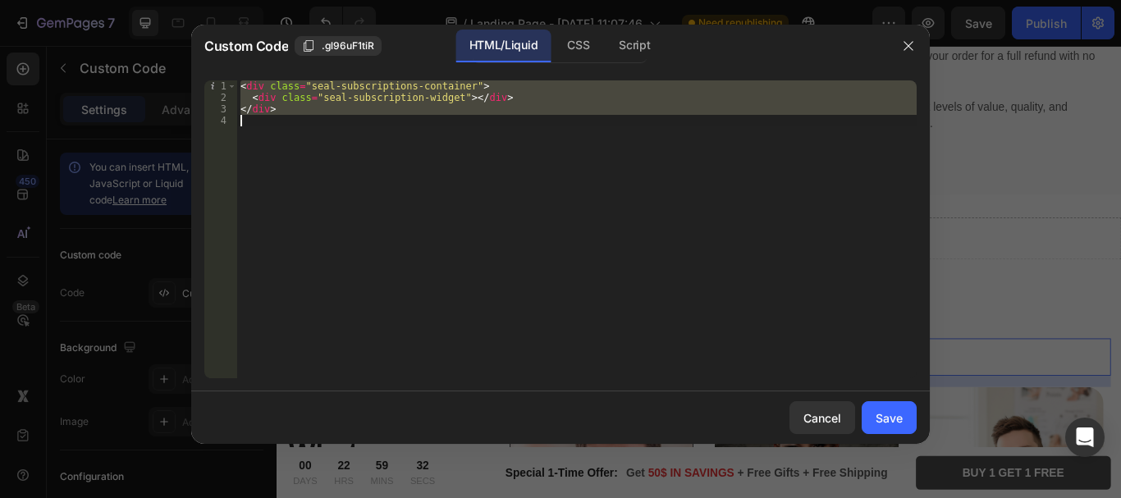
paste textarea
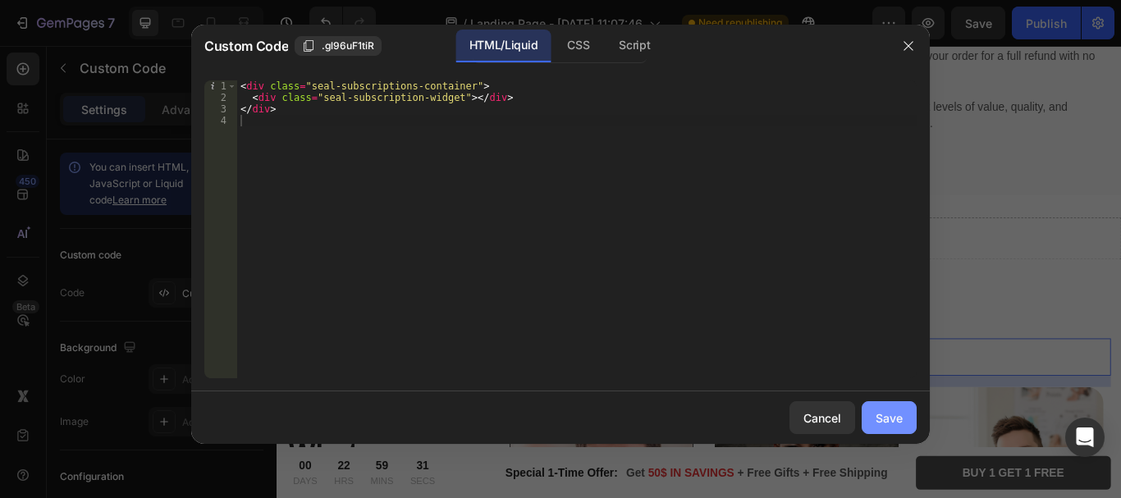
click at [889, 407] on button "Save" at bounding box center [889, 417] width 55 height 33
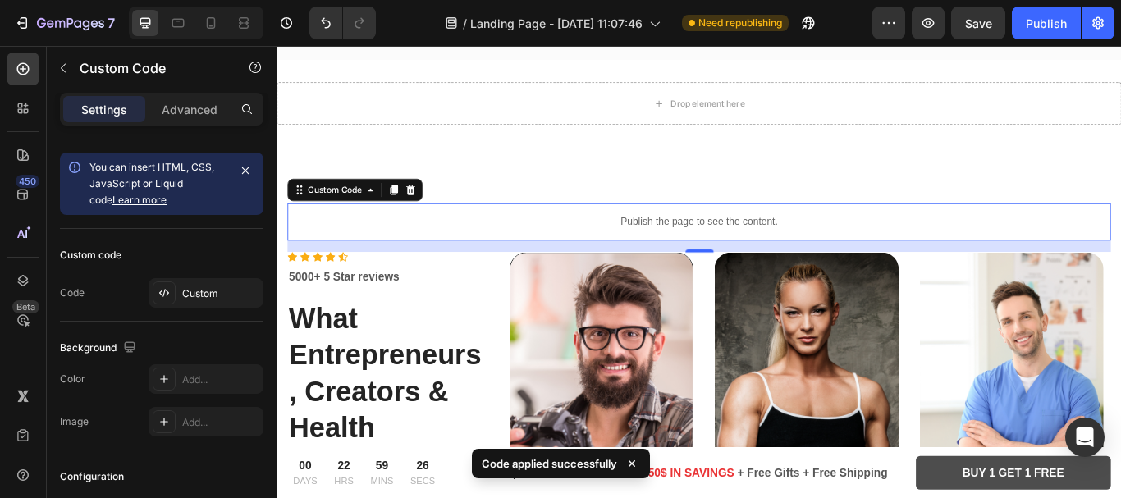
scroll to position [2536, 0]
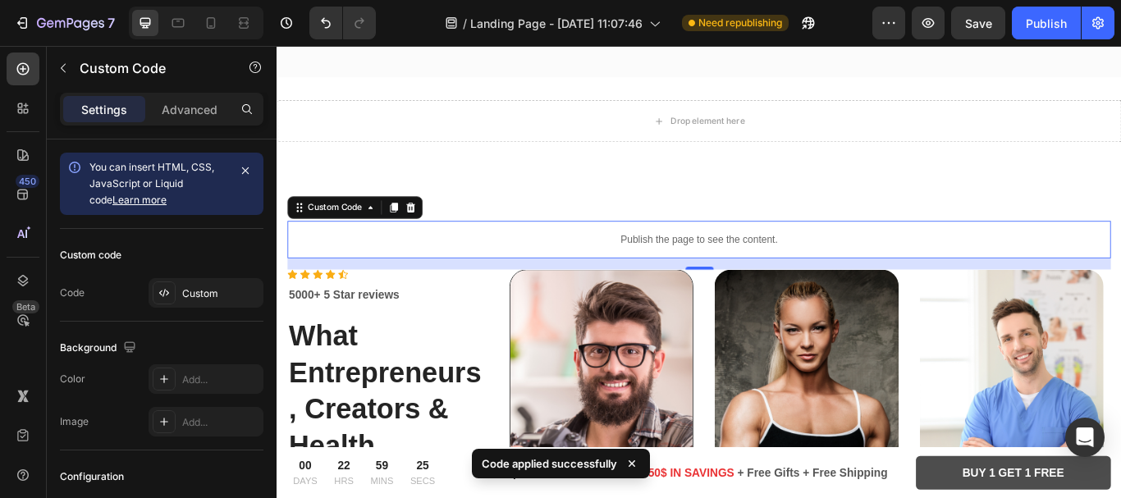
click at [742, 272] on p "Publish the page to see the content." at bounding box center [769, 272] width 961 height 17
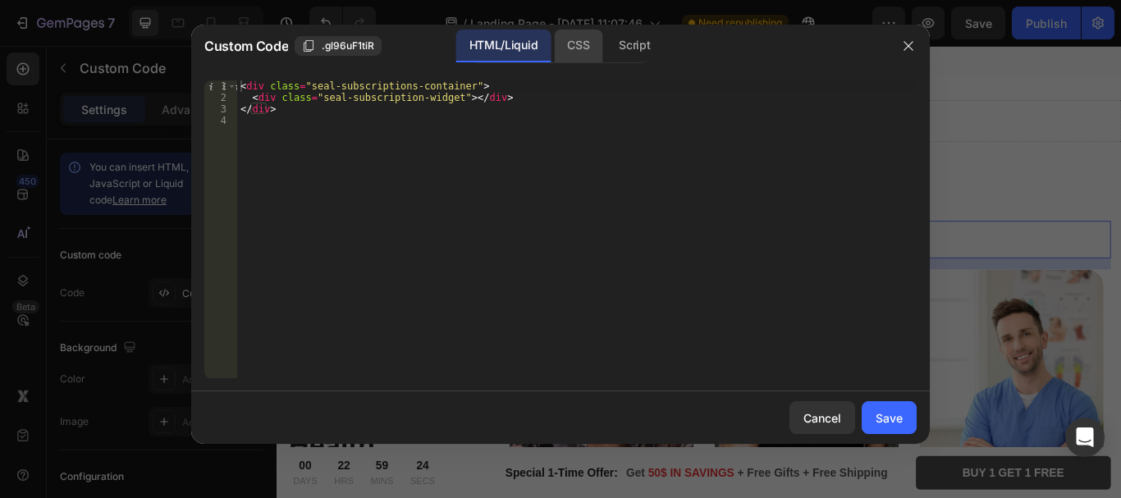
click at [606, 44] on div "CSS" at bounding box center [634, 46] width 57 height 33
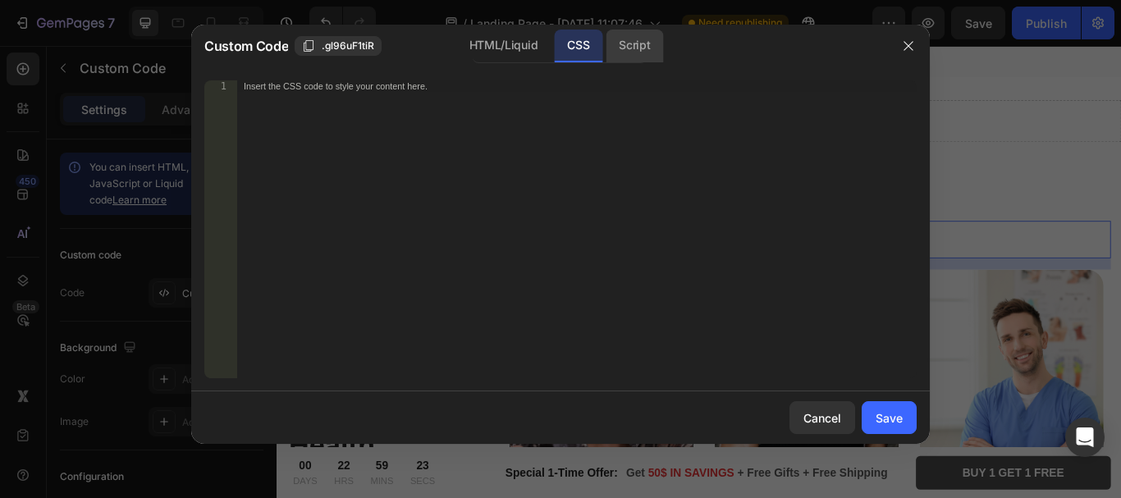
click at [612, 41] on div "Script" at bounding box center [634, 46] width 57 height 33
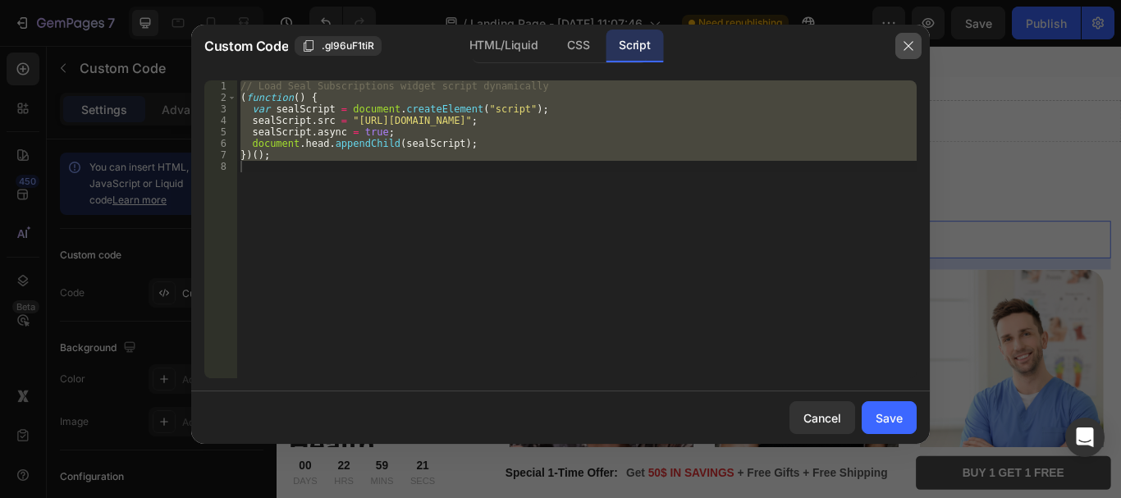
click at [899, 48] on button "button" at bounding box center [909, 46] width 26 height 26
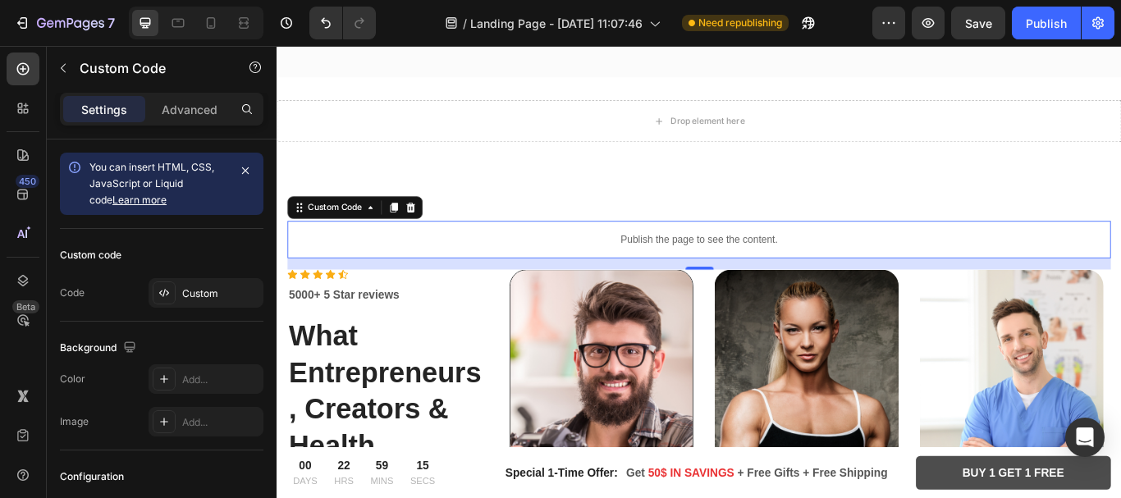
click at [702, 255] on div "Publish the page to see the content." at bounding box center [769, 272] width 961 height 44
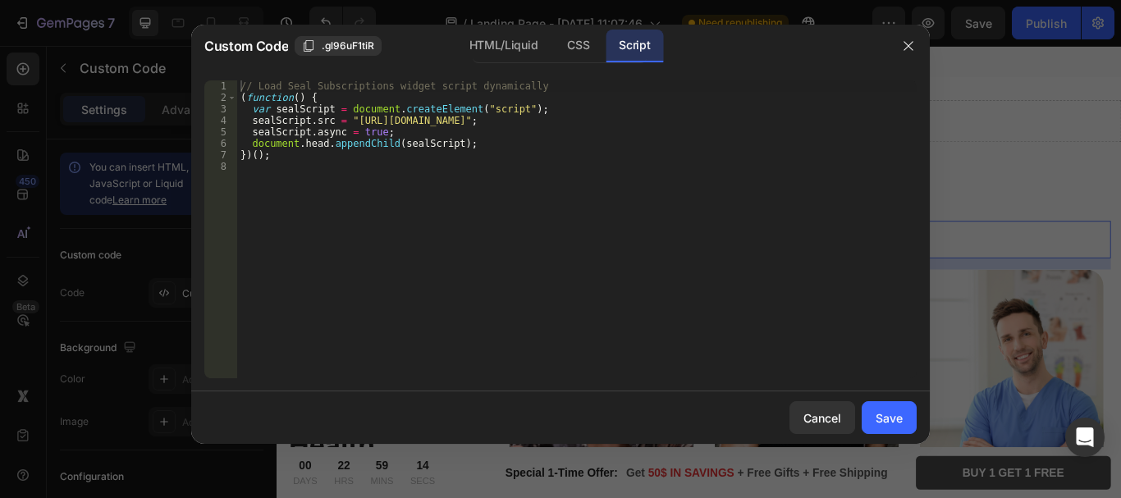
click at [635, 52] on div "Script" at bounding box center [634, 46] width 57 height 33
click at [548, 179] on div "// Load Seal Subscriptions widget script dynamically ( function ( ) { var sealS…" at bounding box center [577, 240] width 680 height 321
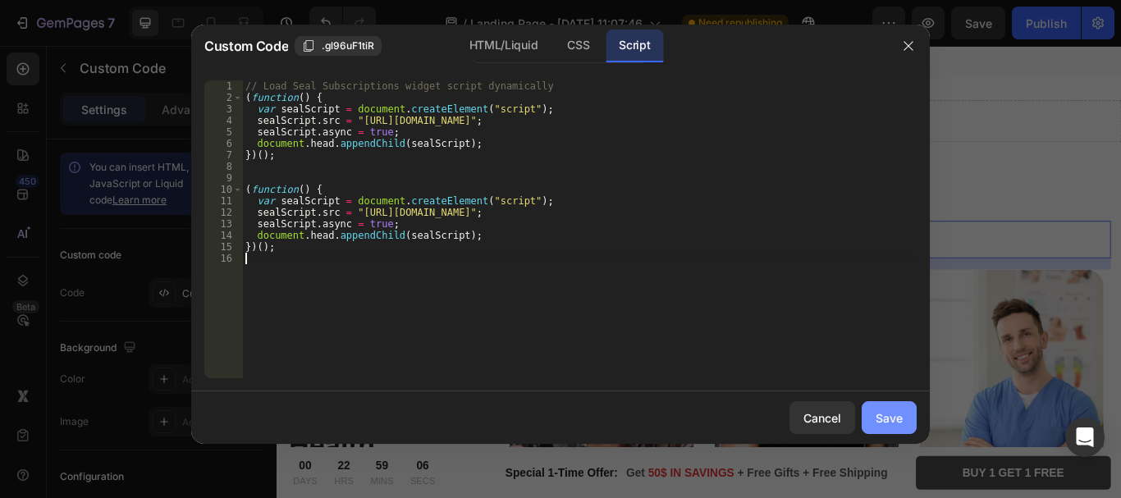
click at [912, 406] on button "Save" at bounding box center [889, 417] width 55 height 33
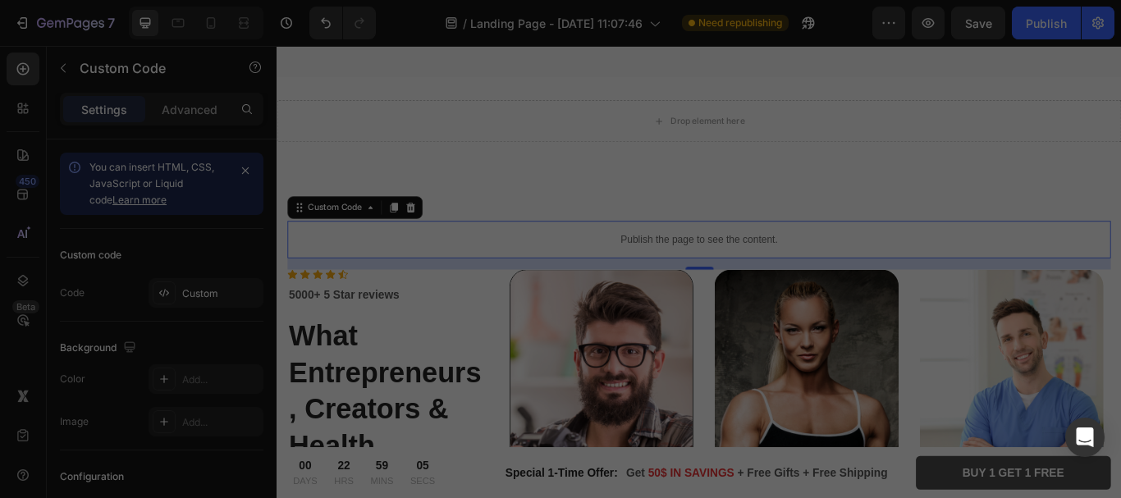
click at [908, 407] on button "Save" at bounding box center [889, 417] width 55 height 33
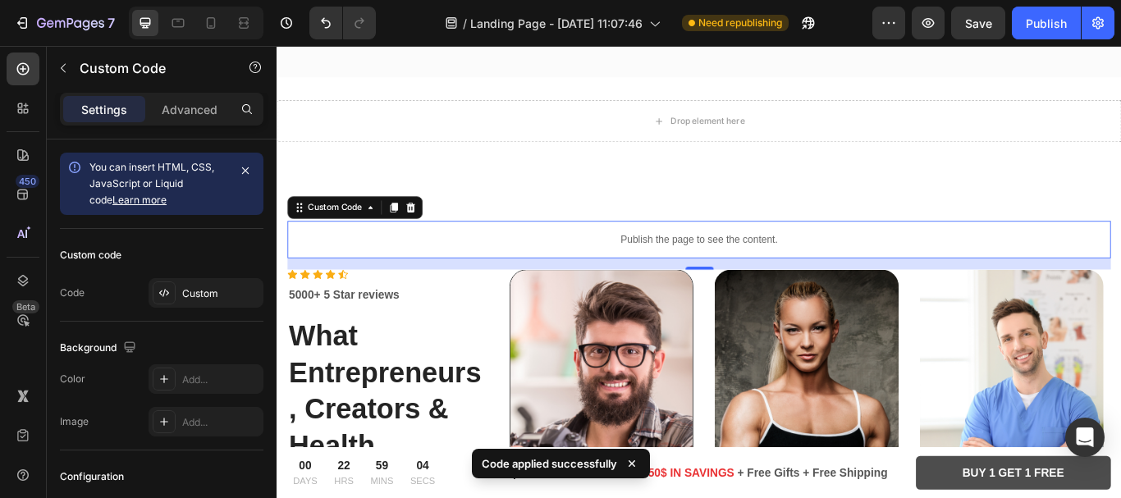
click at [686, 264] on p "Publish the page to see the content." at bounding box center [769, 272] width 961 height 17
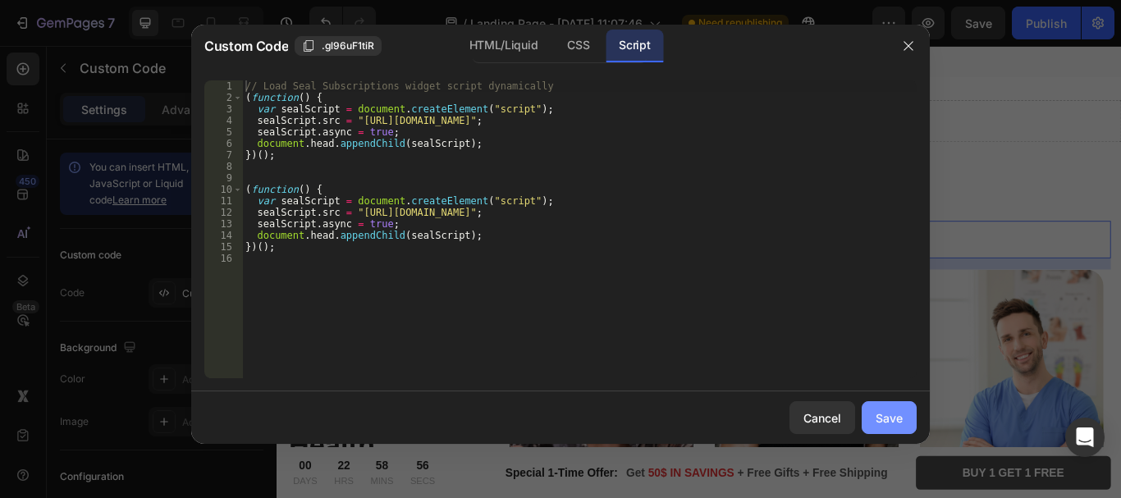
click at [878, 410] on div "Save" at bounding box center [889, 418] width 27 height 17
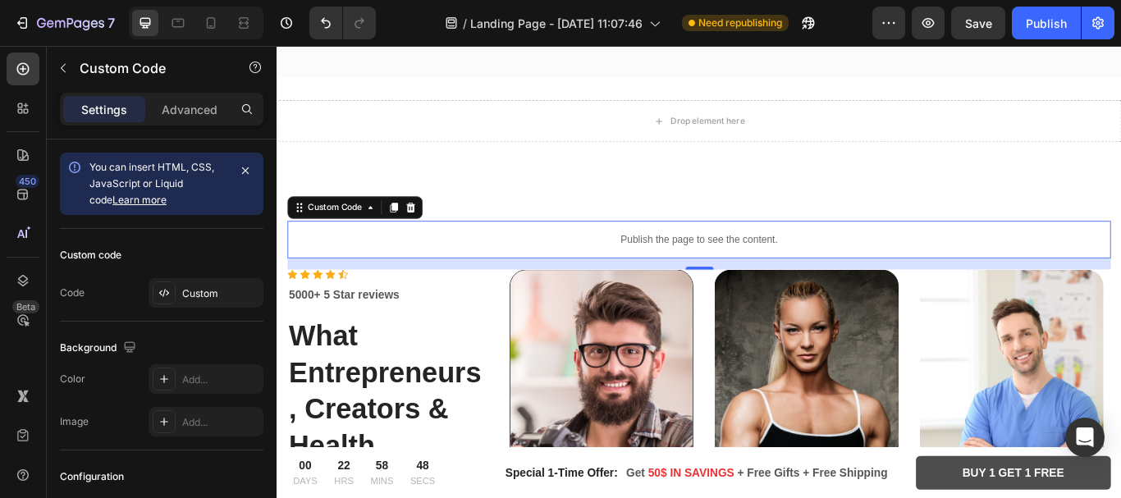
click at [696, 265] on p "Publish the page to see the content." at bounding box center [769, 272] width 961 height 17
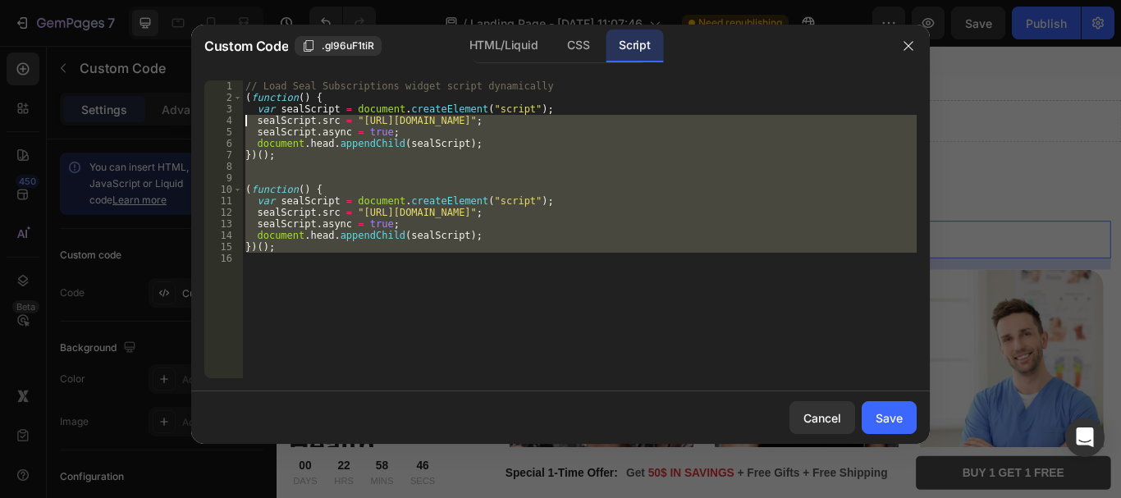
drag, startPoint x: 571, startPoint y: 285, endPoint x: 208, endPoint y: 59, distance: 428.1
click at [208, 59] on div "Custom Code .gl96uF1tiR HTML/Liquid CSS Script 1 2 3 4 5 6 7 8 9 10 11 12 13 14…" at bounding box center [560, 235] width 739 height 420
type textarea "// Load Seal Subscriptions widget script dynamically (function() {"
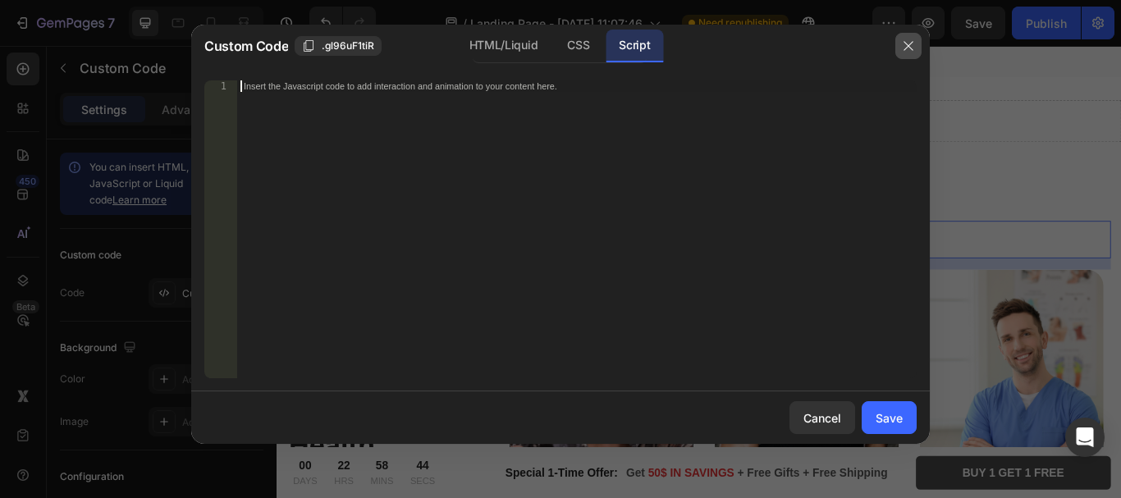
click at [906, 53] on icon "button" at bounding box center [908, 45] width 13 height 13
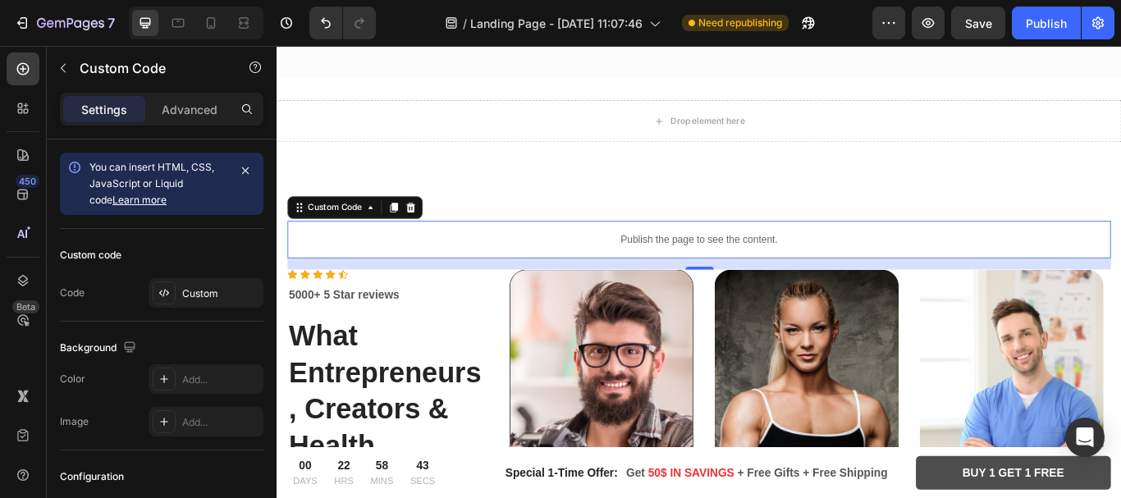
click at [727, 264] on p "Publish the page to see the content." at bounding box center [769, 272] width 961 height 17
click at [698, 273] on p "Publish the page to see the content." at bounding box center [769, 272] width 961 height 17
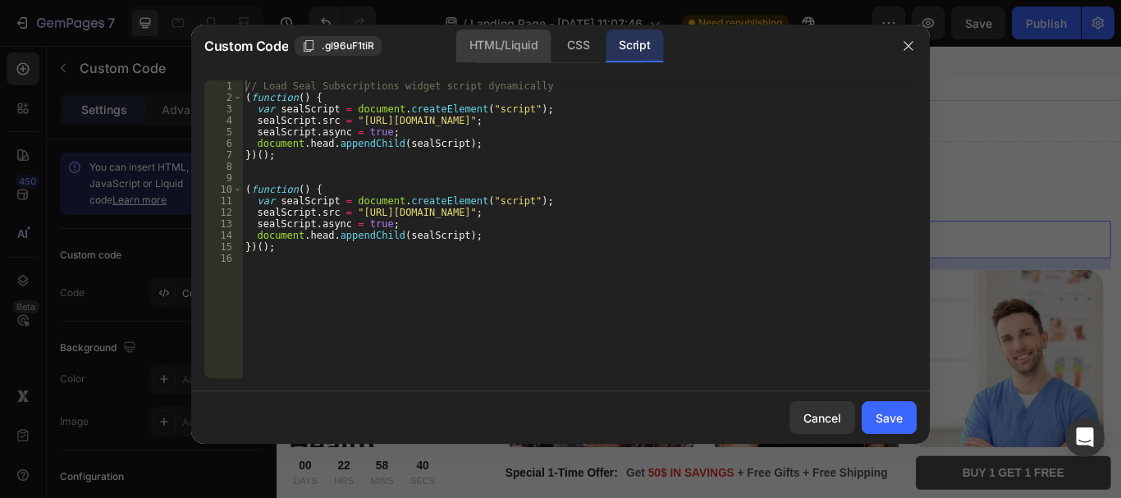
click at [554, 51] on div "HTML/Liquid" at bounding box center [578, 46] width 48 height 33
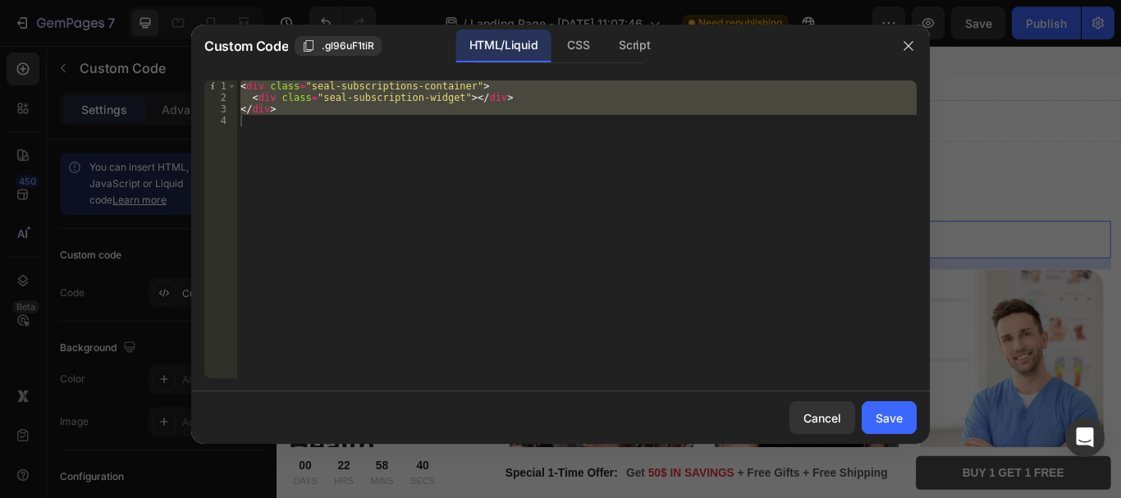
type textarea "</div>"
click at [311, 158] on div "< div class = "seal-subscriptions-container" > < div class = "seal-subscription…" at bounding box center [577, 229] width 680 height 298
drag, startPoint x: 311, startPoint y: 158, endPoint x: 204, endPoint y: 49, distance: 152.7
click at [204, 49] on div "Custom Code .gl96uF1tiR HTML/Liquid CSS Script 1 2 3 4 < div class = "seal-subs…" at bounding box center [560, 235] width 739 height 420
type textarea "<div class="seal-subscriptions-container"> <div class="seal-subscription-widget…"
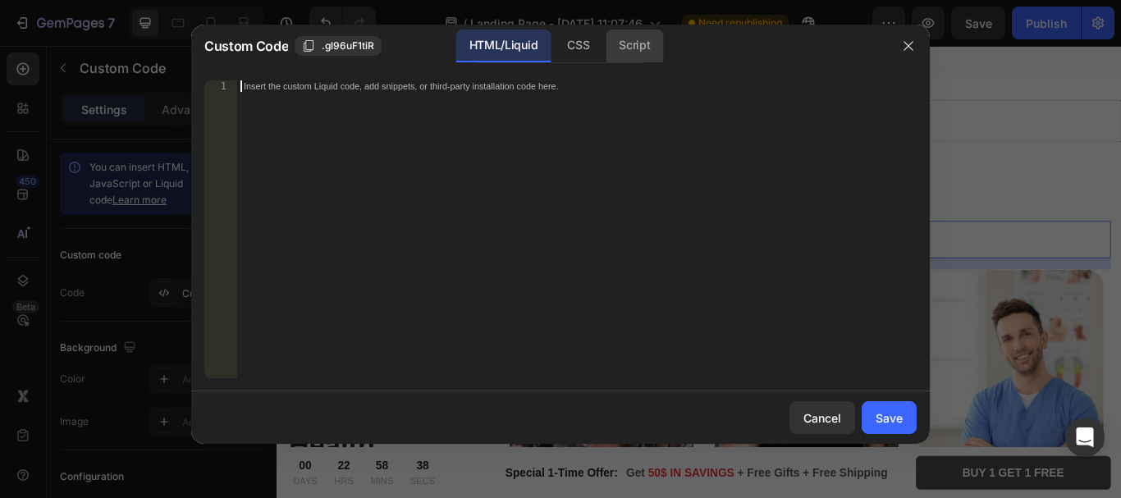
click at [644, 53] on div "Script" at bounding box center [634, 46] width 57 height 33
click at [433, 158] on div "Insert the Javascript code to add interaction and animation to your content her…" at bounding box center [577, 240] width 680 height 321
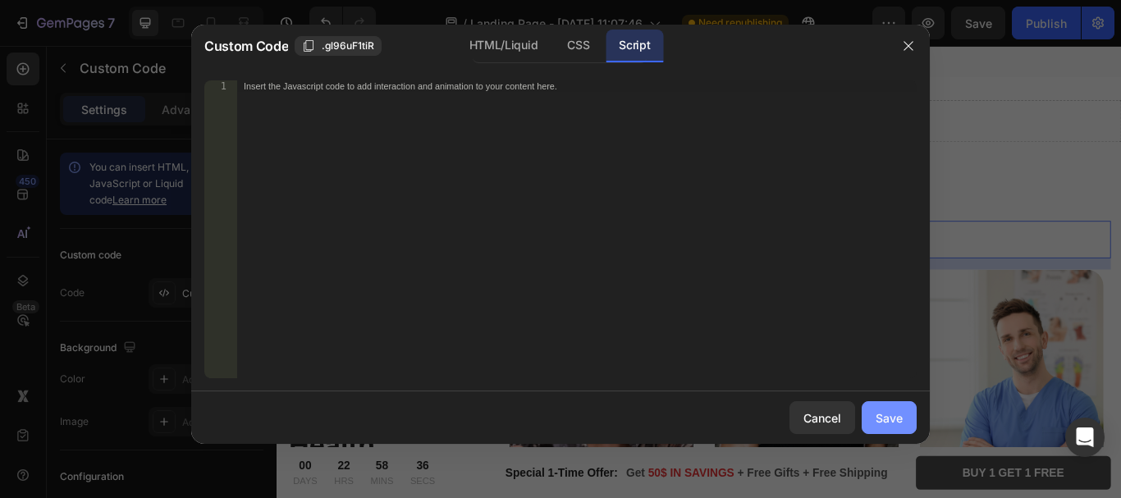
click at [884, 416] on div "Save" at bounding box center [889, 418] width 27 height 17
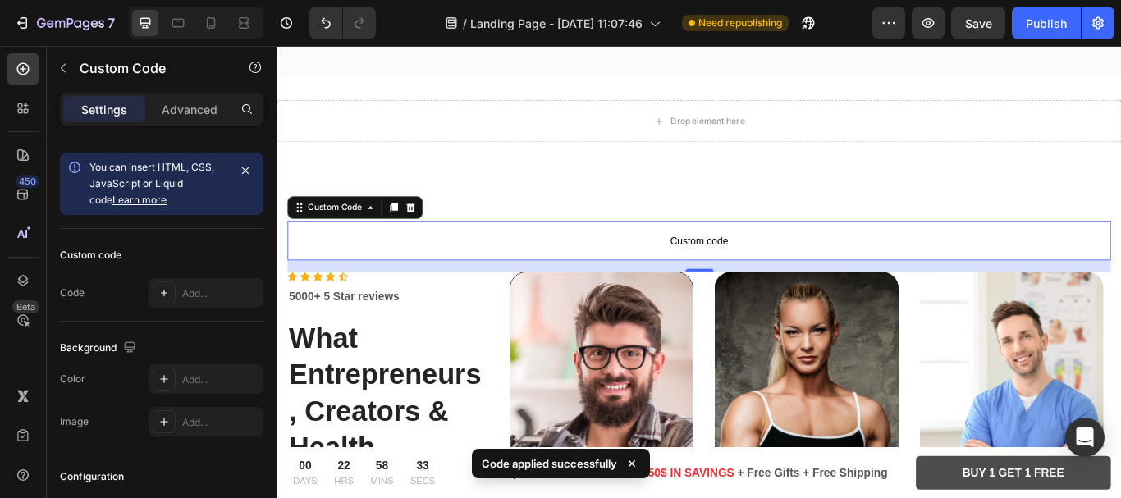
click at [740, 268] on span "Custom code" at bounding box center [769, 274] width 961 height 20
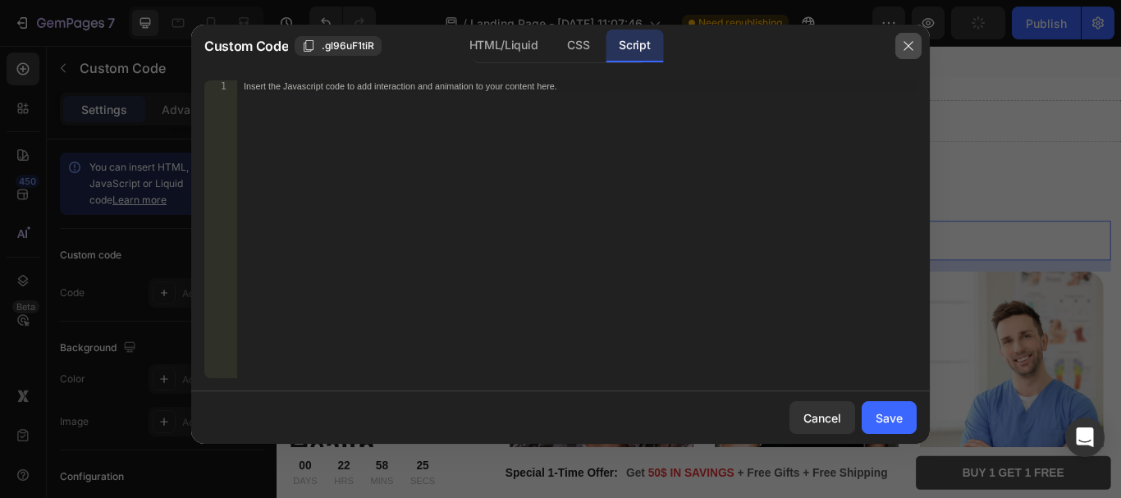
click at [900, 54] on button "button" at bounding box center [909, 46] width 26 height 26
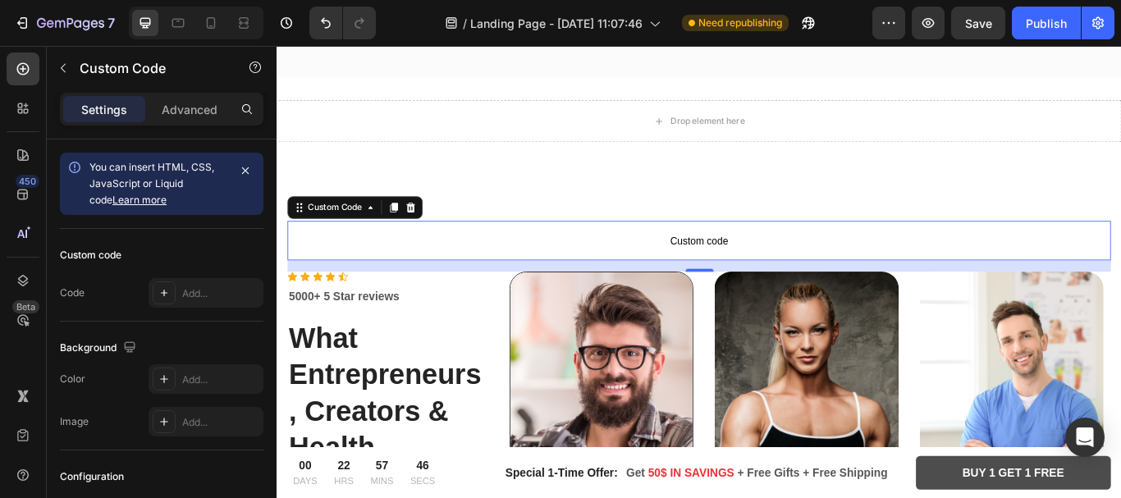
click at [610, 283] on p "Custom code" at bounding box center [769, 273] width 961 height 46
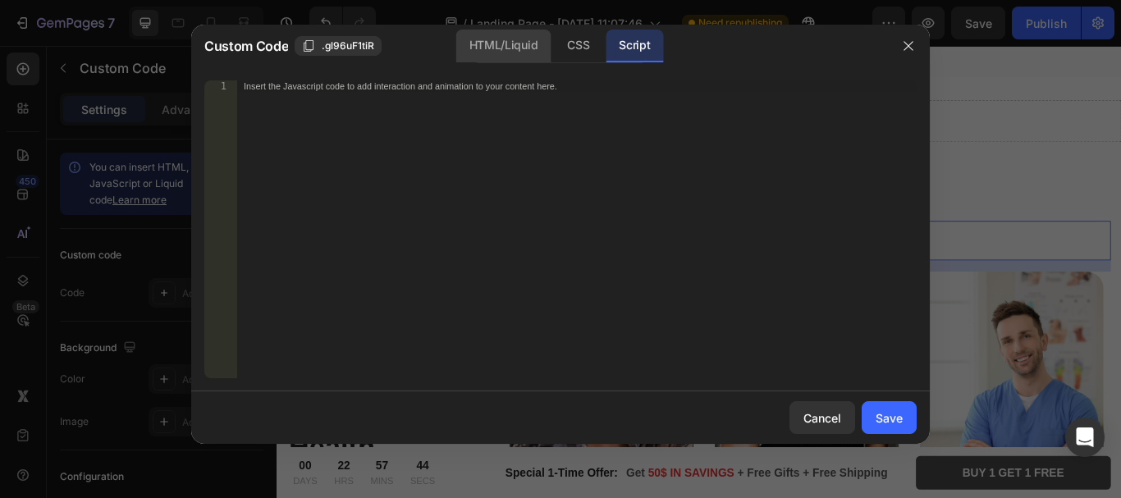
click at [554, 42] on div "HTML/Liquid" at bounding box center [578, 46] width 48 height 33
click at [456, 80] on div "1 Insert the custom Liquid code, add snippets, or third-party installation code…" at bounding box center [560, 229] width 739 height 324
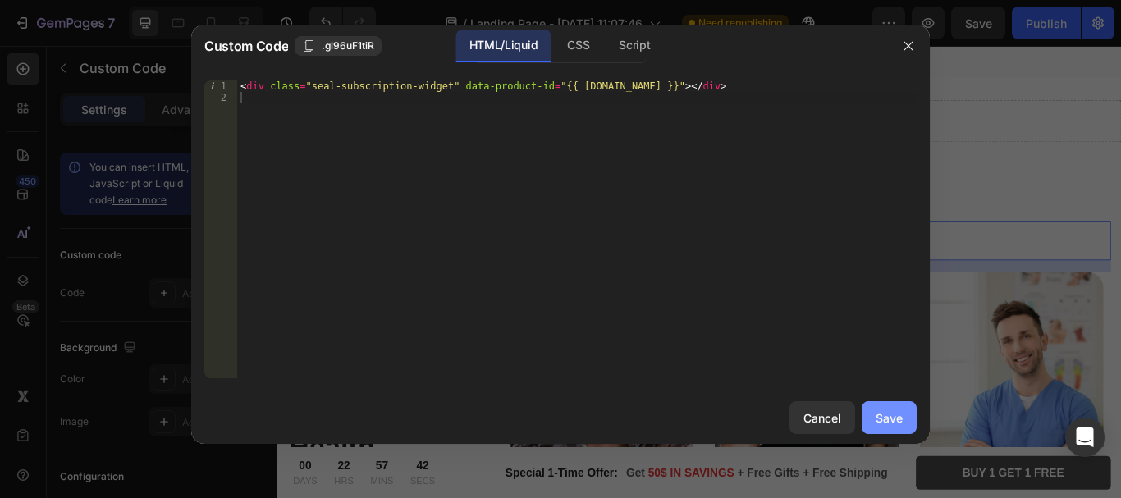
click at [896, 420] on div "Save" at bounding box center [889, 418] width 27 height 17
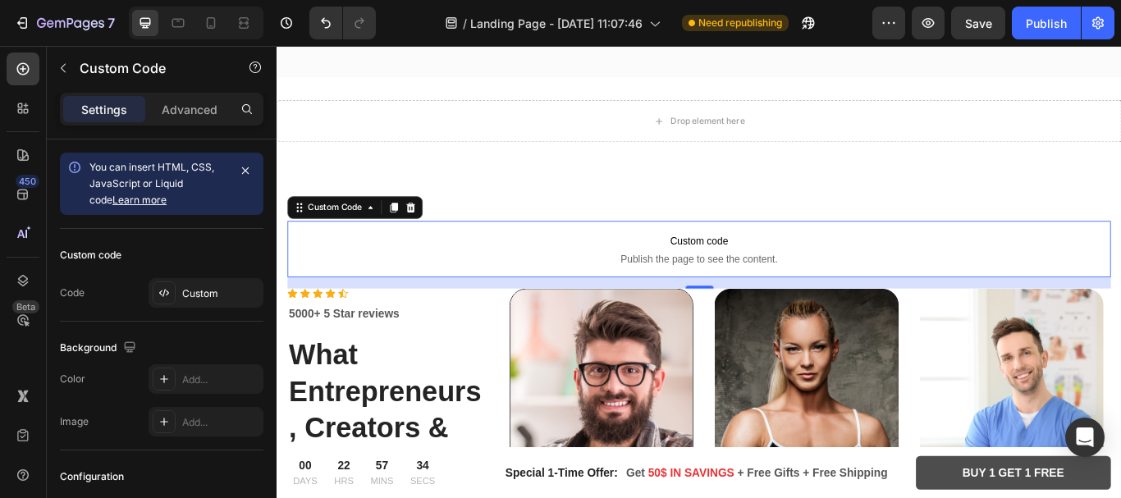
click at [715, 275] on span "Custom code" at bounding box center [769, 274] width 961 height 20
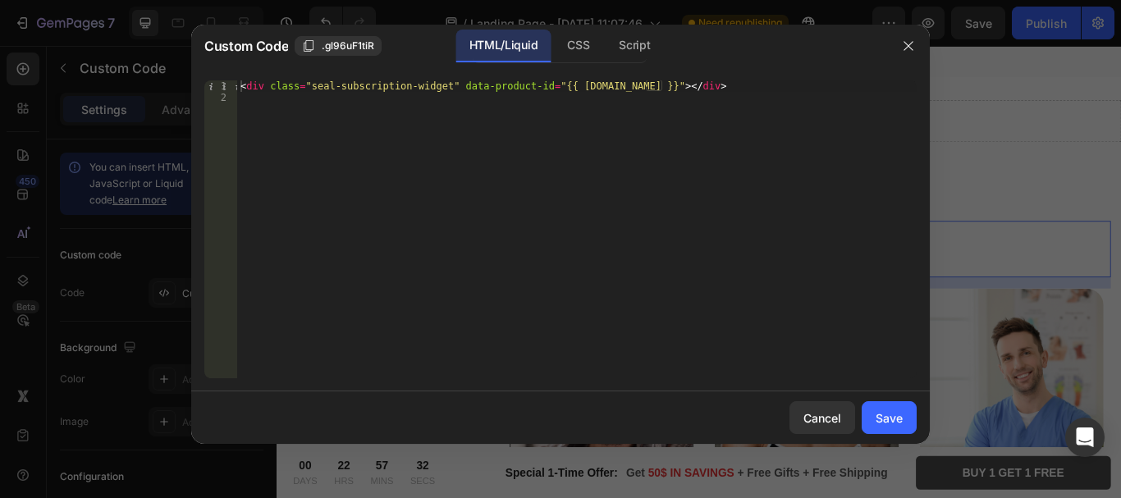
type textarea "<div class="seal-subscription-widget" data-product-id="{{ product.id }}"></div>"
drag, startPoint x: 676, startPoint y: 89, endPoint x: 157, endPoint y: 92, distance: 518.9
click at [157, 92] on div "Custom Code .gl96uF1tiR HTML/Liquid CSS Script <div class="seal-subscription-wi…" at bounding box center [560, 249] width 1121 height 498
paste textarea
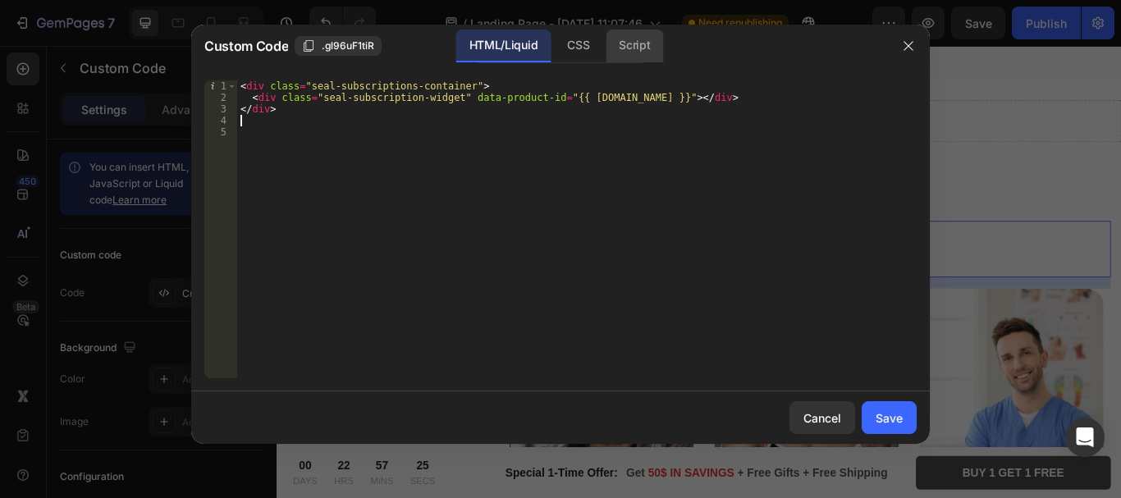
click at [617, 53] on div "Script" at bounding box center [634, 46] width 57 height 33
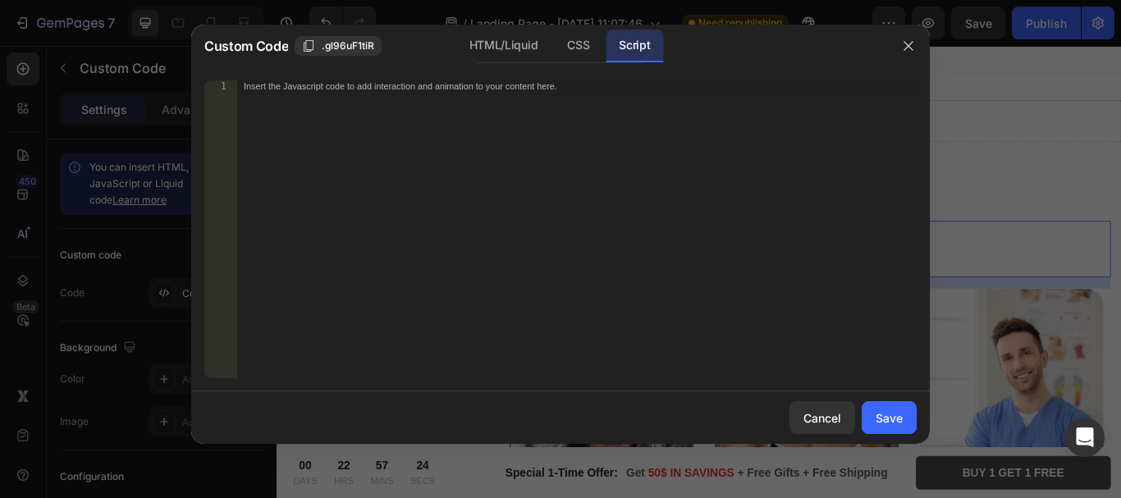
click at [530, 123] on div "Insert the Javascript code to add interaction and animation to your content her…" at bounding box center [577, 240] width 680 height 321
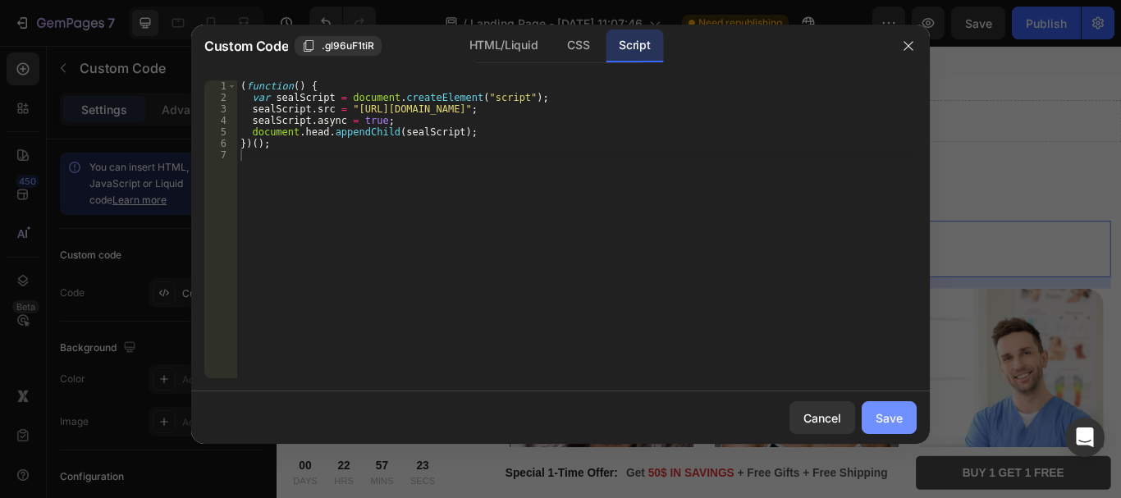
click at [879, 423] on div "Save" at bounding box center [889, 418] width 27 height 17
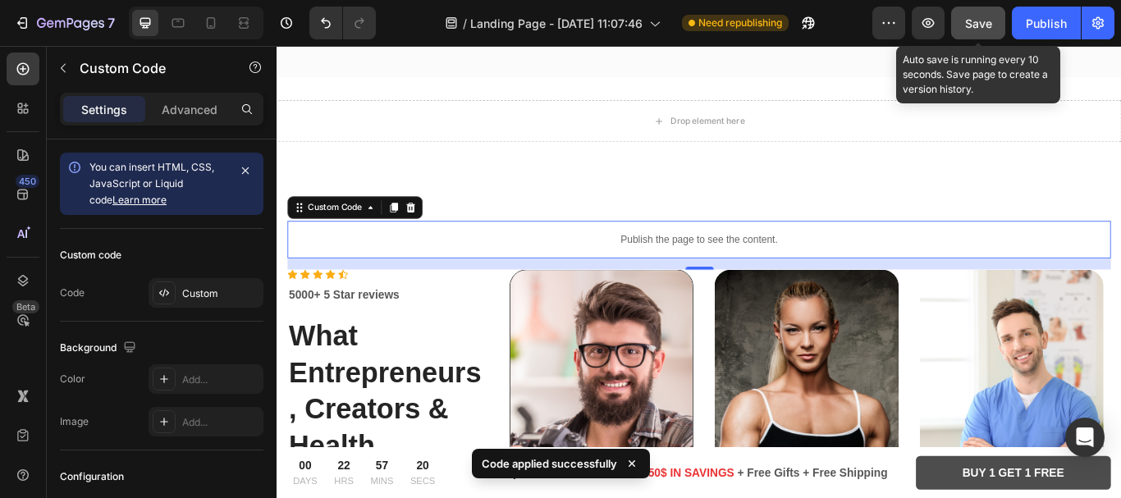
click at [975, 30] on span "Save" at bounding box center [978, 23] width 27 height 14
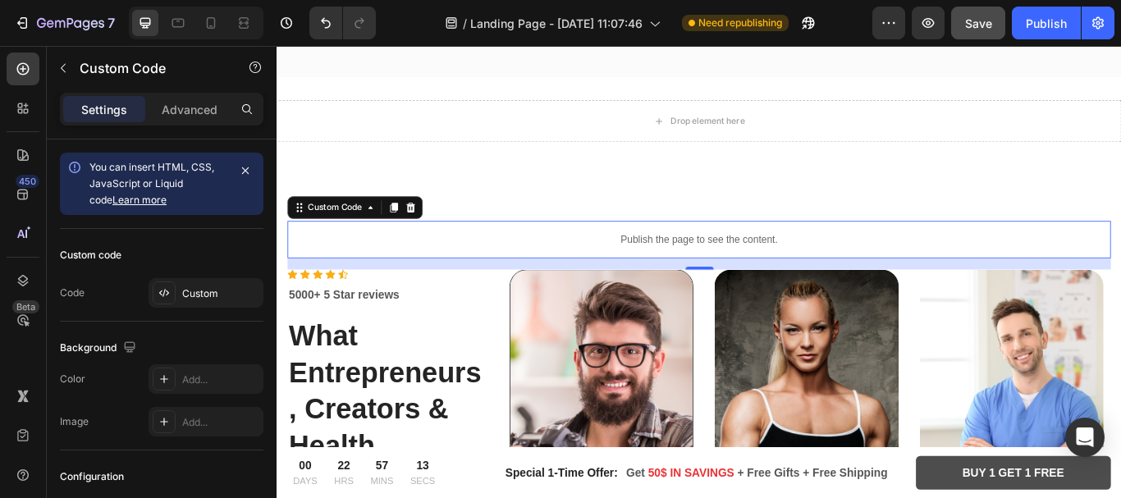
click at [698, 265] on p "Publish the page to see the content." at bounding box center [769, 272] width 961 height 17
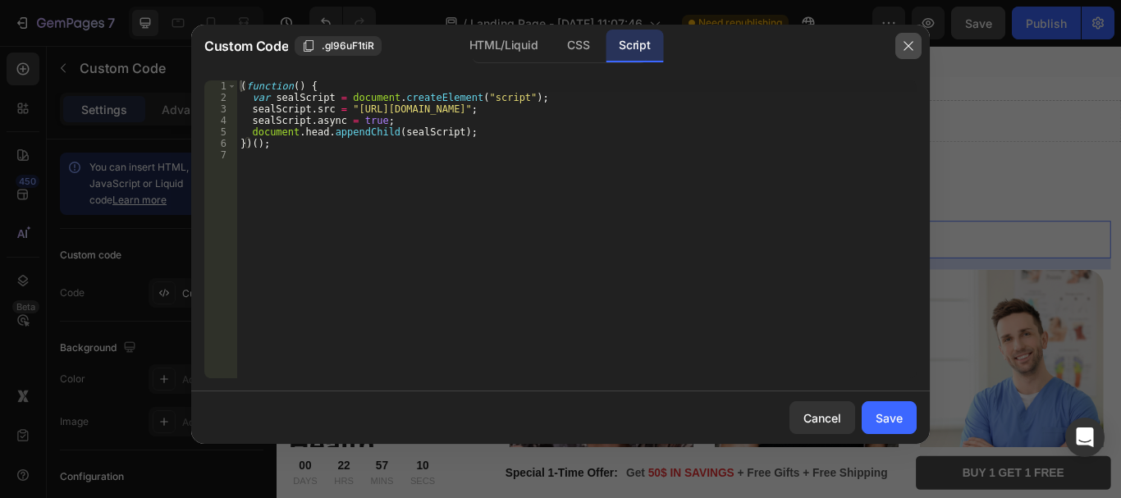
click at [901, 44] on button "button" at bounding box center [909, 46] width 26 height 26
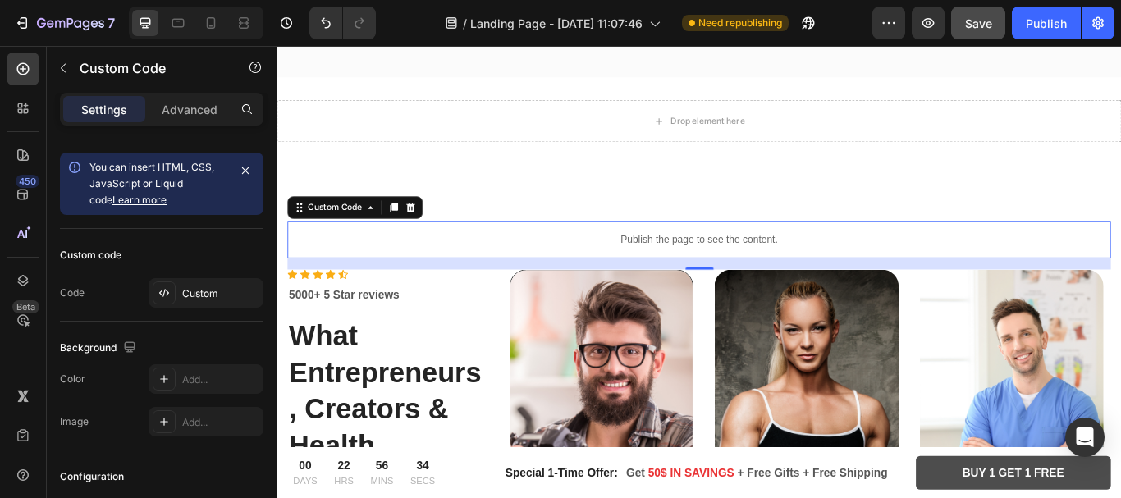
click at [736, 264] on p "Publish the page to see the content." at bounding box center [769, 272] width 961 height 17
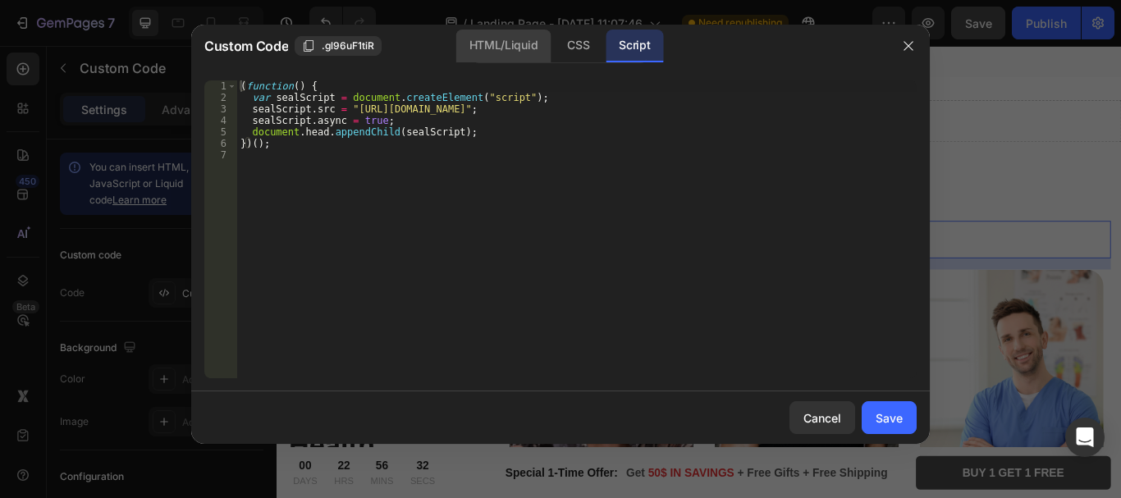
click at [554, 38] on div "HTML/Liquid" at bounding box center [578, 46] width 48 height 33
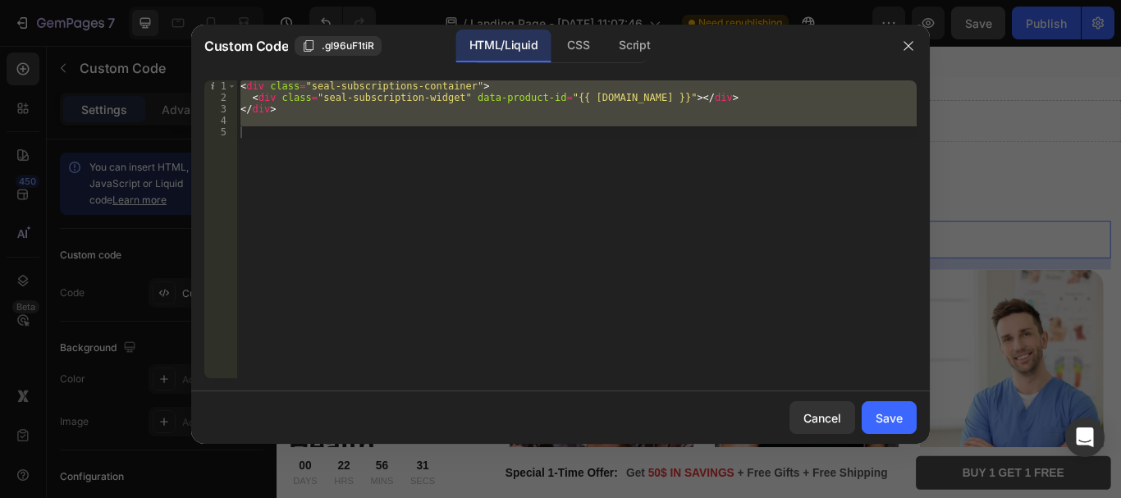
click at [381, 140] on div "< div class = "seal-subscriptions-container" > < div class = "seal-subscription…" at bounding box center [577, 229] width 680 height 298
drag, startPoint x: 359, startPoint y: 150, endPoint x: 207, endPoint y: 62, distance: 175.9
click at [207, 62] on div "Custom Code .gl96uF1tiR HTML/Liquid CSS Script 1 2 3 4 5 < div class = "seal-su…" at bounding box center [560, 235] width 739 height 420
type textarea "<div class="seal-subscriptions-container"> <div class="seal-subscription-widget…"
paste textarea
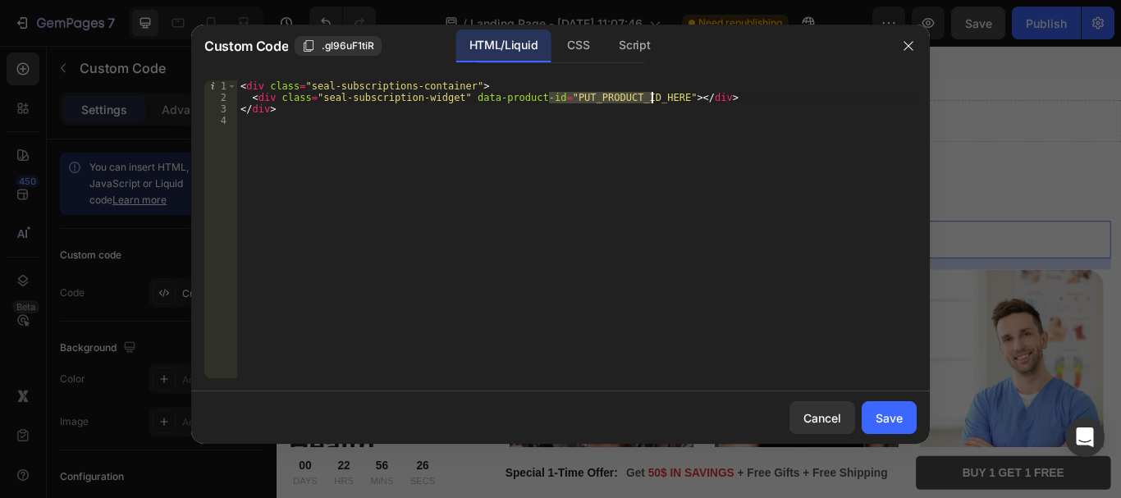
drag, startPoint x: 548, startPoint y: 99, endPoint x: 651, endPoint y: 96, distance: 103.5
click at [651, 96] on div "< div class = "seal-subscriptions-container" > < div class = "seal-subscription…" at bounding box center [577, 240] width 680 height 321
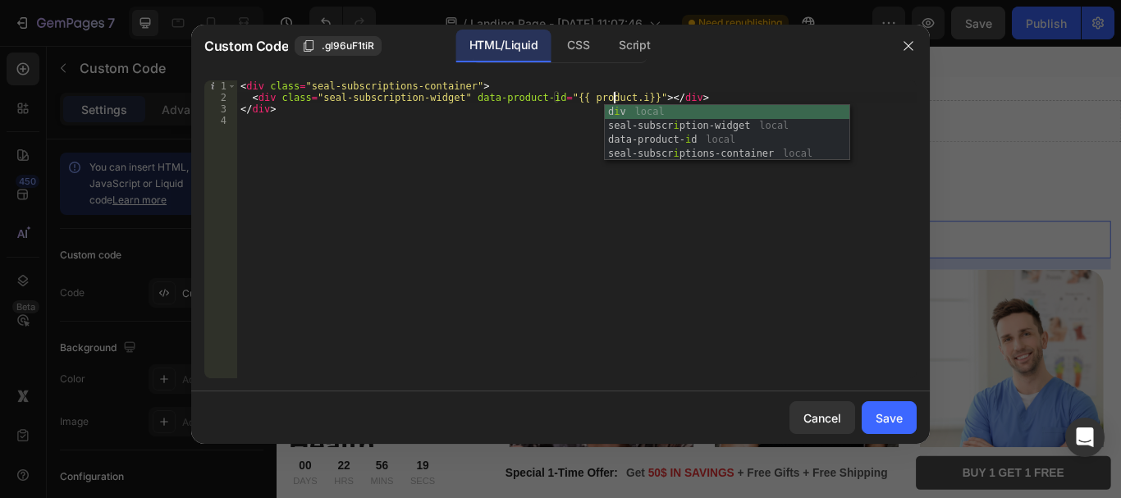
scroll to position [0, 31]
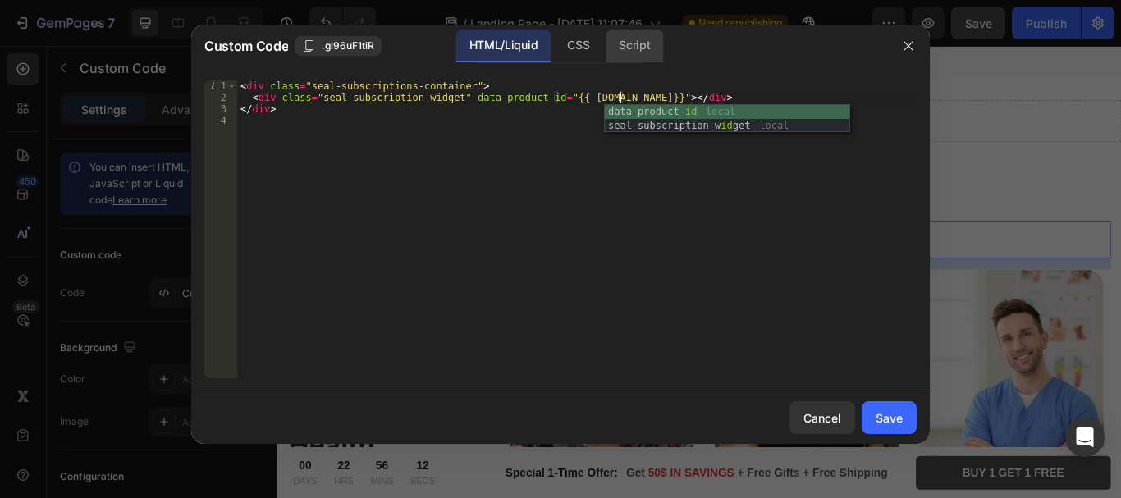
click at [637, 36] on div "Script" at bounding box center [634, 46] width 57 height 33
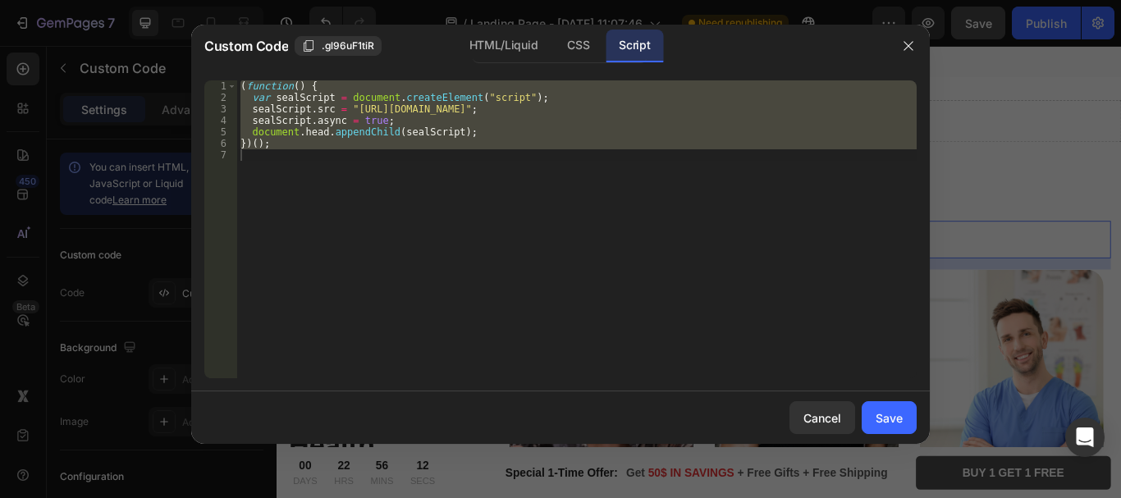
click at [533, 126] on div "( function ( ) { var sealScript = document . createElement ( "script" ) ; sealS…" at bounding box center [577, 229] width 680 height 298
drag, startPoint x: 264, startPoint y: 191, endPoint x: 230, endPoint y: 59, distance: 136.4
click at [230, 59] on div "Custom Code .gl96uF1tiR HTML/Liquid CSS Script sealScript.async = true; 1 2 3 4…" at bounding box center [560, 235] width 739 height 420
type textarea "(function() { var sealScript = document.createElement("script");"
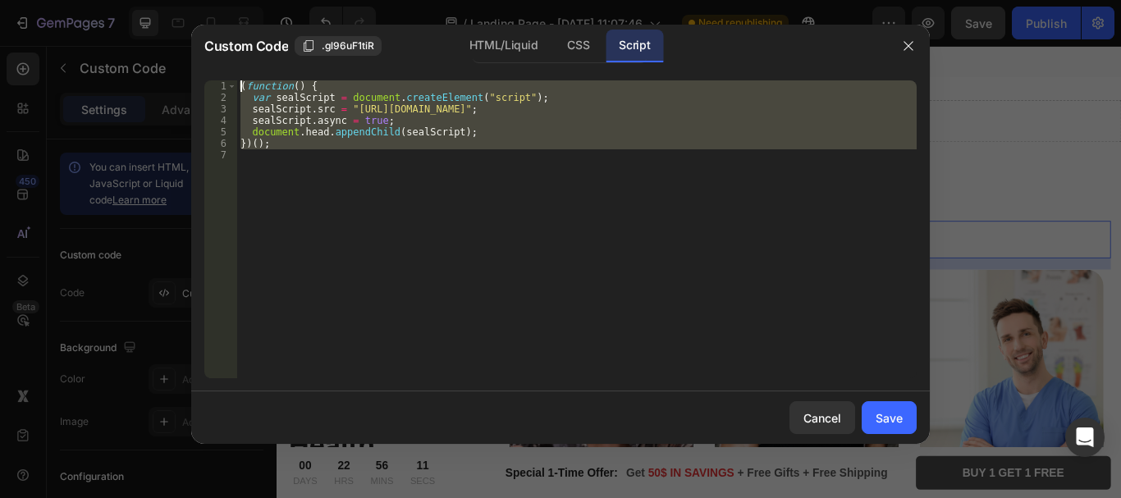
paste textarea
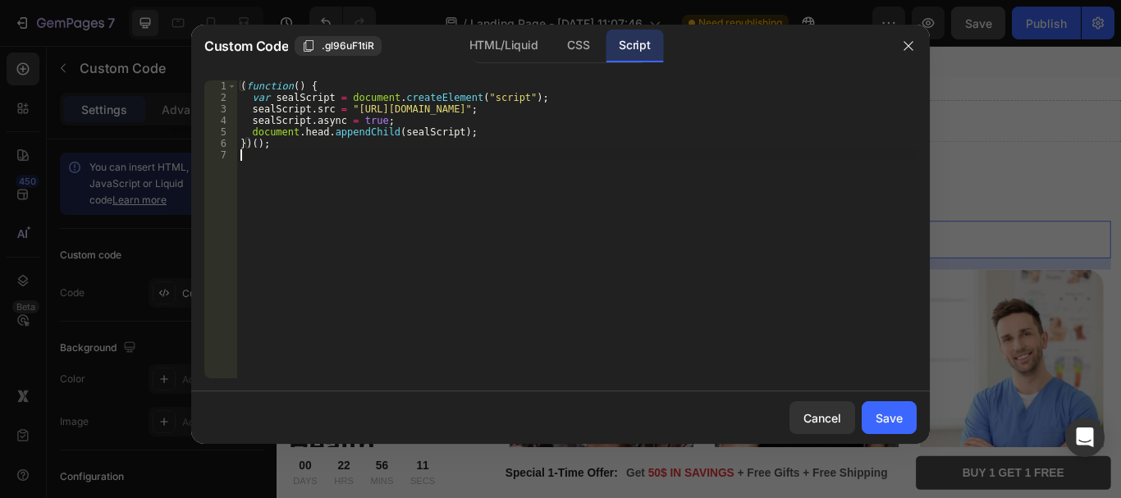
scroll to position [0, 0]
click at [888, 410] on div "Save" at bounding box center [889, 418] width 27 height 17
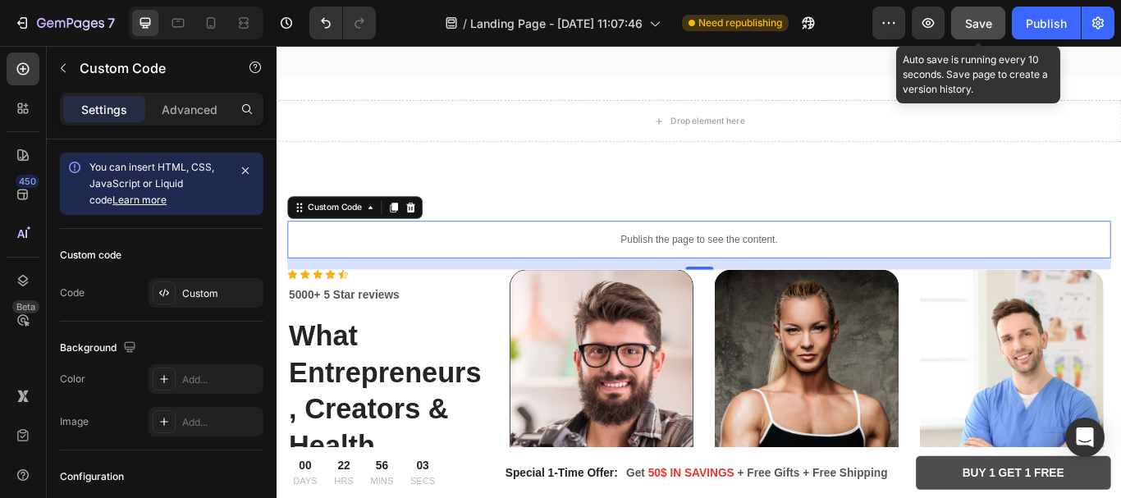
click at [993, 31] on div "Save" at bounding box center [978, 23] width 27 height 17
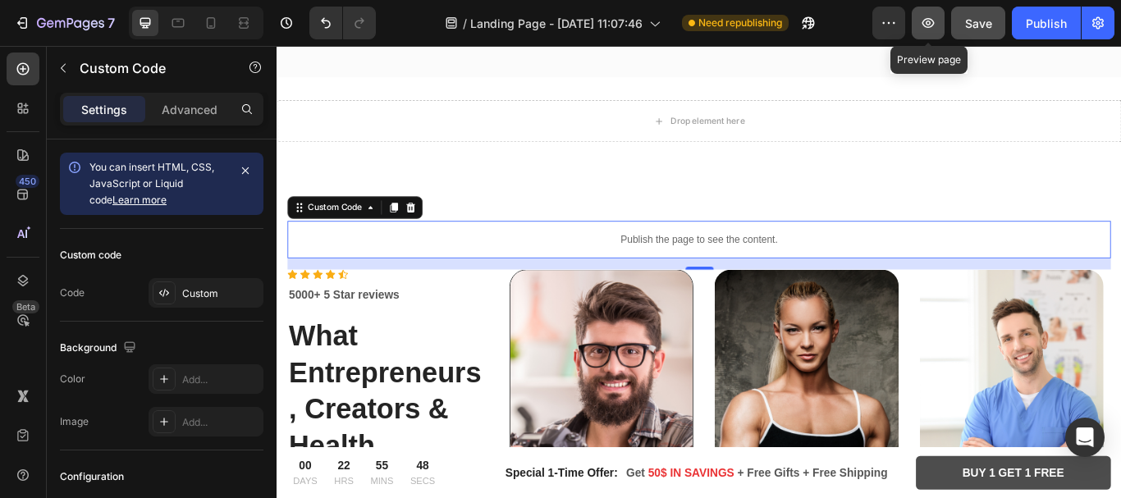
click at [922, 29] on icon "button" at bounding box center [928, 23] width 16 height 16
click at [665, 271] on p "Publish the page to see the content." at bounding box center [769, 272] width 961 height 17
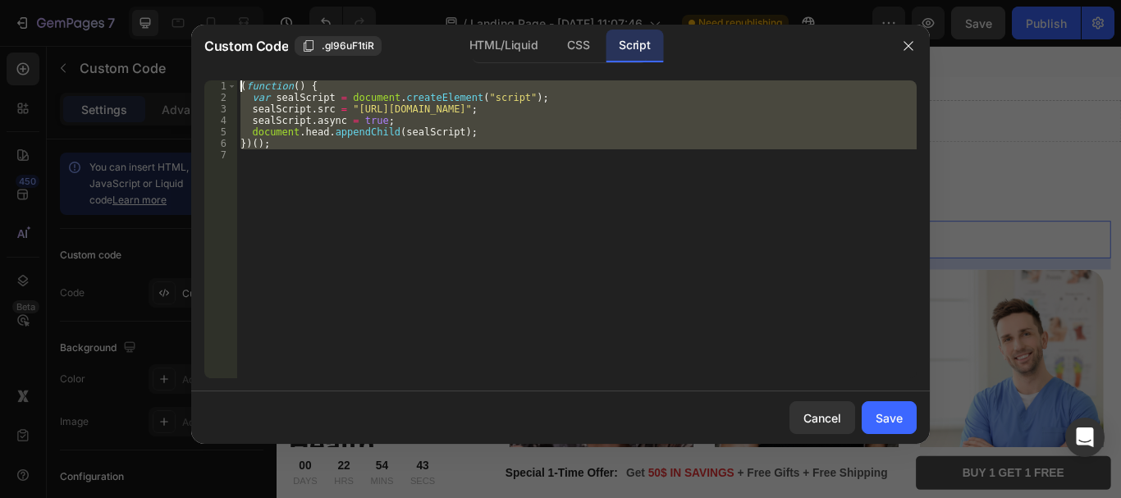
drag, startPoint x: 200, startPoint y: 142, endPoint x: 177, endPoint y: 46, distance: 99.0
click at [177, 46] on div "Custom Code .gl96uF1tiR HTML/Liquid CSS Script 1 2 3 4 5 6 7 ( function ( ) { v…" at bounding box center [560, 249] width 1121 height 498
type textarea "(function() { var sealScript = document.createElement("script");"
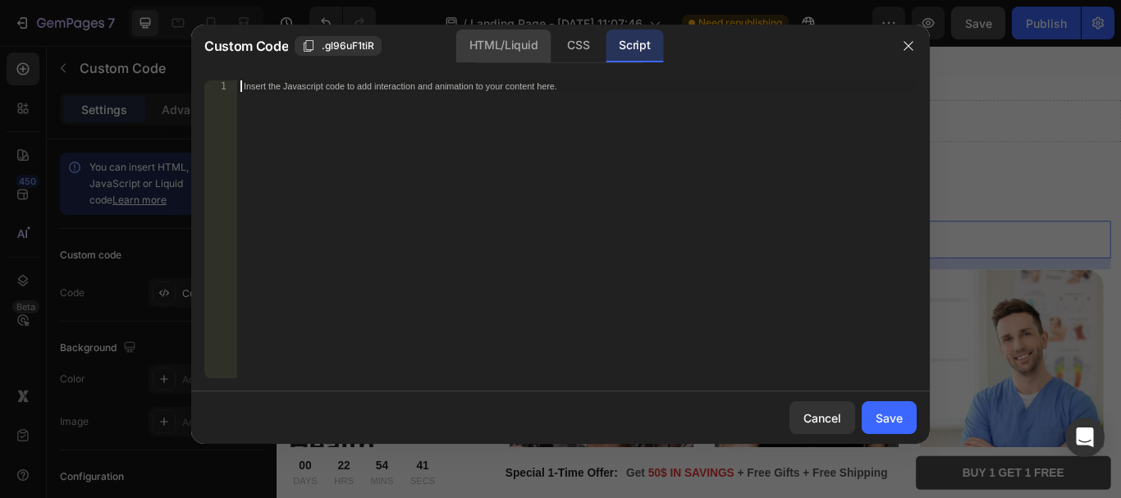
click at [554, 51] on div "HTML/Liquid" at bounding box center [578, 46] width 48 height 33
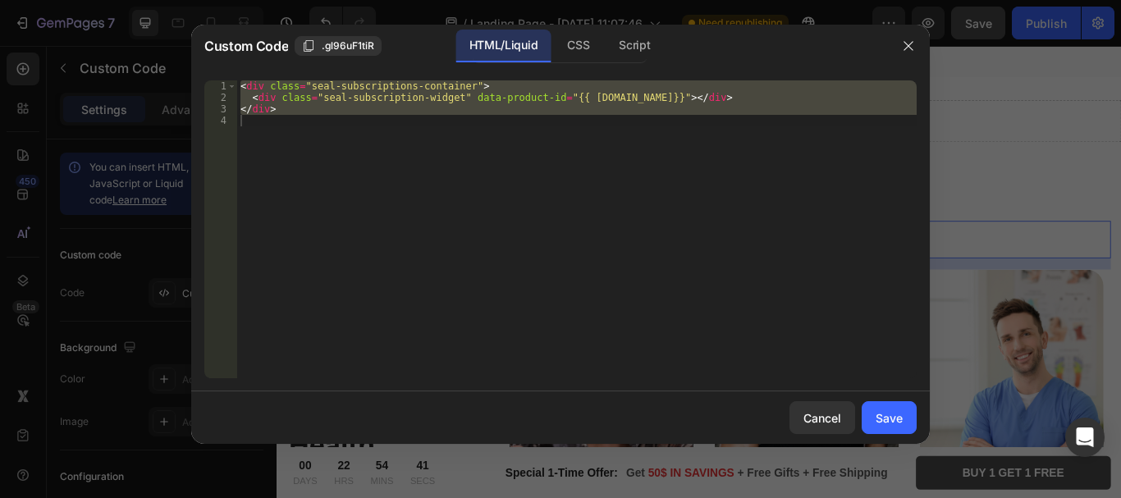
type textarea "</div>"
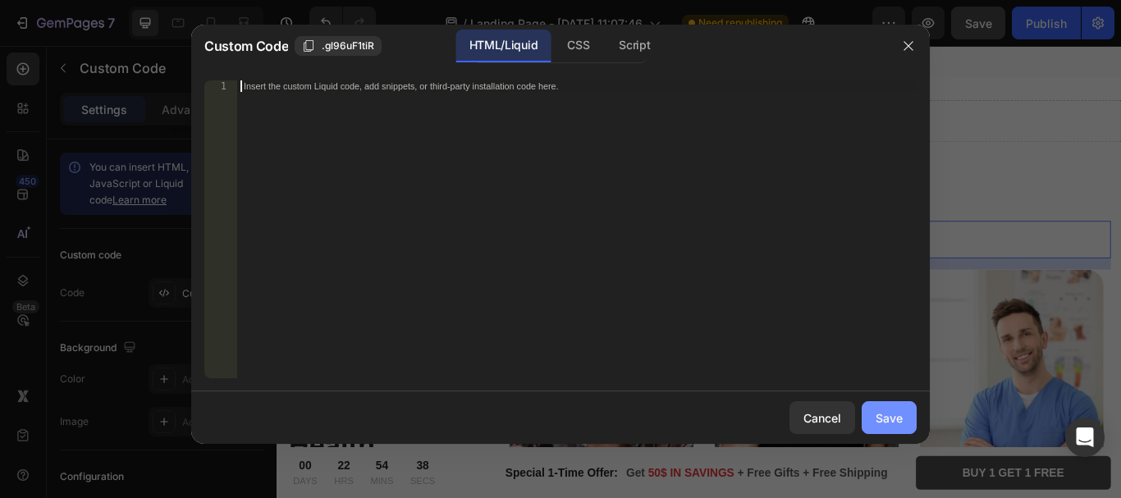
click at [892, 410] on div "Save" at bounding box center [889, 418] width 27 height 17
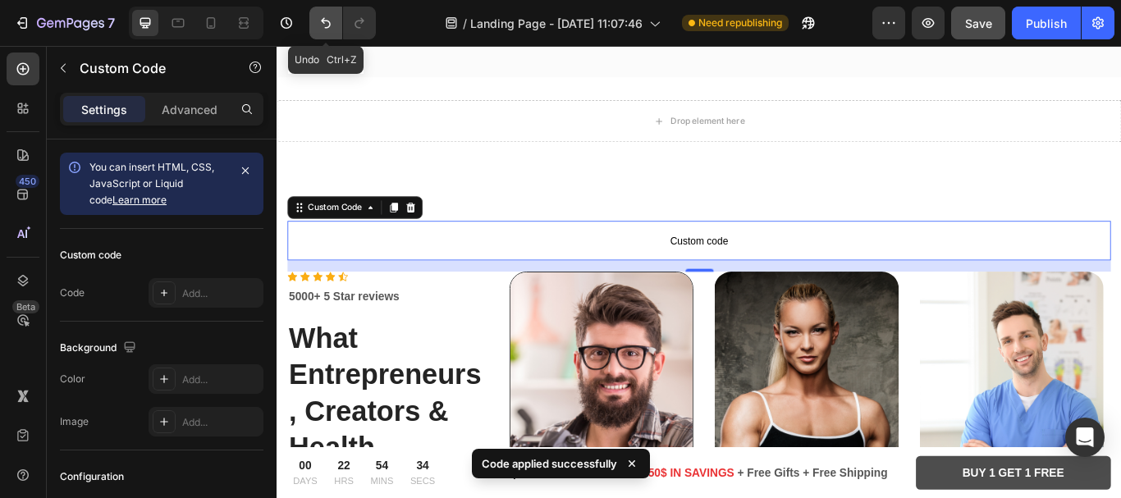
click at [314, 25] on button "Undo/Redo" at bounding box center [326, 23] width 33 height 33
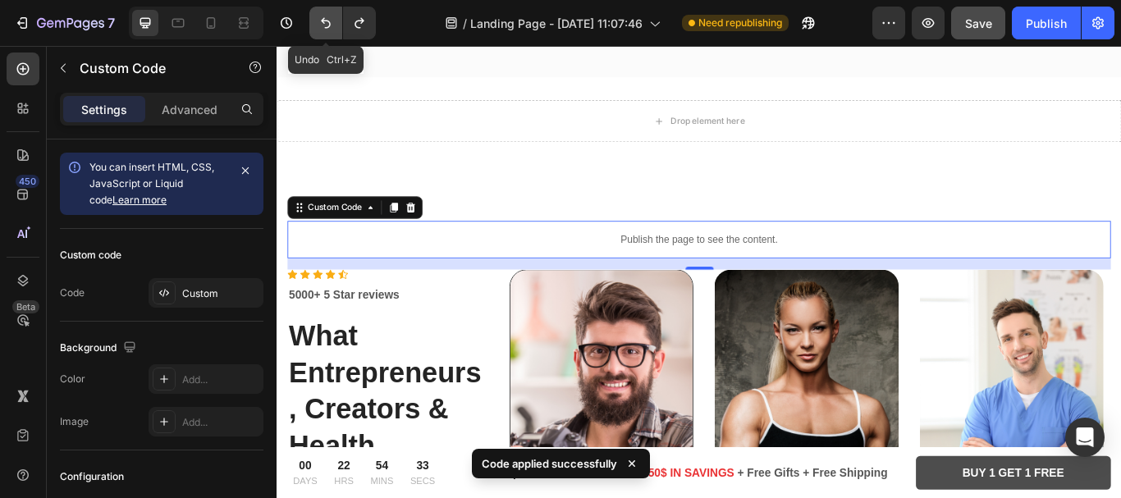
click at [319, 26] on icon "Undo/Redo" at bounding box center [326, 23] width 16 height 16
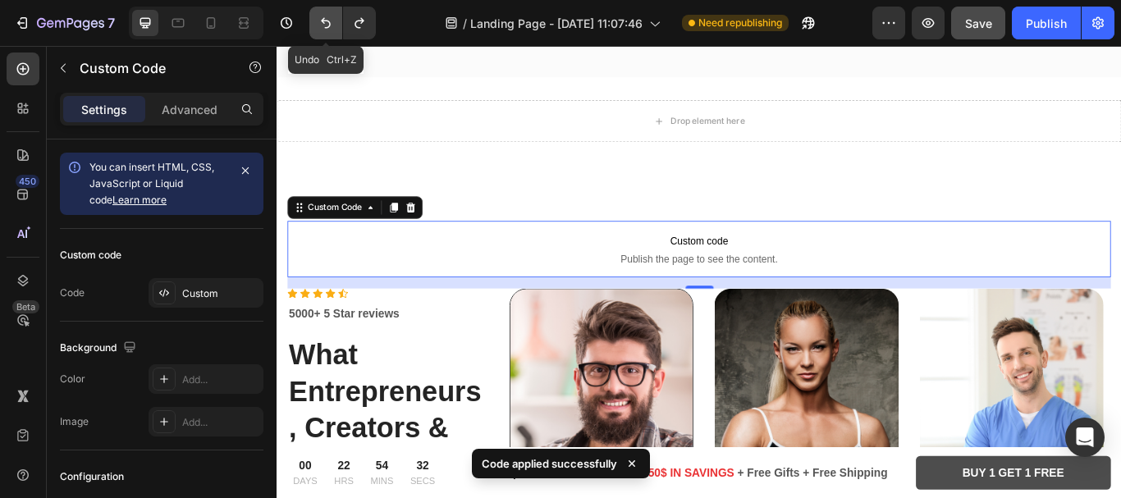
click at [319, 26] on icon "Undo/Redo" at bounding box center [326, 23] width 16 height 16
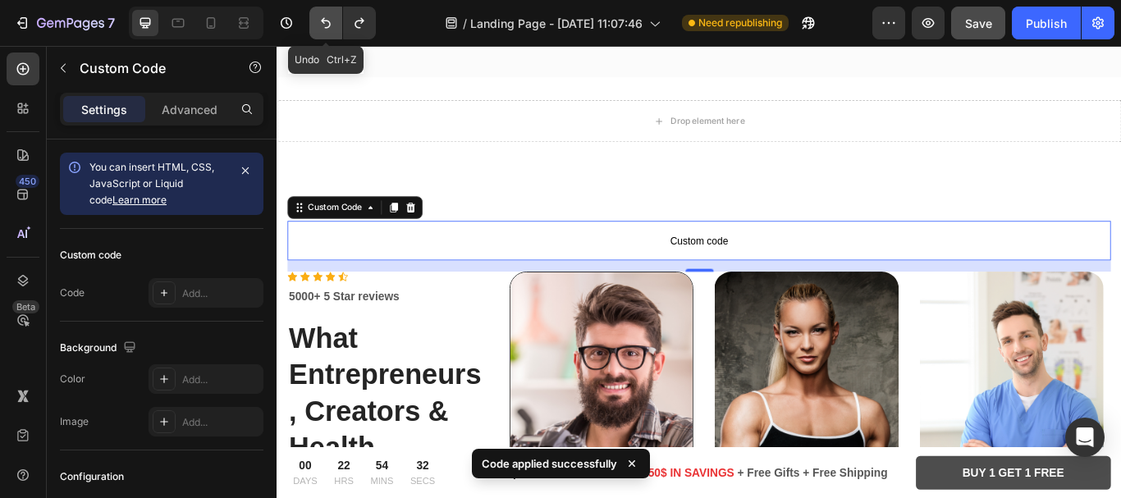
click at [319, 26] on icon "Undo/Redo" at bounding box center [326, 23] width 16 height 16
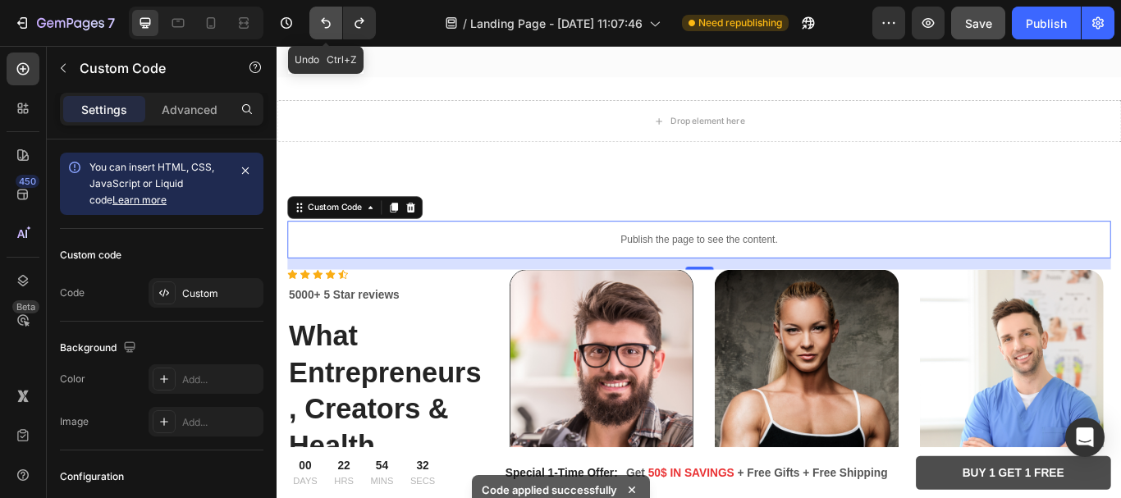
click at [319, 26] on icon "Undo/Redo" at bounding box center [326, 23] width 16 height 16
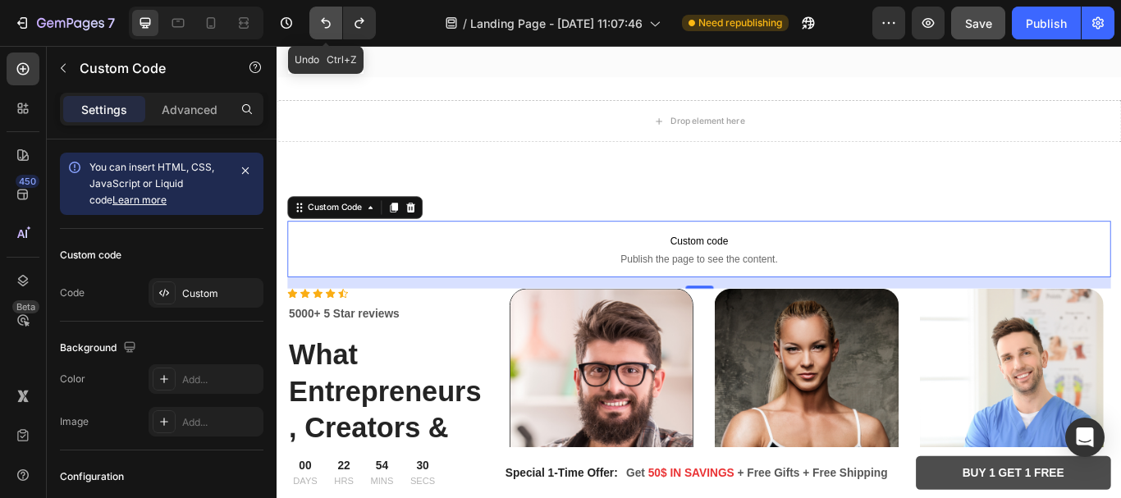
click at [319, 26] on icon "Undo/Redo" at bounding box center [326, 23] width 16 height 16
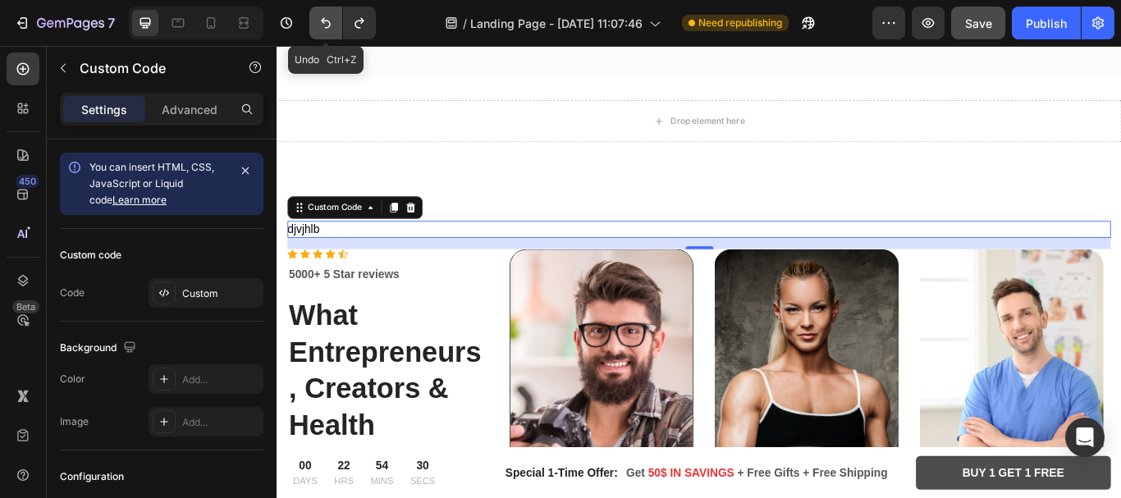
click at [319, 26] on icon "Undo/Redo" at bounding box center [326, 23] width 16 height 16
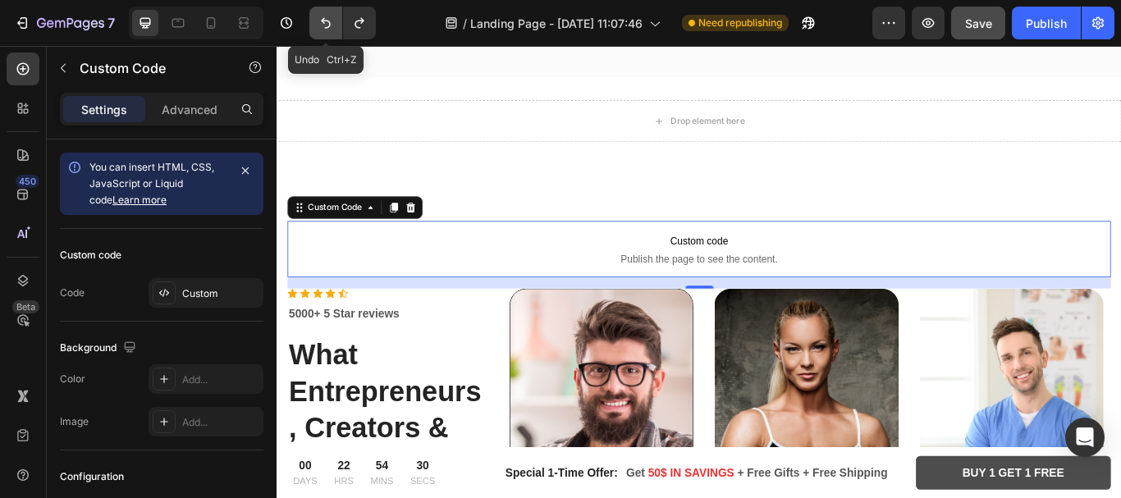
click at [319, 26] on icon "Undo/Redo" at bounding box center [326, 23] width 16 height 16
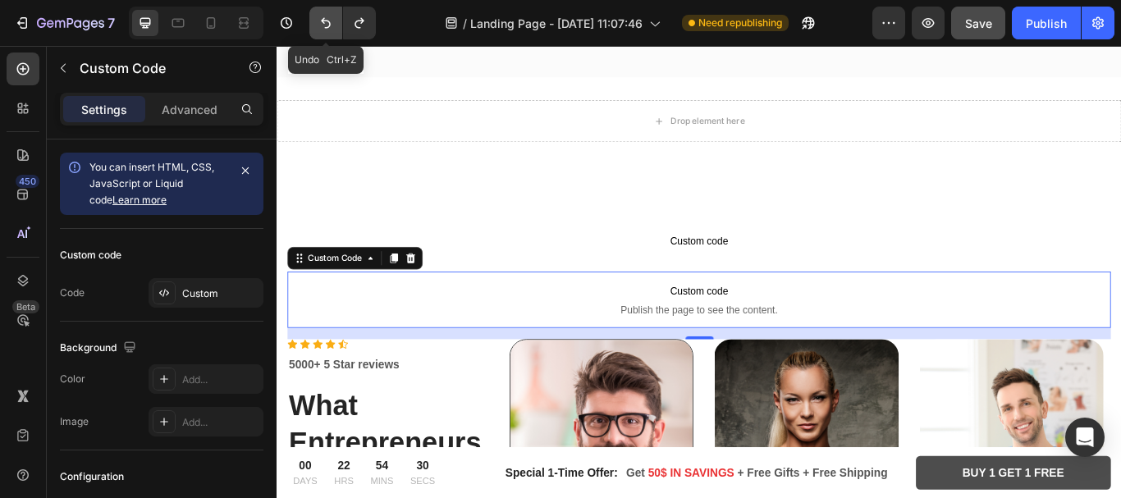
click at [319, 26] on icon "Undo/Redo" at bounding box center [326, 23] width 16 height 16
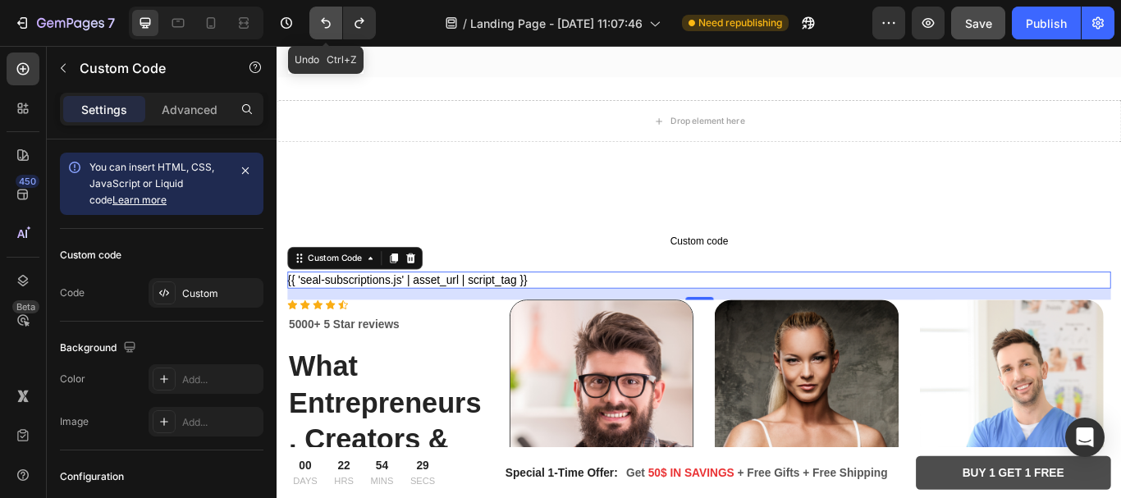
click at [319, 26] on icon "Undo/Redo" at bounding box center [326, 23] width 16 height 16
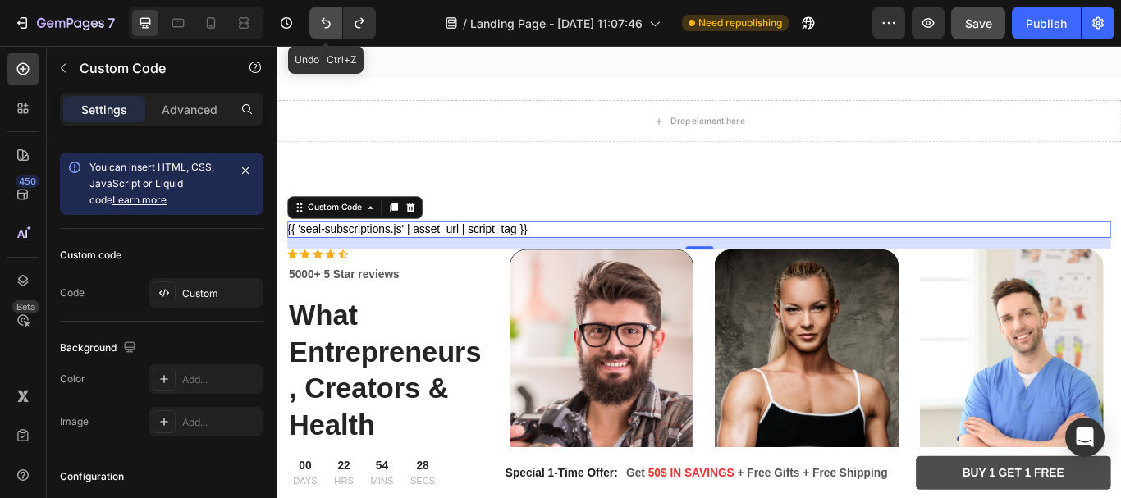
click at [319, 26] on icon "Undo/Redo" at bounding box center [326, 23] width 16 height 16
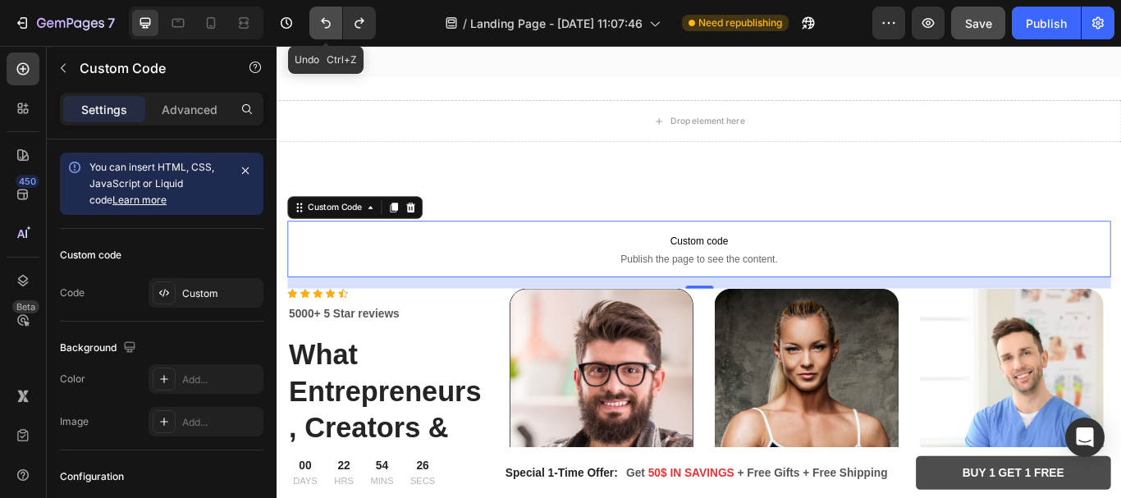
click at [319, 26] on icon "Undo/Redo" at bounding box center [326, 23] width 16 height 16
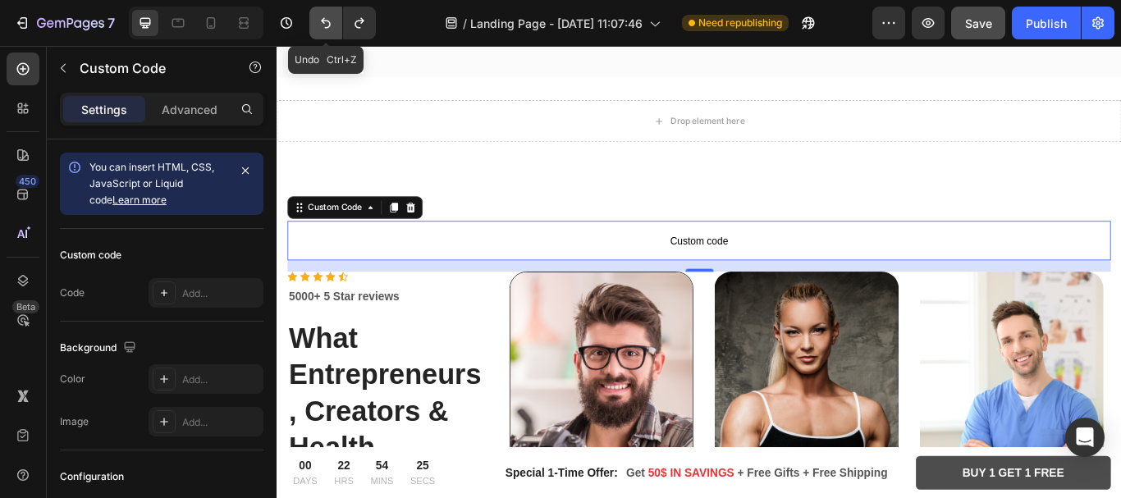
click at [319, 26] on icon "Undo/Redo" at bounding box center [326, 23] width 16 height 16
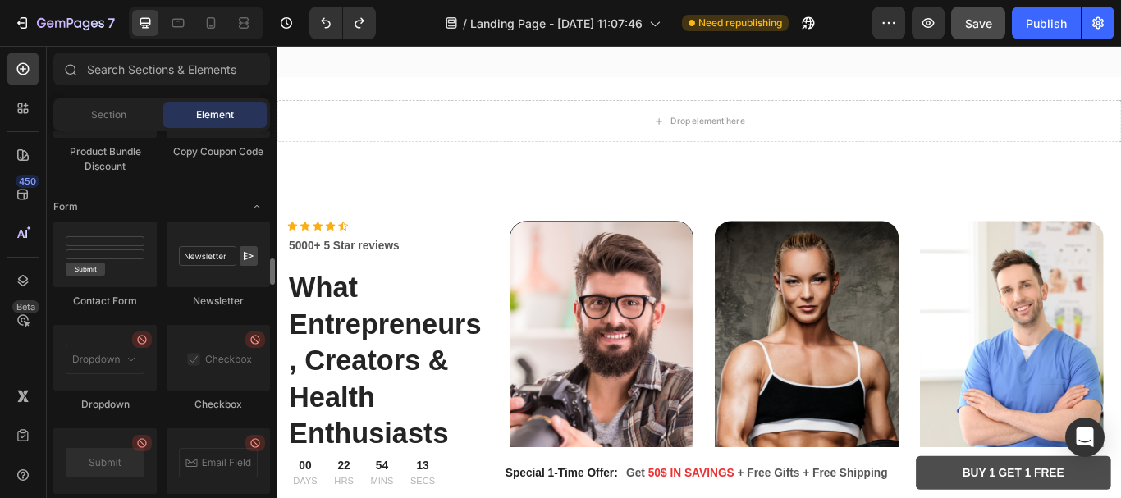
scroll to position [3543, 0]
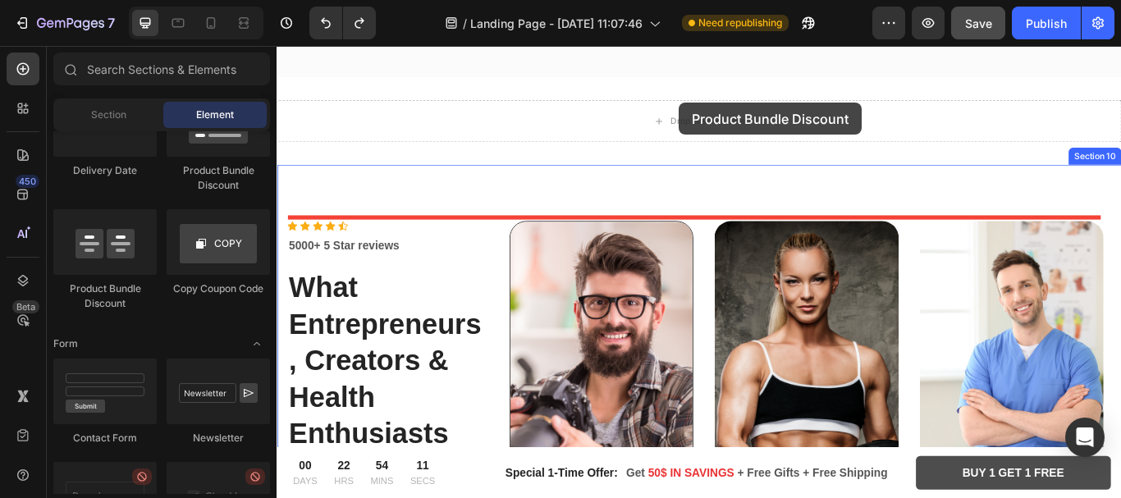
drag, startPoint x: 370, startPoint y: 299, endPoint x: 746, endPoint y: 112, distance: 419.7
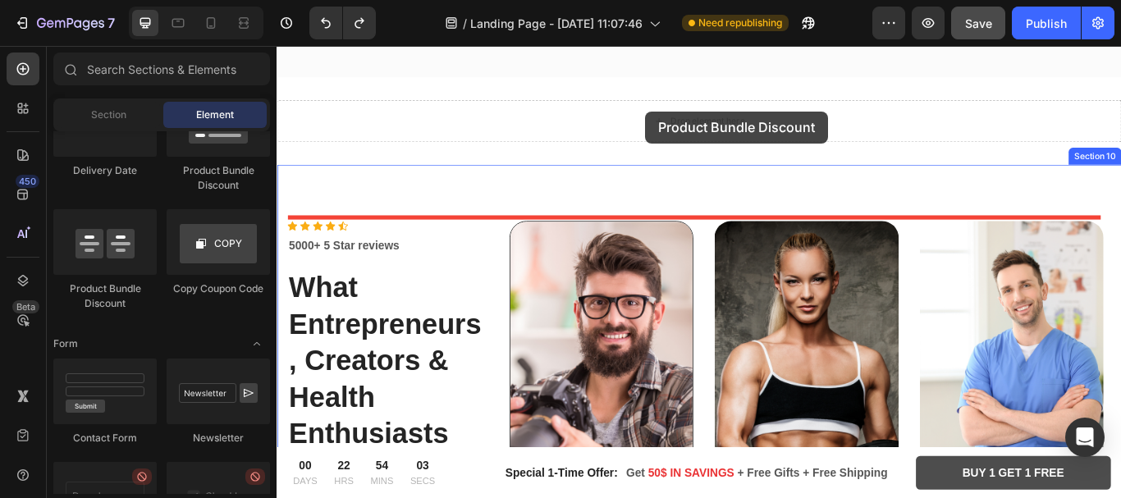
drag, startPoint x: 364, startPoint y: 298, endPoint x: 707, endPoint y: 122, distance: 385.5
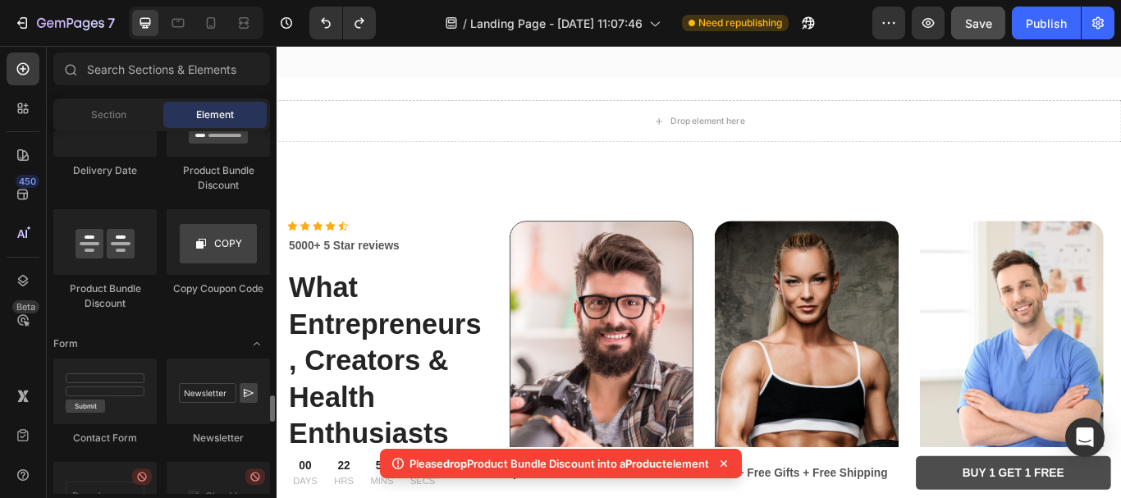
scroll to position [3405, 0]
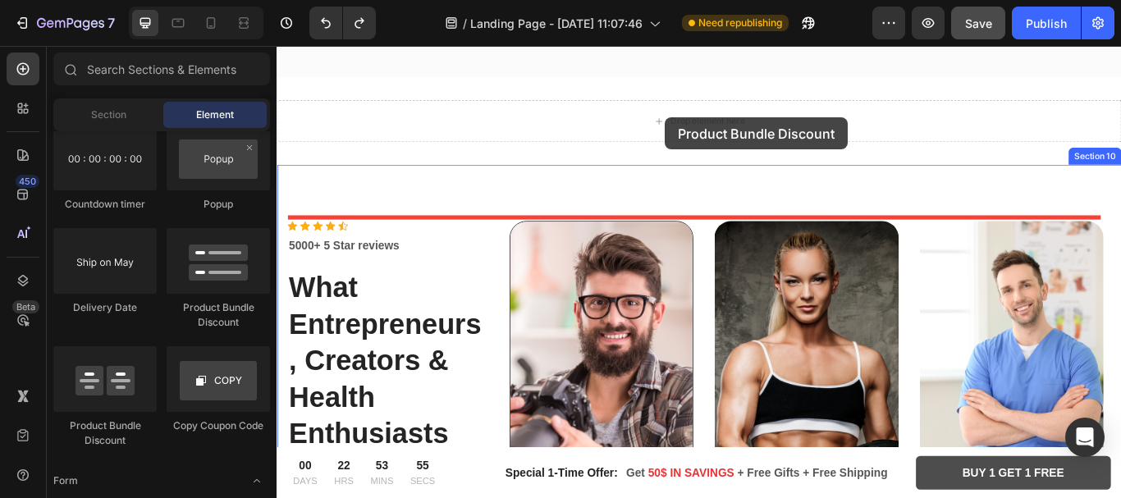
drag, startPoint x: 481, startPoint y: 330, endPoint x: 730, endPoint y: 130, distance: 319.4
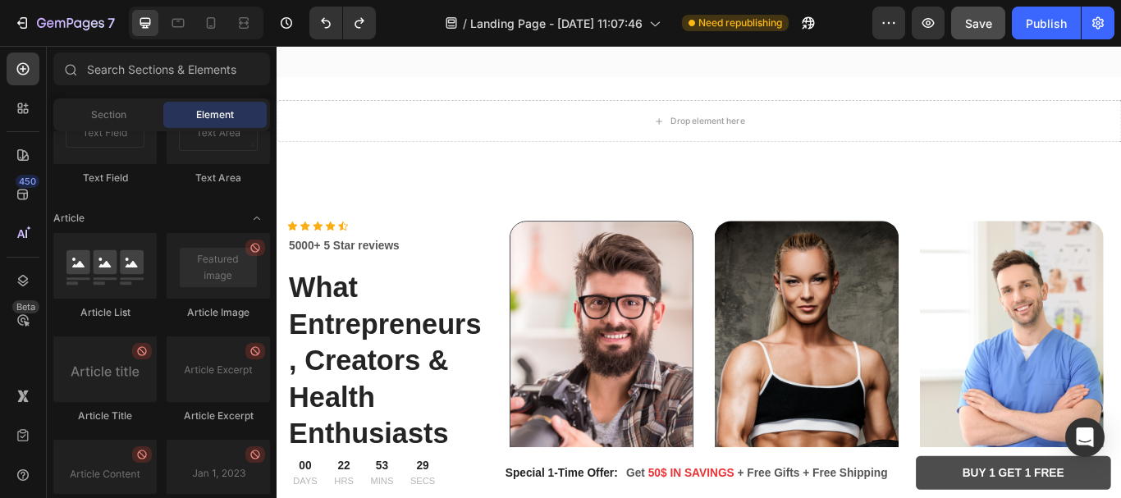
scroll to position [4502, 0]
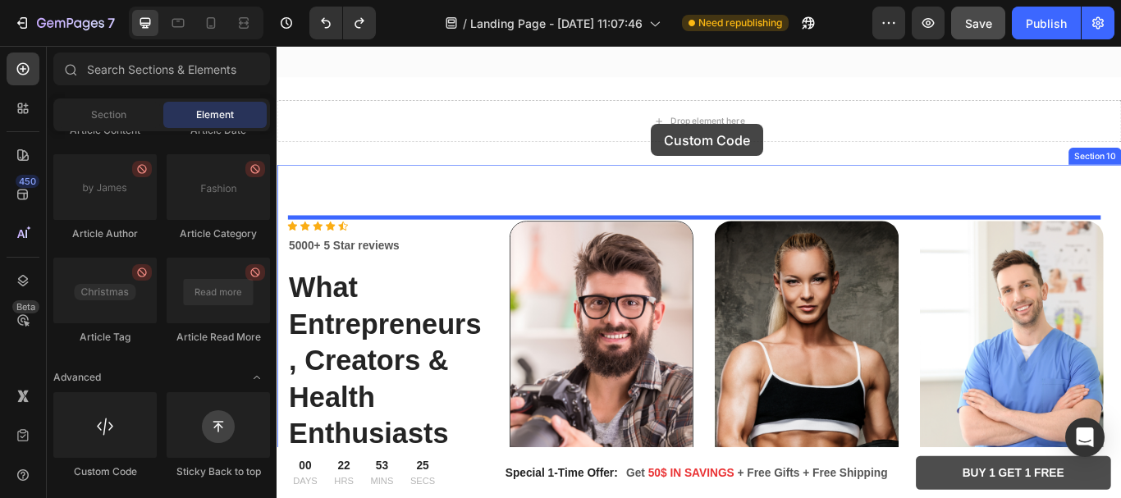
drag, startPoint x: 401, startPoint y: 461, endPoint x: 713, endPoint y: 137, distance: 449.4
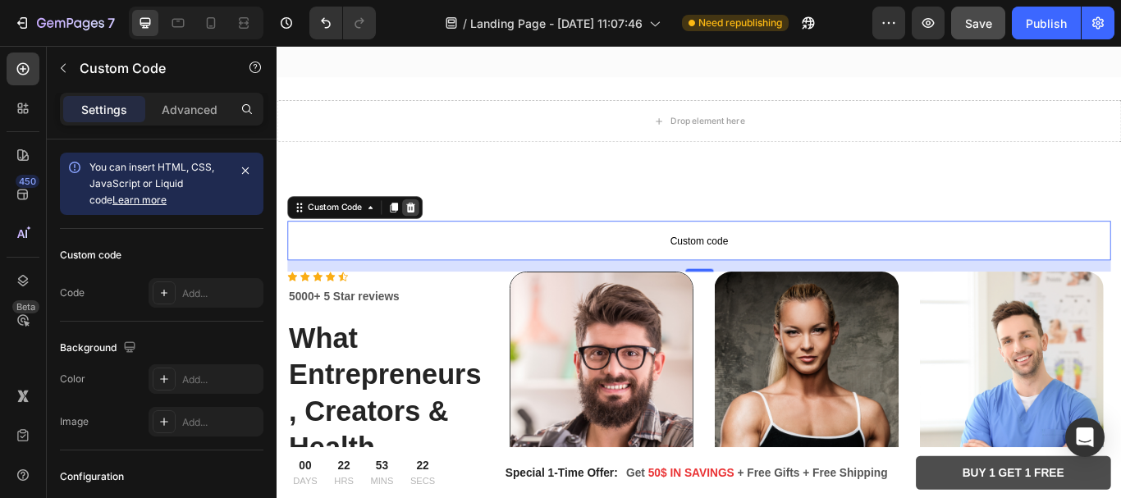
click at [437, 231] on icon at bounding box center [433, 234] width 11 height 11
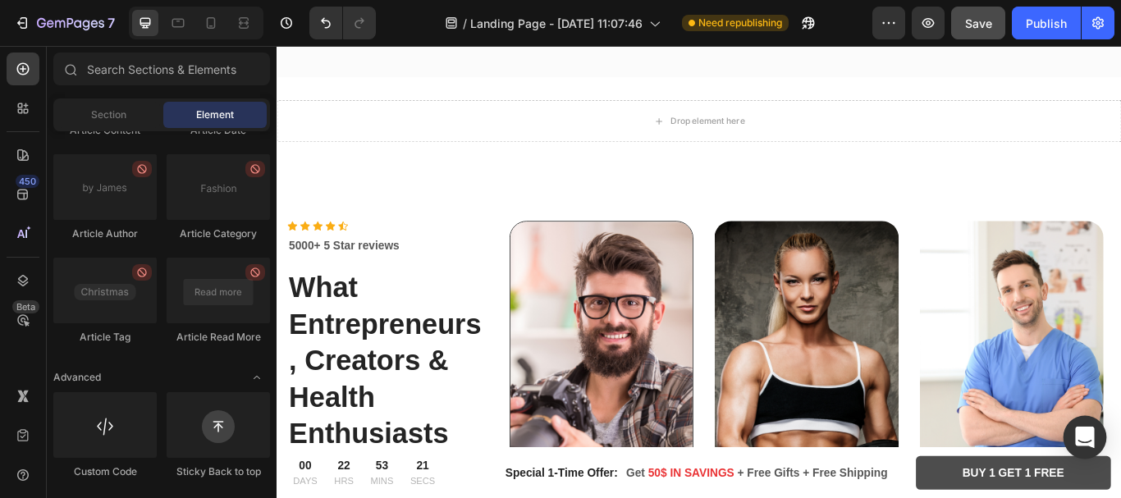
click at [1092, 421] on div "Open Intercom Messenger" at bounding box center [1086, 438] width 44 height 44
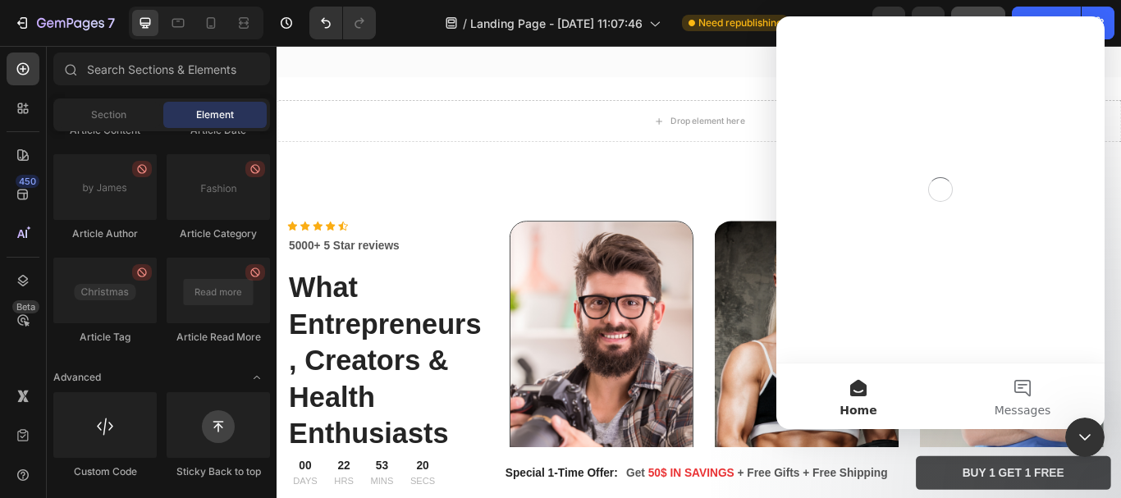
scroll to position [0, 0]
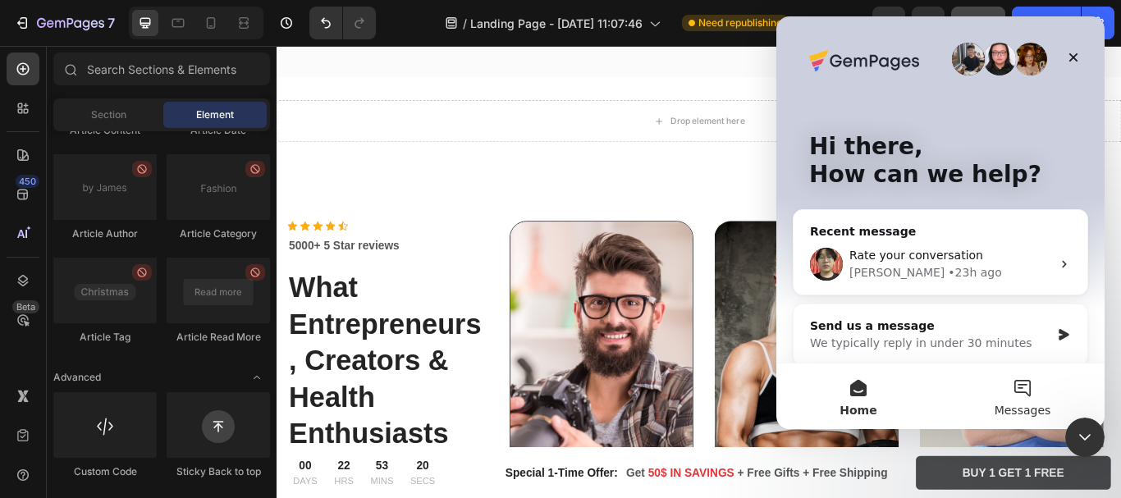
click at [1040, 399] on button "Messages" at bounding box center [1023, 397] width 164 height 66
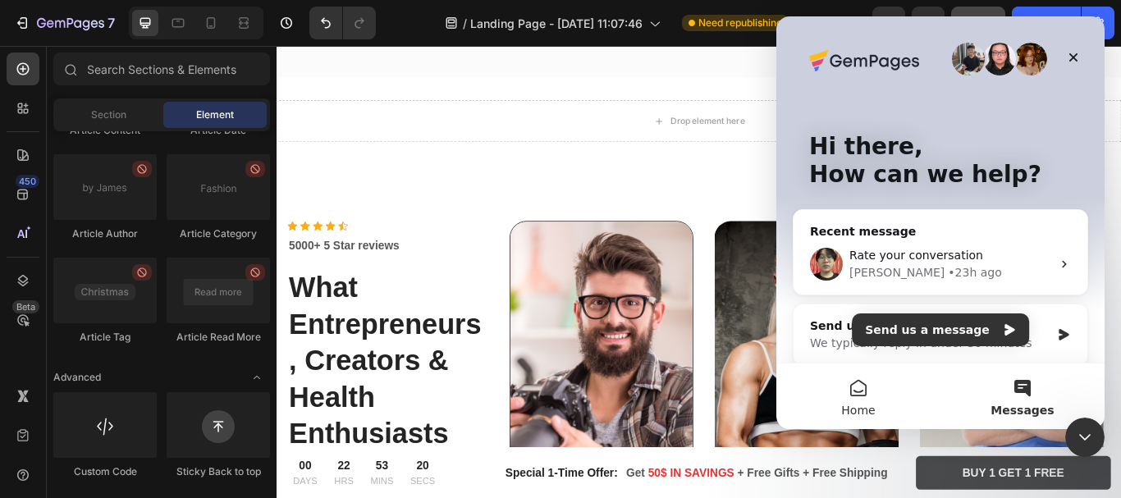
click at [863, 392] on button "Home" at bounding box center [859, 397] width 164 height 66
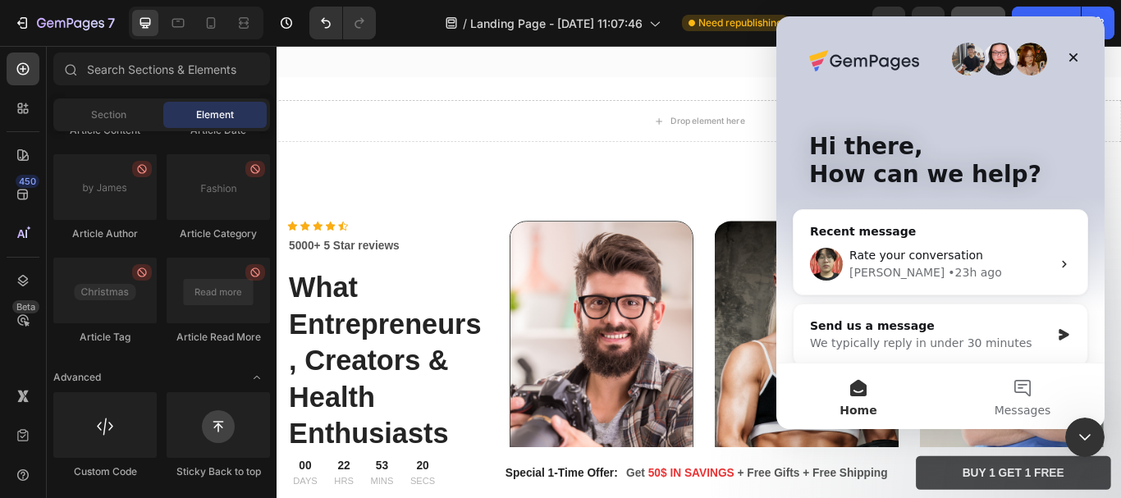
drag, startPoint x: 928, startPoint y: 332, endPoint x: 1005, endPoint y: 330, distance: 77.2
click at [929, 332] on button "Send us a message" at bounding box center [940, 330] width 177 height 33
click at [979, 310] on div "Send us a message We typically reply in under 30 minutes" at bounding box center [941, 335] width 294 height 61
click at [916, 328] on button "Send us a message" at bounding box center [940, 330] width 177 height 33
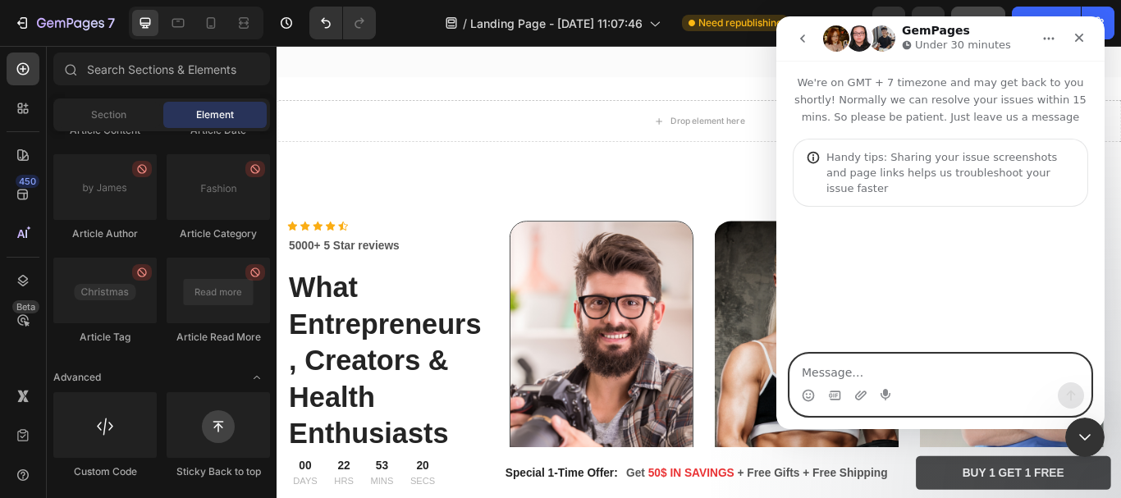
click at [871, 369] on textarea "Message…" at bounding box center [941, 369] width 300 height 28
type textarea "hii"
type textarea "h"
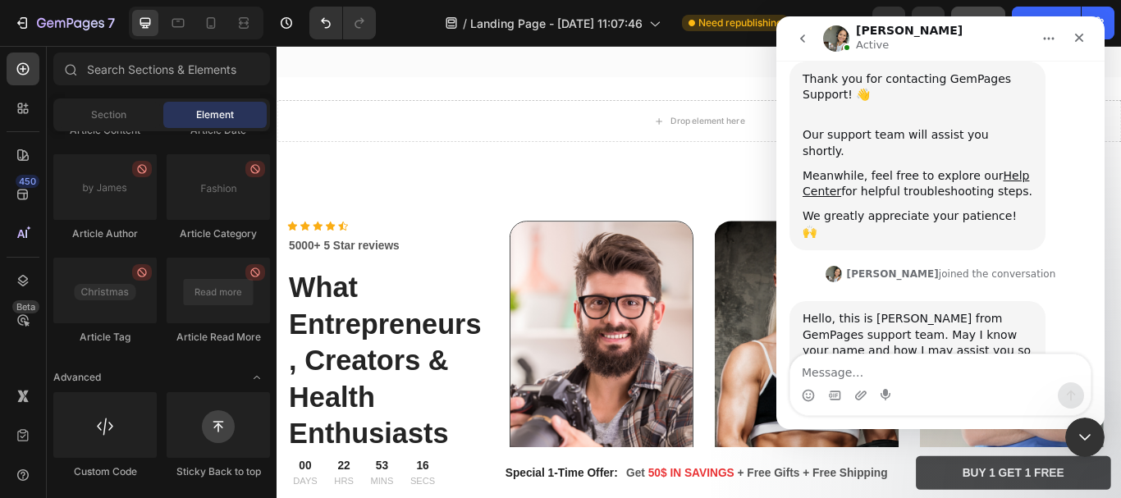
scroll to position [216, 0]
click at [822, 379] on textarea "Message…" at bounding box center [941, 369] width 300 height 28
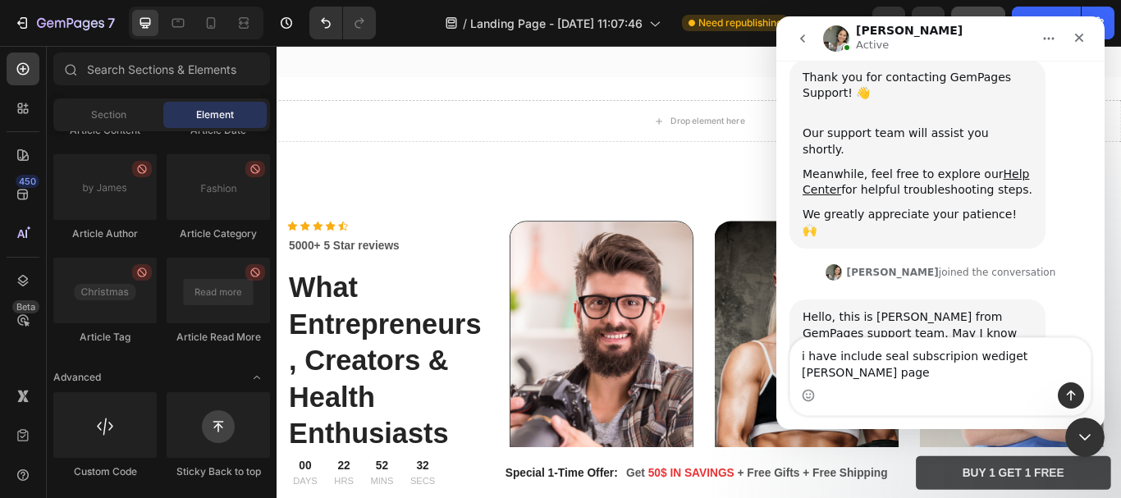
type textarea "i have include seal subscripion wediget [PERSON_NAME] page"
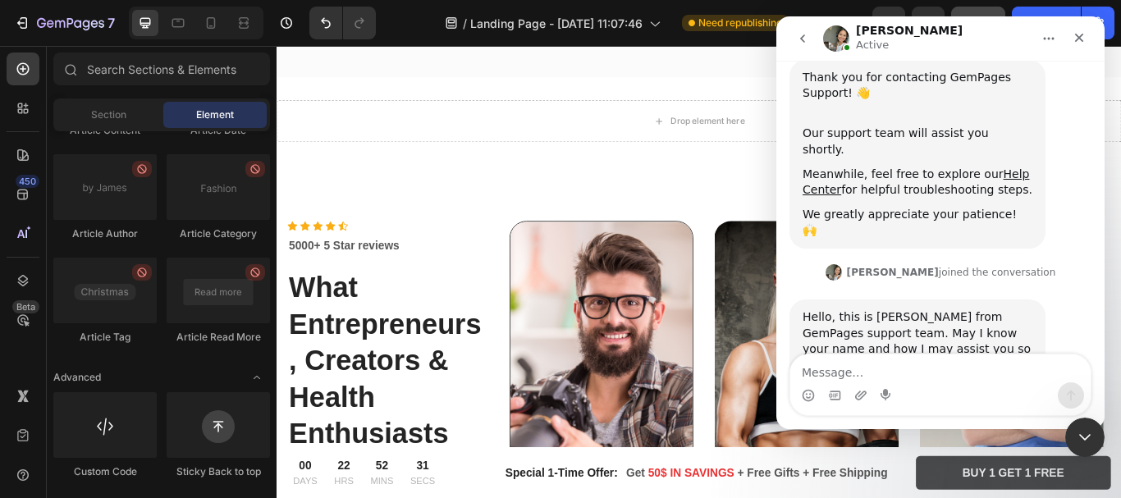
scroll to position [281, 0]
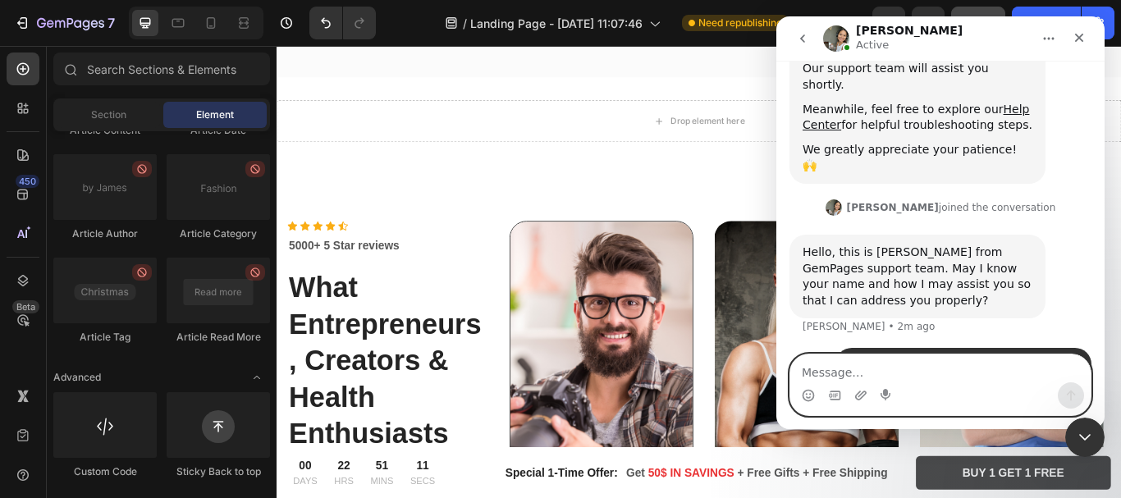
click at [857, 374] on textarea "Message…" at bounding box center [941, 369] width 300 height 28
paste textarea "I want to add the Seal Subscriptions app widget to my landing page, not just th…"
type textarea "I want to add the Seal Subscriptions app widget to my landing page, not just th…"
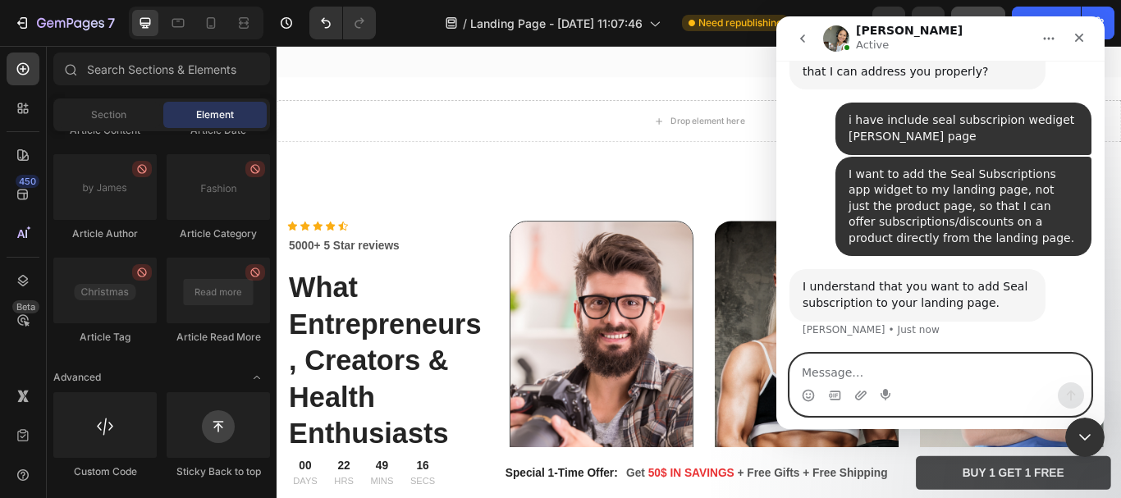
scroll to position [511, 0]
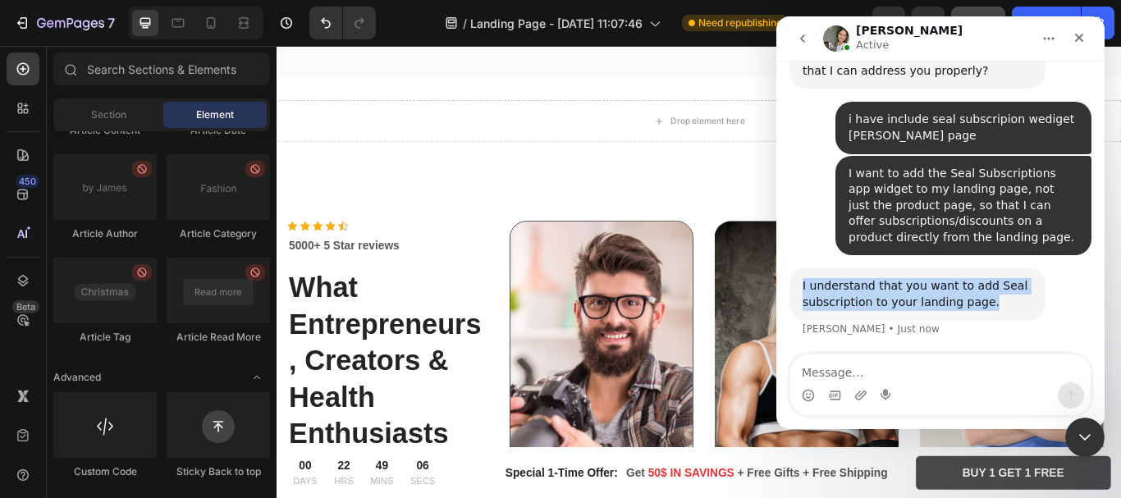
drag, startPoint x: 1002, startPoint y: 241, endPoint x: 797, endPoint y: 218, distance: 206.4
click at [797, 268] on div "I understand that you want to add Seal subscription to your landing page. Zoe •…" at bounding box center [918, 294] width 256 height 52
copy div "I understand that you want to add Seal subscription to your landing page."
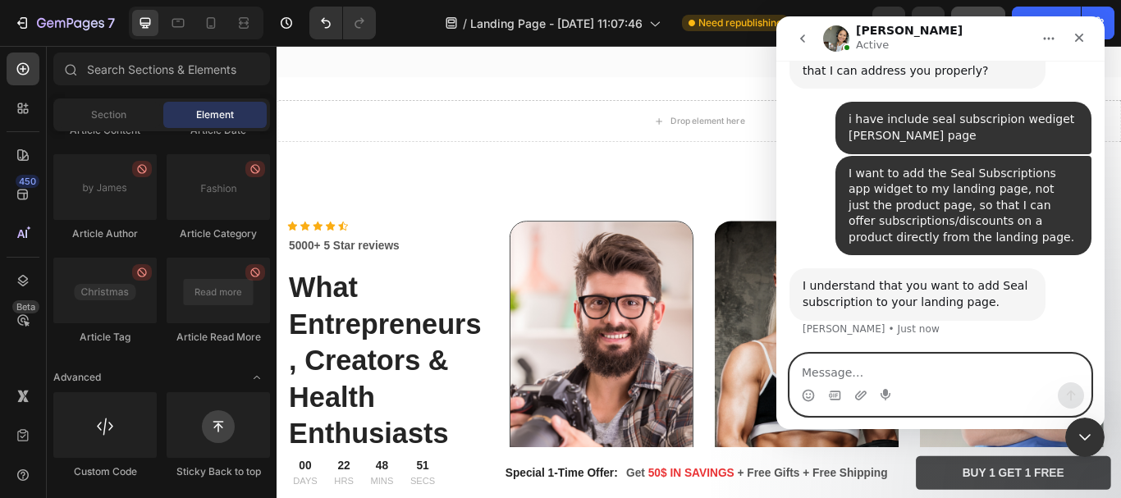
click at [851, 372] on textarea "Message…" at bounding box center [941, 369] width 300 height 28
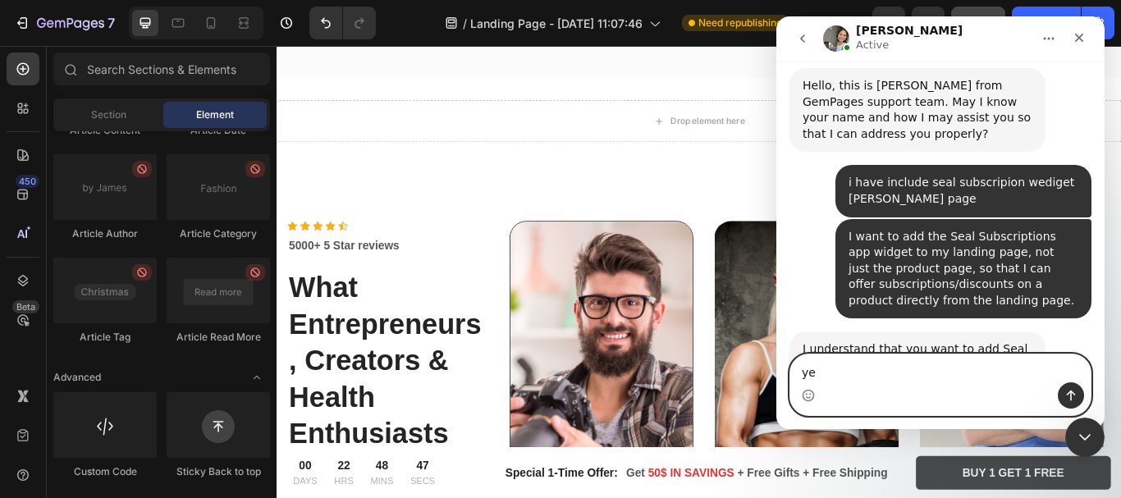
type textarea "yes"
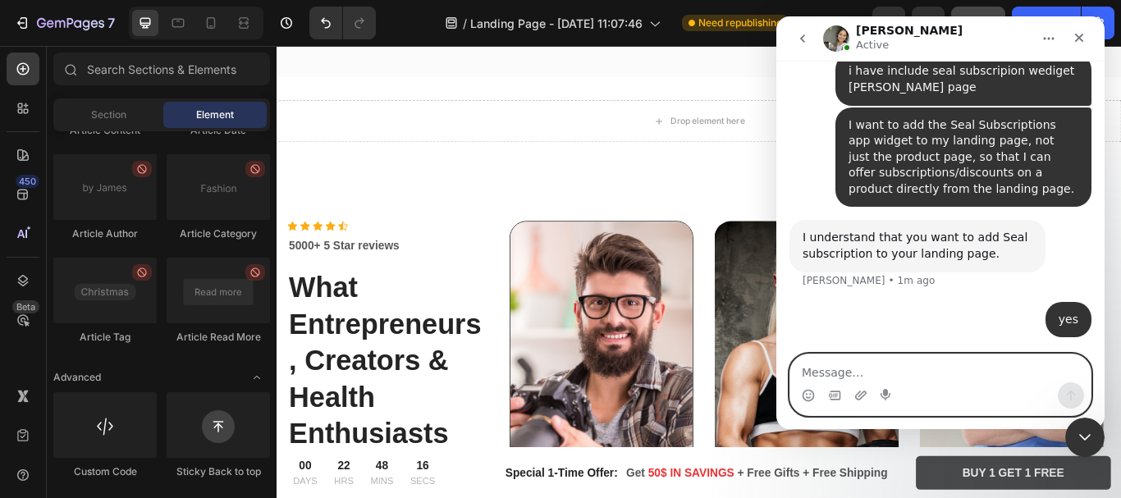
scroll to position [642, 0]
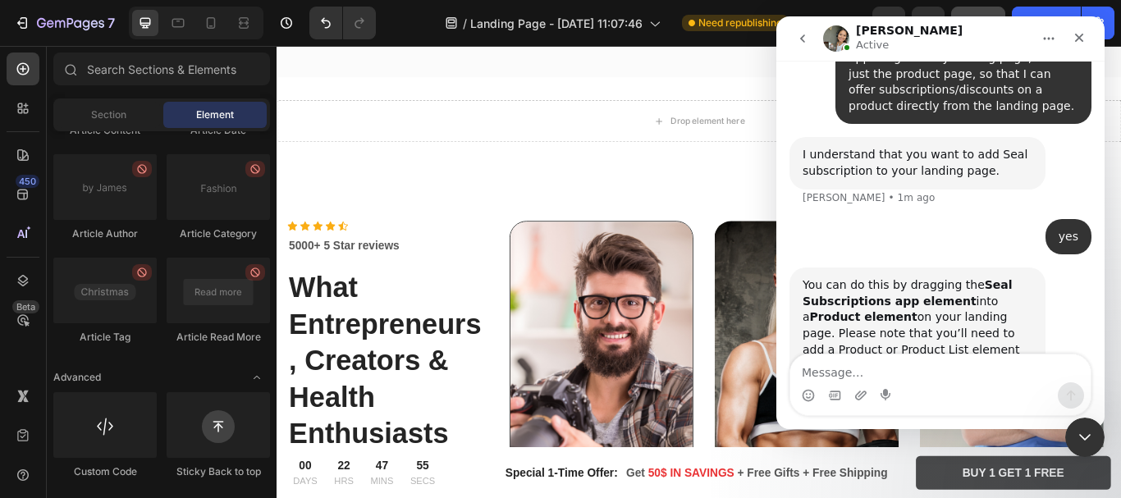
click at [803, 49] on button "go back" at bounding box center [802, 38] width 31 height 31
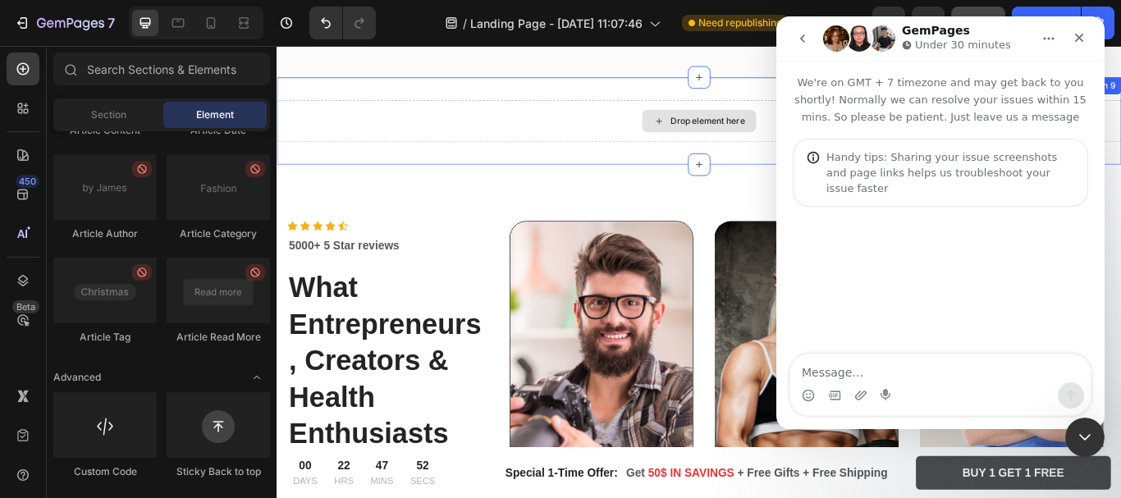
click at [618, 140] on div "Drop element here" at bounding box center [769, 133] width 985 height 49
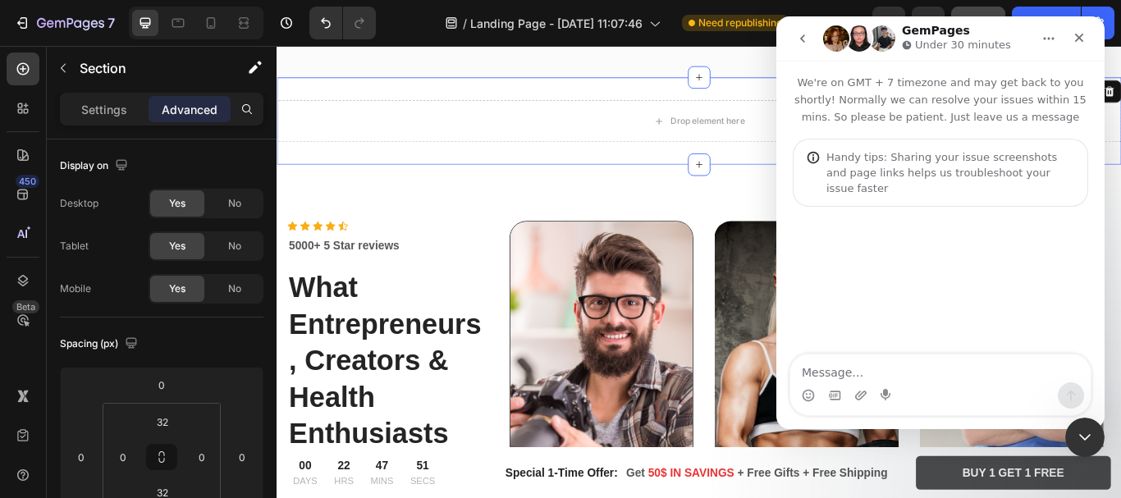
click at [172, 99] on div "Advanced" at bounding box center [190, 109] width 82 height 26
click at [122, 105] on p "Settings" at bounding box center [104, 109] width 46 height 17
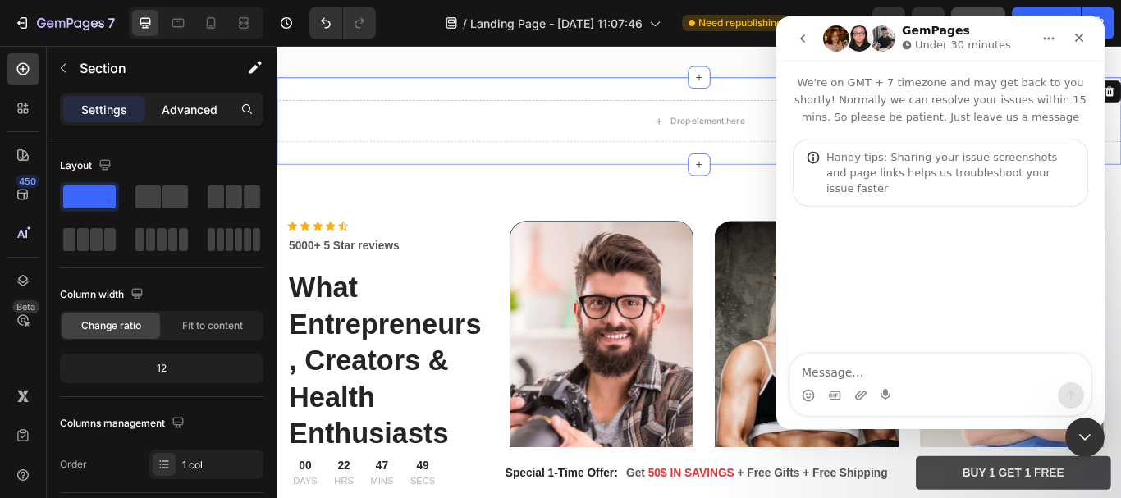
click at [172, 106] on p "Advanced" at bounding box center [190, 109] width 56 height 17
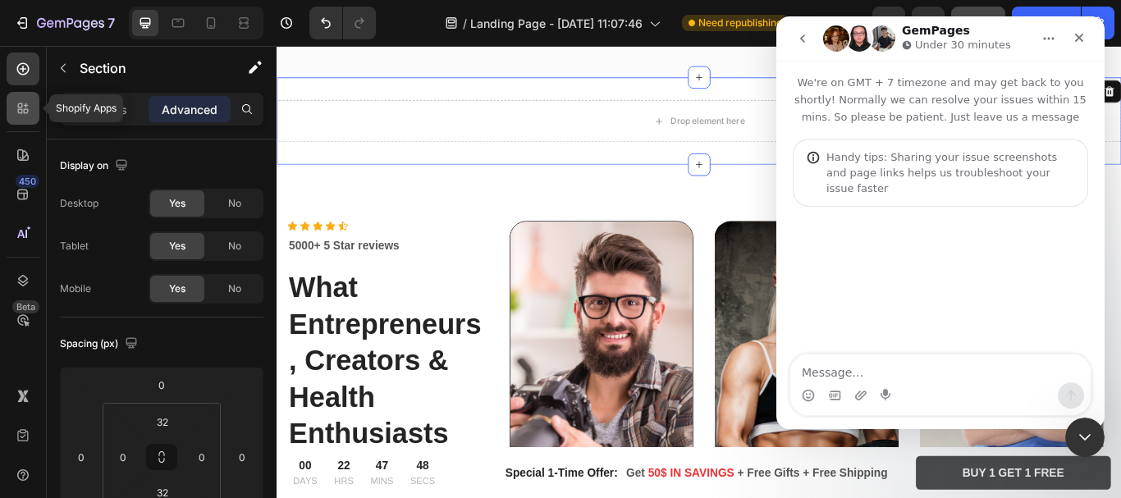
click at [29, 100] on icon at bounding box center [23, 108] width 16 height 16
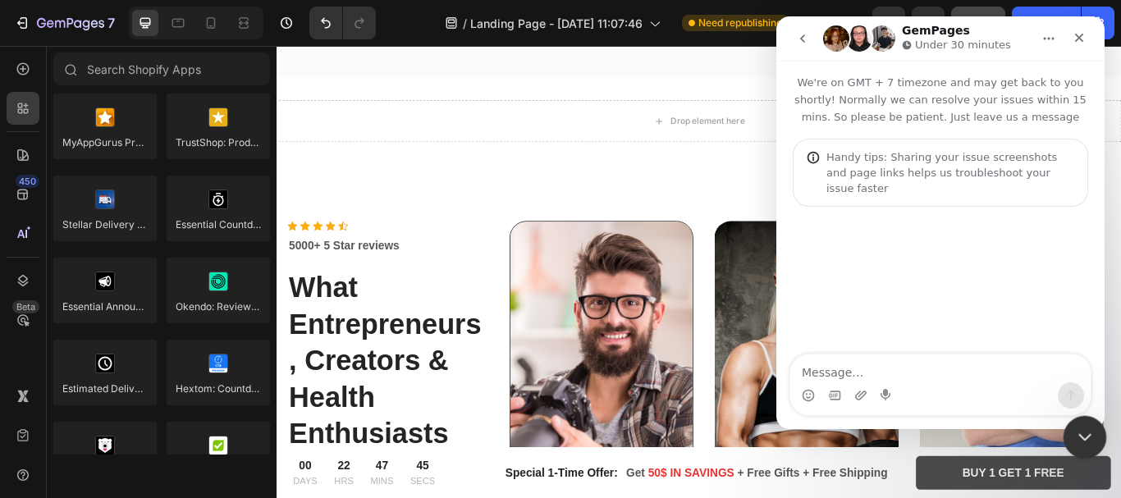
click at [1092, 423] on div "Close Intercom Messenger" at bounding box center [1082, 434] width 39 height 39
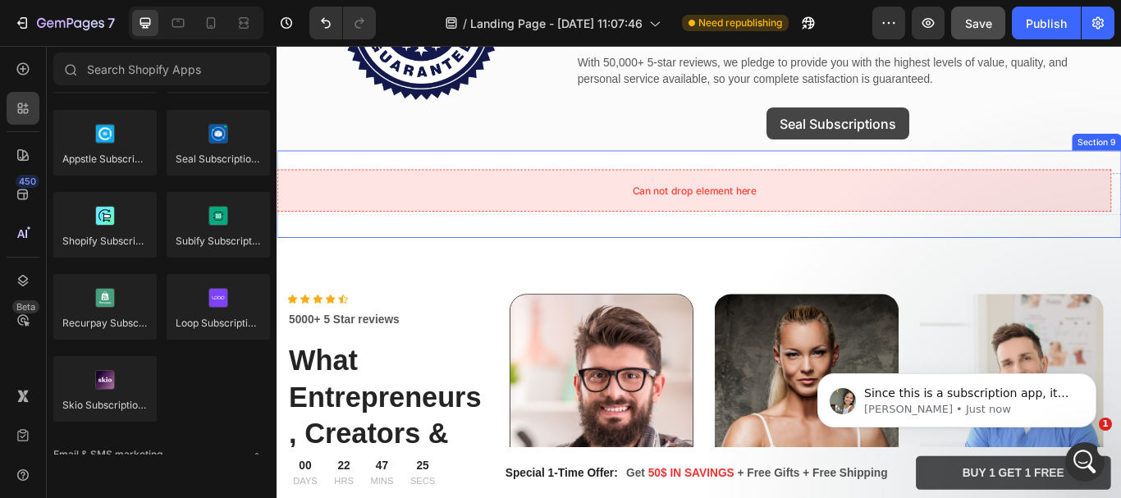
scroll to position [2431, 0]
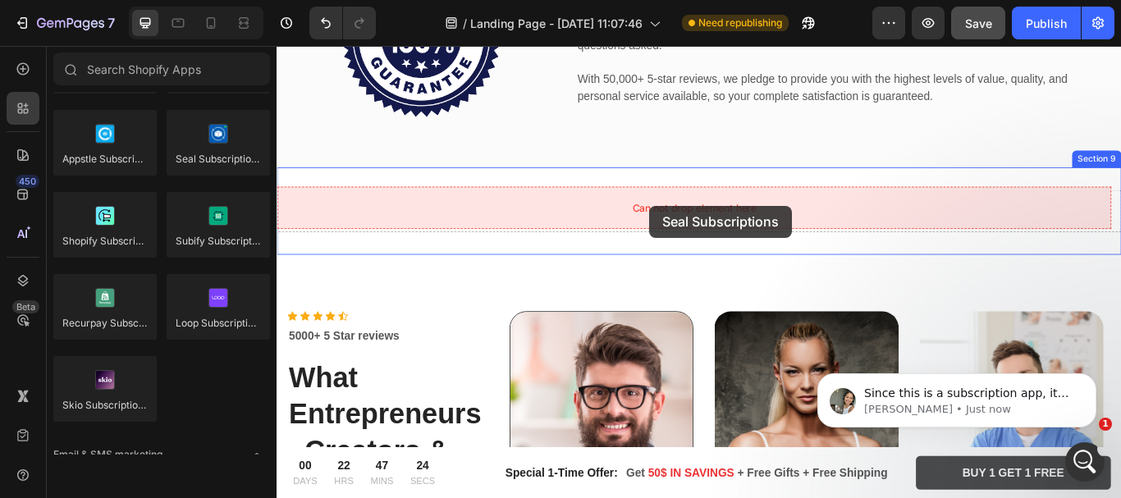
drag, startPoint x: 487, startPoint y: 199, endPoint x: 711, endPoint y: 232, distance: 226.6
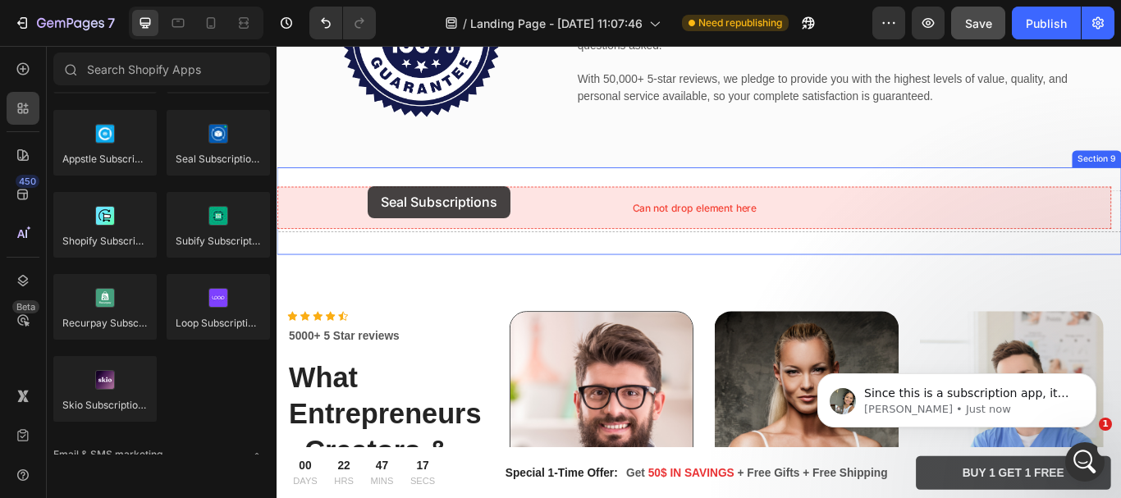
drag, startPoint x: 470, startPoint y: 205, endPoint x: 383, endPoint y: 209, distance: 87.1
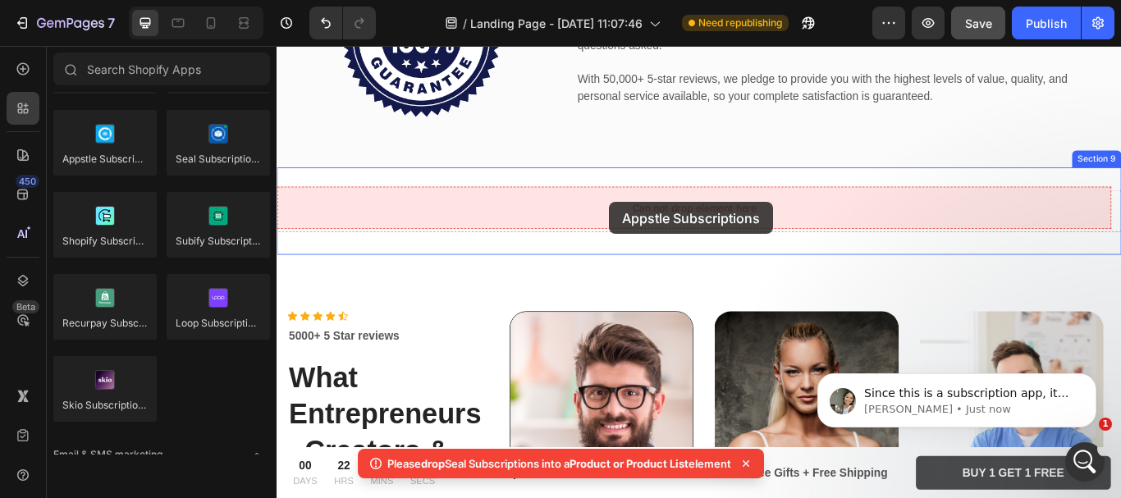
drag, startPoint x: 383, startPoint y: 191, endPoint x: 433, endPoint y: 194, distance: 50.1
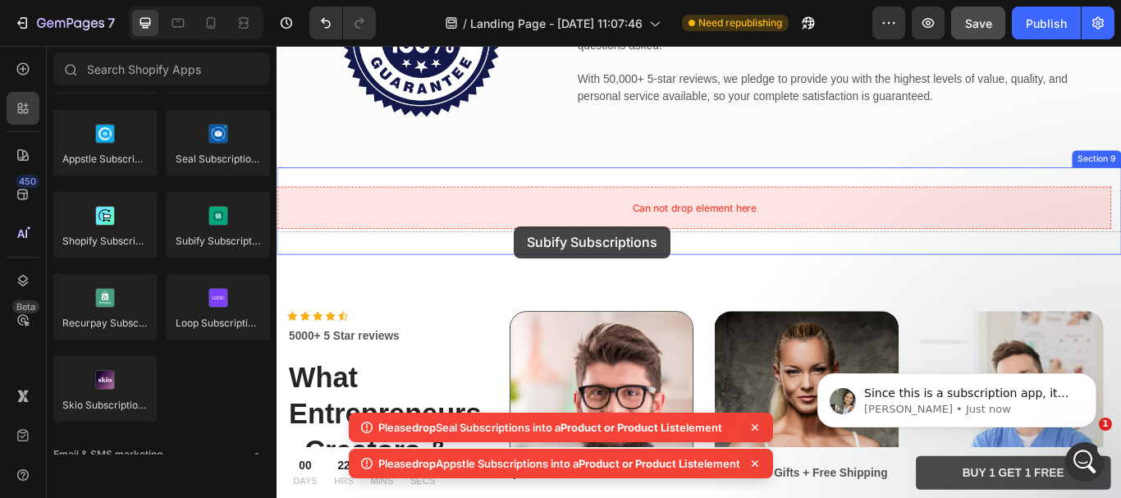
drag, startPoint x: 461, startPoint y: 282, endPoint x: 553, endPoint y: 256, distance: 96.4
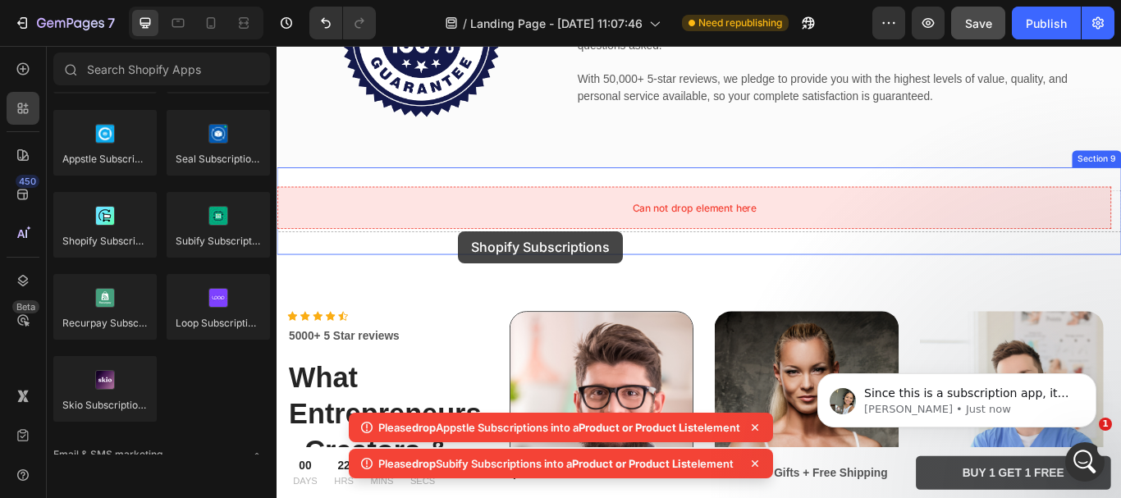
drag, startPoint x: 376, startPoint y: 289, endPoint x: 511, endPoint y: 264, distance: 137.8
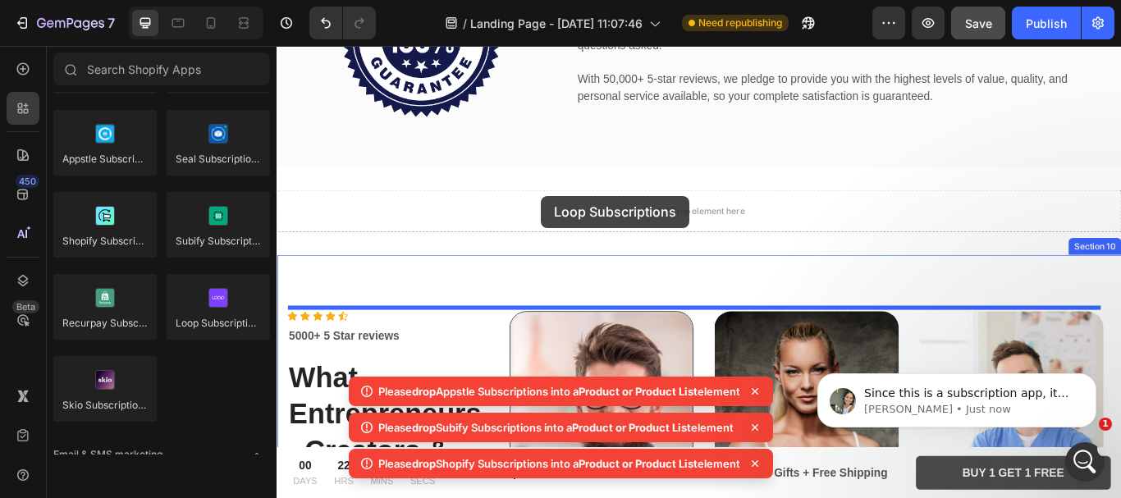
drag, startPoint x: 483, startPoint y: 354, endPoint x: 585, endPoint y: 221, distance: 168.0
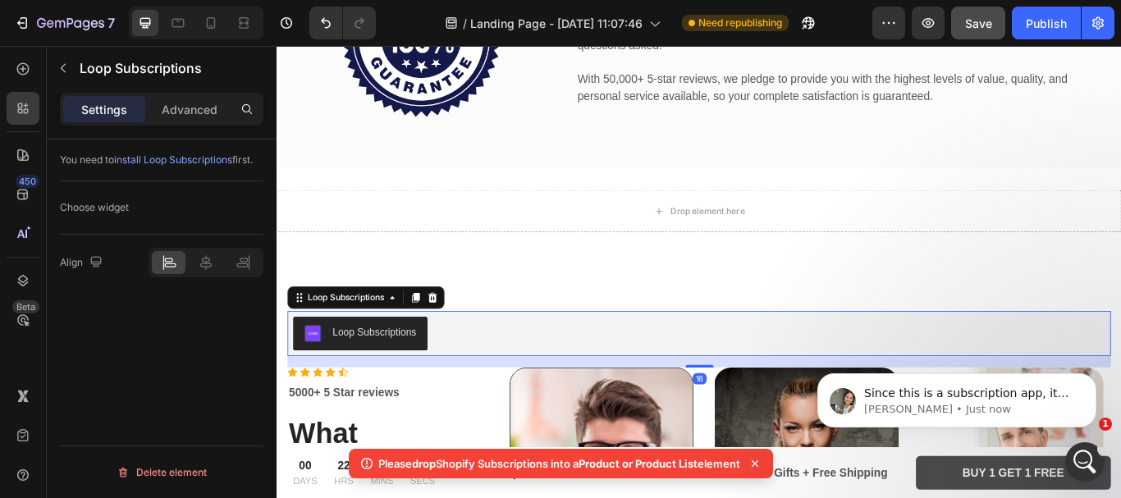
click at [373, 381] on div "Loop Subscriptions" at bounding box center [391, 380] width 98 height 17
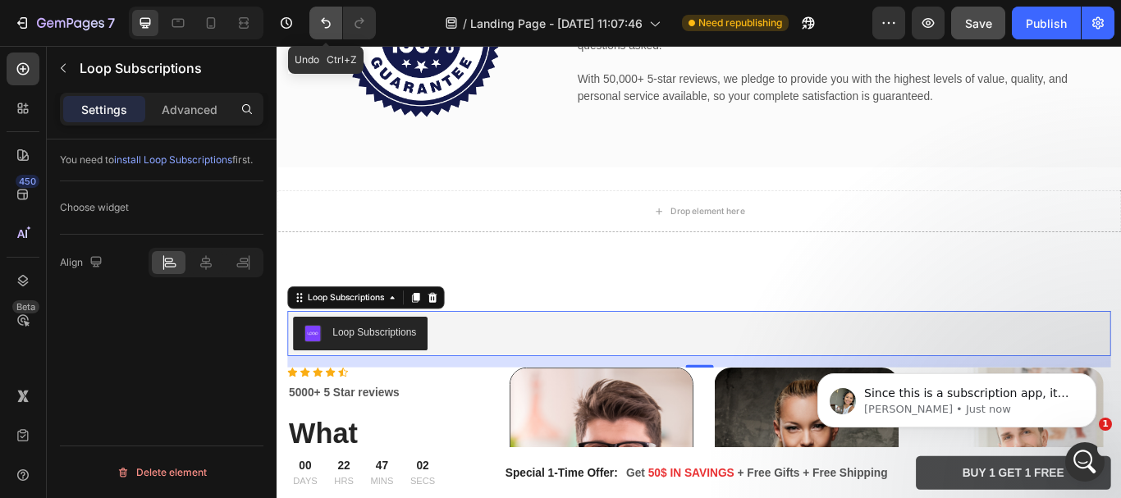
click at [332, 30] on icon "Undo/Redo" at bounding box center [326, 23] width 16 height 16
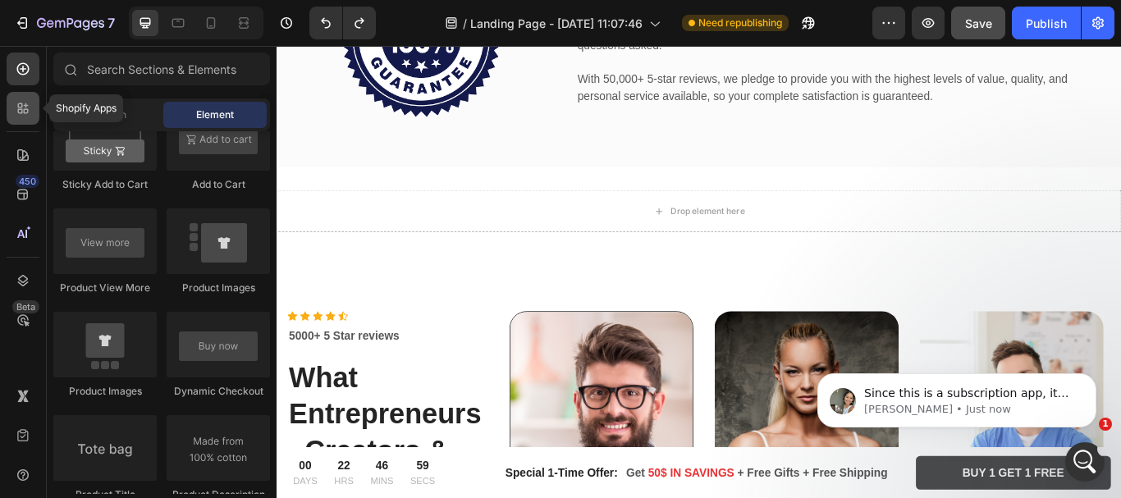
click at [26, 105] on icon at bounding box center [26, 105] width 5 height 5
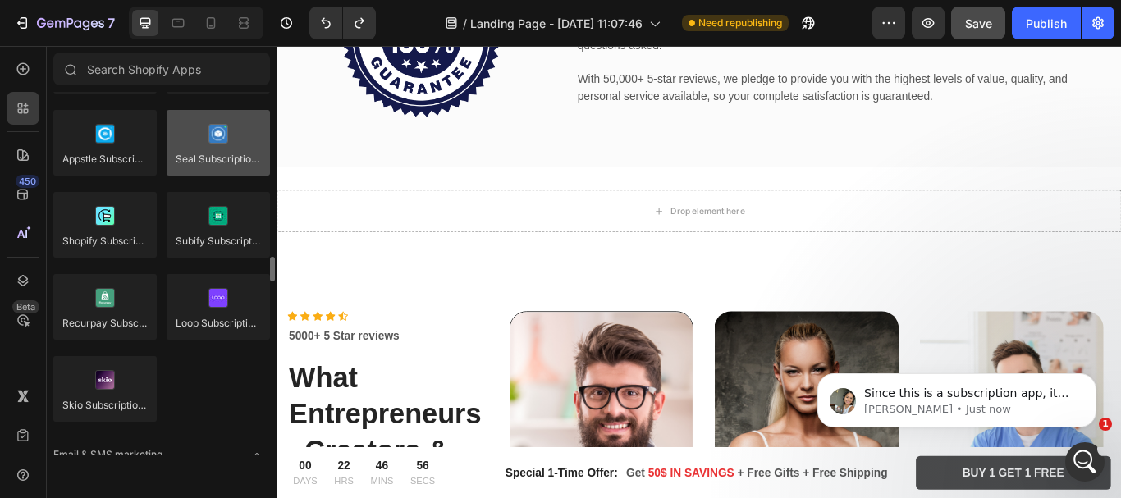
click at [188, 153] on div at bounding box center [218, 143] width 103 height 66
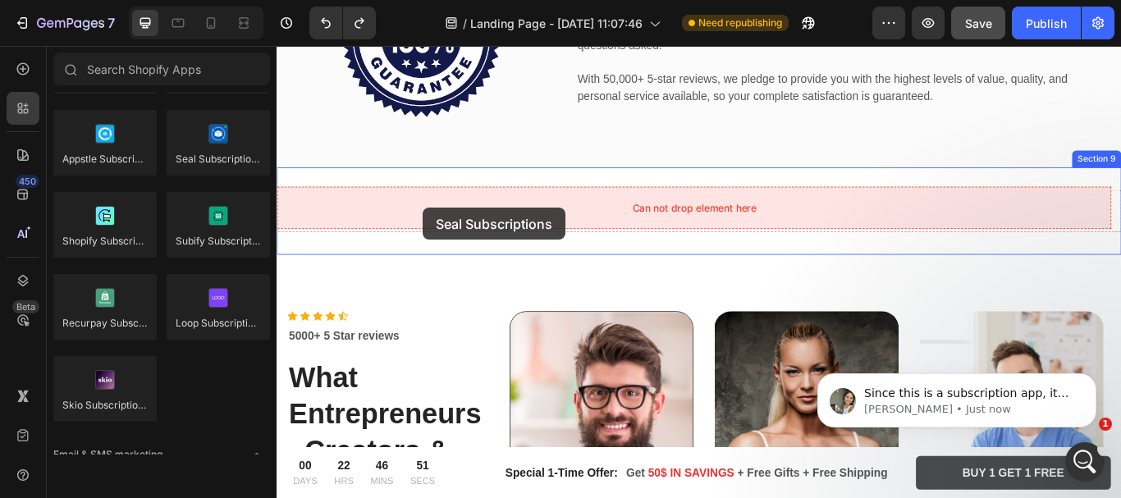
drag, startPoint x: 499, startPoint y: 198, endPoint x: 447, endPoint y: 235, distance: 63.6
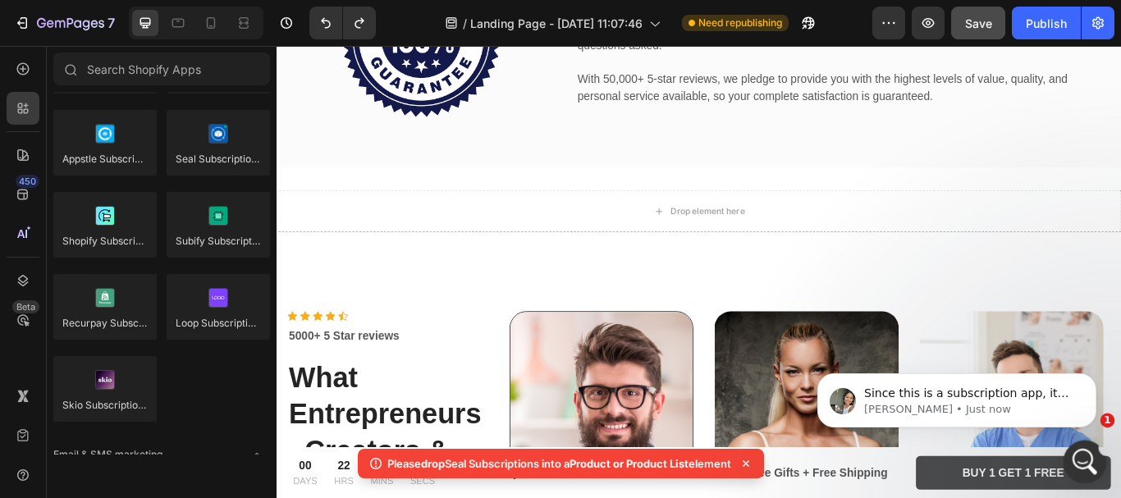
click at [1089, 457] on icon "Open Intercom Messenger" at bounding box center [1083, 460] width 27 height 27
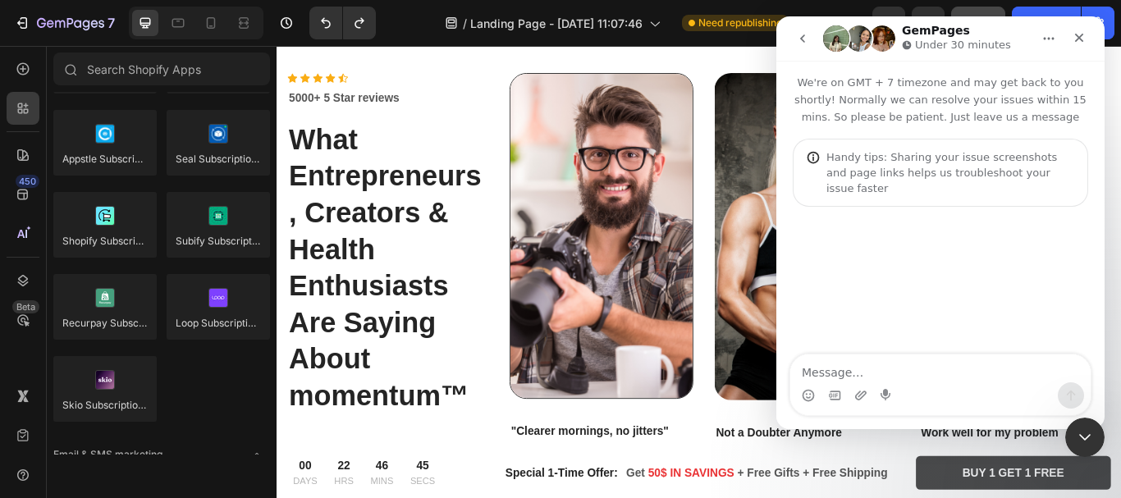
scroll to position [2568, 0]
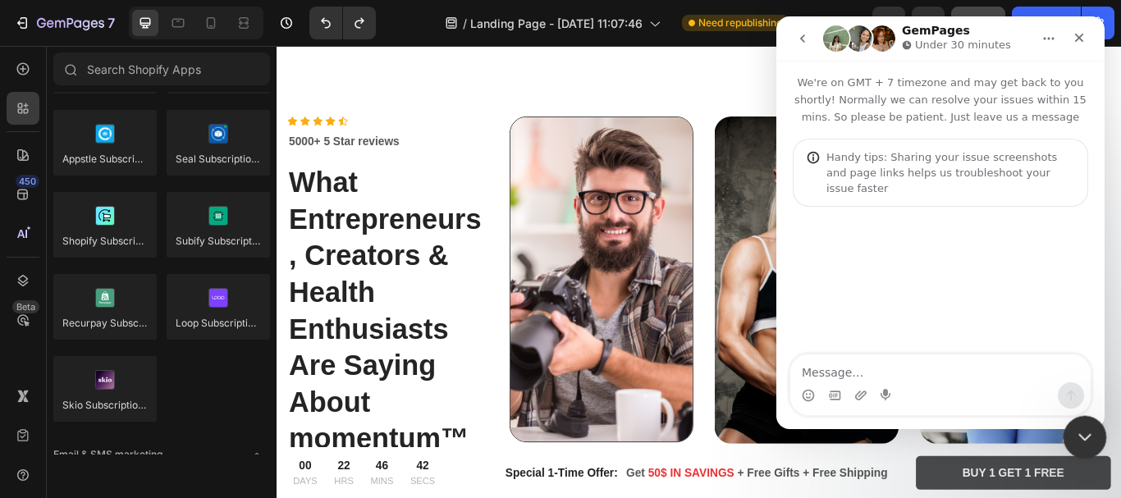
click at [1088, 444] on icon "Close Intercom Messenger" at bounding box center [1083, 435] width 20 height 20
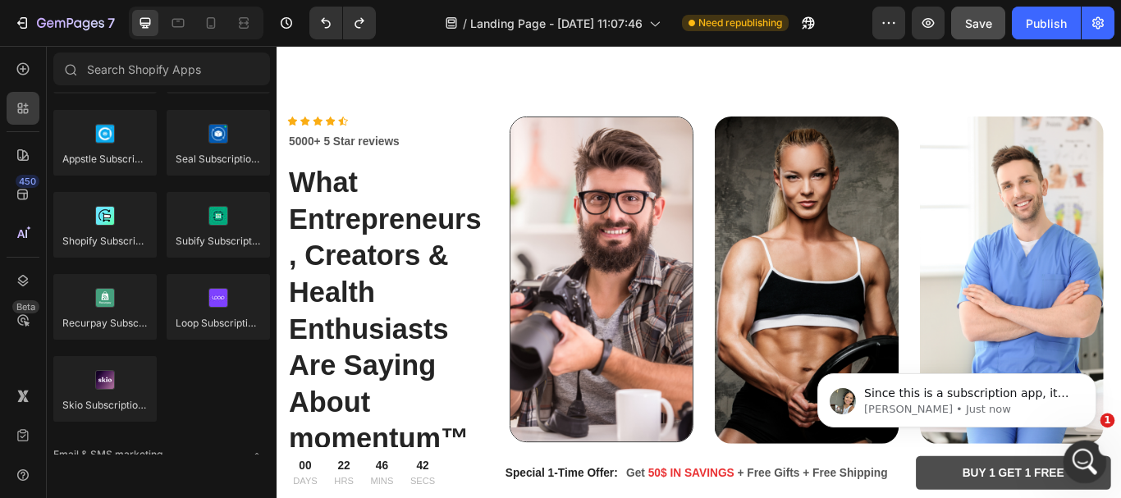
scroll to position [0, 0]
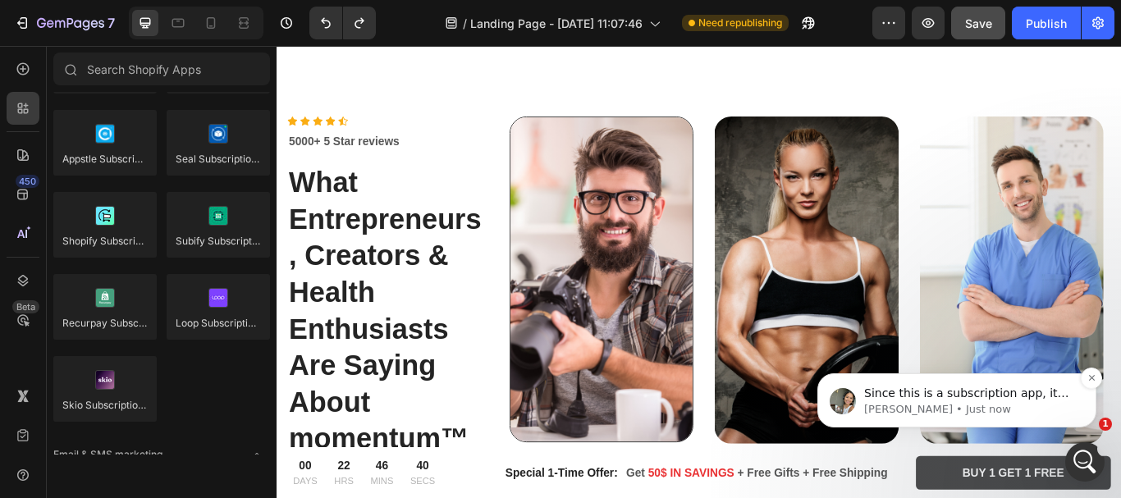
click at [1035, 398] on p "Since this is a subscription app, it will only work when you place it inside a …" at bounding box center [970, 394] width 212 height 16
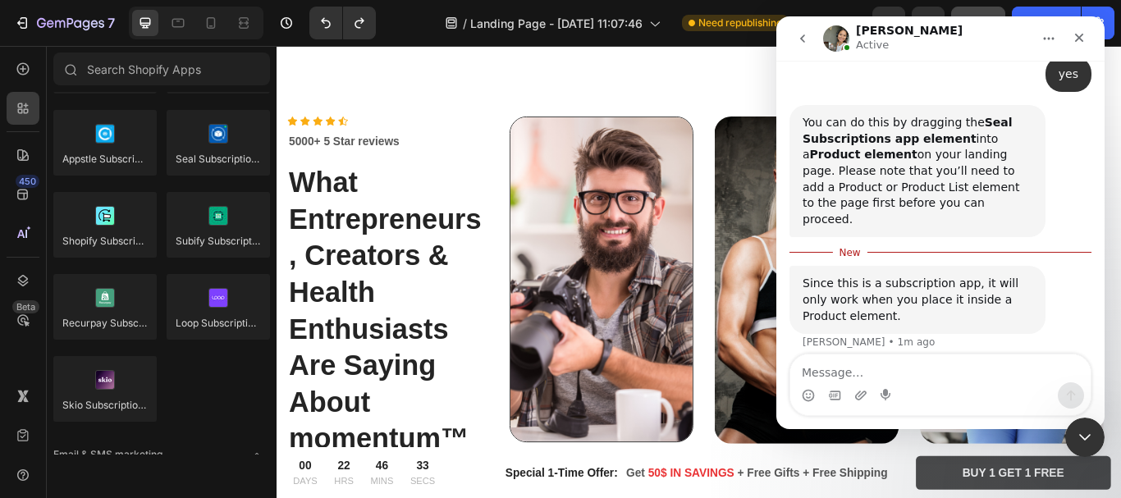
scroll to position [649, 0]
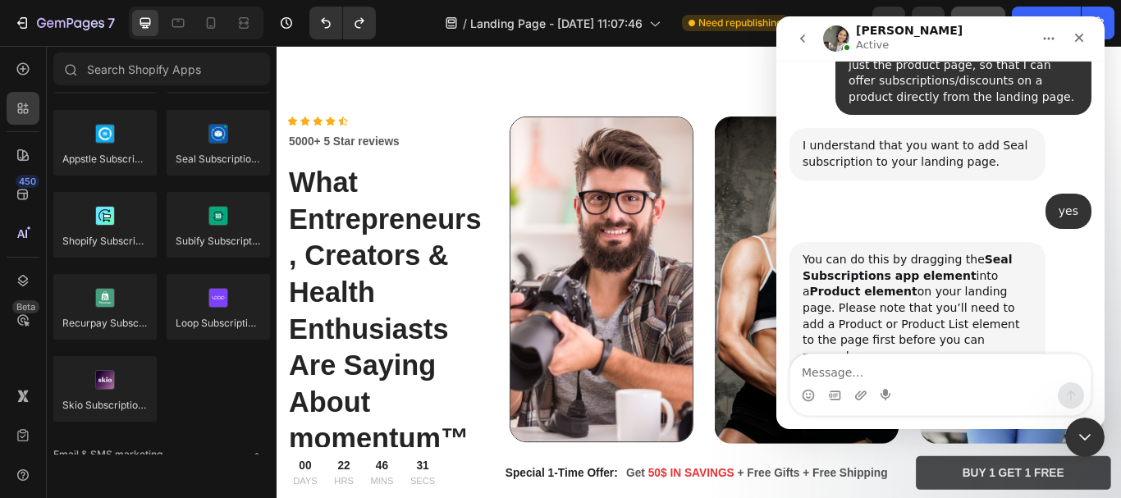
drag, startPoint x: 861, startPoint y: 273, endPoint x: 749, endPoint y: 184, distance: 143.7
click html "Zoe Active We're on GMT + 7 timezone and may get back to you shortly! Normally …"
copy div "You can do this by dragging the Seal Subscriptions app element into a Product e…"
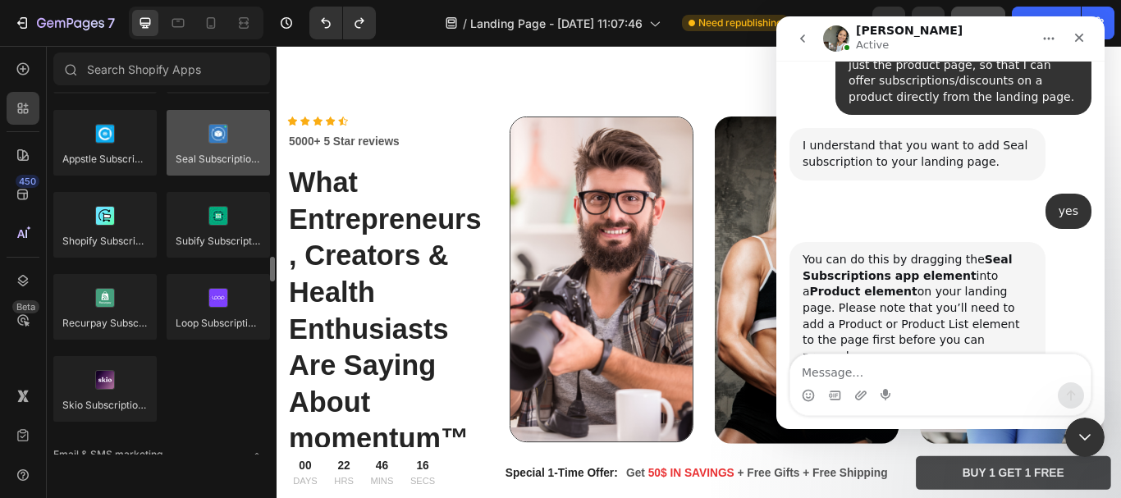
scroll to position [776, 0]
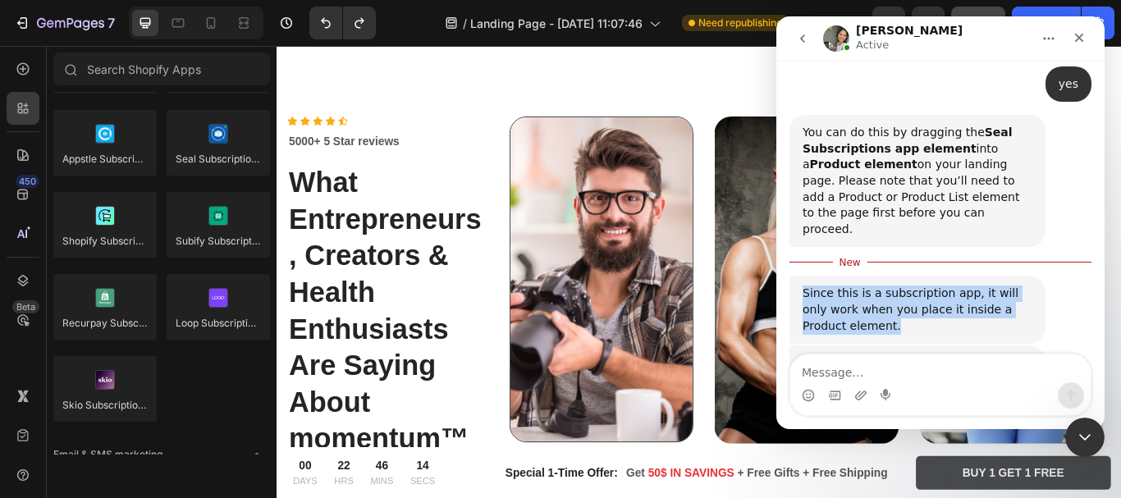
drag, startPoint x: 880, startPoint y: 254, endPoint x: 805, endPoint y: 218, distance: 83.4
click at [805, 286] on div "Since this is a subscription app, it will only work when you place it inside a …" at bounding box center [918, 310] width 230 height 48
copy div "Since this is a subscription app, it will only work when you place it inside a …"
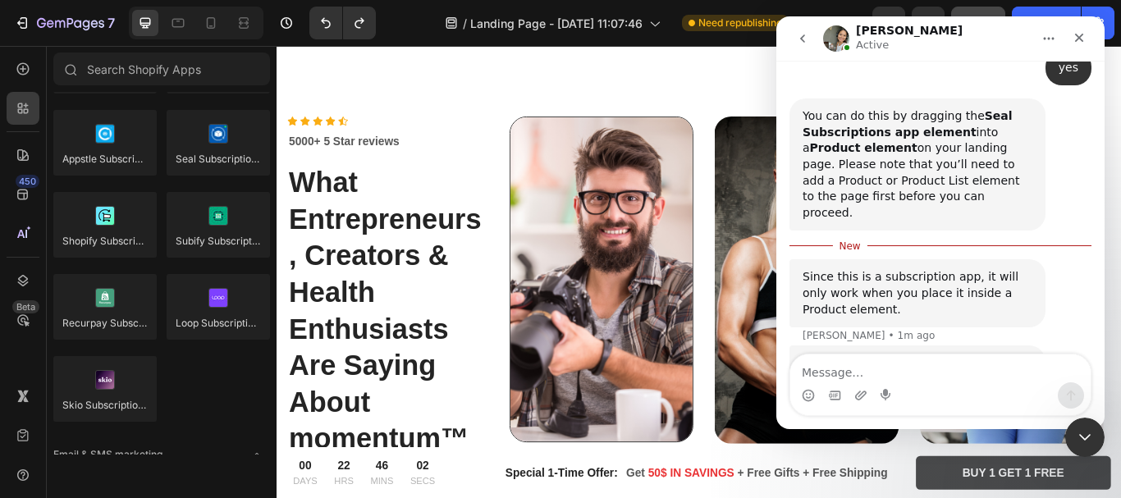
drag, startPoint x: 875, startPoint y: 306, endPoint x: 756, endPoint y: 273, distance: 123.7
click html "Zoe Active We're on GMT + 7 timezone and may get back to you shortly! Normally …"
copy div "Please give it a try and let me know if it works!"
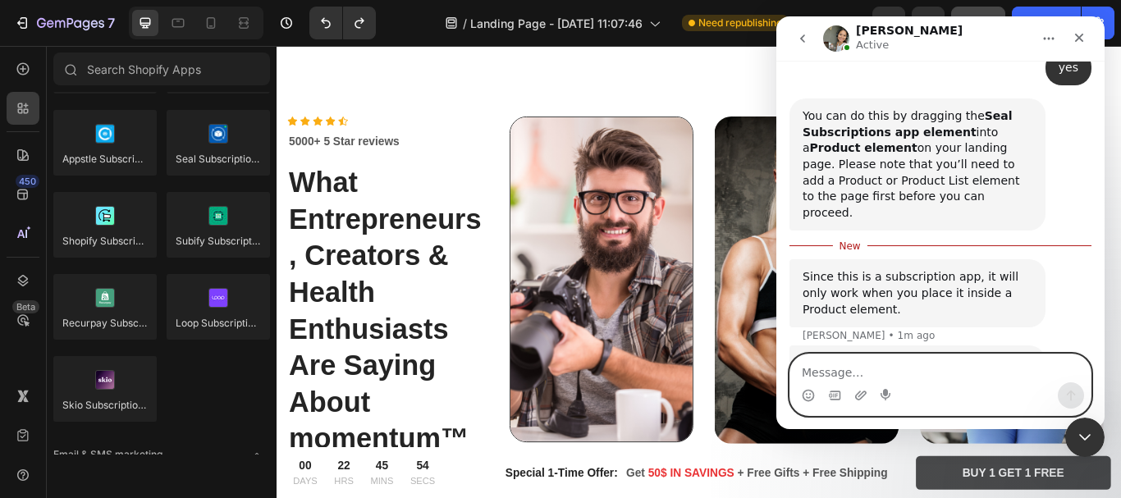
click at [836, 364] on textarea "Message…" at bounding box center [941, 369] width 300 height 28
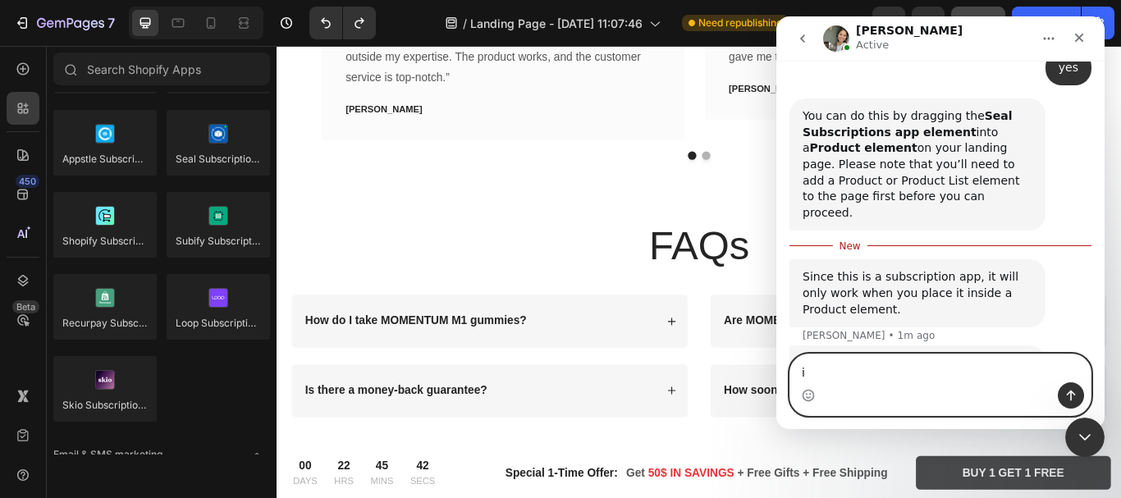
scroll to position [3115, 0]
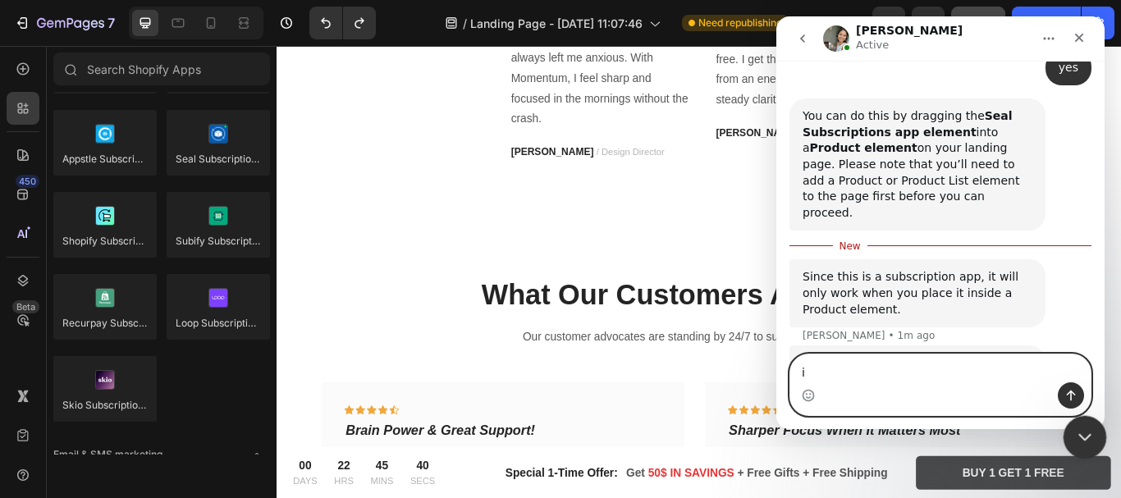
type textarea "i"
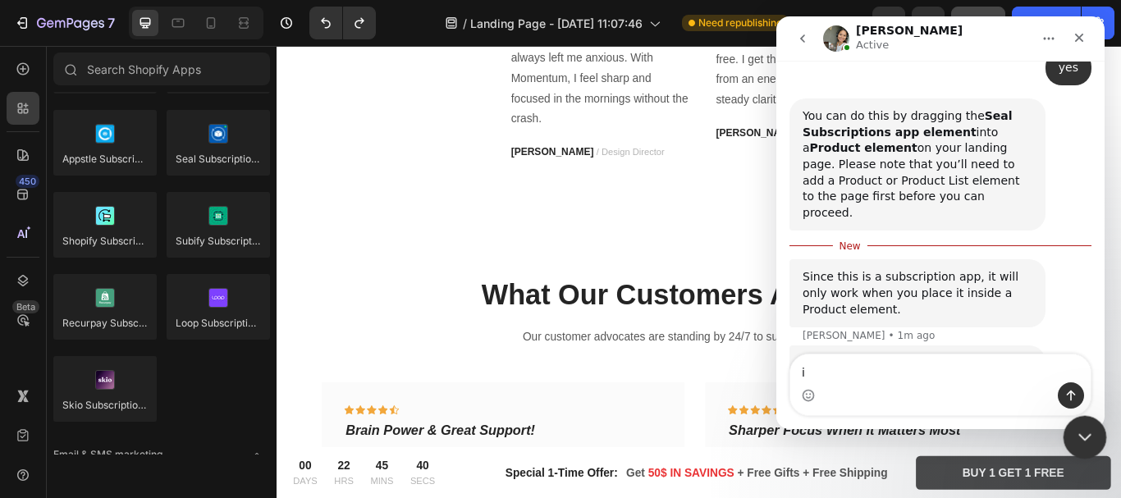
click at [1083, 429] on icon "Close Intercom Messenger" at bounding box center [1083, 435] width 20 height 20
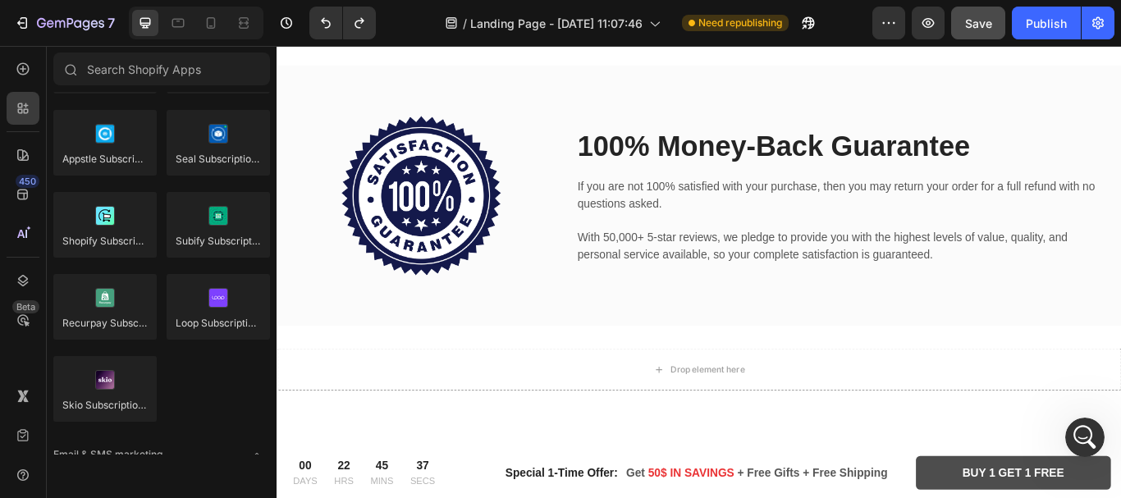
scroll to position [2383, 0]
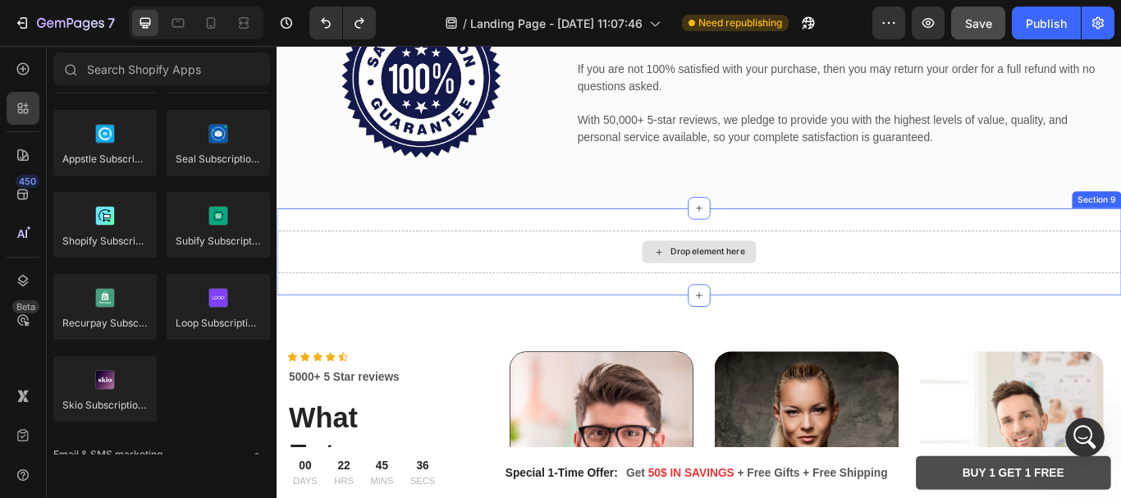
click at [653, 292] on div "Drop element here" at bounding box center [769, 286] width 985 height 49
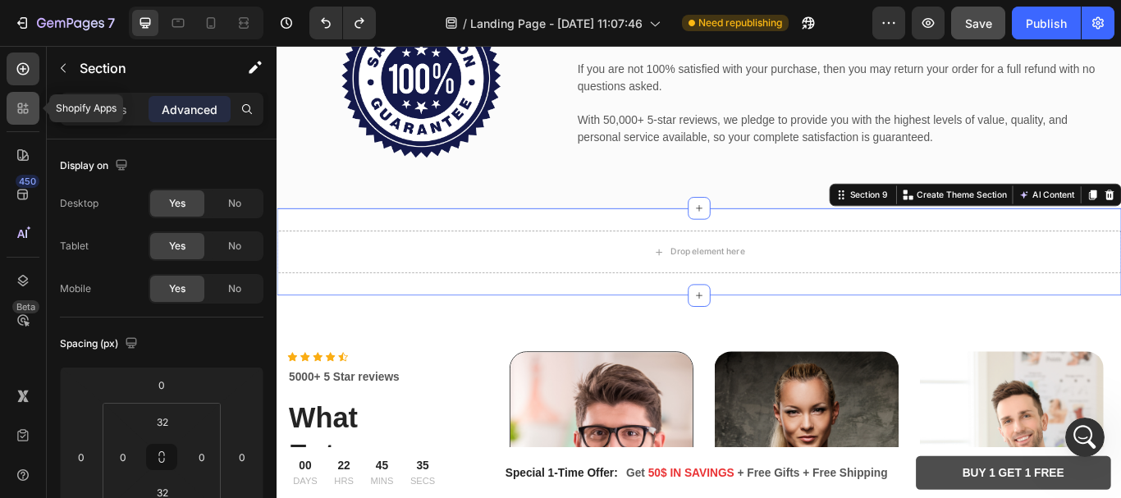
click at [24, 99] on div at bounding box center [23, 108] width 33 height 33
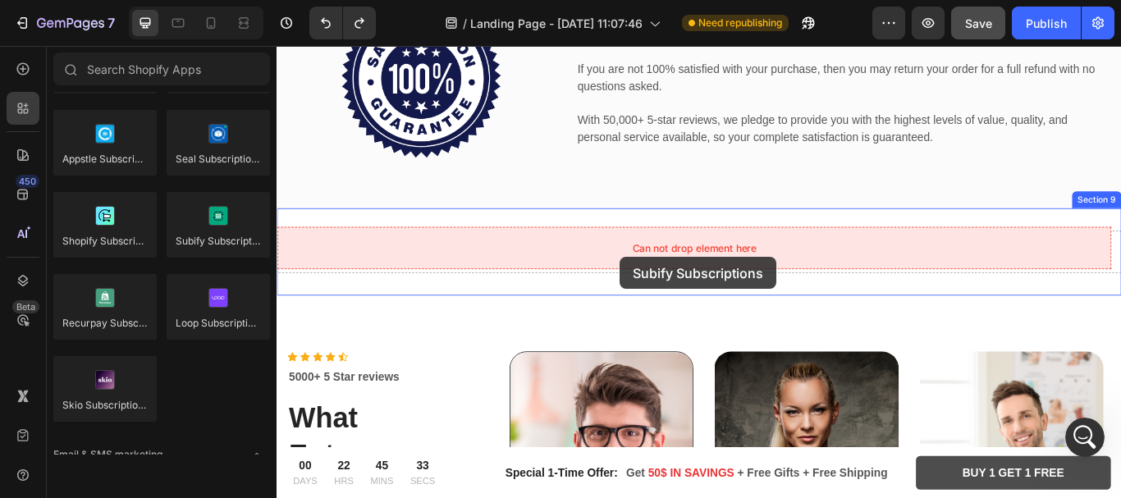
drag, startPoint x: 488, startPoint y: 283, endPoint x: 676, endPoint y: 292, distance: 188.2
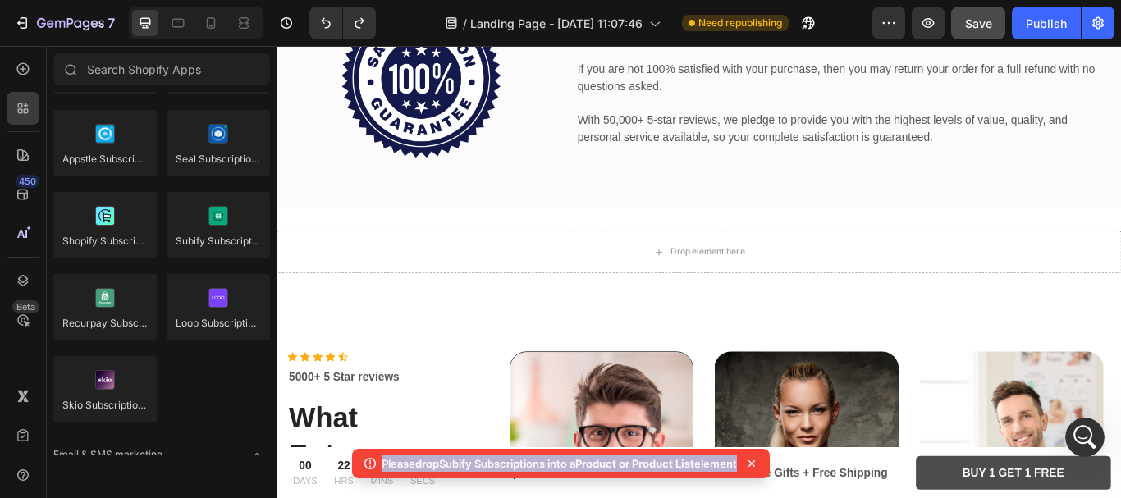
drag, startPoint x: 750, startPoint y: 467, endPoint x: 369, endPoint y: 467, distance: 380.1
click at [369, 467] on div "Please drop Subify Subscriptions into a Product or Product List element" at bounding box center [561, 464] width 418 height 30
copy body "Please drop Subify Subscriptions into a Product or Product List element"
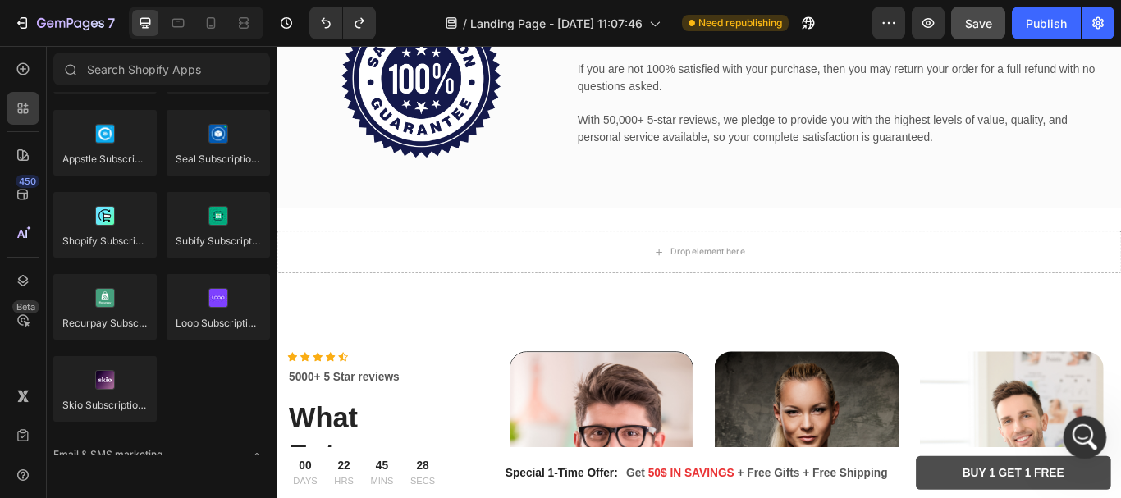
drag, startPoint x: 1068, startPoint y: 433, endPoint x: 1969, endPoint y: 873, distance: 1002.4
click at [1068, 433] on div "Open Intercom Messenger" at bounding box center [1083, 435] width 54 height 54
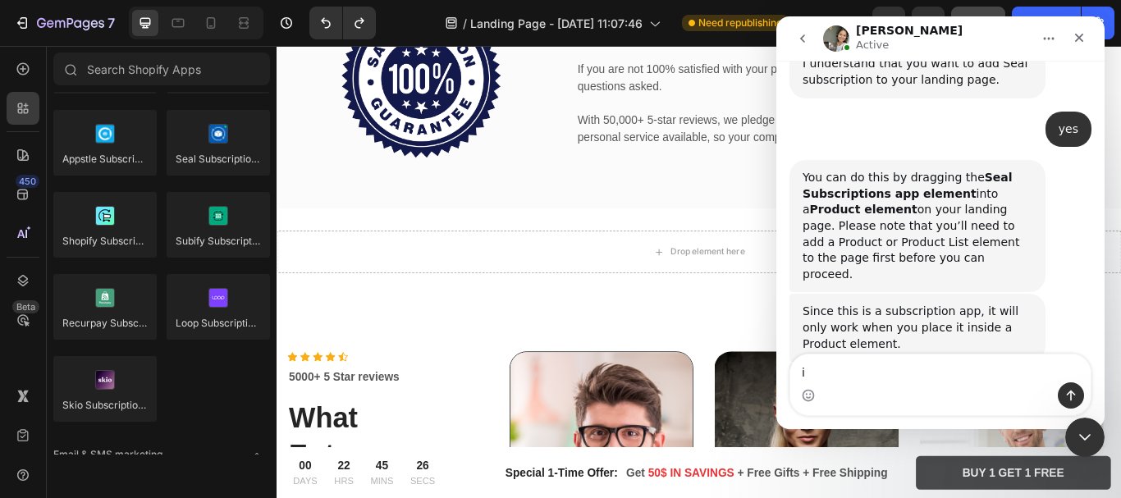
scroll to position [749, 0]
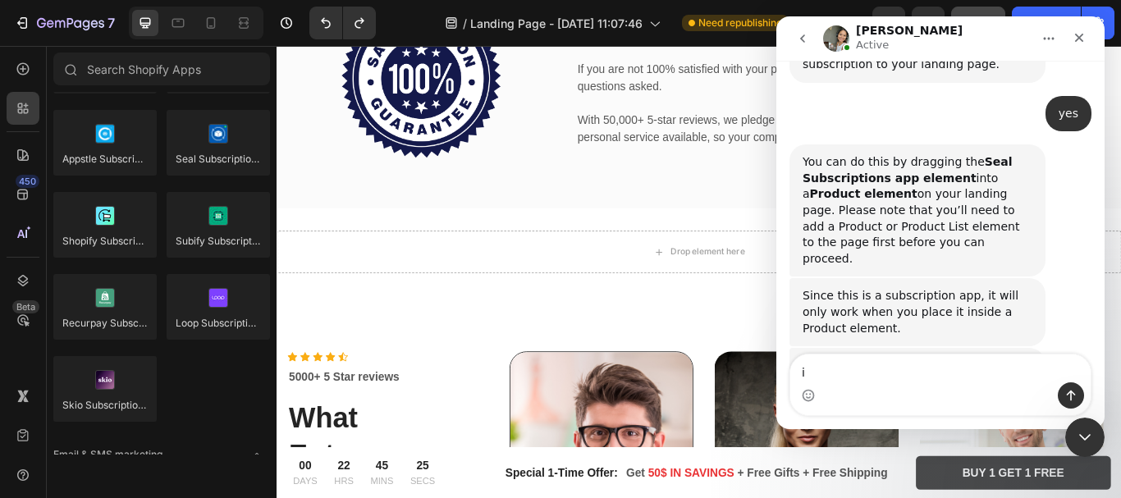
type textarea "i"
click at [907, 379] on textarea "try to app drag but tgis error:" at bounding box center [941, 369] width 300 height 28
click at [957, 379] on textarea "try to app drag but this error:" at bounding box center [941, 369] width 300 height 28
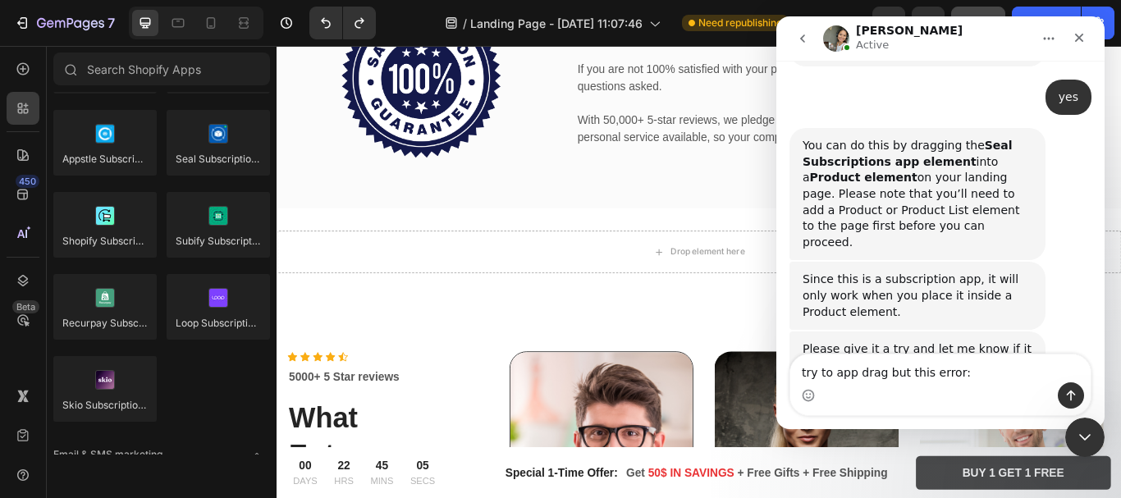
type textarea "try to app drag but this error: Please drop Subify Subscriptions into a Product…"
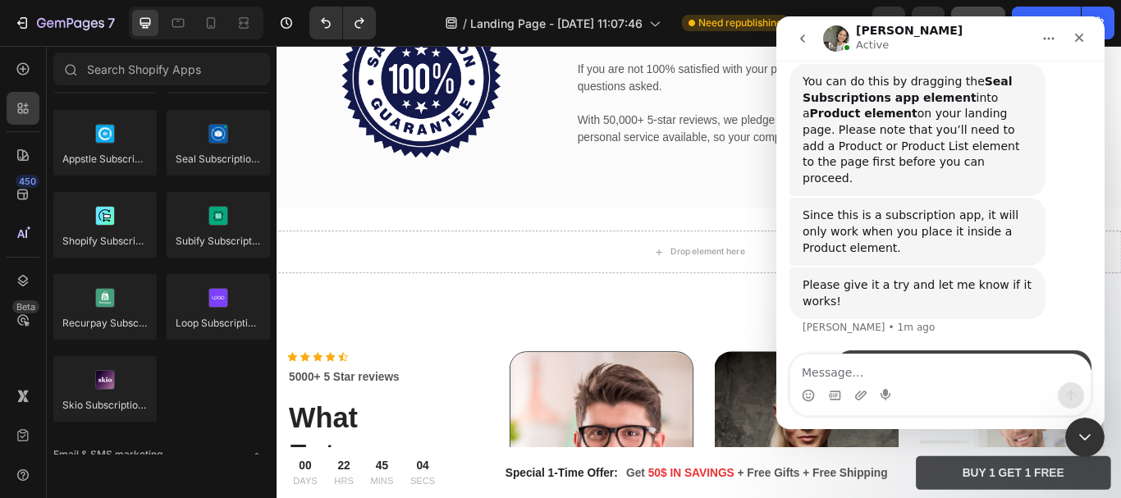
scroll to position [830, 0]
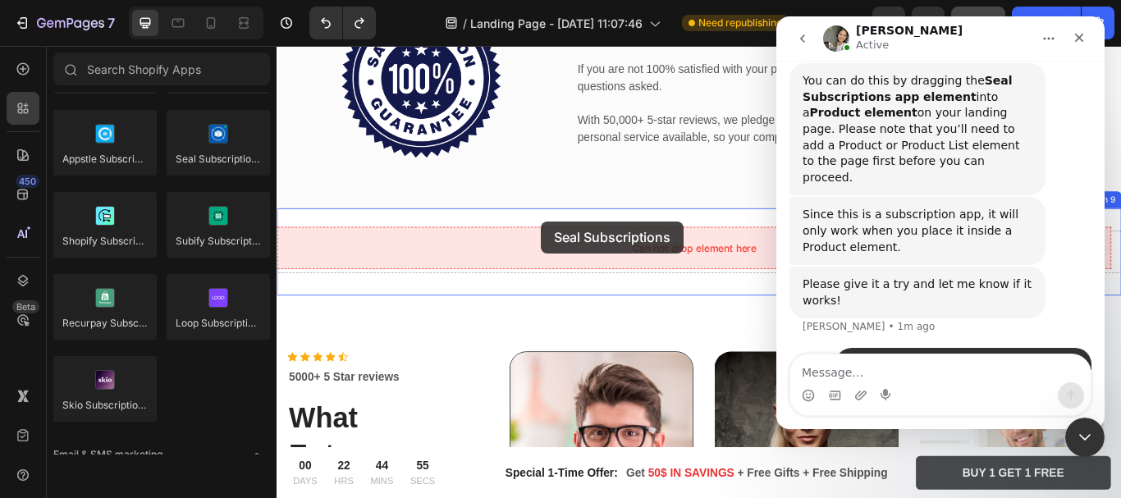
drag, startPoint x: 494, startPoint y: 195, endPoint x: 585, endPoint y: 250, distance: 106.2
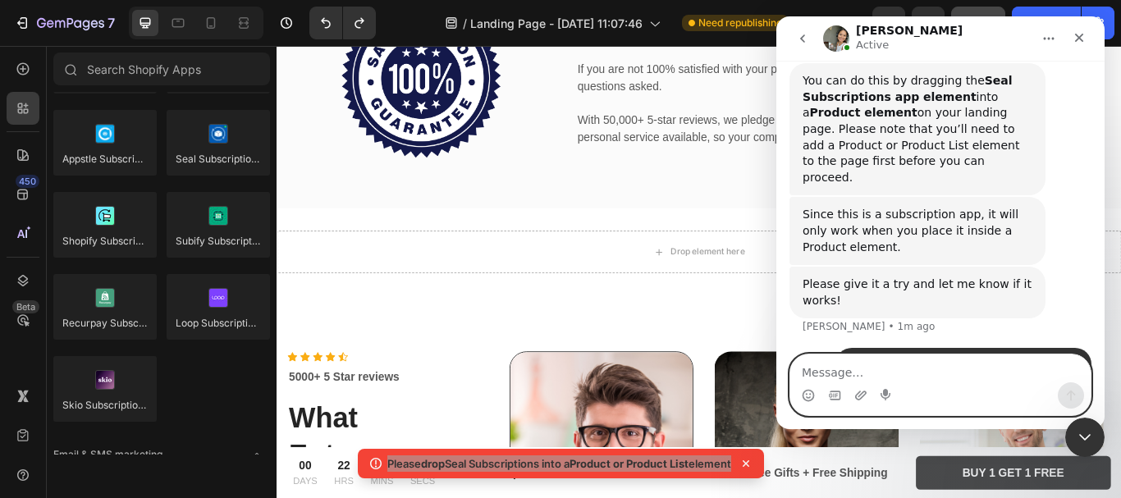
click at [863, 378] on textarea "Message…" at bounding box center [941, 369] width 300 height 28
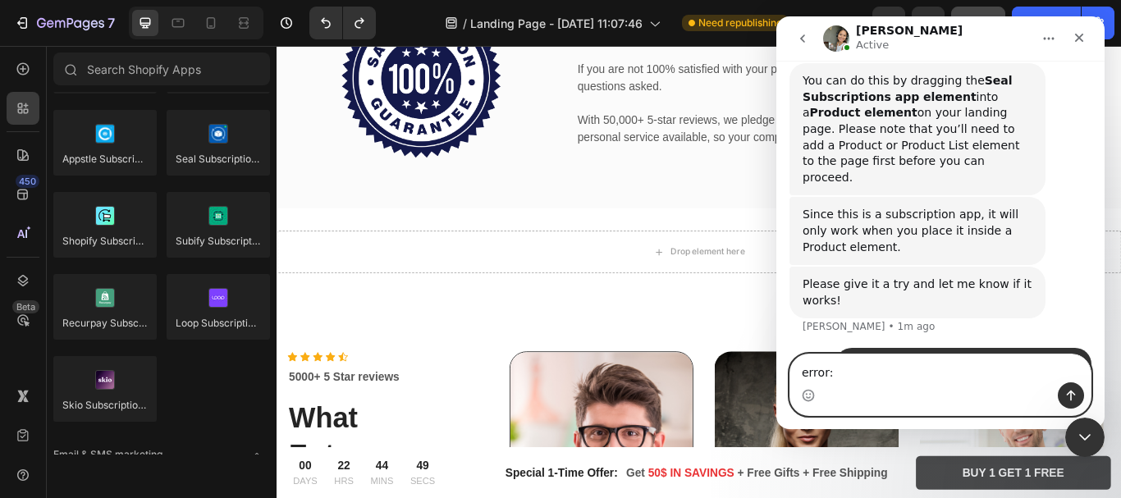
paste textarea "Please drop Seal Subscriptions into a Product or Product List element"
type textarea "error:Please drop Seal Subscriptions into a Product or Product List element"
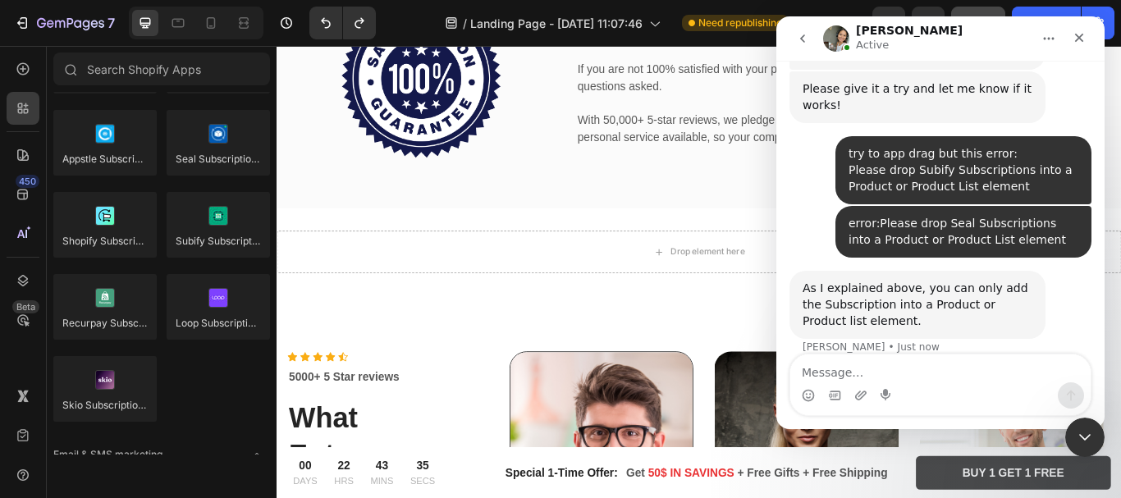
scroll to position [1028, 0]
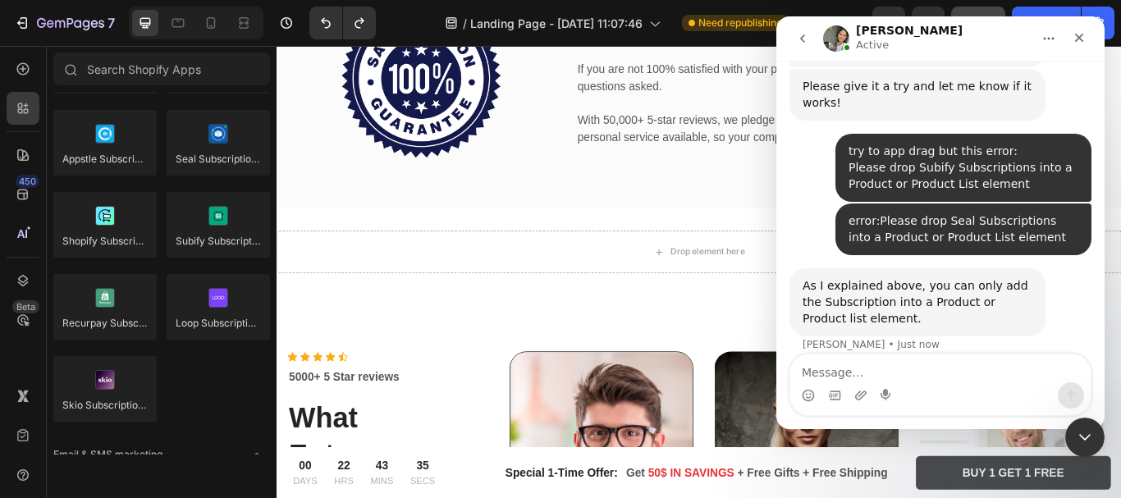
drag, startPoint x: 887, startPoint y: 303, endPoint x: 805, endPoint y: 270, distance: 88.4
click at [805, 270] on div "As I explained above, you can only add the Subscription into a Product or Produ…" at bounding box center [918, 302] width 256 height 68
copy div "Zoe says…"
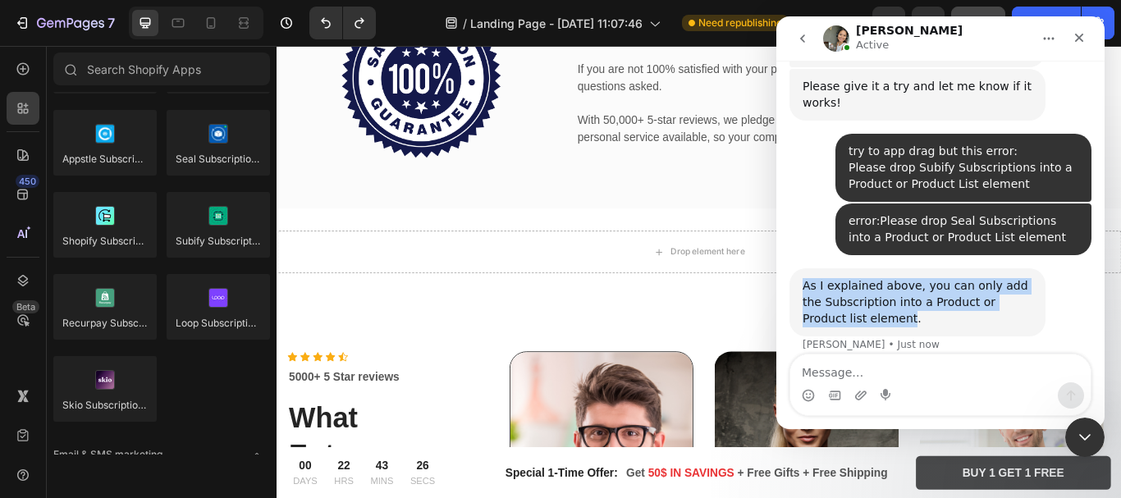
drag, startPoint x: 844, startPoint y: 236, endPoint x: 800, endPoint y: 204, distance: 54.2
click at [800, 268] on div "As I explained above, you can only add the Subscription into a Product or Produ…" at bounding box center [918, 302] width 256 height 68
copy div "As I explained above, you can only add the Subscription into a Product or Produ…"
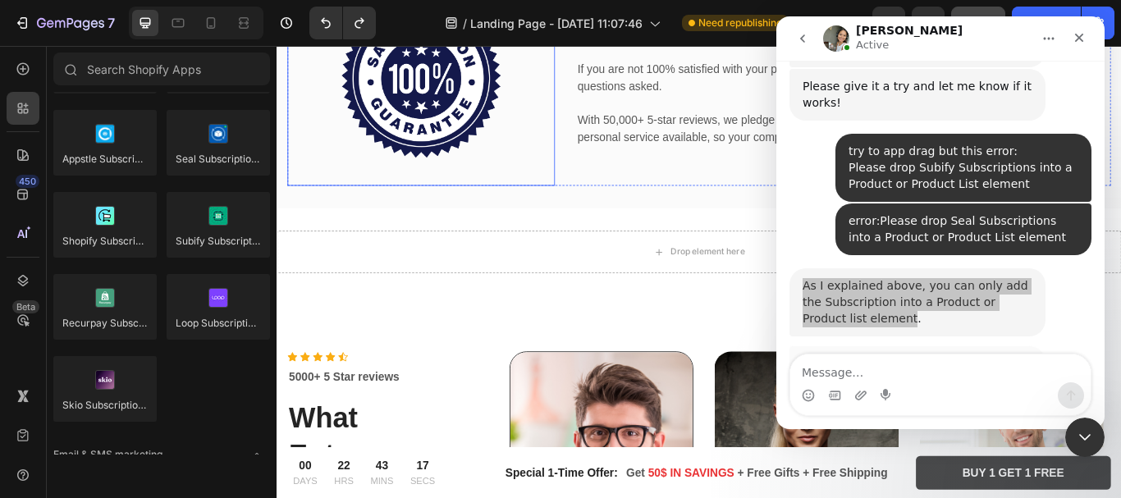
scroll to position [1018, 0]
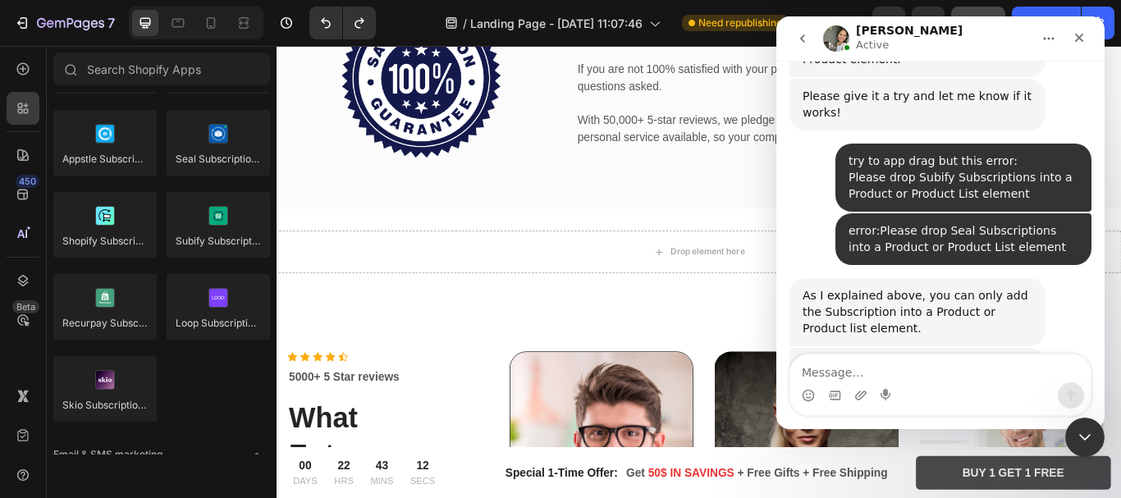
copy div "You’ll need to add a Product or Product List element to the landing page first"
drag, startPoint x: 993, startPoint y: 298, endPoint x: 803, endPoint y: 279, distance: 190.6
click at [803, 358] on div "You’ll need to add a Product or Product List element to the landing page first" at bounding box center [918, 374] width 230 height 32
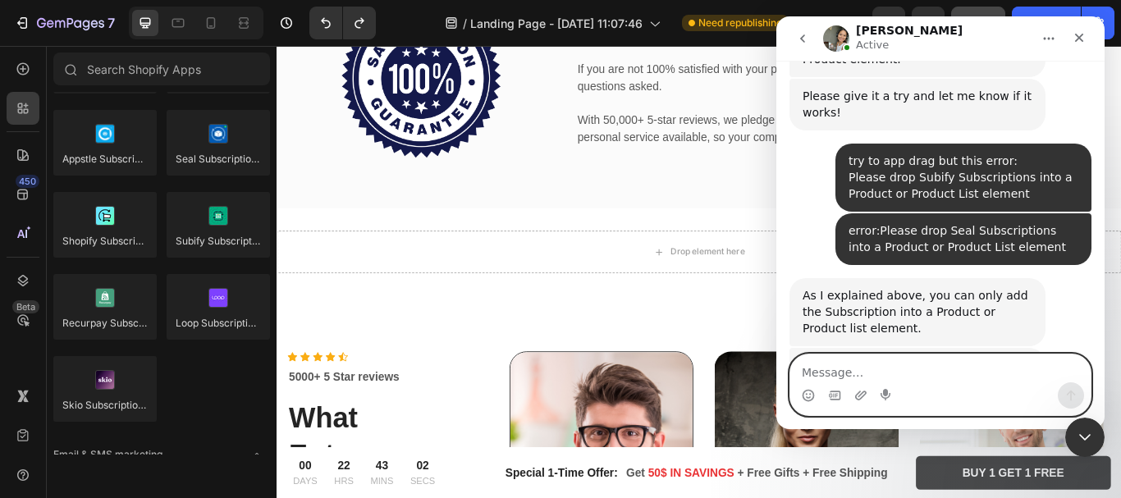
click at [876, 378] on textarea "Message…" at bounding box center [941, 369] width 300 height 28
type textarea "already added and way to step"
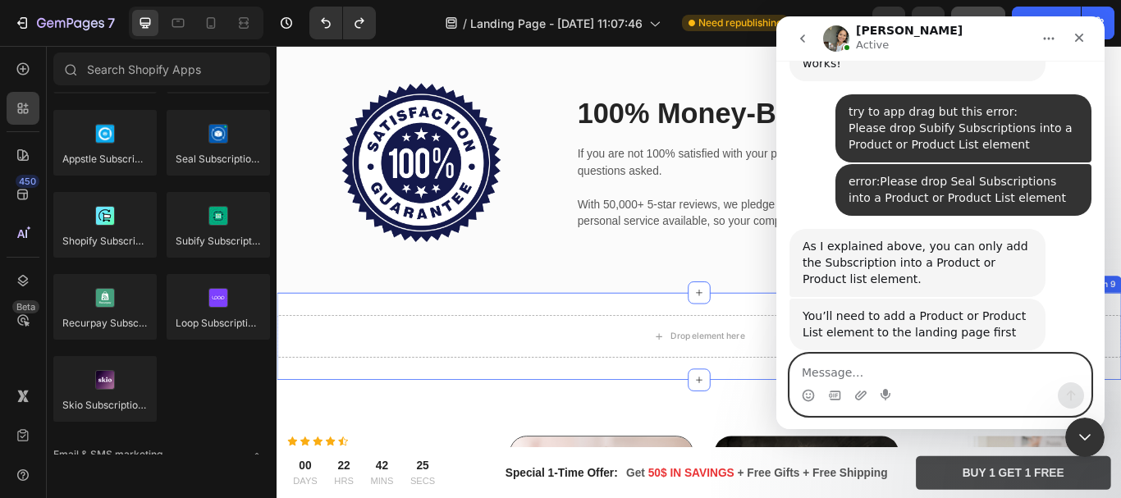
scroll to position [2246, 0]
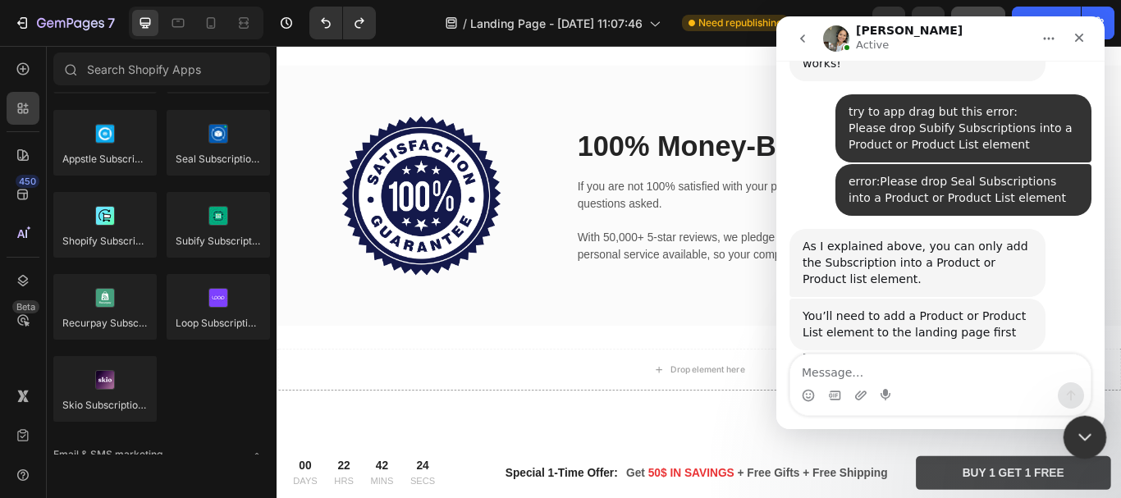
click at [1079, 428] on icon "Close Intercom Messenger" at bounding box center [1083, 435] width 20 height 20
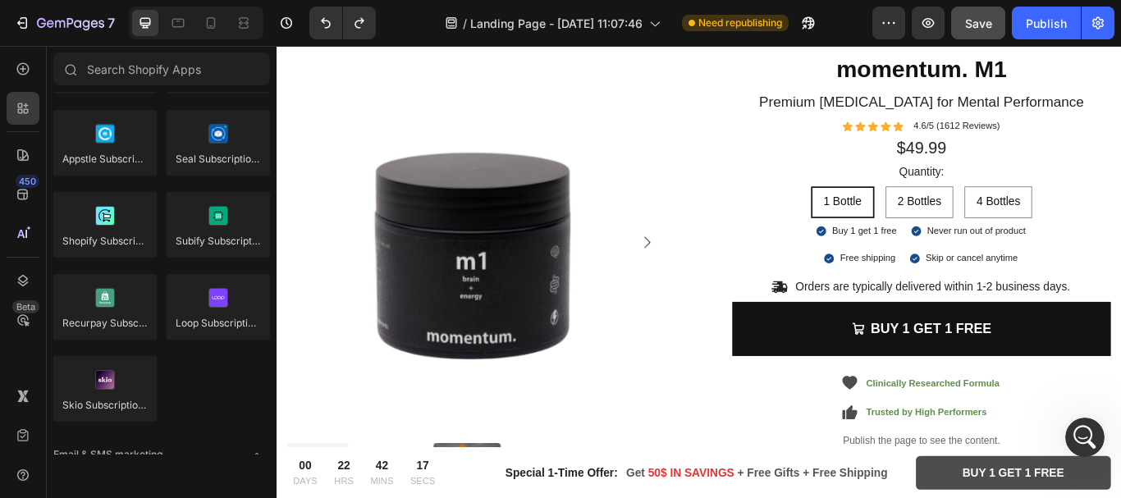
scroll to position [2190, 0]
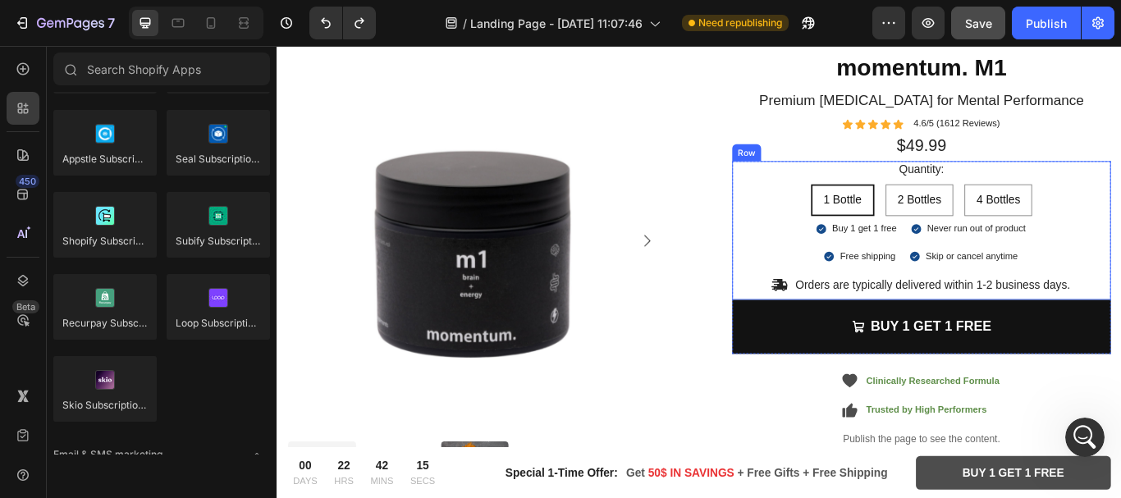
click at [1073, 202] on div "Quantity: Text Block 1 Bottle 1 Bottle 1 Bottle 2 Bottles 2 Bottles 2 Bottles 4…" at bounding box center [1029, 258] width 402 height 155
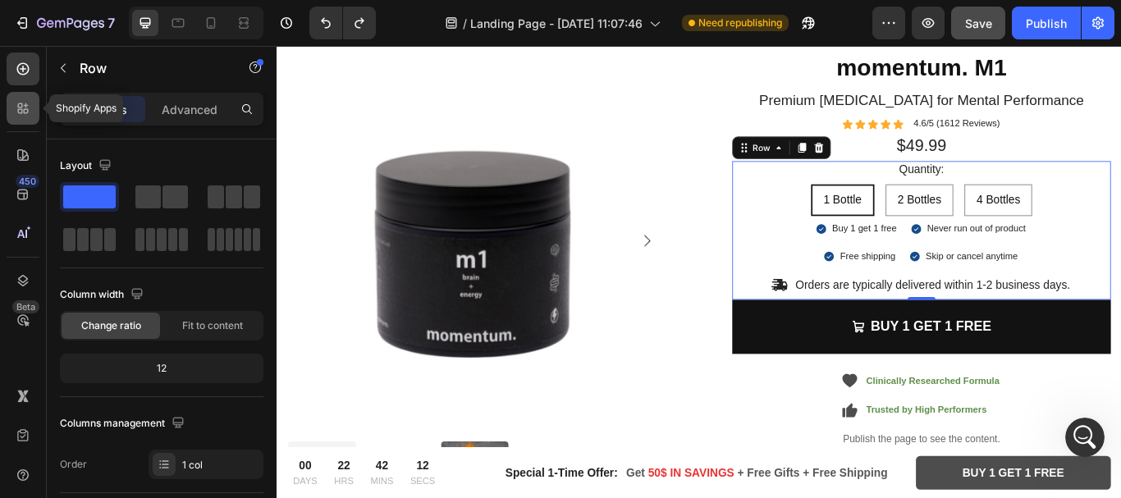
click at [31, 103] on div at bounding box center [23, 108] width 33 height 33
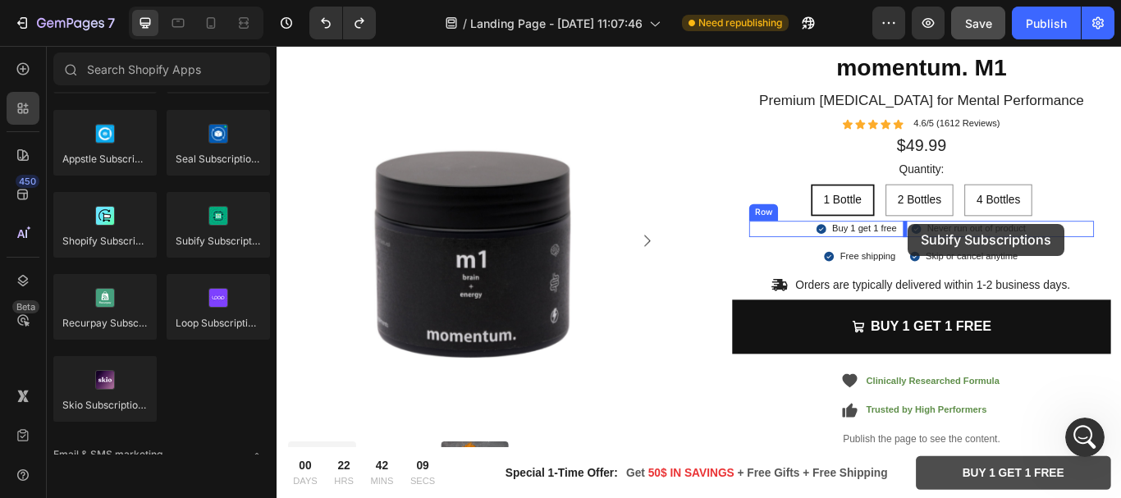
drag, startPoint x: 495, startPoint y: 277, endPoint x: 1013, endPoint y: 254, distance: 518.6
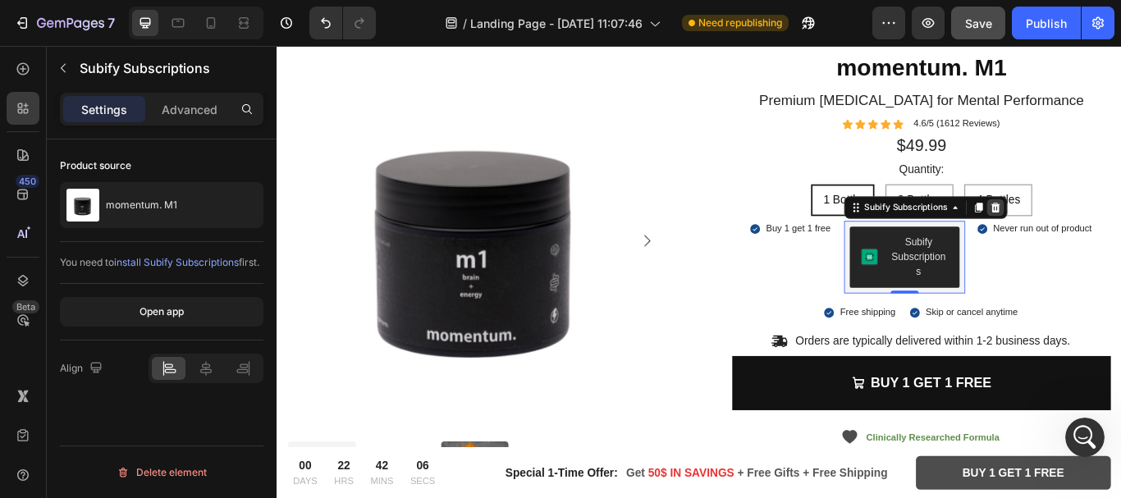
click at [1111, 231] on icon at bounding box center [1114, 234] width 11 height 11
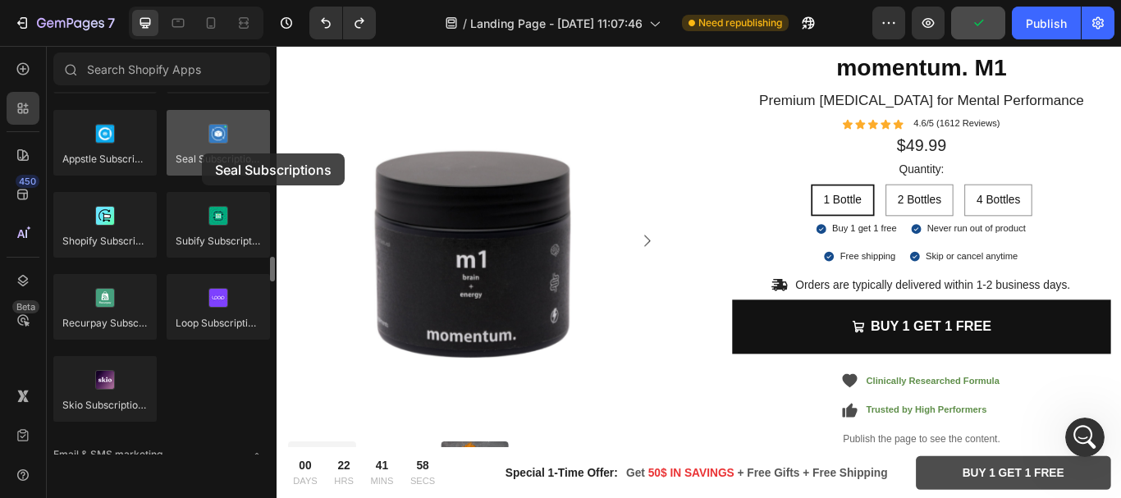
click at [202, 154] on div at bounding box center [218, 143] width 103 height 66
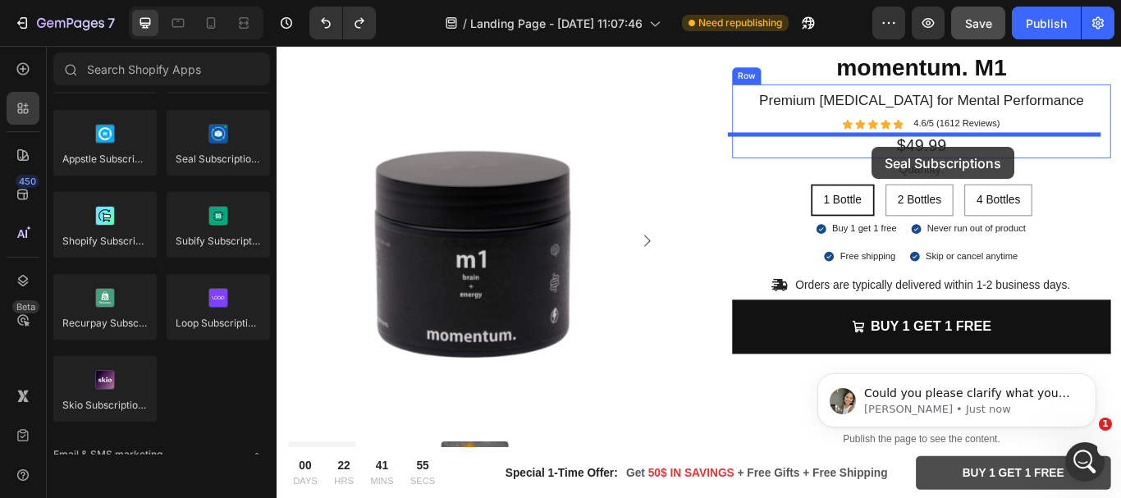
scroll to position [0, 0]
drag, startPoint x: 479, startPoint y: 199, endPoint x: 970, endPoint y: 164, distance: 493.0
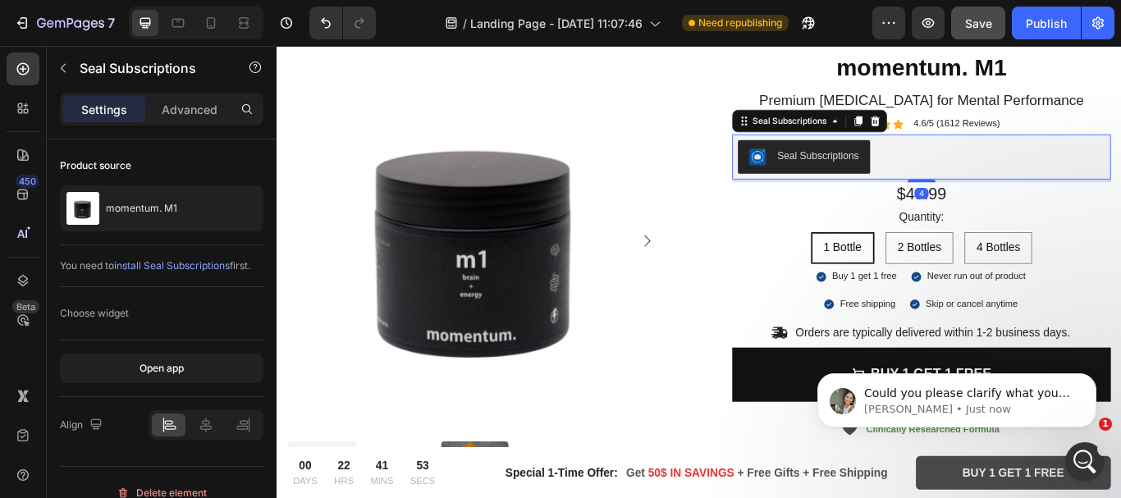
click at [882, 173] on div "Seal Subscriptions" at bounding box center [907, 174] width 95 height 17
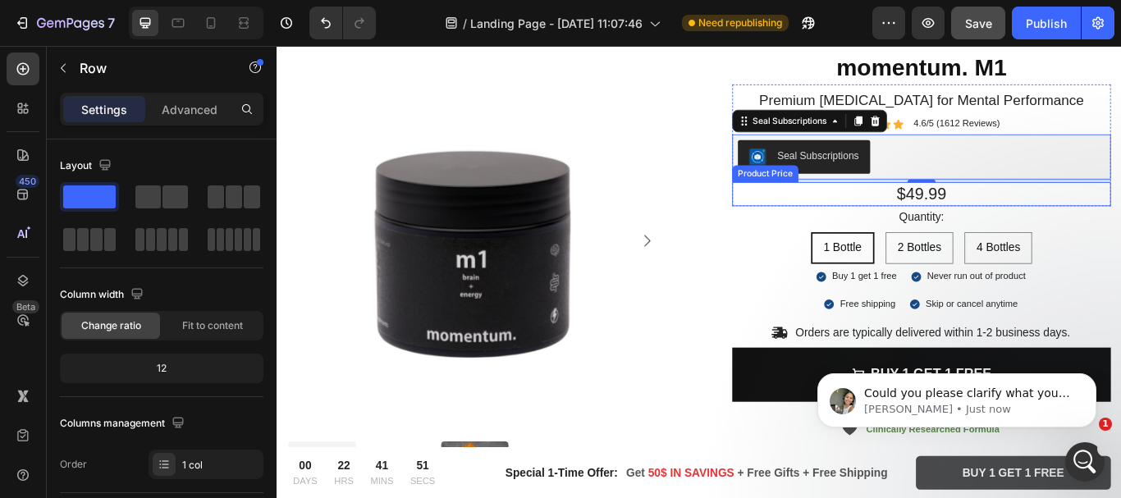
click at [867, 235] on div "momentum. M1 Product Title Premium Nootropic for Mental Performance Text Block …" at bounding box center [1029, 267] width 442 height 429
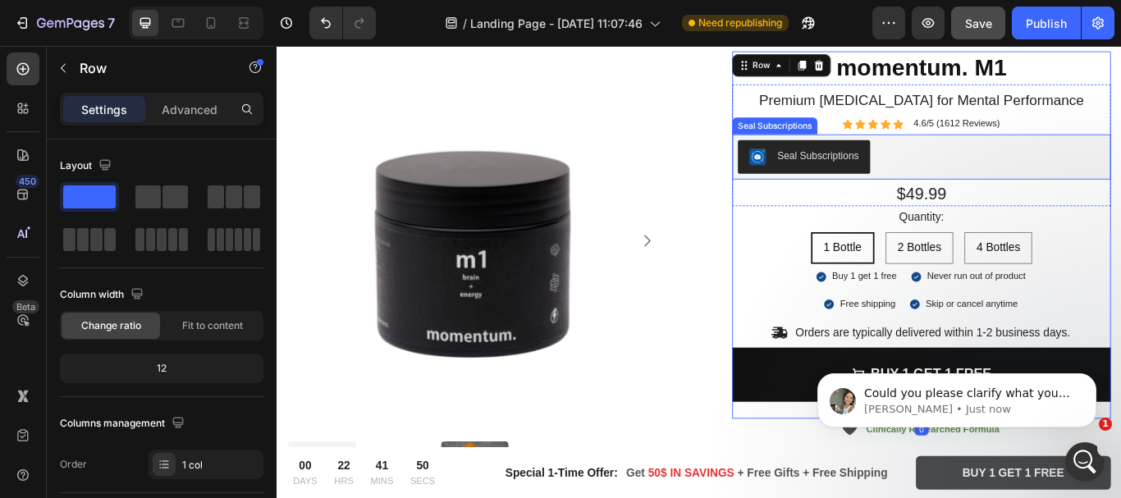
click at [866, 183] on div "Seal Subscriptions" at bounding box center [892, 176] width 128 height 20
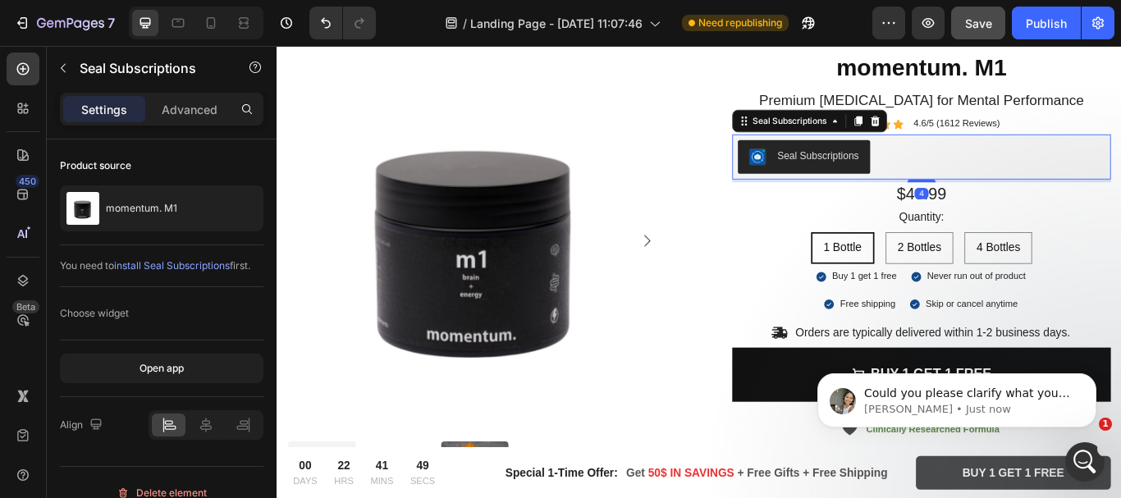
click at [866, 183] on div "Seal Subscriptions" at bounding box center [892, 176] width 128 height 20
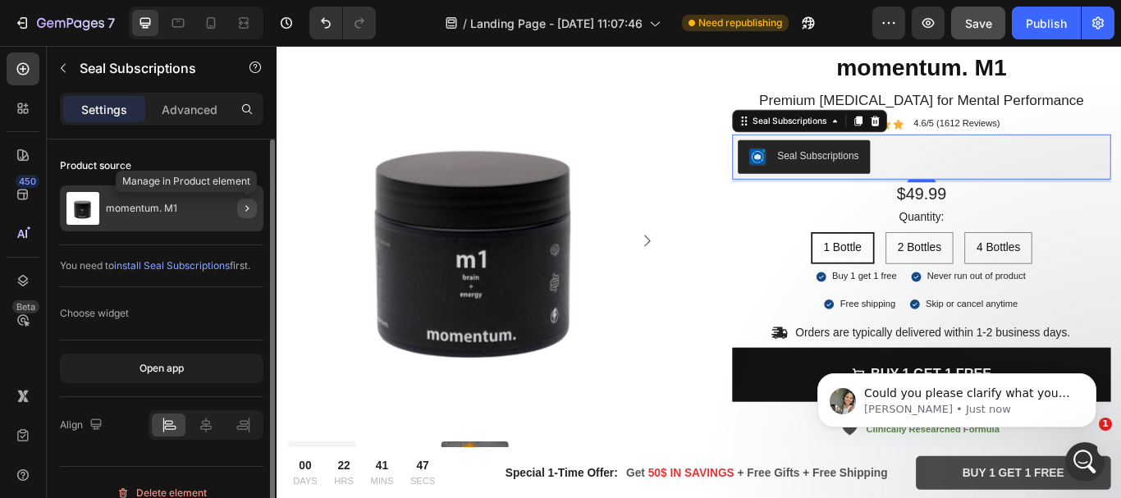
click at [244, 205] on icon "button" at bounding box center [247, 208] width 13 height 13
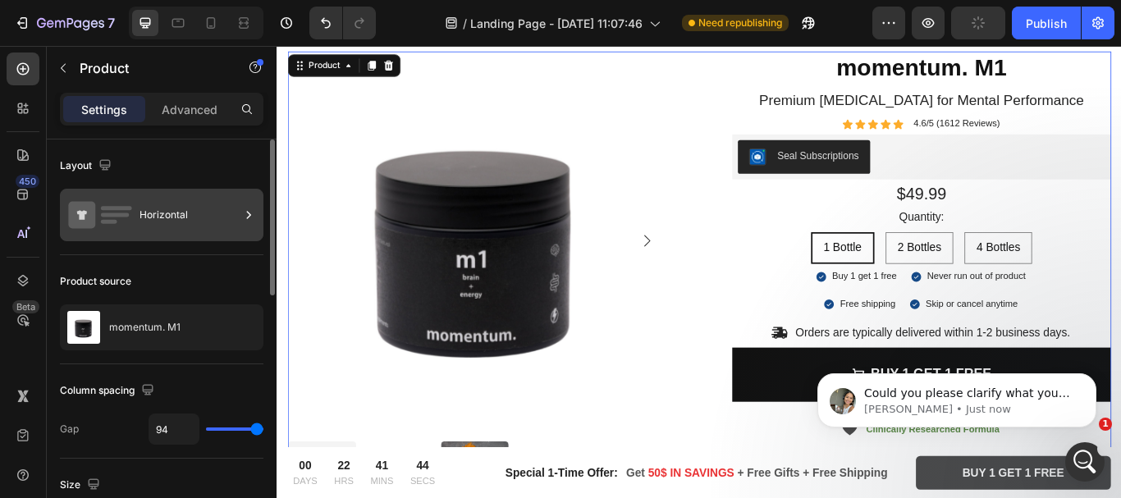
click at [227, 210] on div "Horizontal" at bounding box center [190, 215] width 100 height 38
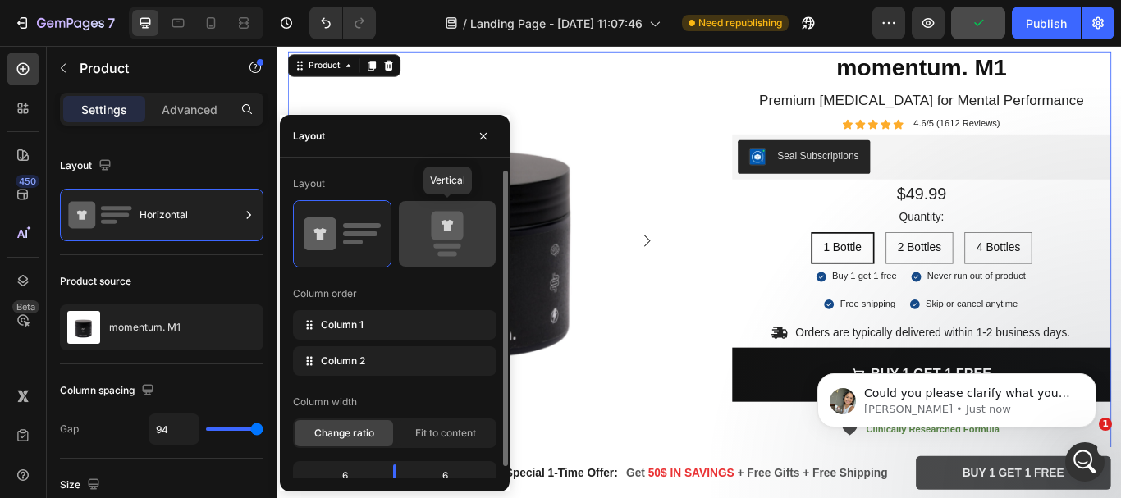
click at [450, 227] on icon at bounding box center [448, 225] width 12 height 11
type input "0"
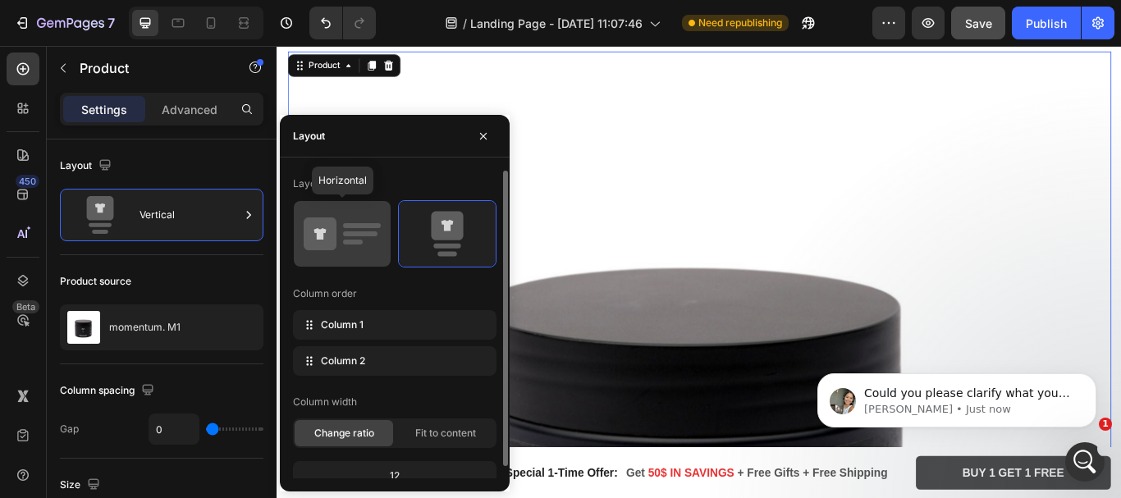
click at [359, 232] on rect at bounding box center [360, 234] width 34 height 5
type input "94"
type input "80"
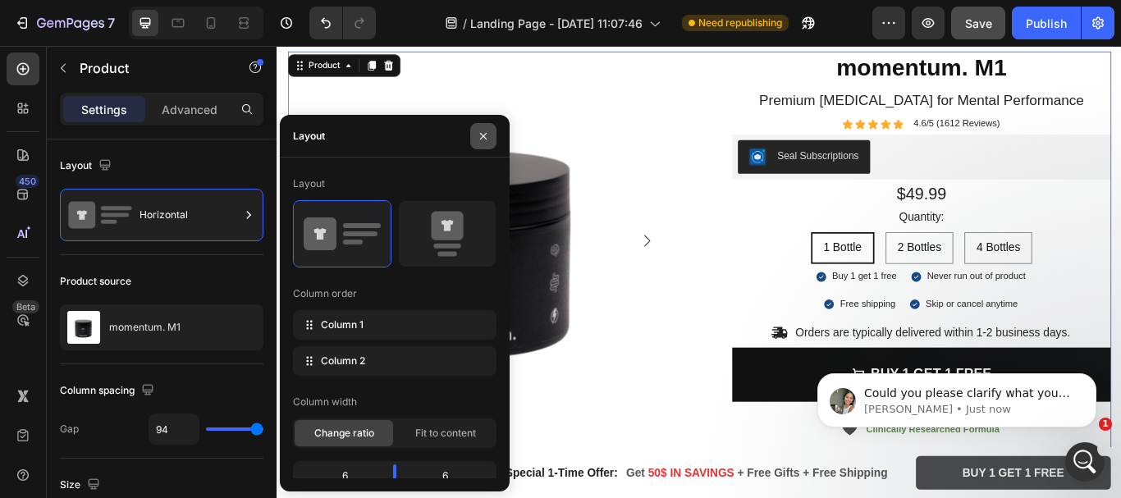
click at [484, 141] on icon "button" at bounding box center [483, 136] width 13 height 13
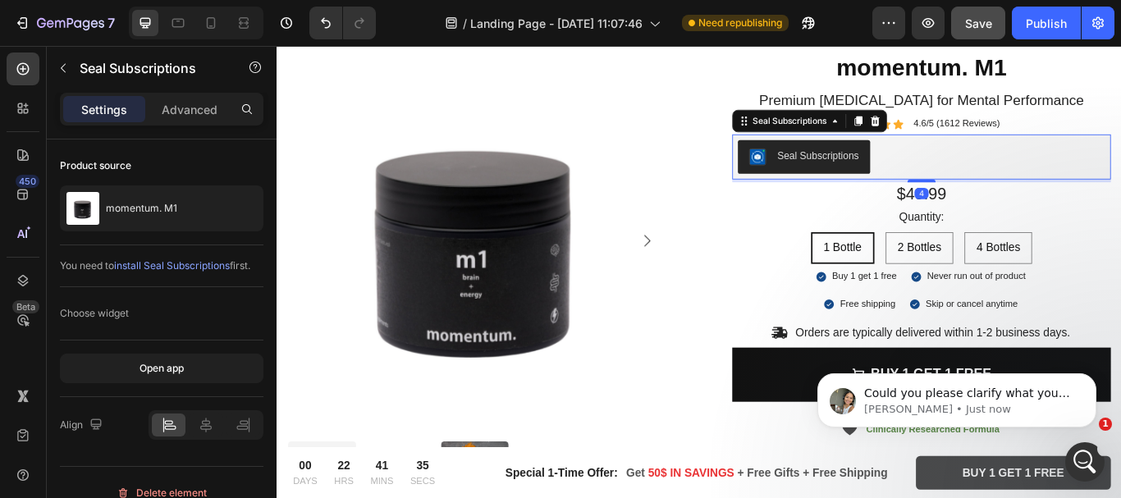
click at [891, 172] on div "Seal Subscriptions" at bounding box center [907, 174] width 95 height 17
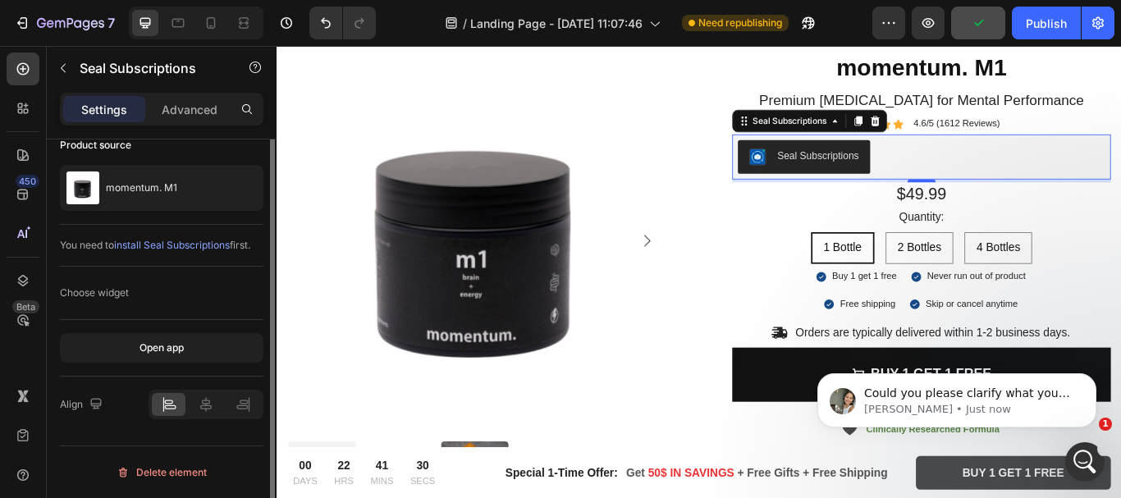
scroll to position [0, 0]
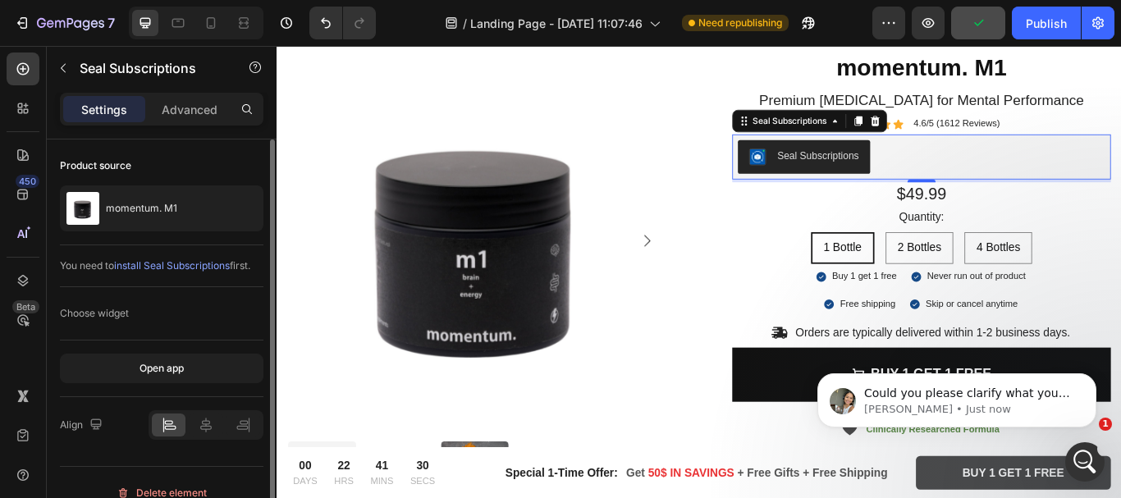
click at [178, 259] on span "install Seal Subscriptions" at bounding box center [172, 265] width 116 height 12
click at [869, 175] on div "Seal Subscriptions" at bounding box center [907, 174] width 95 height 17
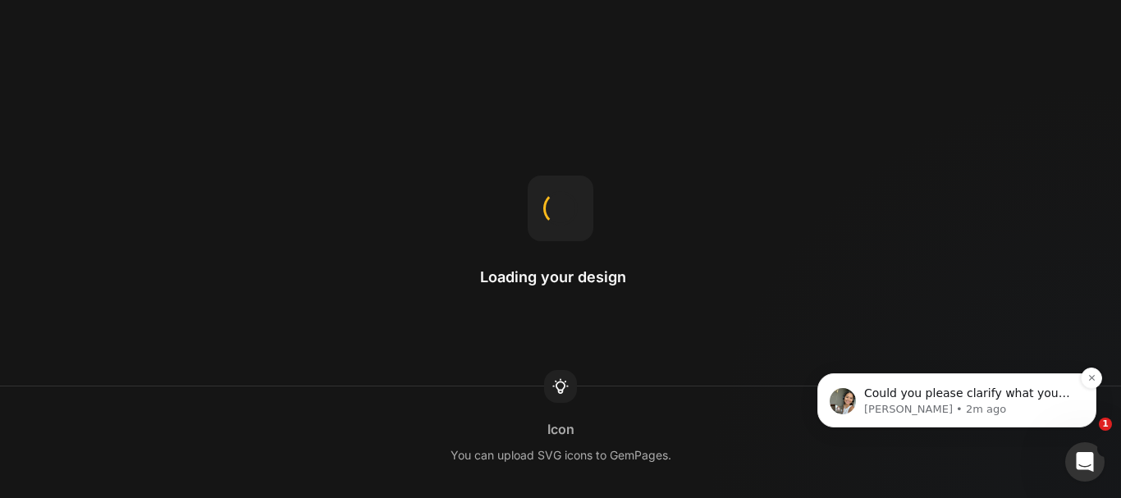
click at [1062, 406] on p "[PERSON_NAME] • 2m ago" at bounding box center [970, 409] width 212 height 15
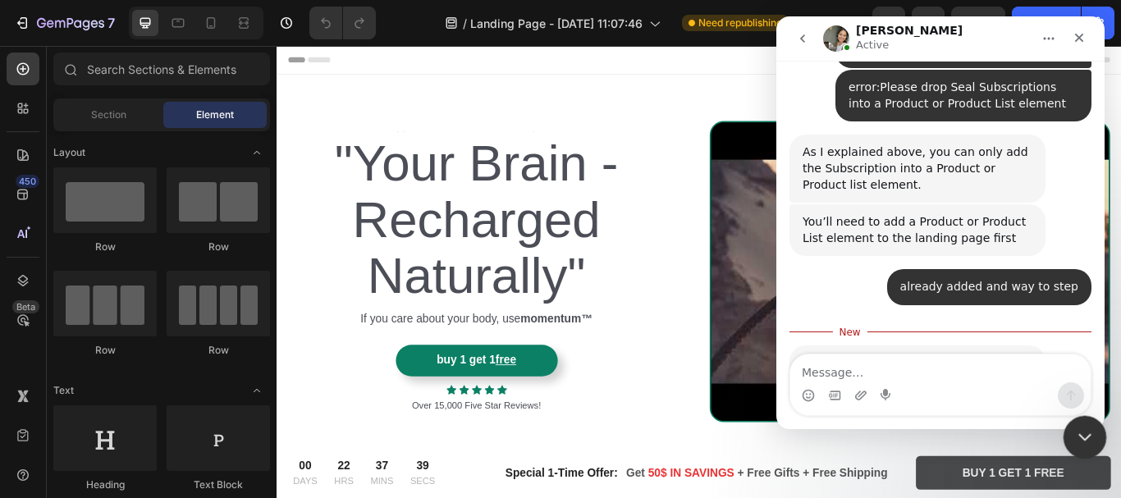
click at [1081, 424] on div "Close Intercom Messenger" at bounding box center [1082, 434] width 39 height 39
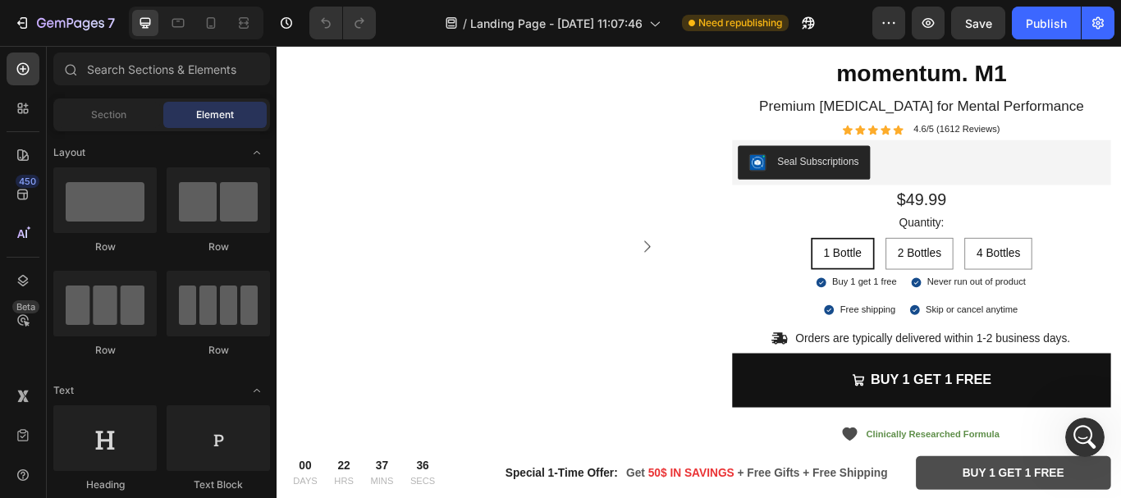
scroll to position [2190, 0]
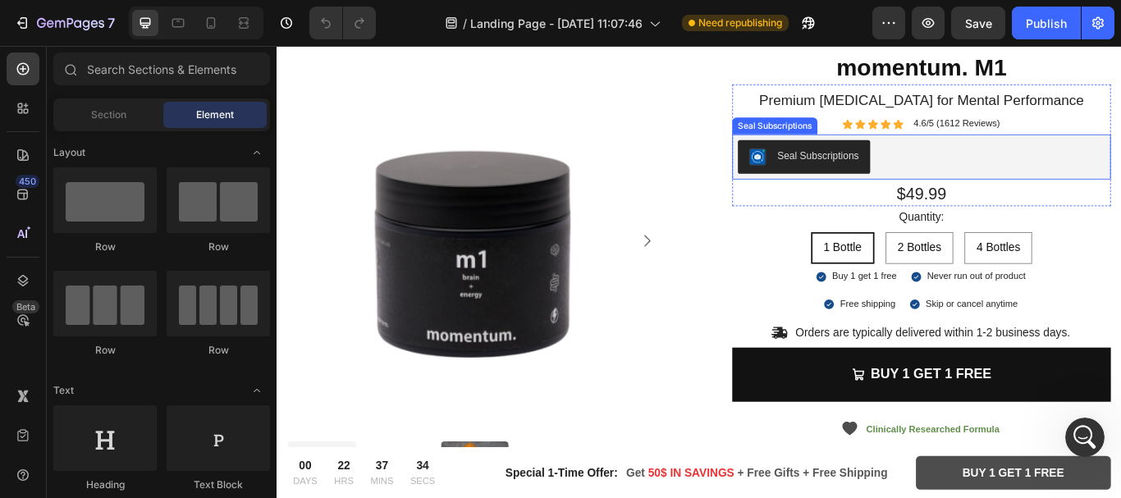
click at [883, 179] on div "Seal Subscriptions" at bounding box center [907, 174] width 95 height 17
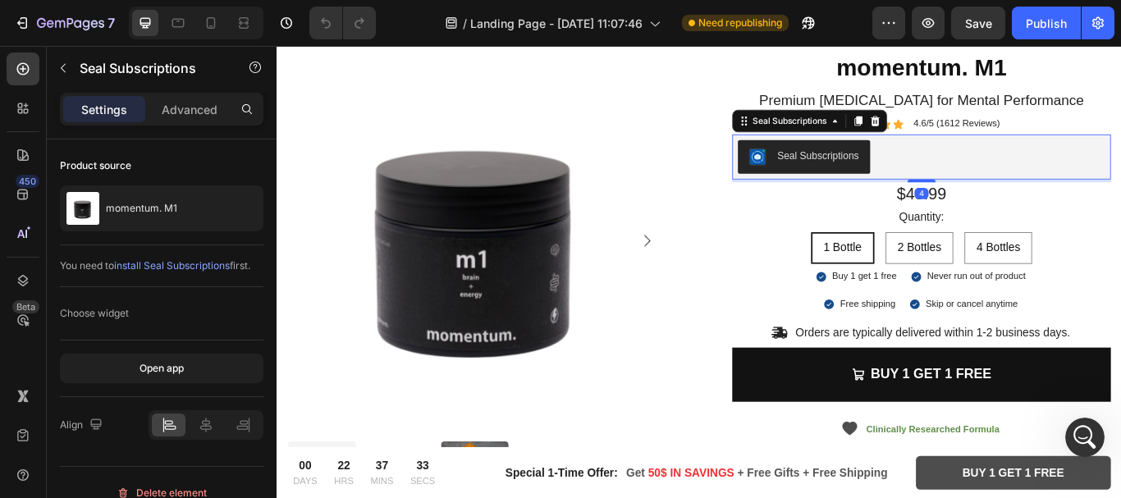
click at [853, 179] on div "Seal Subscriptions" at bounding box center [892, 176] width 128 height 20
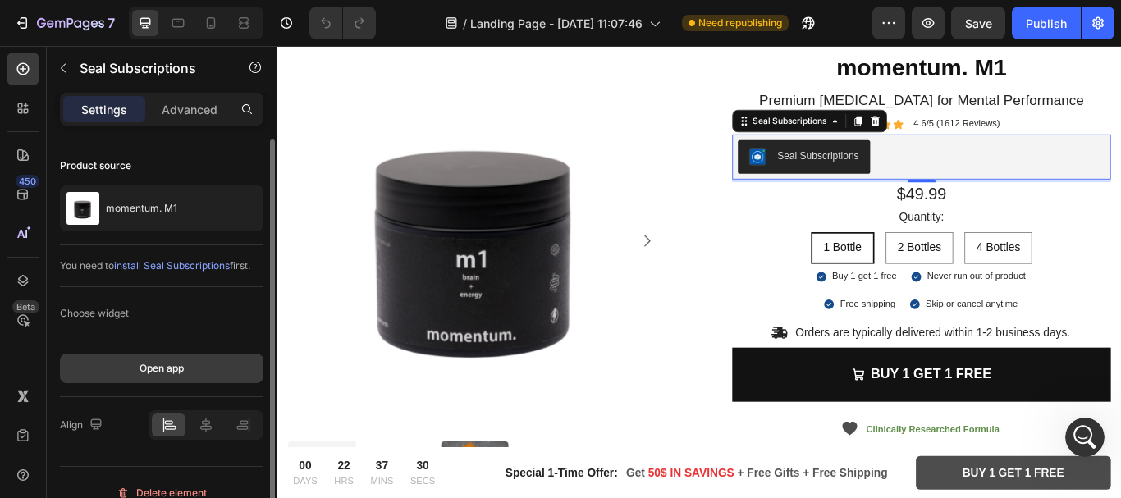
click at [156, 372] on div "Open app" at bounding box center [162, 368] width 44 height 15
click at [116, 316] on div "Choose widget" at bounding box center [94, 313] width 69 height 15
click at [137, 311] on div "Choose widget" at bounding box center [162, 313] width 204 height 26
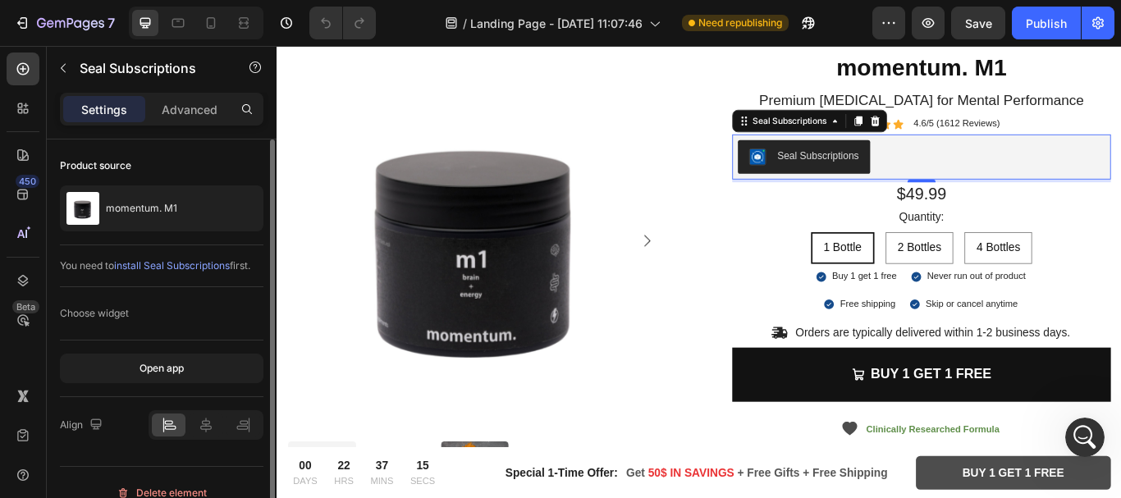
click at [137, 311] on div "Choose widget" at bounding box center [162, 313] width 204 height 26
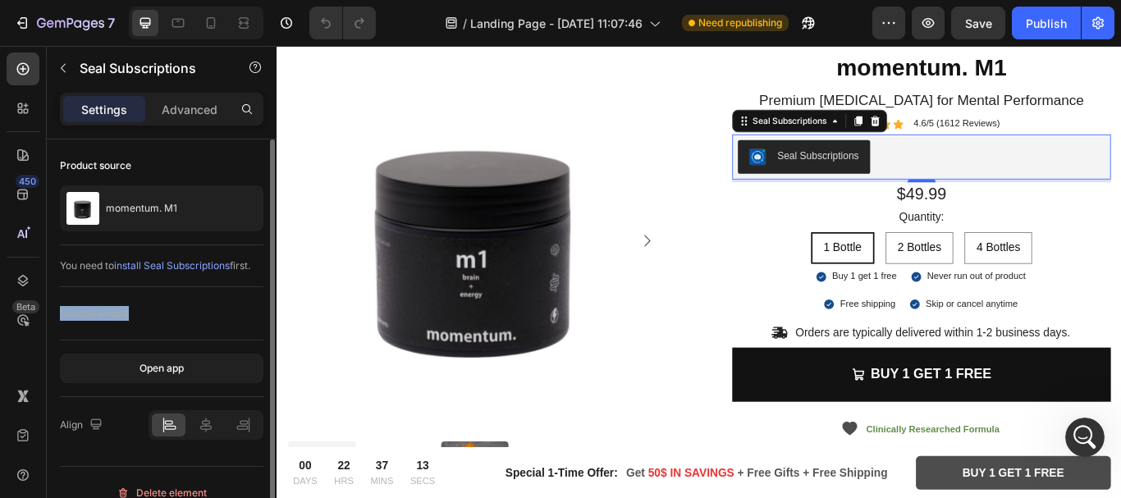
click at [137, 311] on div "Choose widget" at bounding box center [162, 313] width 204 height 26
click at [149, 363] on div "Open app" at bounding box center [162, 368] width 44 height 15
click at [94, 320] on div "Choose widget" at bounding box center [94, 313] width 69 height 15
click at [109, 314] on div "Choose widget" at bounding box center [94, 313] width 69 height 15
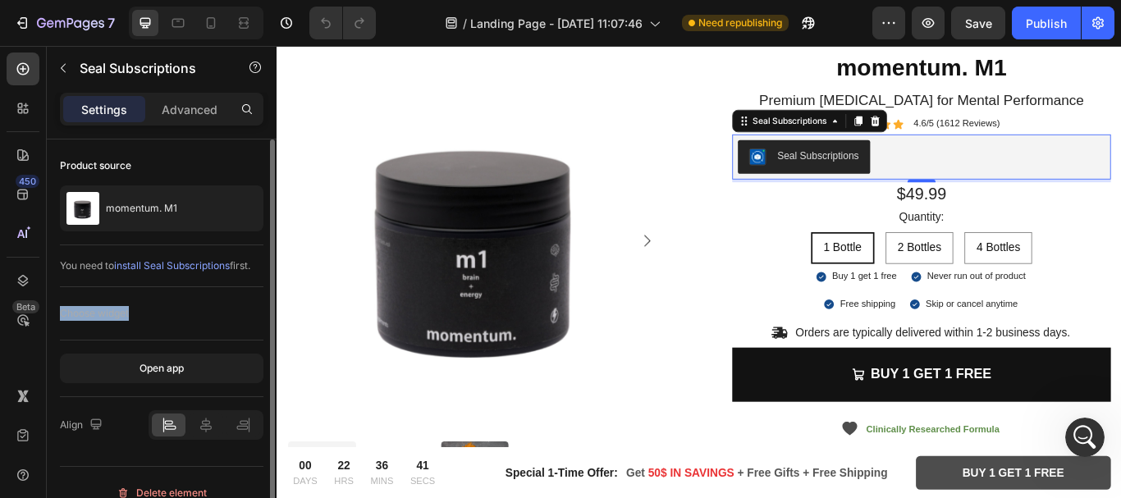
click at [109, 314] on div "Choose widget" at bounding box center [94, 313] width 69 height 15
click at [147, 315] on div "Choose widget" at bounding box center [162, 313] width 204 height 26
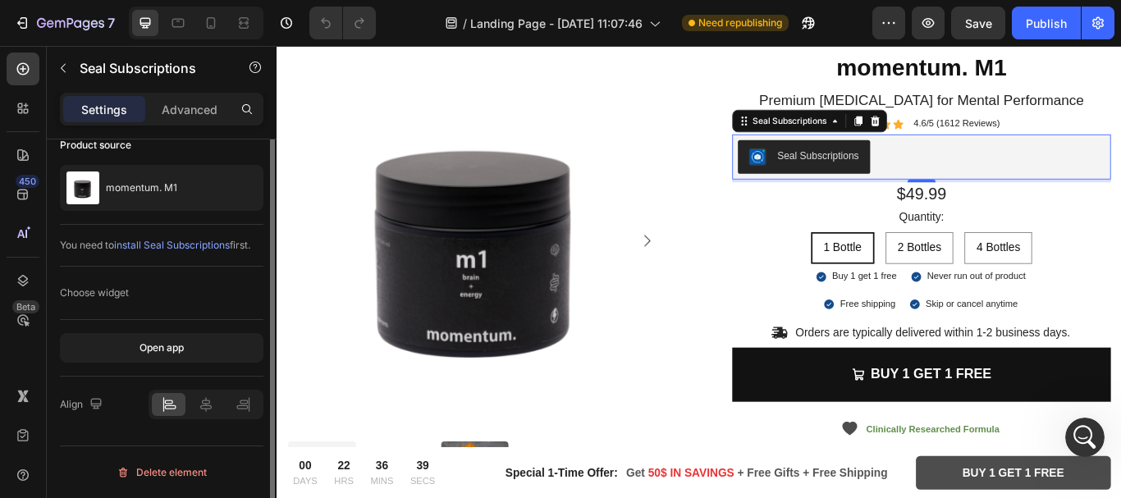
scroll to position [0, 0]
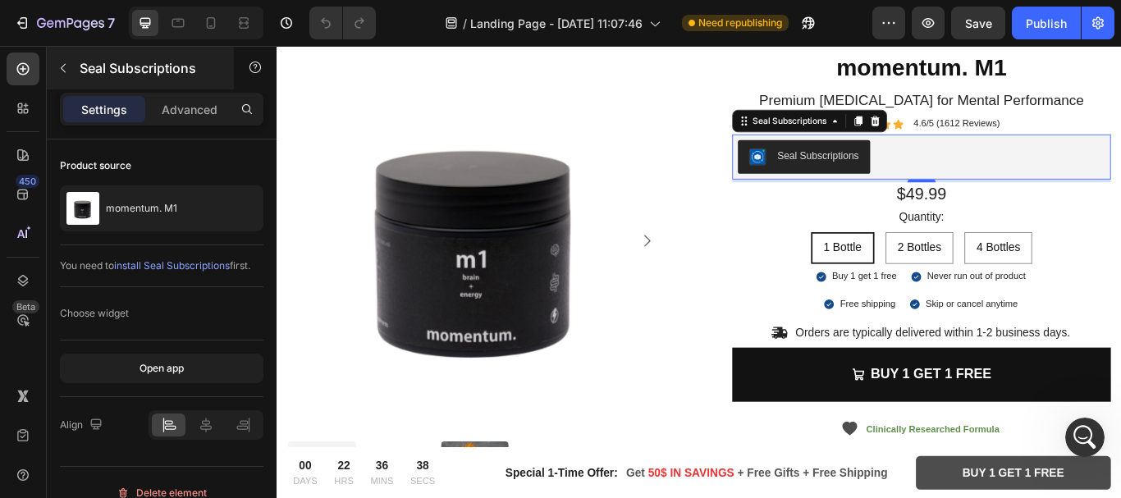
click at [194, 76] on p "Seal Subscriptions" at bounding box center [150, 68] width 140 height 20
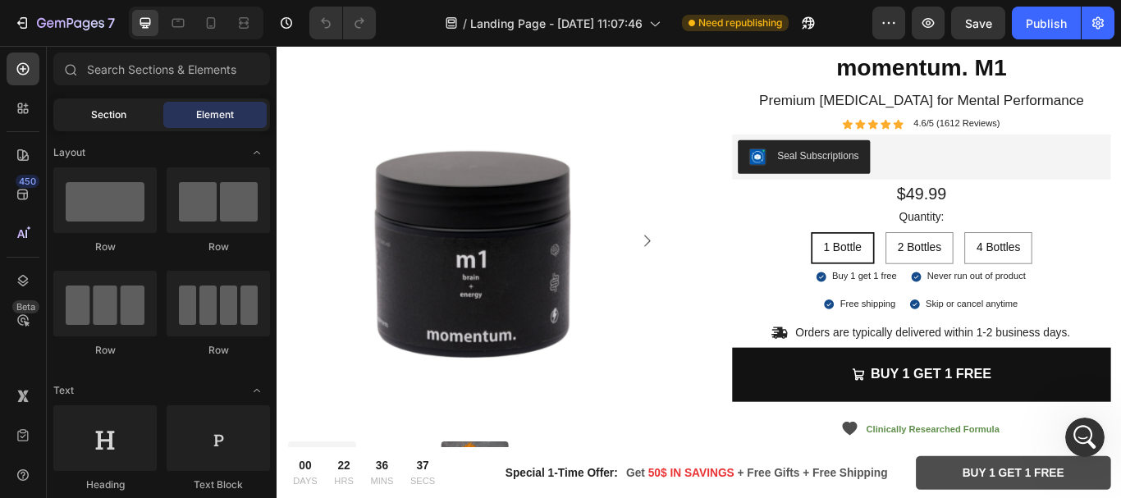
click at [113, 115] on span "Section" at bounding box center [108, 115] width 35 height 15
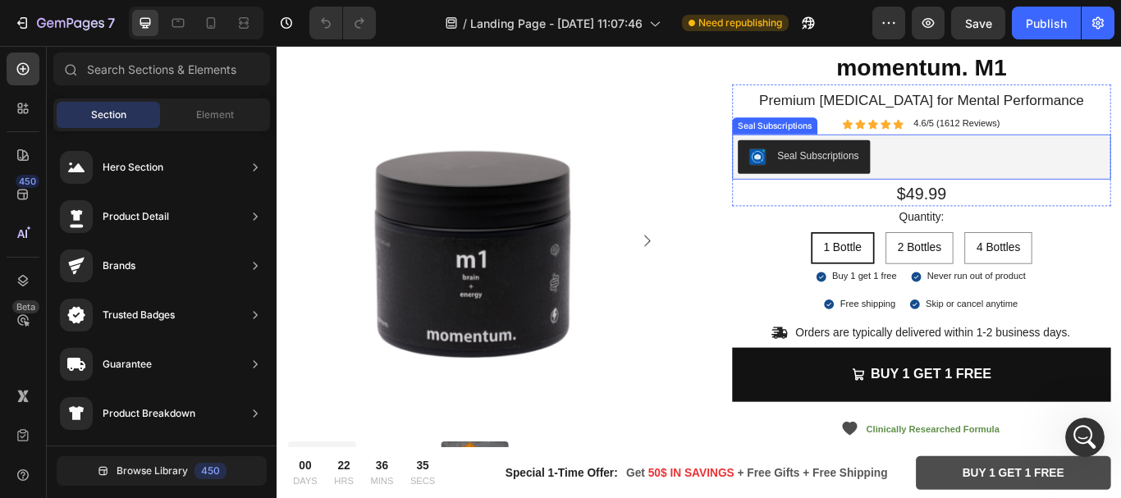
click at [893, 182] on div "Seal Subscriptions" at bounding box center [907, 174] width 95 height 17
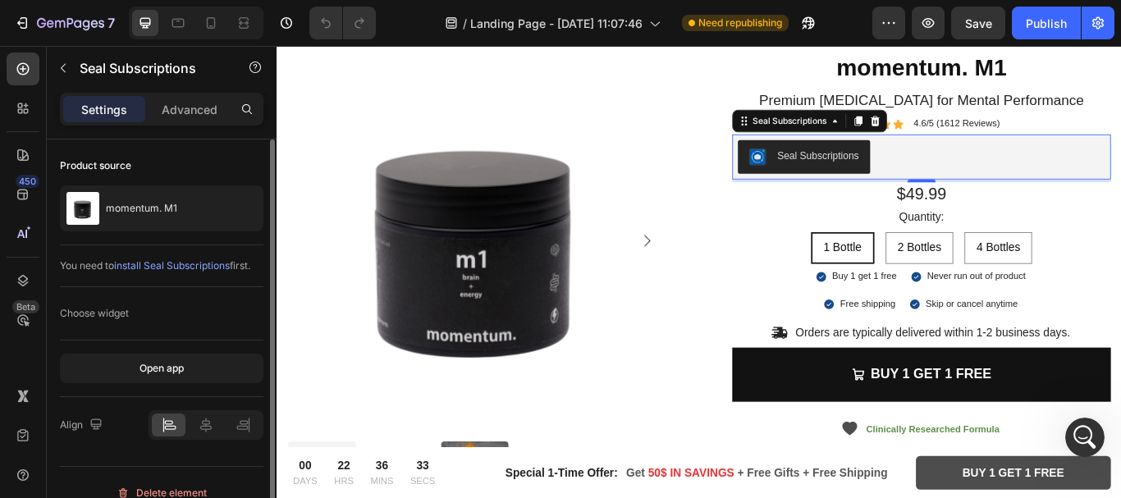
click at [114, 310] on div "Choose widget" at bounding box center [94, 313] width 69 height 15
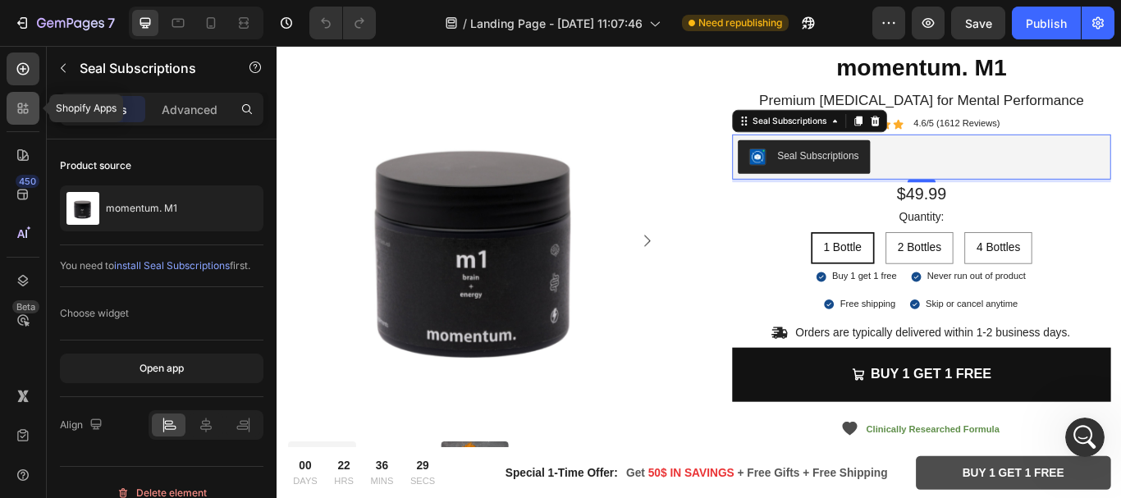
click at [30, 108] on icon at bounding box center [23, 108] width 16 height 16
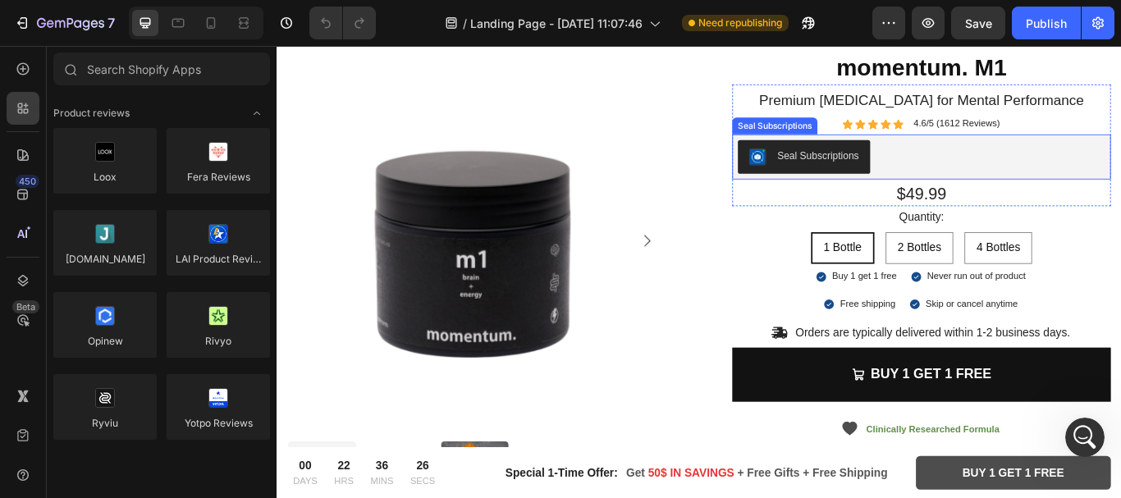
click at [901, 181] on div "Seal Subscriptions" at bounding box center [907, 174] width 95 height 17
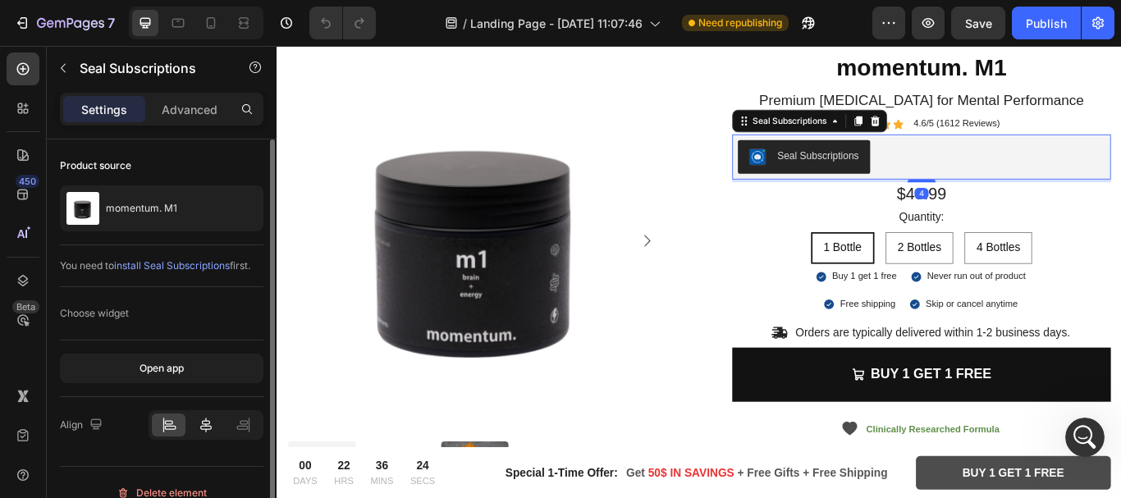
click at [196, 424] on div at bounding box center [206, 425] width 34 height 23
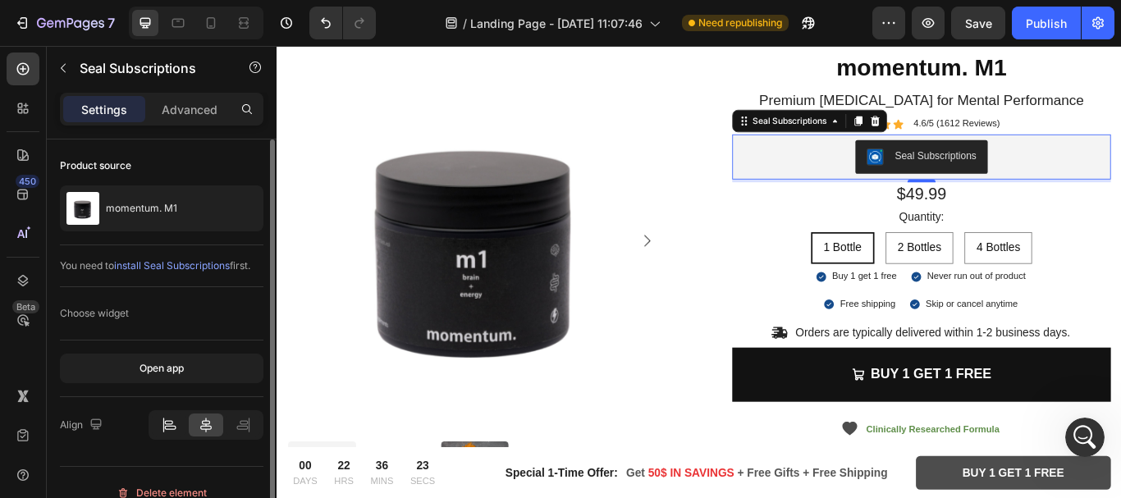
click at [158, 423] on div at bounding box center [169, 425] width 34 height 23
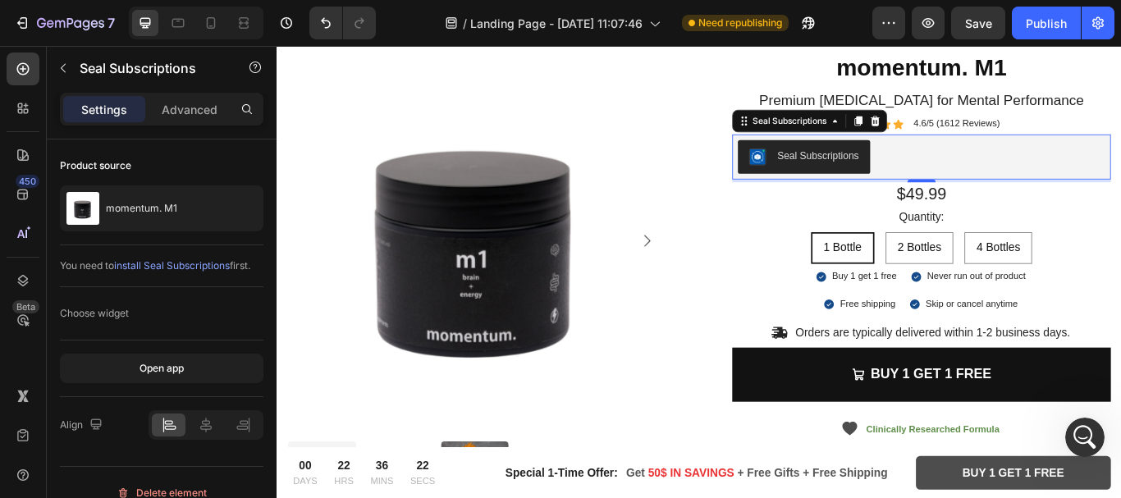
click at [878, 172] on div "Seal Subscriptions" at bounding box center [907, 174] width 95 height 17
click at [951, 130] on icon at bounding box center [955, 133] width 9 height 11
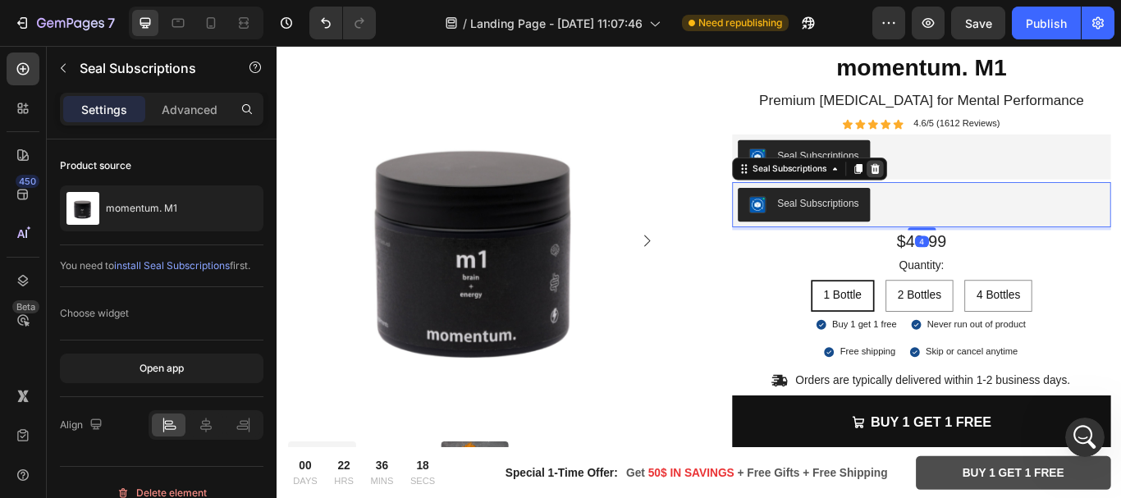
click at [968, 190] on icon at bounding box center [974, 189] width 13 height 13
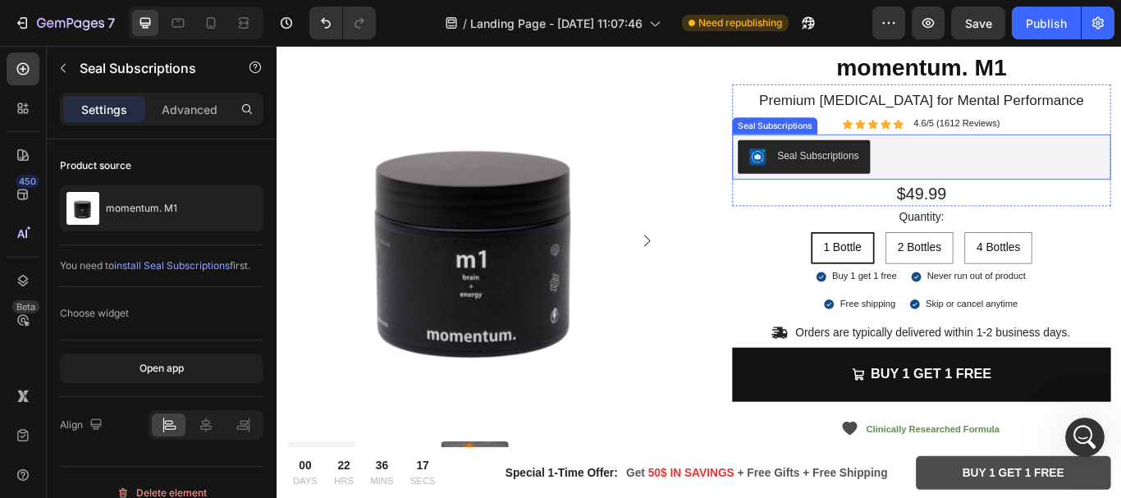
click at [860, 177] on div "Seal Subscriptions" at bounding box center [907, 174] width 95 height 17
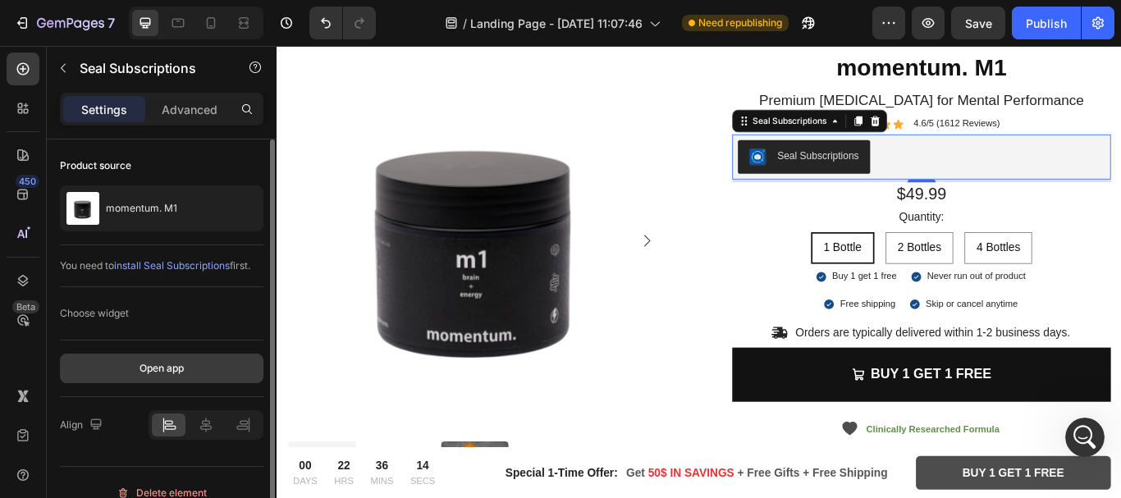
click at [142, 364] on div "Open app" at bounding box center [162, 368] width 44 height 15
click at [162, 370] on div "Open app" at bounding box center [162, 368] width 44 height 15
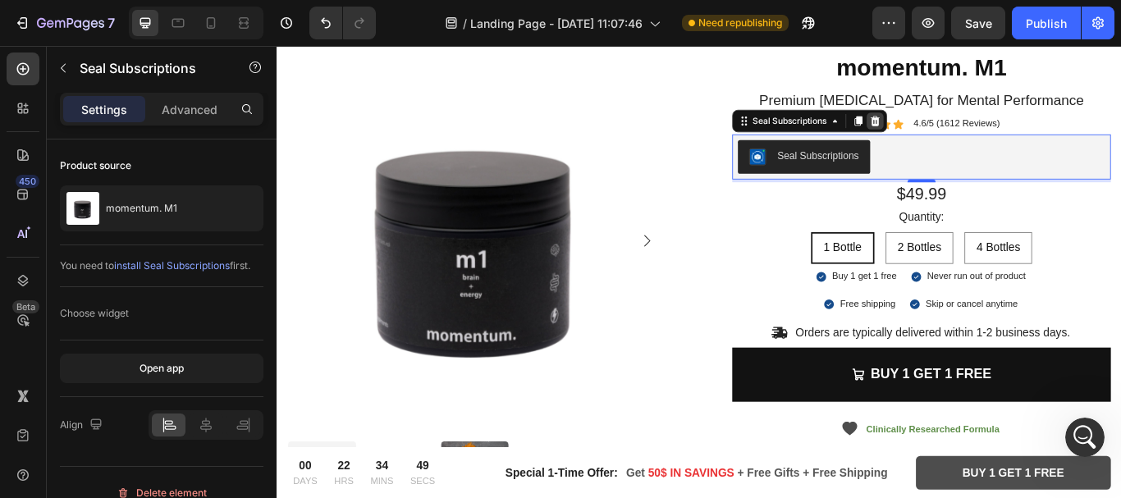
click at [972, 137] on icon at bounding box center [975, 133] width 11 height 11
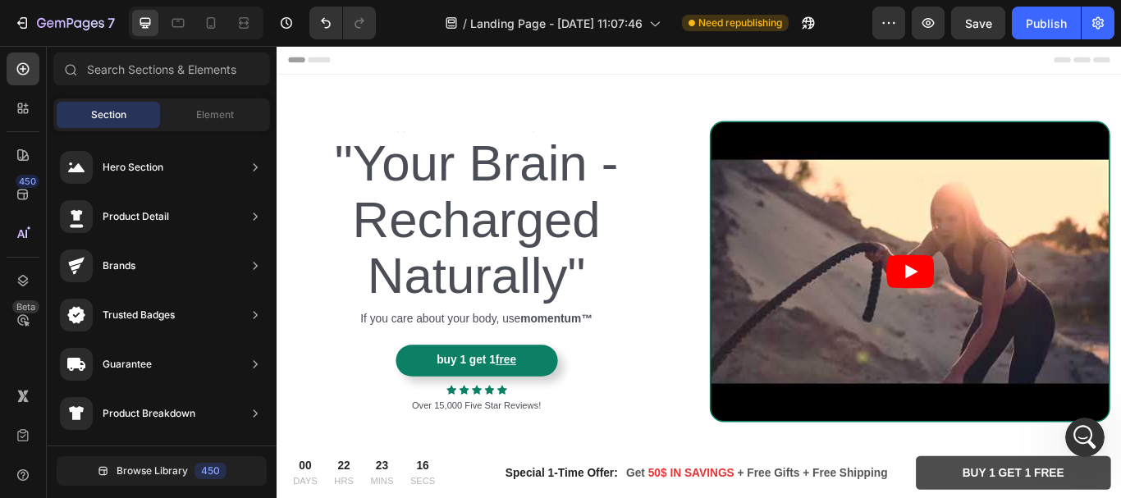
scroll to position [141, 0]
